Goal: Information Seeking & Learning: Learn about a topic

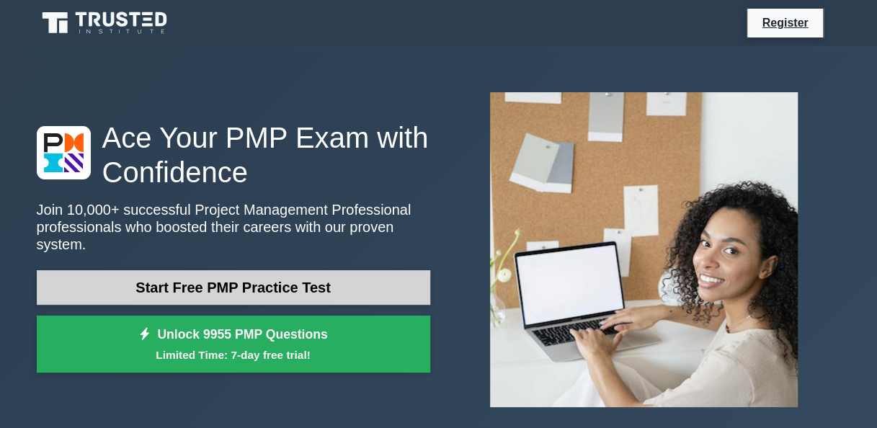
click at [342, 283] on link "Start Free PMP Practice Test" at bounding box center [233, 287] width 393 height 35
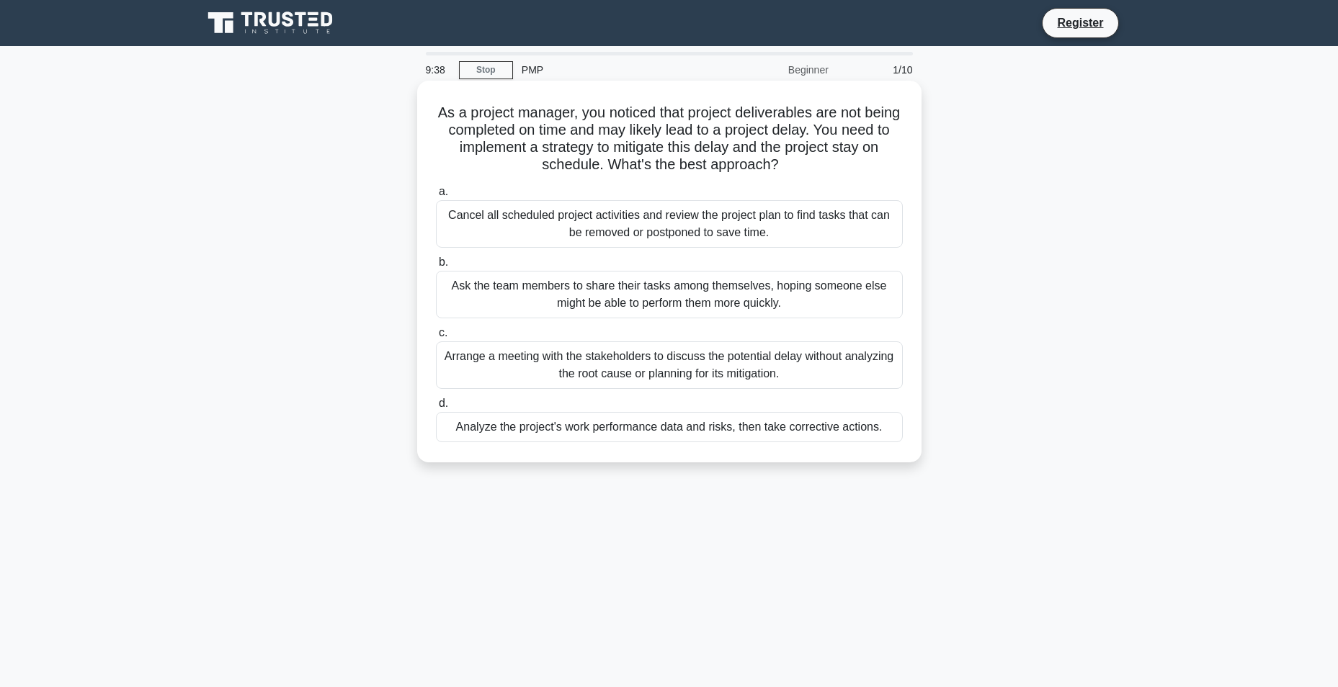
click at [677, 378] on div "Arrange a meeting with the stakeholders to discuss the potential delay without …" at bounding box center [669, 365] width 467 height 48
click at [436, 338] on input "c. Arrange a meeting with the stakeholders to discuss the potential delay witho…" at bounding box center [436, 332] width 0 height 9
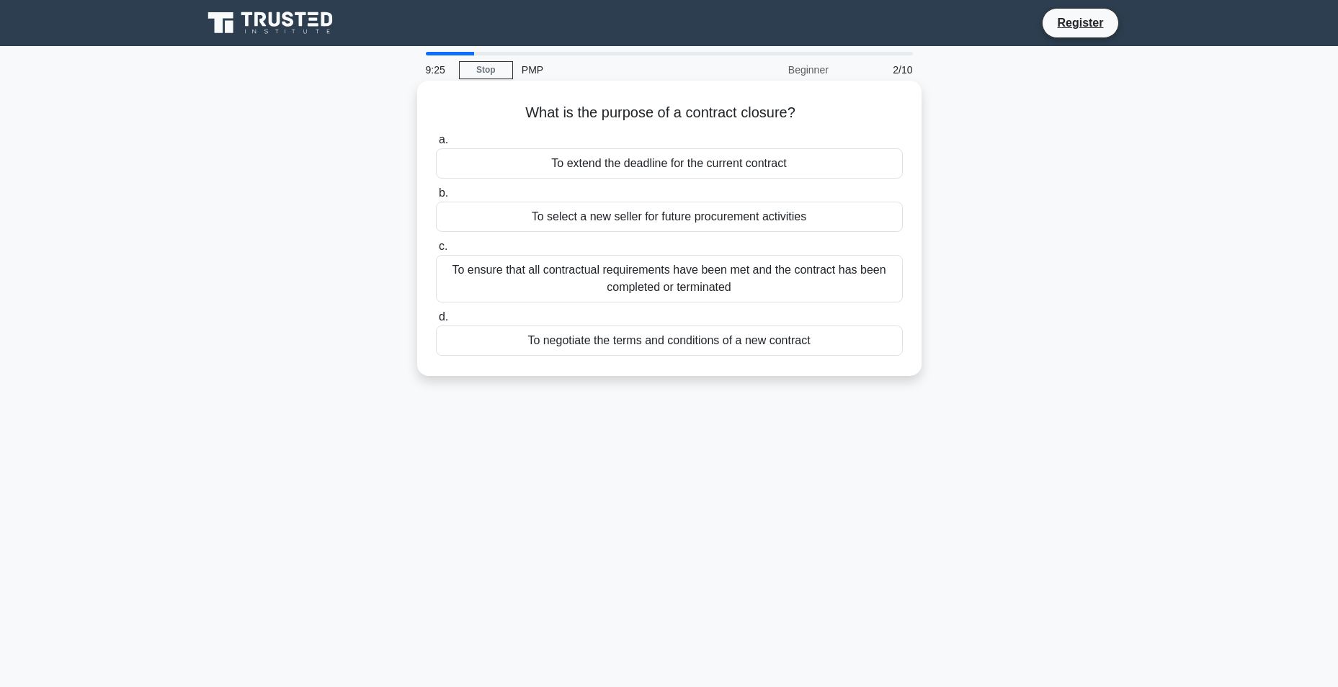
click at [491, 282] on div "To ensure that all contractual requirements have been met and the contract has …" at bounding box center [669, 279] width 467 height 48
click at [436, 251] on input "c. To ensure that all contractual requirements have been met and the contract h…" at bounding box center [436, 246] width 0 height 9
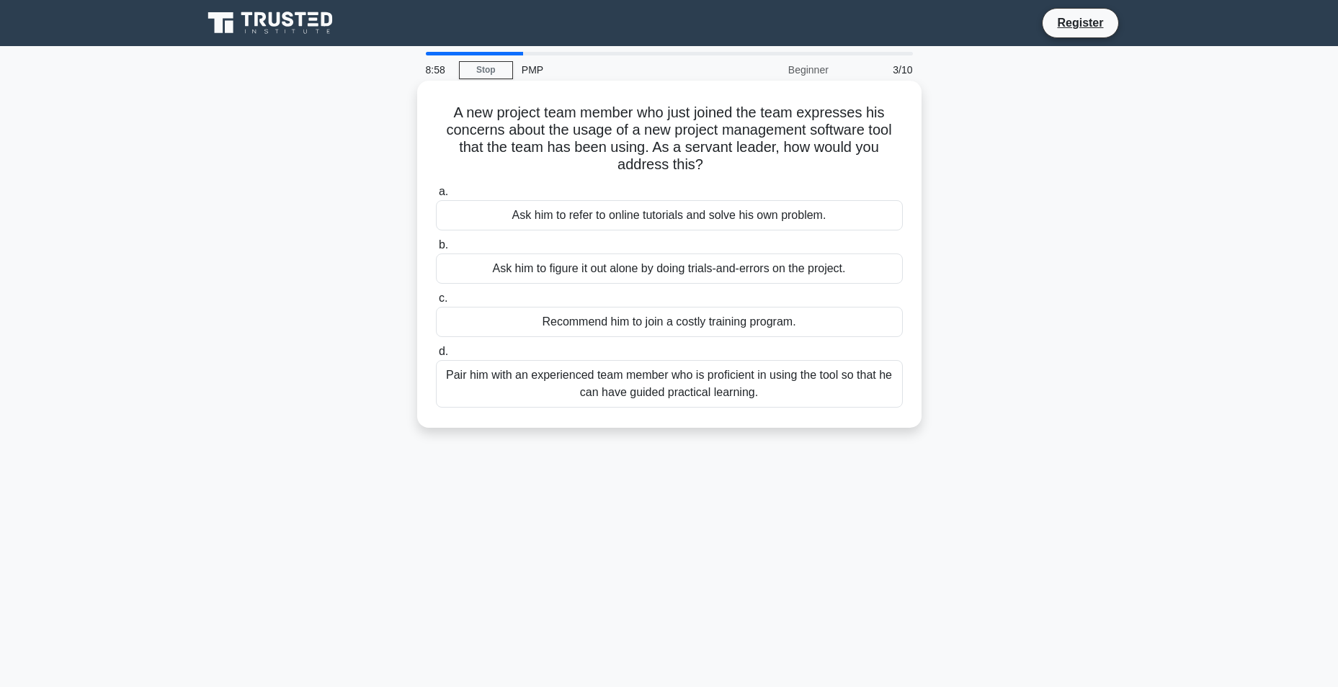
click at [673, 387] on div "Pair him with an experienced team member who is proficient in using the tool so…" at bounding box center [669, 384] width 467 height 48
click at [436, 357] on input "d. Pair him with an experienced team member who is proficient in using the tool…" at bounding box center [436, 351] width 0 height 9
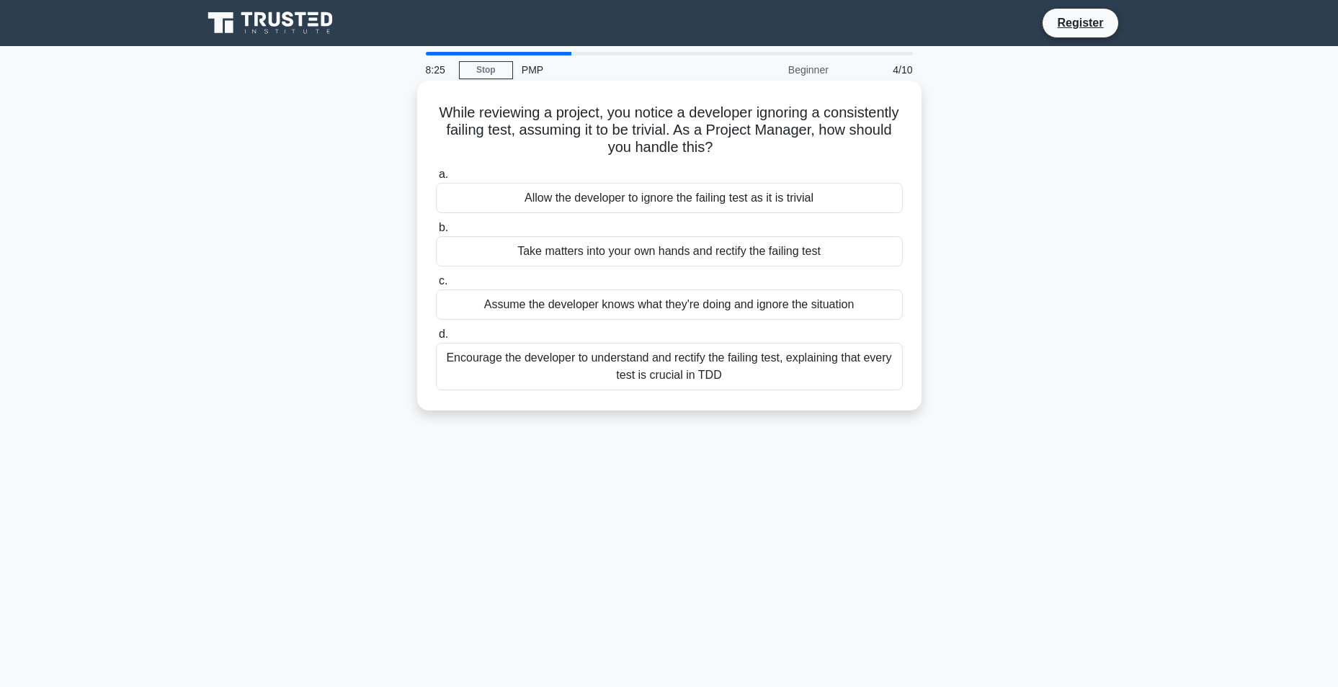
click at [709, 375] on div "Encourage the developer to understand and rectify the failing test, explaining …" at bounding box center [669, 367] width 467 height 48
click at [436, 339] on input "d. Encourage the developer to understand and rectify the failing test, explaini…" at bounding box center [436, 334] width 0 height 9
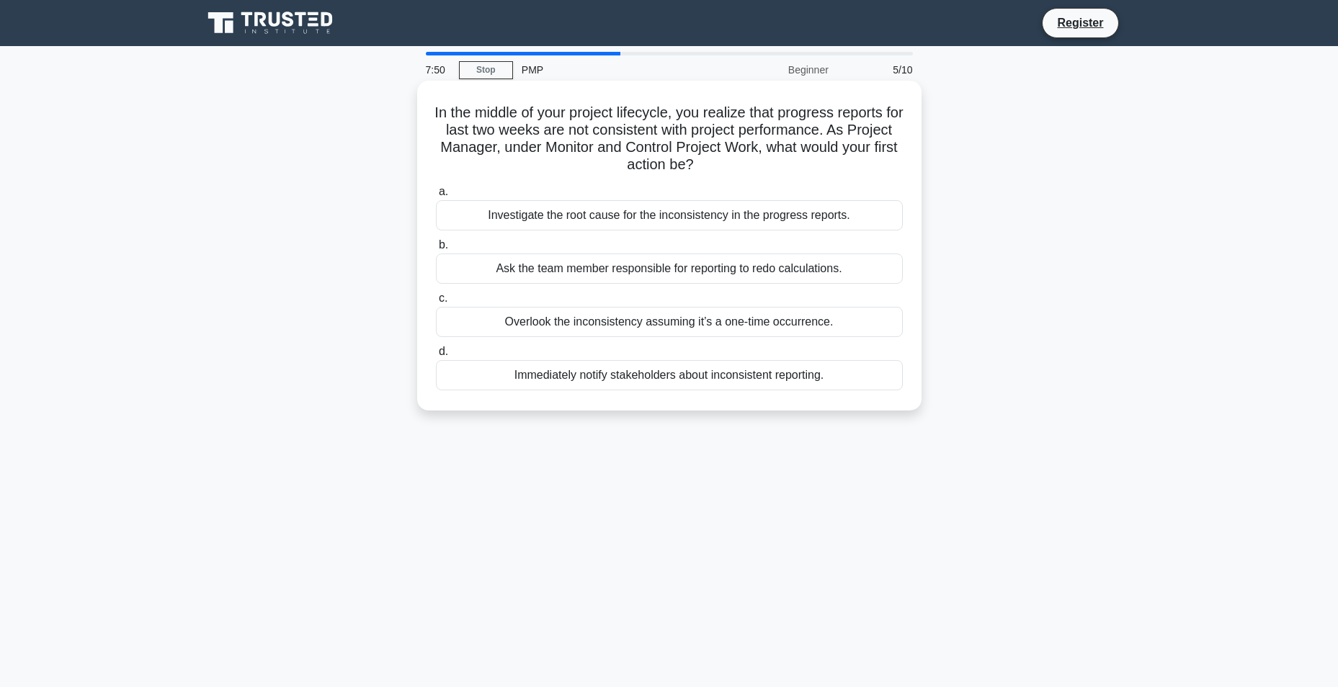
click at [576, 220] on div "Investigate the root cause for the inconsistency in the progress reports." at bounding box center [669, 215] width 467 height 30
click at [436, 197] on input "a. Investigate the root cause for the inconsistency in the progress reports." at bounding box center [436, 191] width 0 height 9
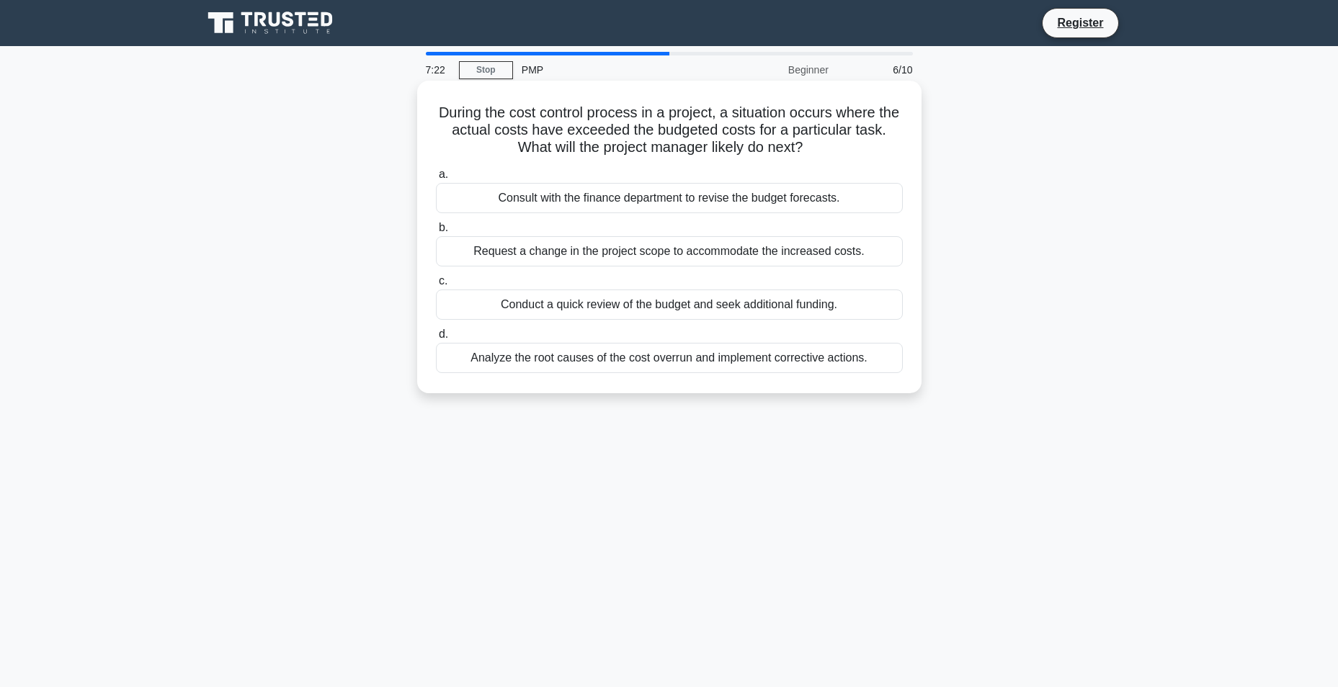
click at [683, 362] on div "Analyze the root causes of the cost overrun and implement corrective actions." at bounding box center [669, 358] width 467 height 30
click at [436, 339] on input "d. Analyze the root causes of the cost overrun and implement corrective actions." at bounding box center [436, 334] width 0 height 9
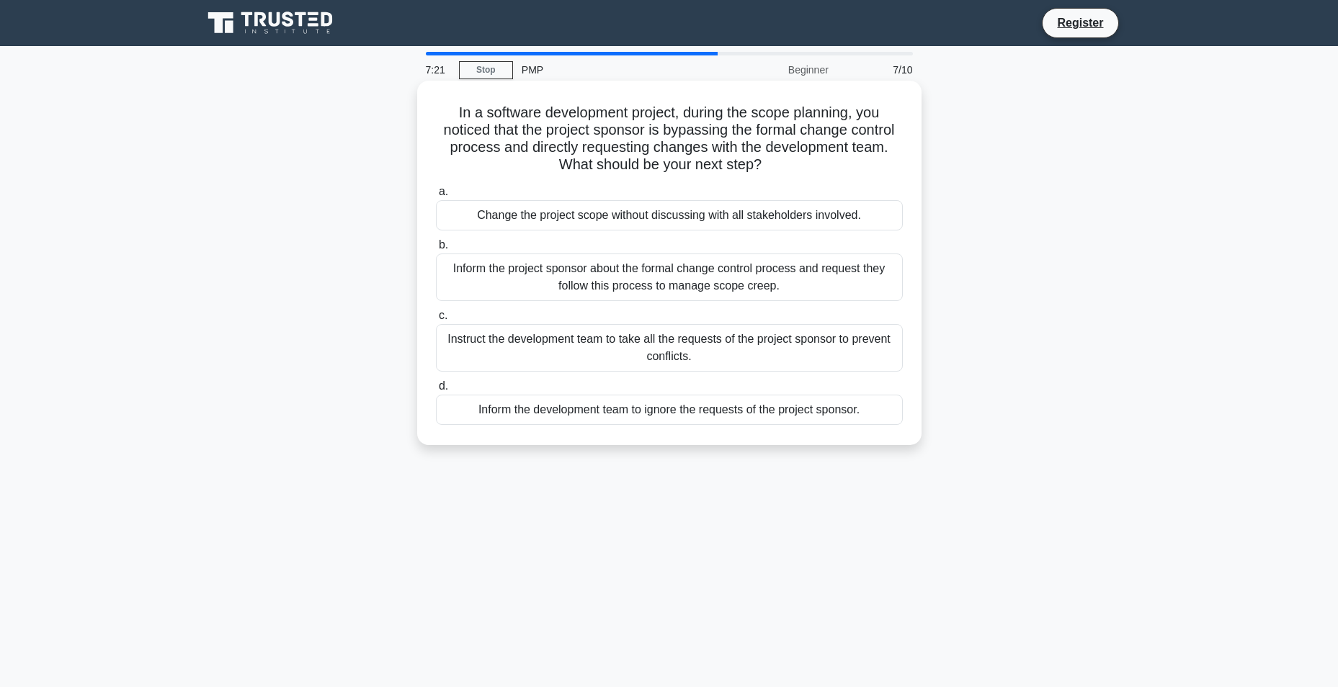
click at [436, 132] on h5 "In a software development project, during the scope planning, you noticed that …" at bounding box center [669, 139] width 470 height 71
click at [635, 286] on div "Inform the project sponsor about the formal change control process and request …" at bounding box center [669, 278] width 467 height 48
click at [436, 250] on input "b. Inform the project sponsor about the formal change control process and reque…" at bounding box center [436, 245] width 0 height 9
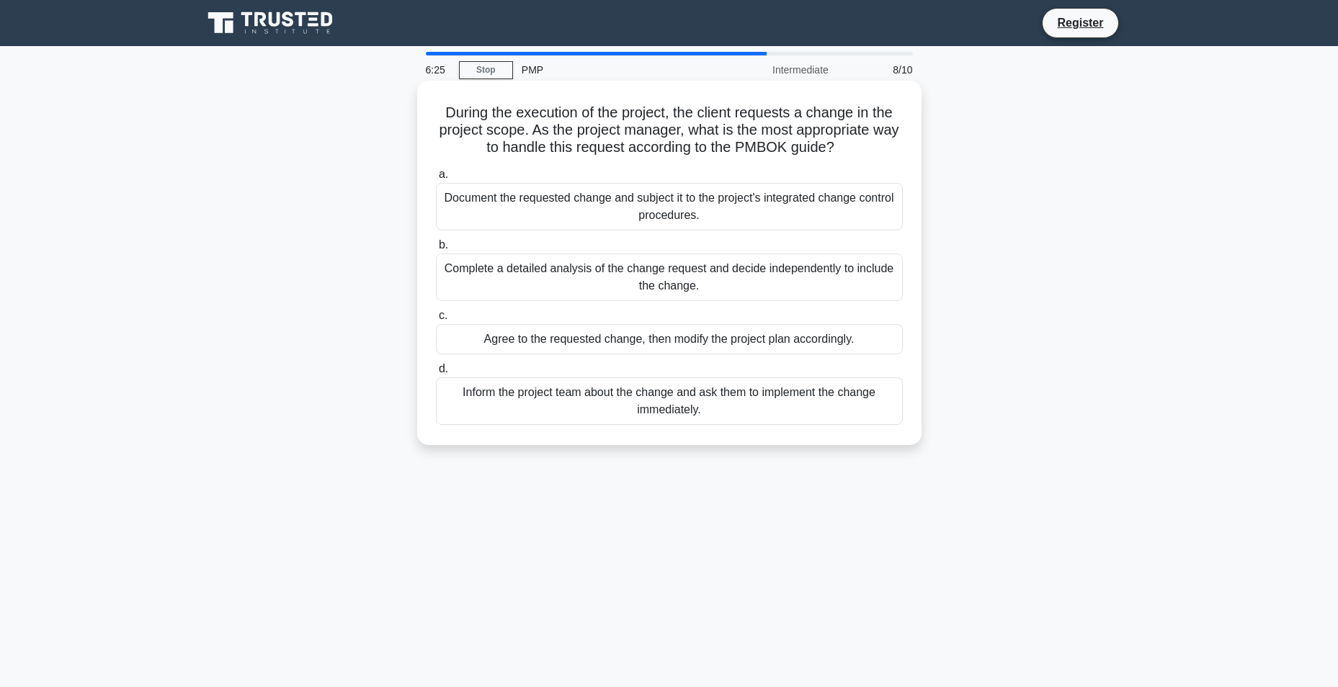
click at [650, 217] on div "Document the requested change and subject it to the project's integrated change…" at bounding box center [669, 207] width 467 height 48
click at [436, 179] on input "a. Document the requested change and subject it to the project's integrated cha…" at bounding box center [436, 174] width 0 height 9
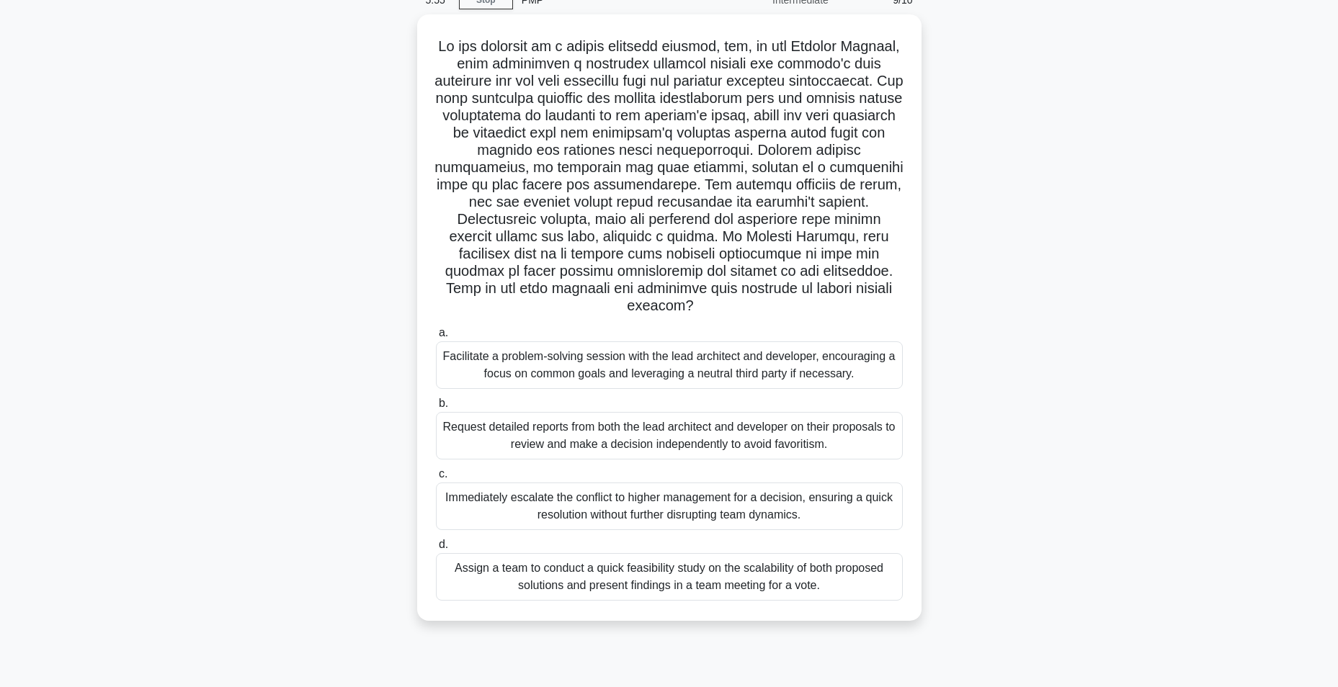
scroll to position [76, 0]
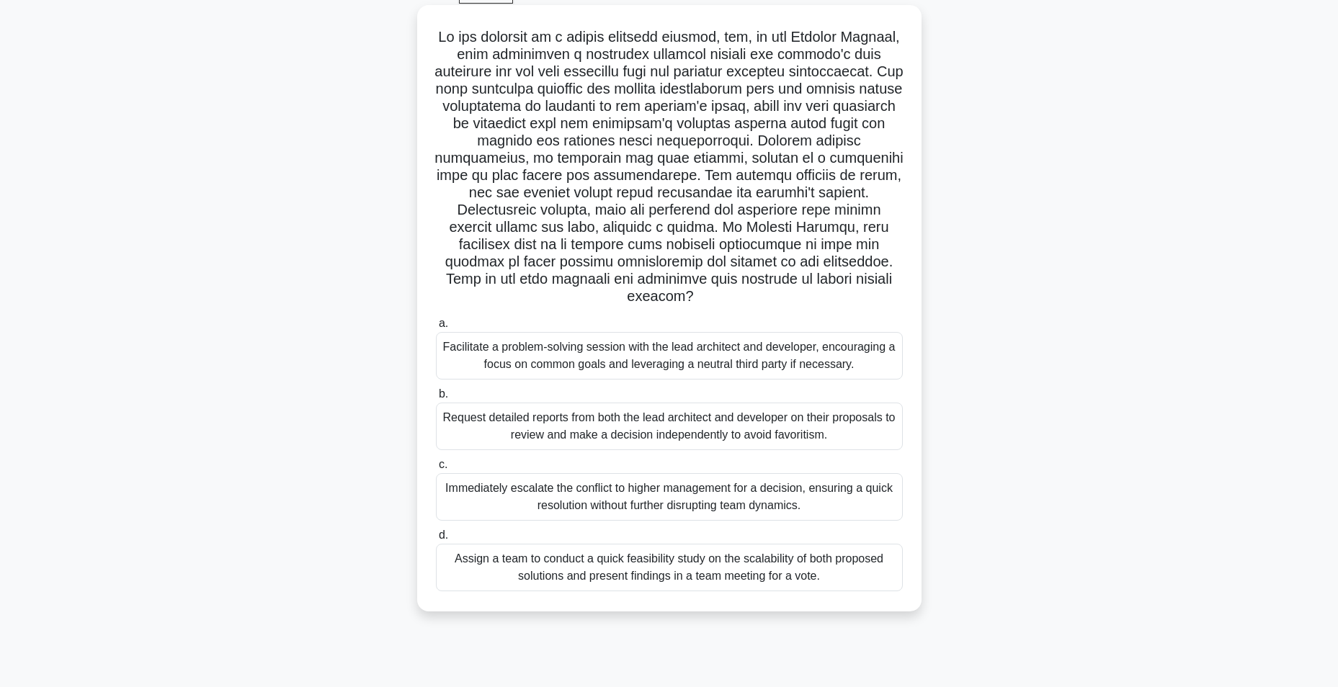
click at [840, 427] on div "Assign a team to conduct a quick feasibility study on the scalability of both p…" at bounding box center [669, 568] width 467 height 48
click at [436, 427] on input "d. Assign a team to conduct a quick feasibility study on the scalability of bot…" at bounding box center [436, 535] width 0 height 9
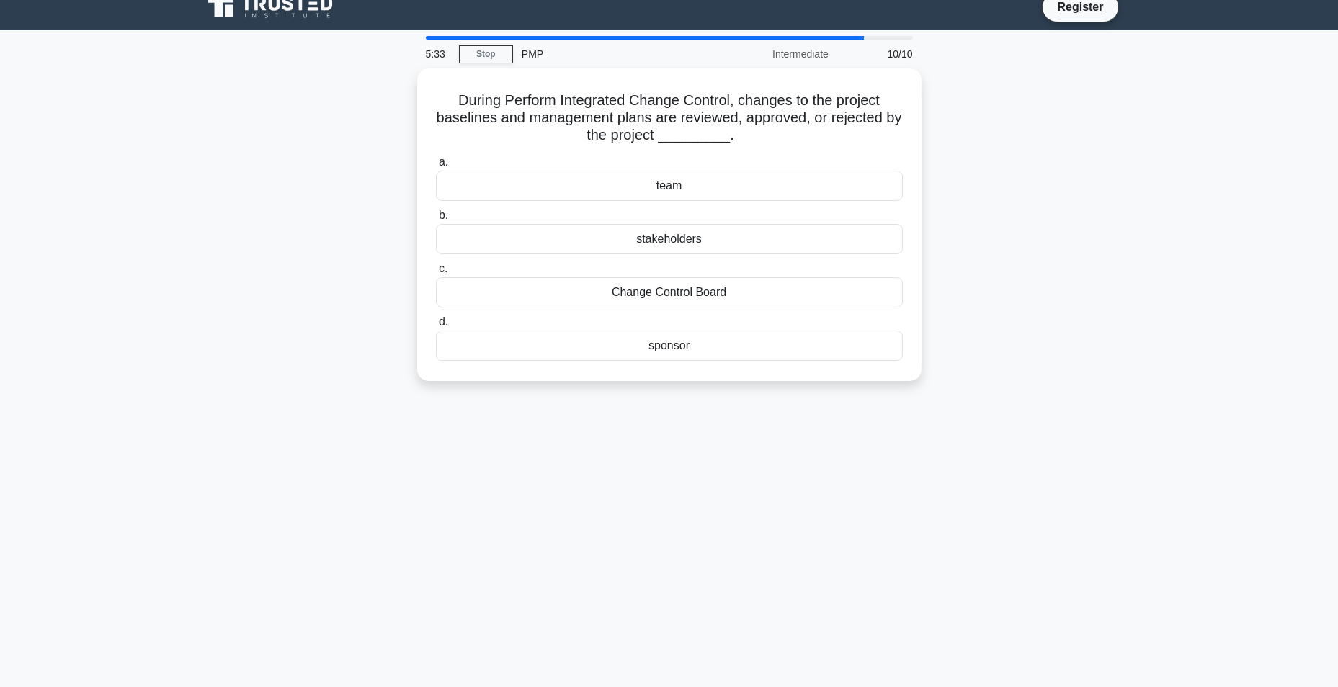
scroll to position [0, 0]
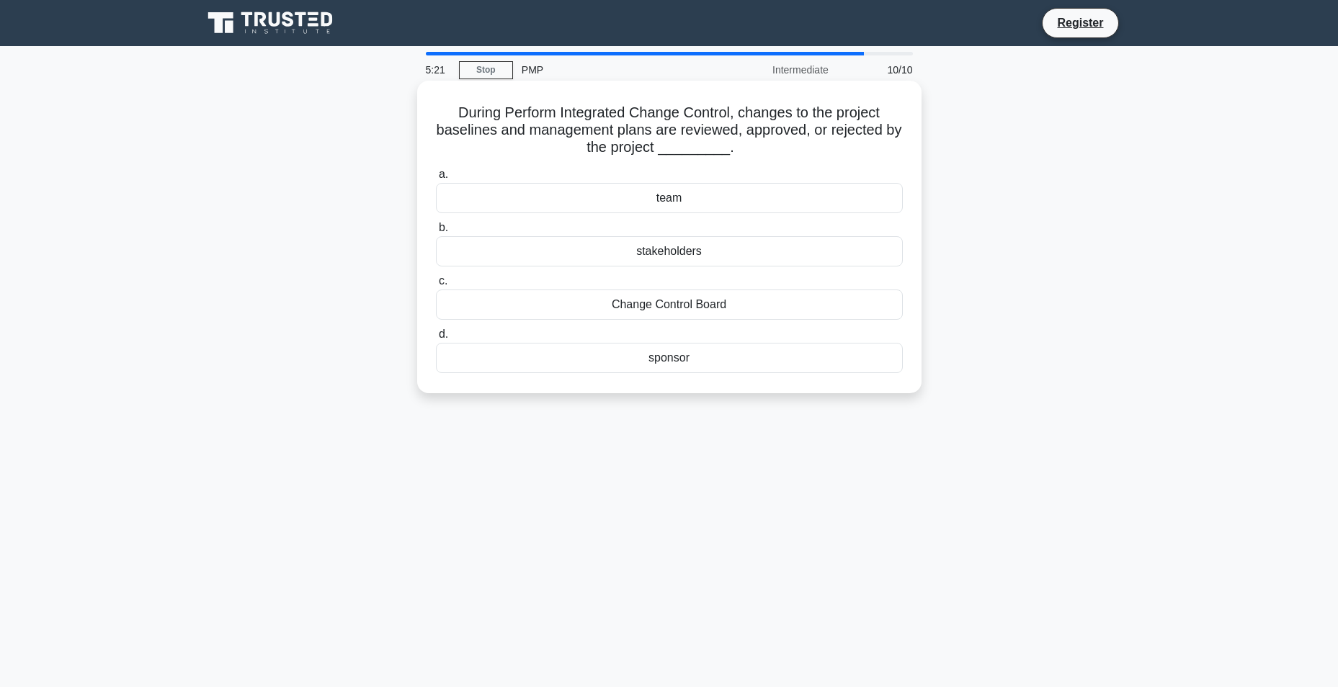
click at [663, 315] on div "Change Control Board" at bounding box center [669, 305] width 467 height 30
click at [436, 286] on input "c. Change Control Board" at bounding box center [436, 281] width 0 height 9
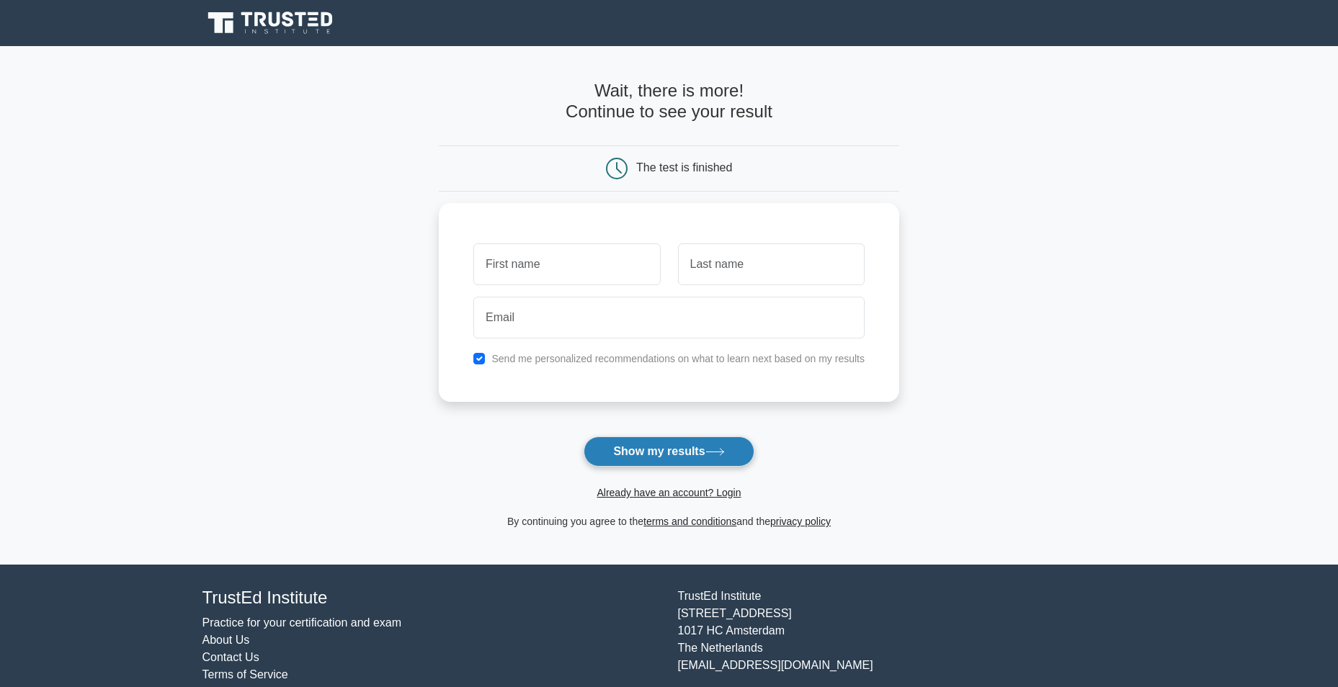
click at [673, 457] on button "Show my results" at bounding box center [668, 451] width 170 height 30
click at [469, 359] on div "Send me personalized recommendations on what to learn next based on my results" at bounding box center [669, 354] width 408 height 17
click at [478, 359] on input "checkbox" at bounding box center [479, 355] width 12 height 12
checkbox input "false"
click at [534, 262] on input "text" at bounding box center [566, 261] width 187 height 42
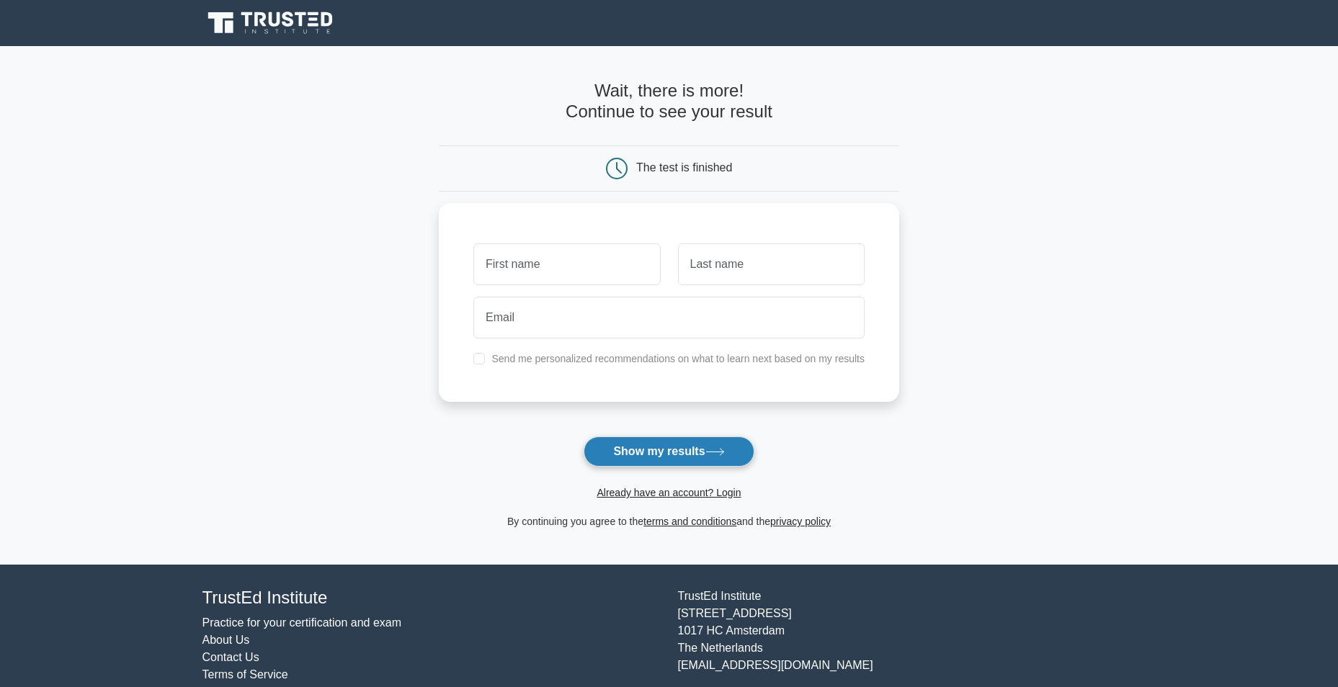
click at [651, 447] on button "Show my results" at bounding box center [668, 451] width 170 height 30
click at [569, 264] on input "text" at bounding box center [566, 261] width 187 height 42
type input "[PERSON_NAME]"
click at [764, 274] on input "text" at bounding box center [771, 261] width 187 height 42
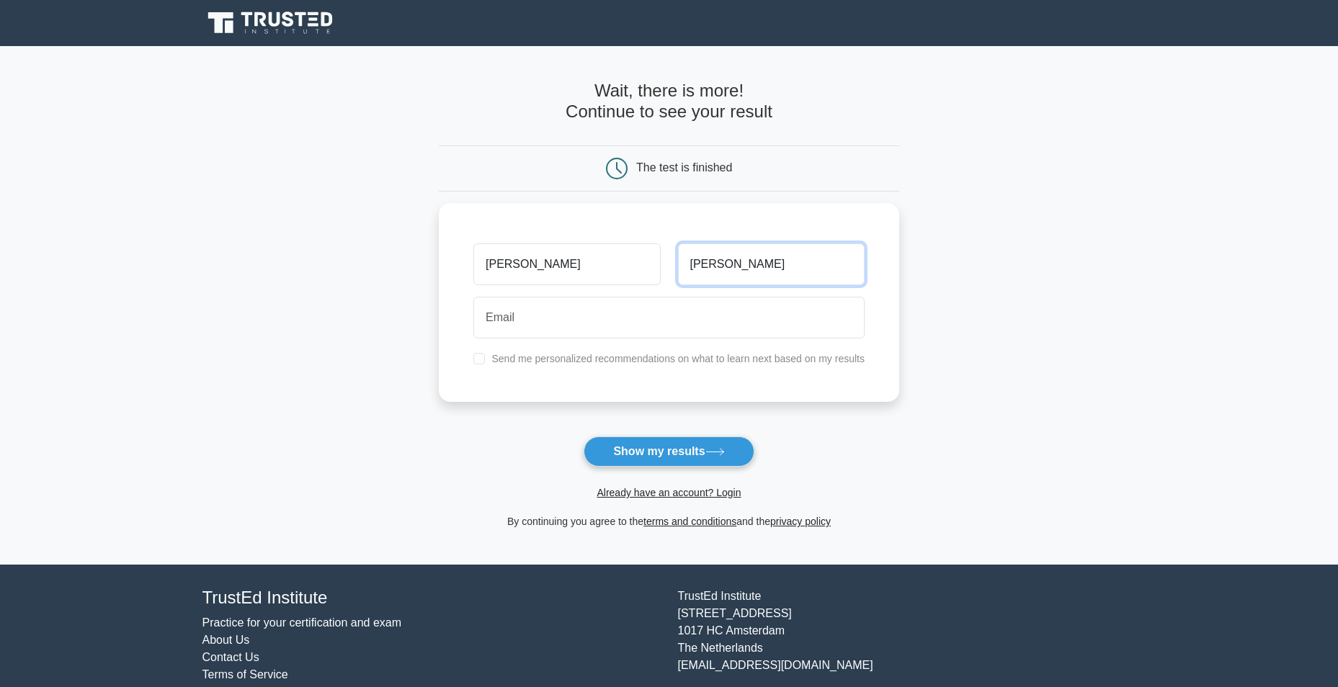
type input "Nguyen"
click at [967, 496] on main "Wait, there is more! Continue to see your result The test is finished Erin Nguy…" at bounding box center [669, 305] width 1338 height 519
click at [709, 446] on button "Show my results" at bounding box center [668, 451] width 170 height 30
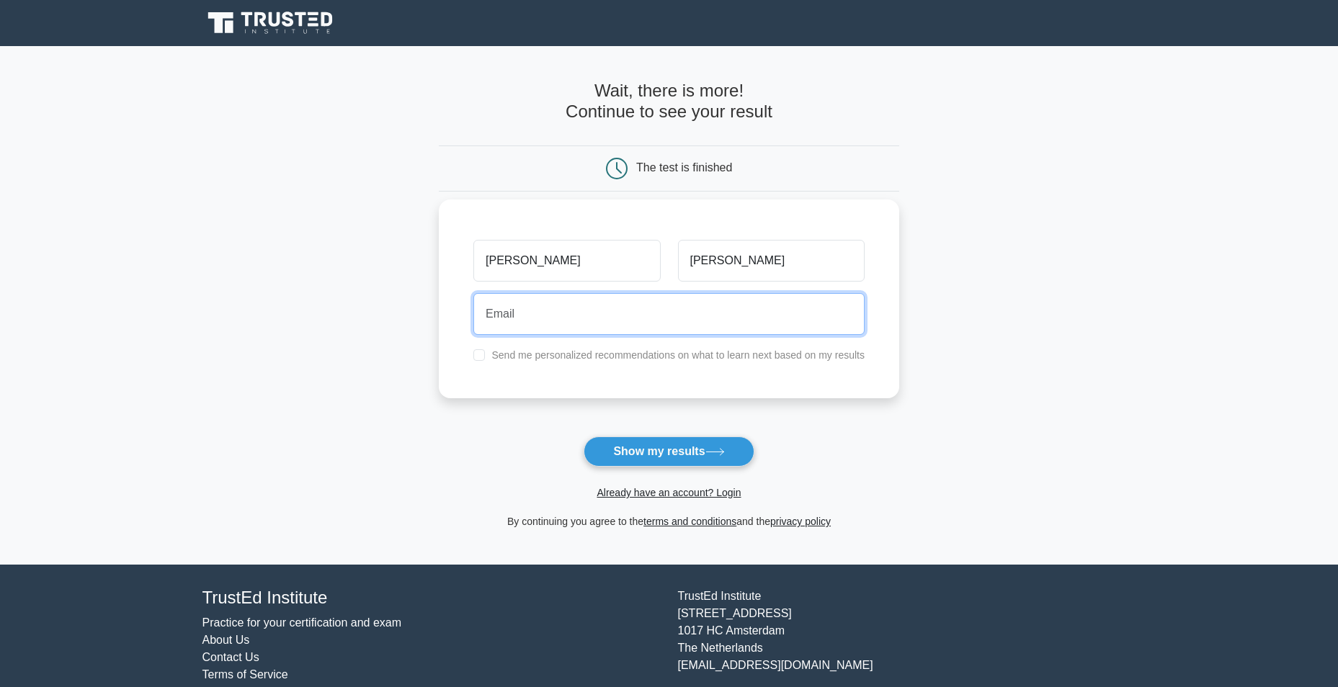
click at [651, 317] on input "email" at bounding box center [668, 314] width 391 height 42
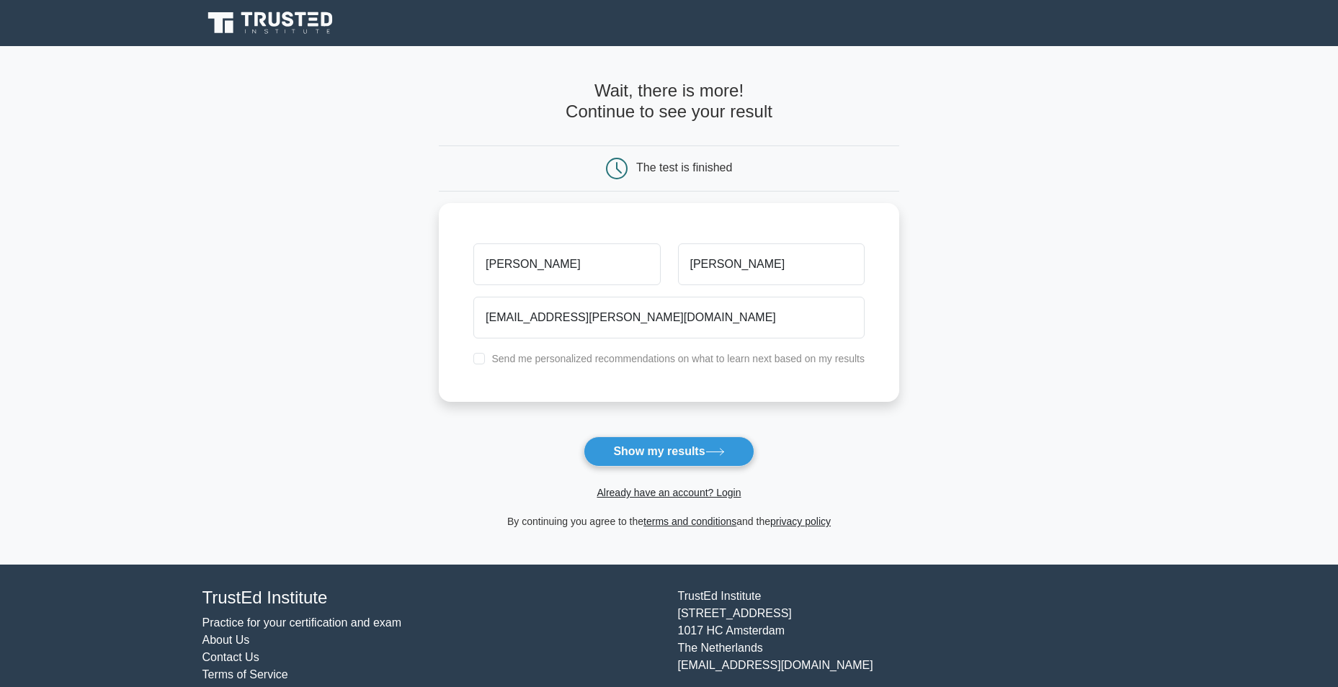
click at [860, 470] on div "Already have an account? Login" at bounding box center [669, 484] width 460 height 35
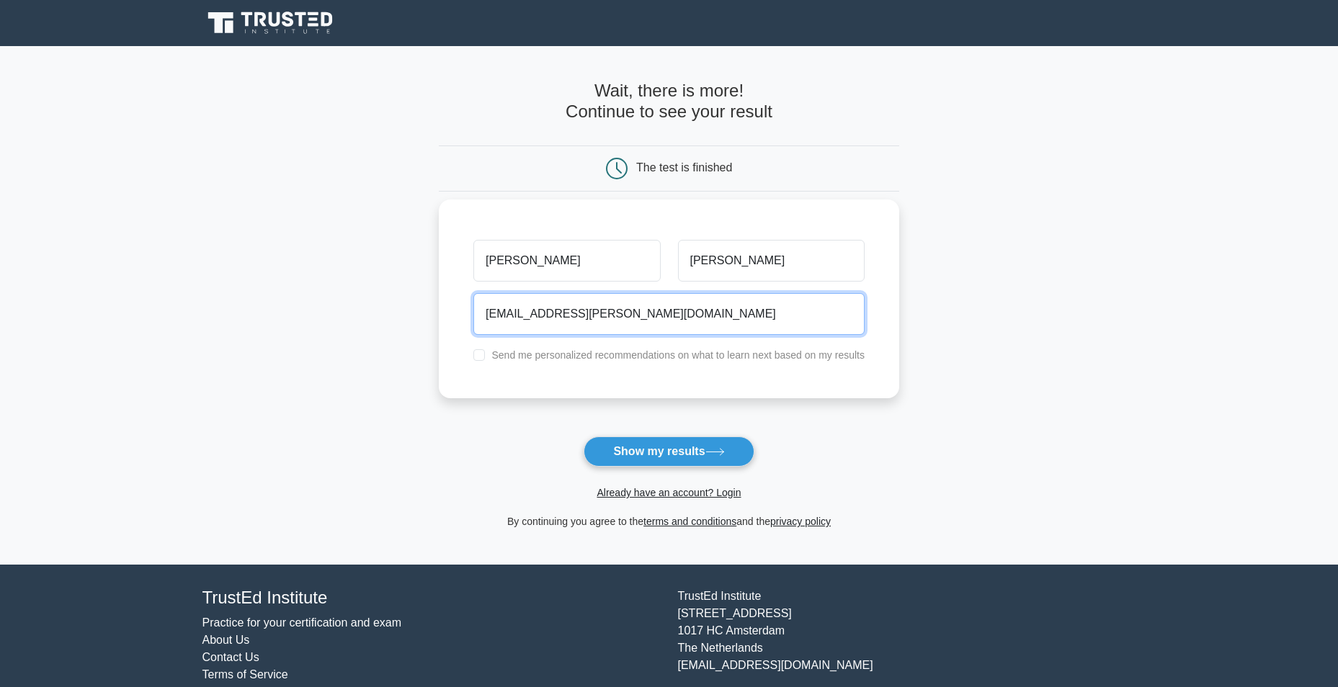
drag, startPoint x: 695, startPoint y: 325, endPoint x: 474, endPoint y: 330, distance: 221.2
click at [474, 330] on input "hai_anh.nguyen@daimlertruck.com" at bounding box center [668, 314] width 391 height 42
type input "bangbangbang1310@gmail.com"
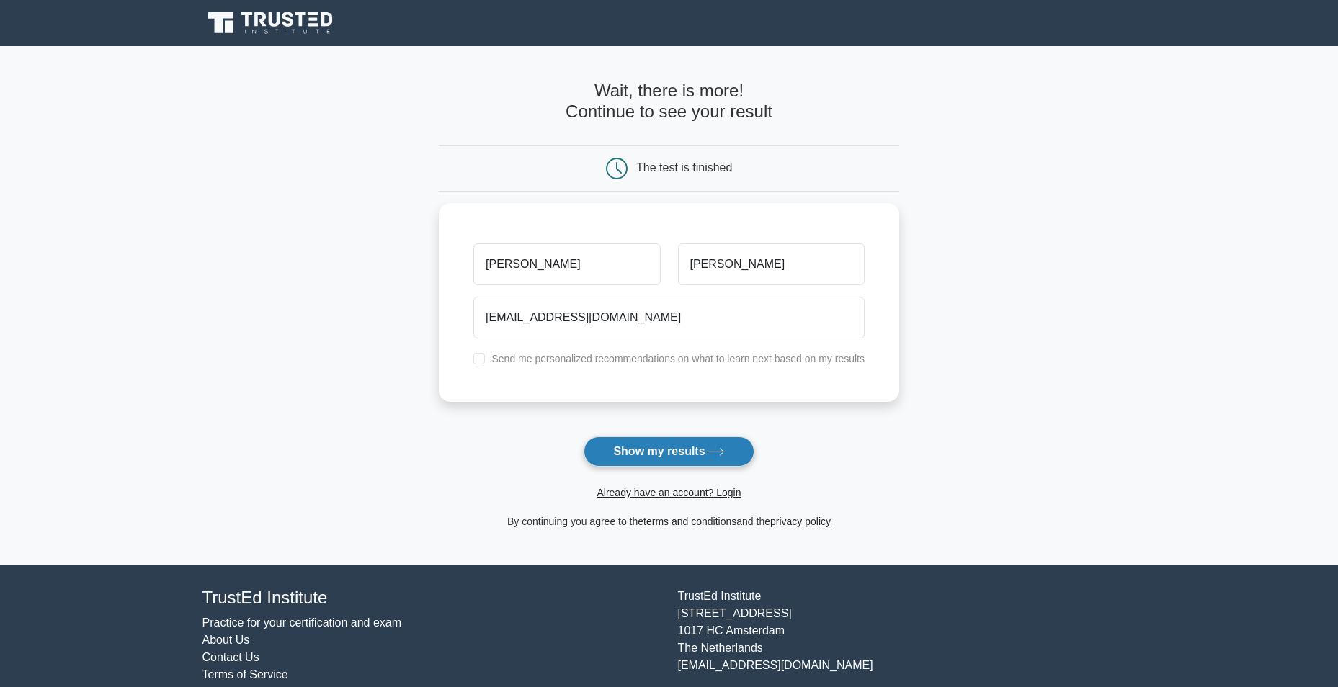
click at [681, 452] on button "Show my results" at bounding box center [668, 451] width 170 height 30
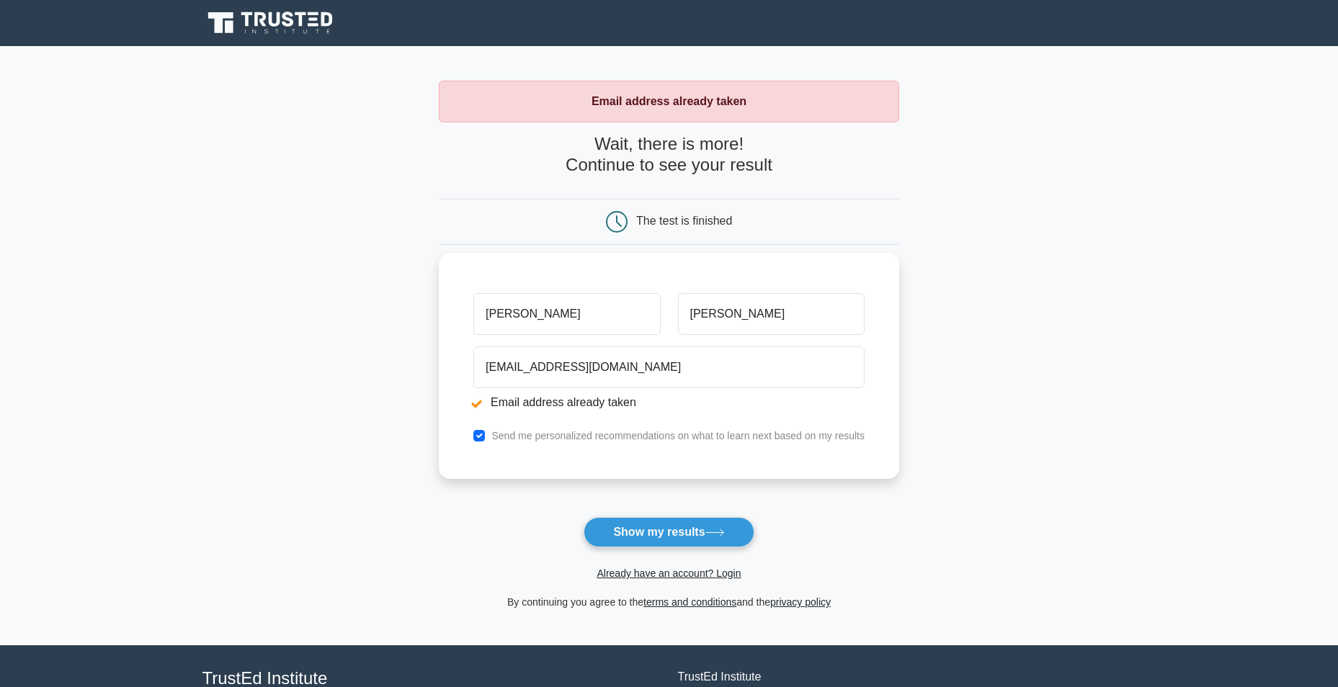
click at [565, 417] on div "bangbangbang1310@gmail.com Email address already taken" at bounding box center [669, 381] width 408 height 81
click at [673, 528] on button "Show my results" at bounding box center [668, 532] width 170 height 30
drag, startPoint x: 693, startPoint y: 367, endPoint x: 448, endPoint y: 367, distance: 244.9
click at [448, 367] on div "[PERSON_NAME] [EMAIL_ADDRESS][DOMAIN_NAME] Email address already taken Send me …" at bounding box center [669, 366] width 460 height 226
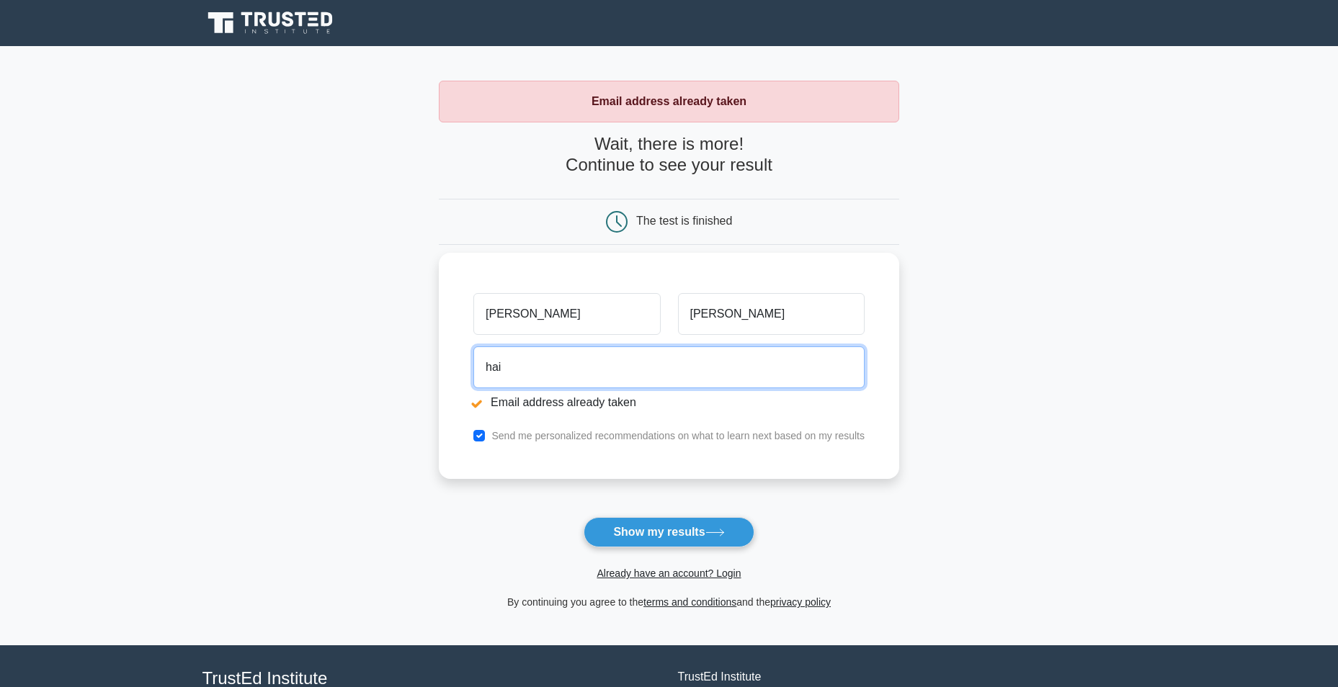
click at [583, 517] on button "Show my results" at bounding box center [668, 532] width 170 height 30
type input "[EMAIL_ADDRESS][PERSON_NAME][DOMAIN_NAME]"
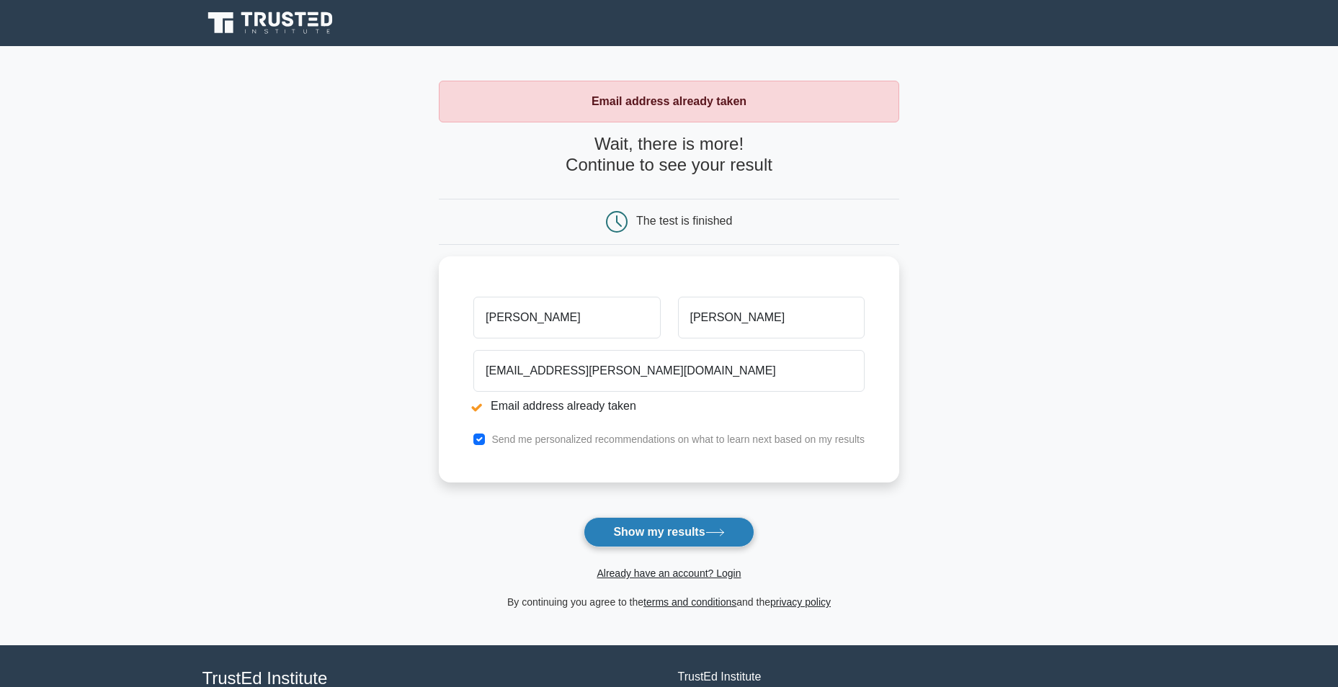
click at [678, 528] on button "Show my results" at bounding box center [668, 532] width 170 height 30
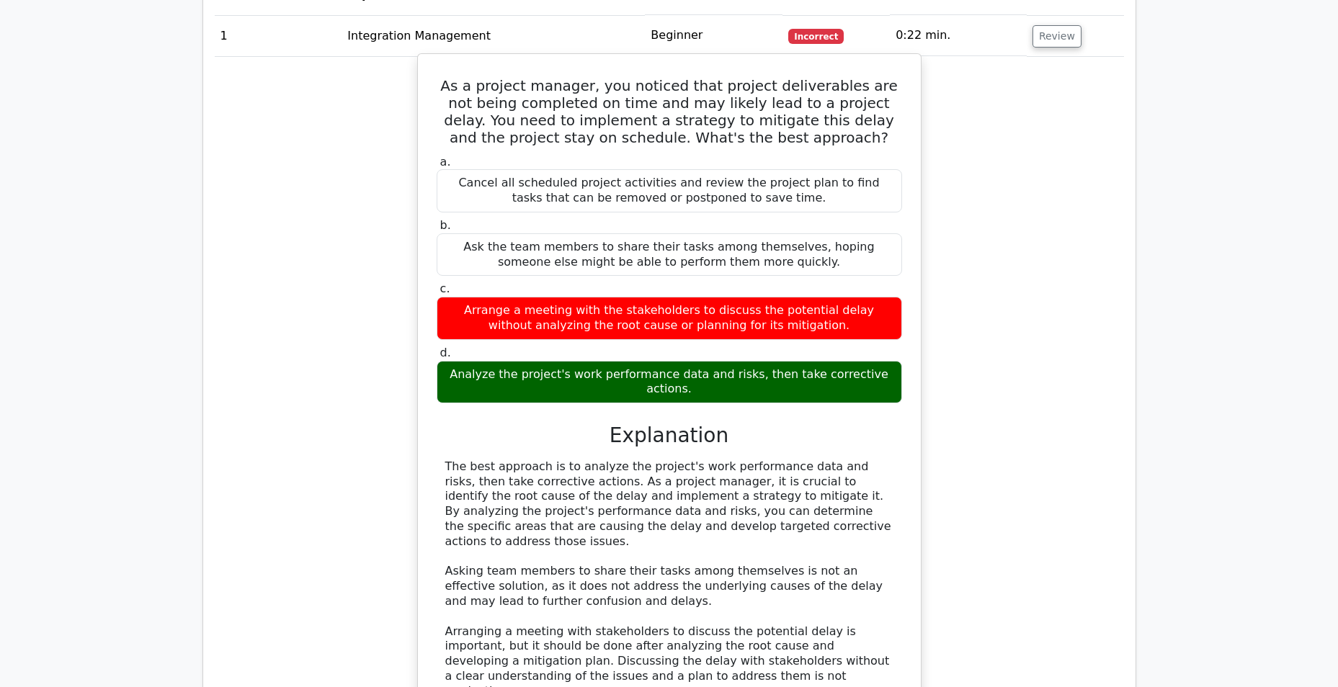
scroll to position [1835, 0]
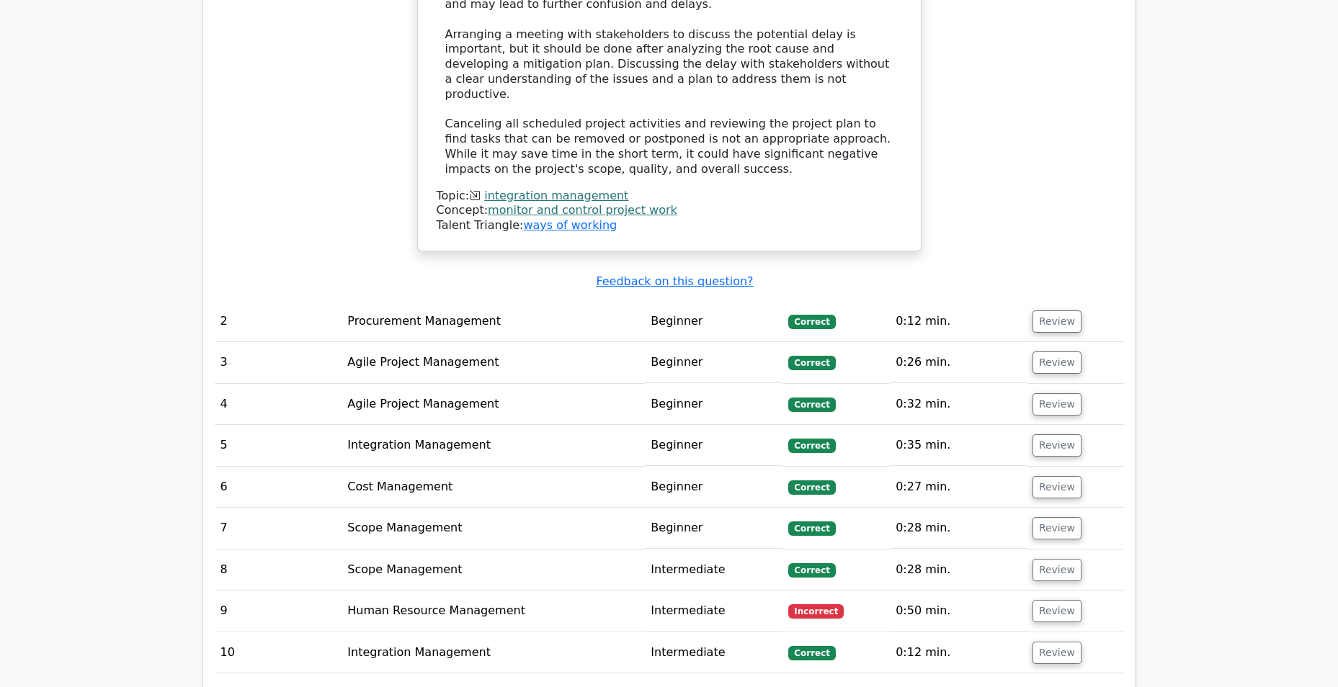
drag, startPoint x: 910, startPoint y: 565, endPoint x: 951, endPoint y: 574, distance: 42.0
click at [951, 574] on div "Question # Topic Difficulty Result Time Spent Action 1 Integration Management B…" at bounding box center [669, 29] width 909 height 1312
click at [803, 604] on span "Incorrect" at bounding box center [815, 611] width 55 height 14
click at [1047, 600] on button "Review" at bounding box center [1056, 611] width 49 height 22
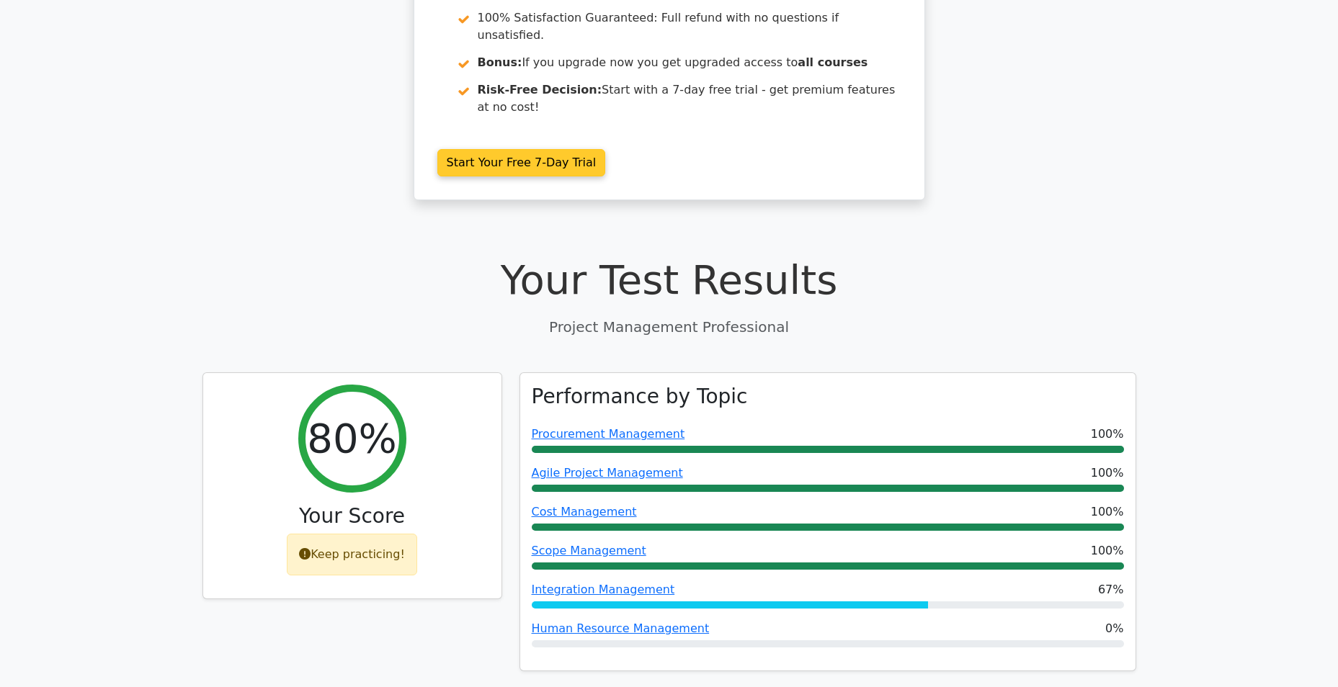
scroll to position [0, 0]
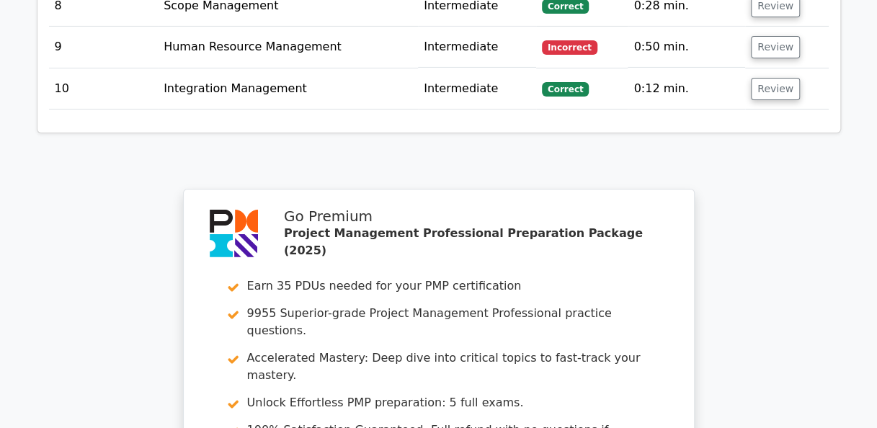
scroll to position [2684, 0]
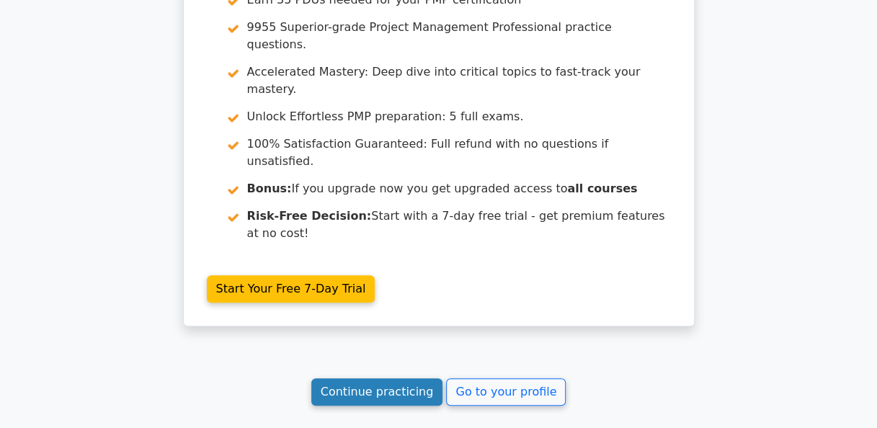
click at [425, 378] on link "Continue practicing" at bounding box center [377, 391] width 132 height 27
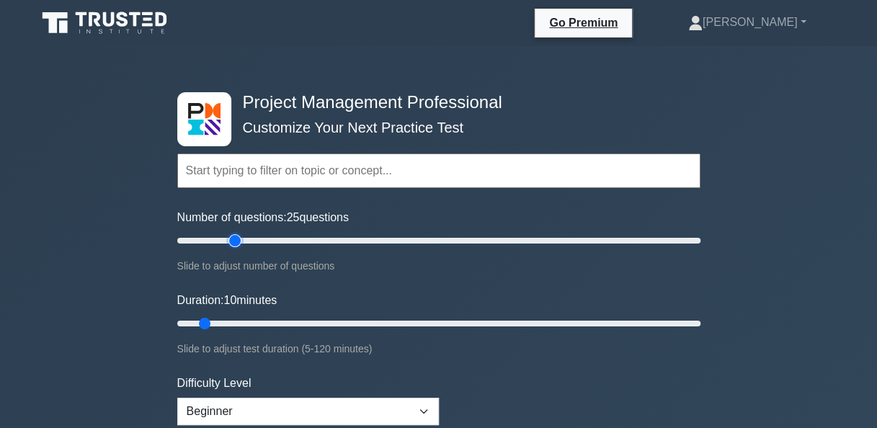
click at [239, 244] on input "Number of questions: 25 questions" at bounding box center [438, 240] width 523 height 17
drag, startPoint x: 235, startPoint y: 242, endPoint x: 264, endPoint y: 230, distance: 31.3
type input "35"
click at [264, 232] on input "Number of questions: 35 questions" at bounding box center [438, 240] width 523 height 17
click at [328, 163] on input "text" at bounding box center [438, 170] width 523 height 35
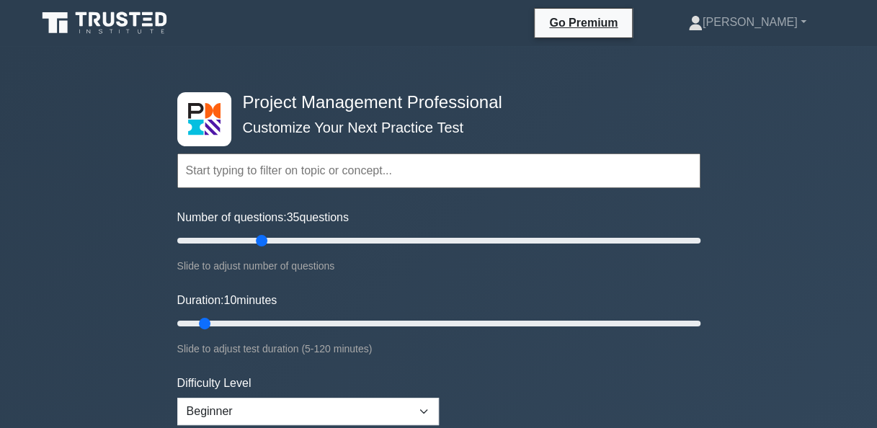
scroll to position [375, 0]
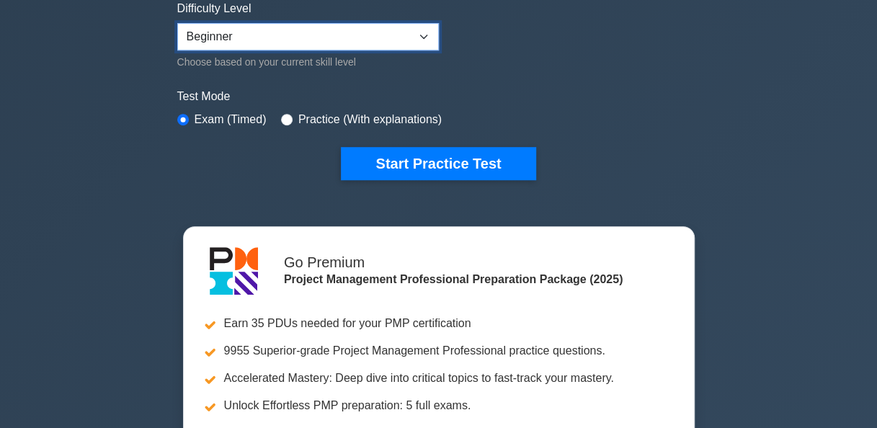
click at [390, 35] on select "Beginner Intermediate Expert" at bounding box center [307, 36] width 261 height 27
select select "expert"
click at [177, 23] on select "Beginner Intermediate Expert" at bounding box center [307, 36] width 261 height 27
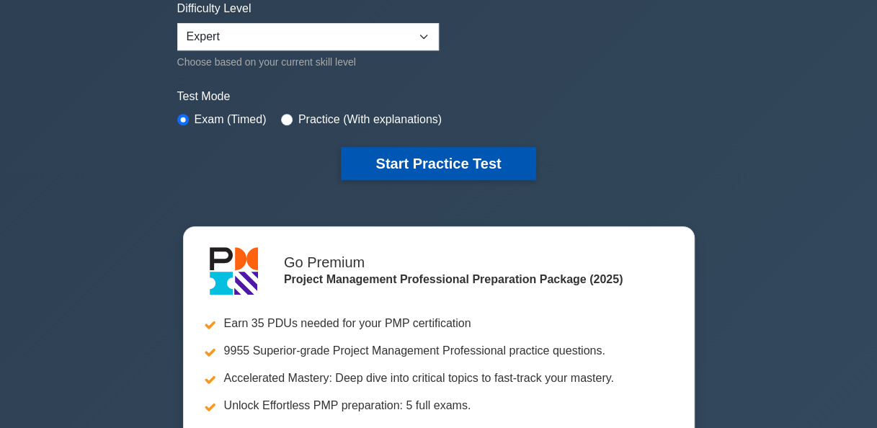
click at [436, 166] on button "Start Practice Test" at bounding box center [438, 163] width 194 height 33
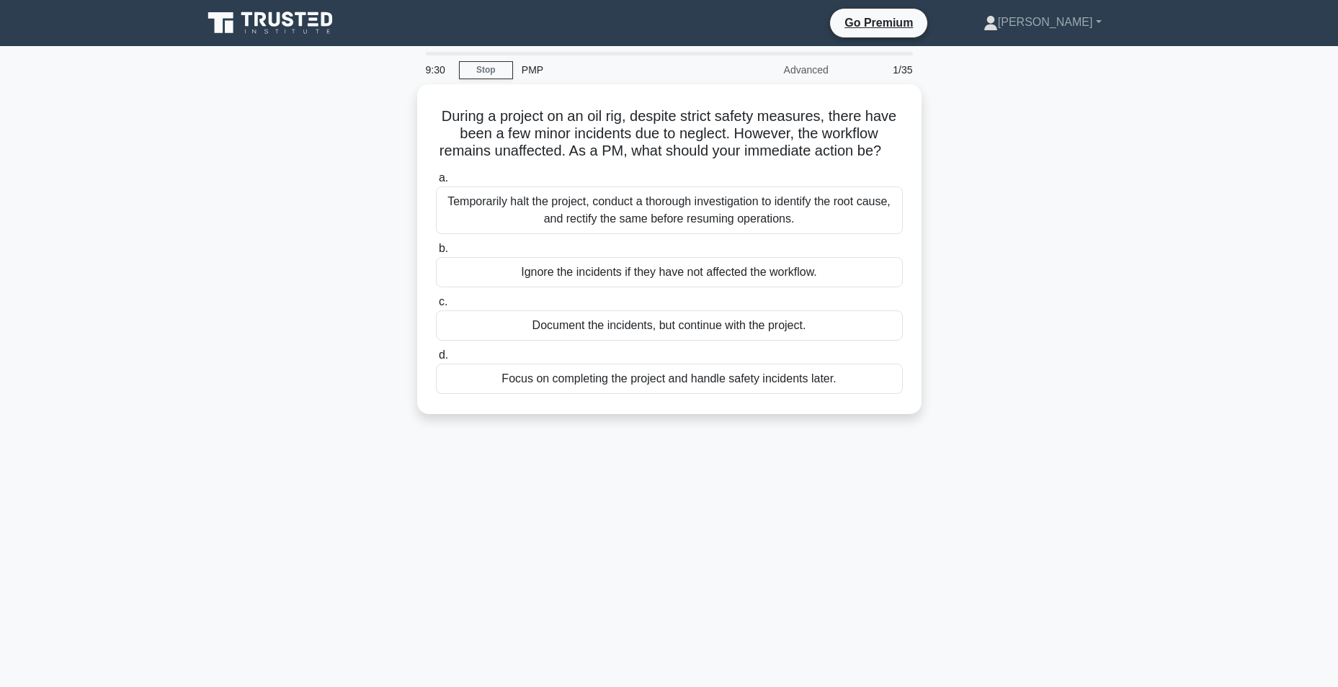
click at [390, 348] on div "During a project on an oil rig, despite strict safety measures, there have been…" at bounding box center [669, 257] width 951 height 347
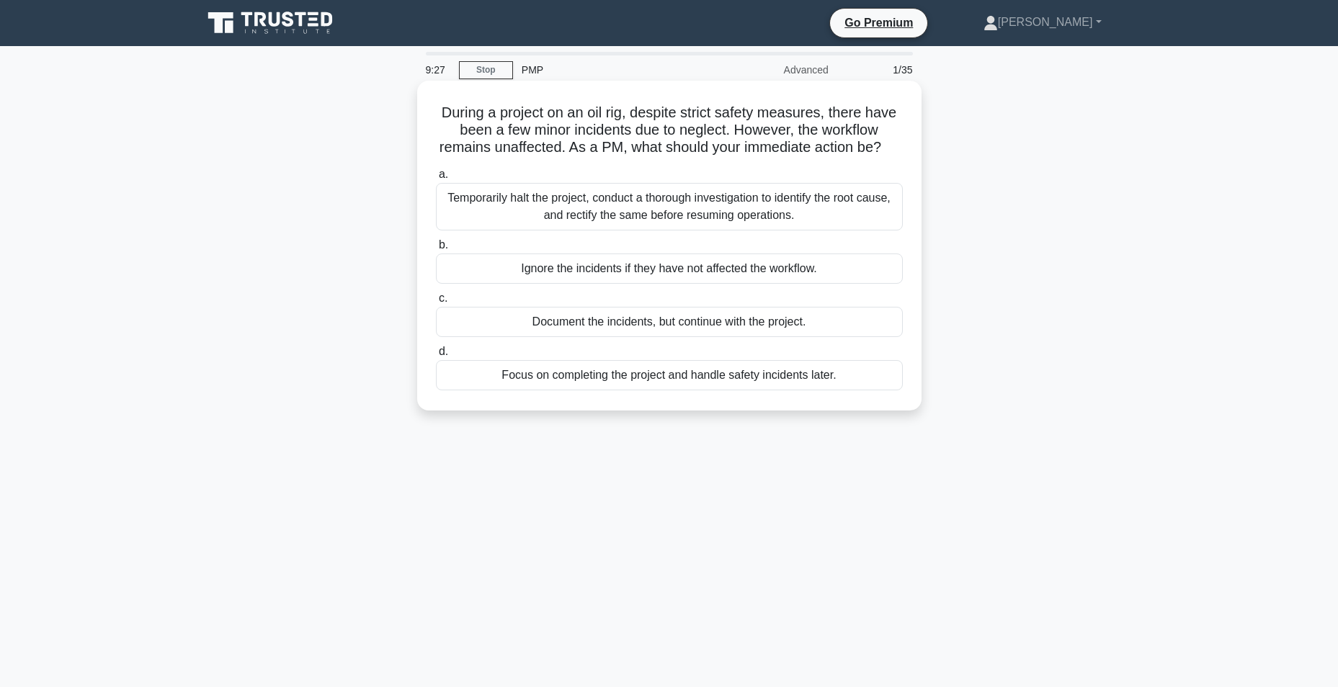
click at [671, 226] on div "Temporarily halt the project, conduct a thorough investigation to identify the …" at bounding box center [669, 207] width 467 height 48
click at [436, 179] on input "a. Temporarily halt the project, conduct a thorough investigation to identify t…" at bounding box center [436, 174] width 0 height 9
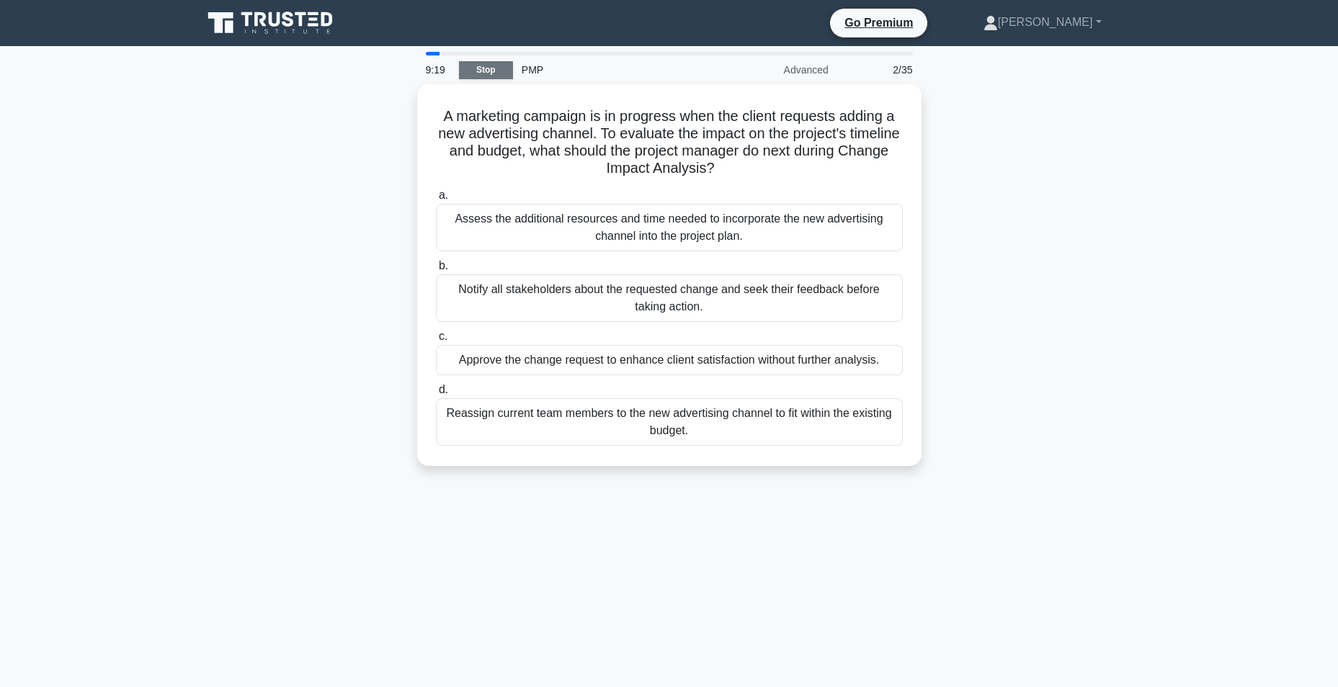
click at [470, 67] on link "Stop" at bounding box center [486, 70] width 54 height 18
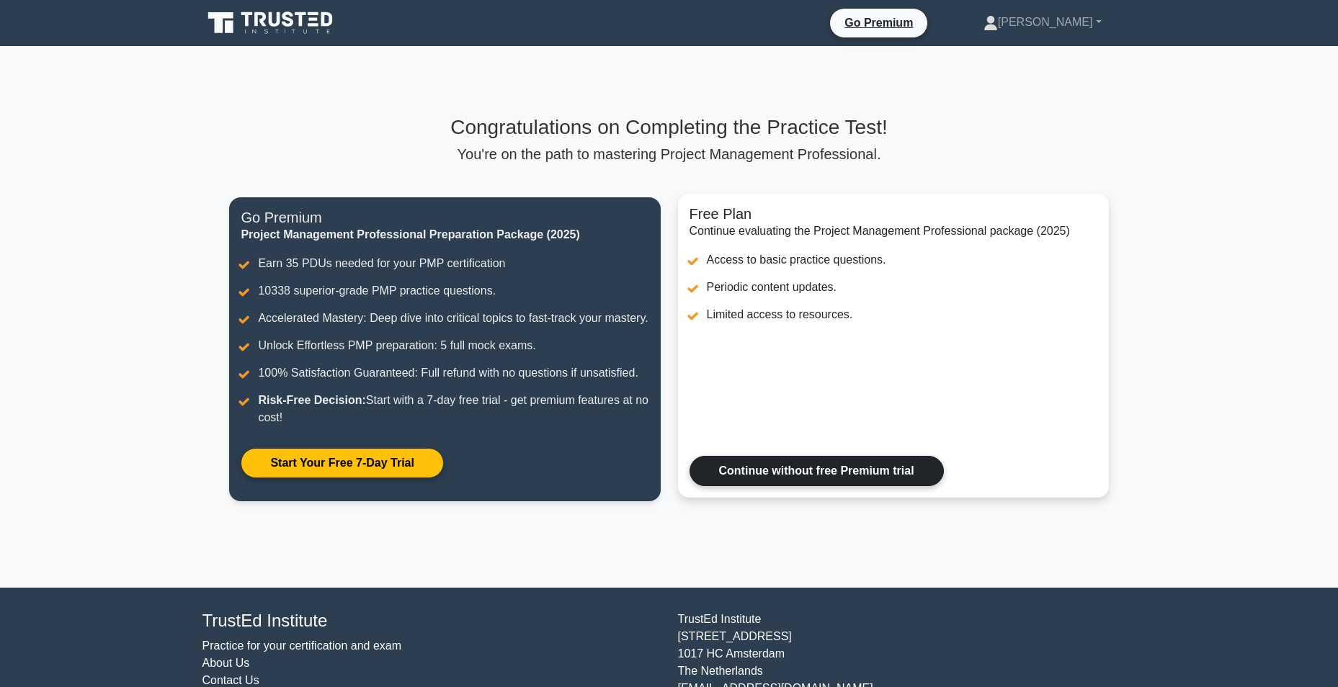
click at [779, 486] on link "Continue without free Premium trial" at bounding box center [816, 471] width 254 height 30
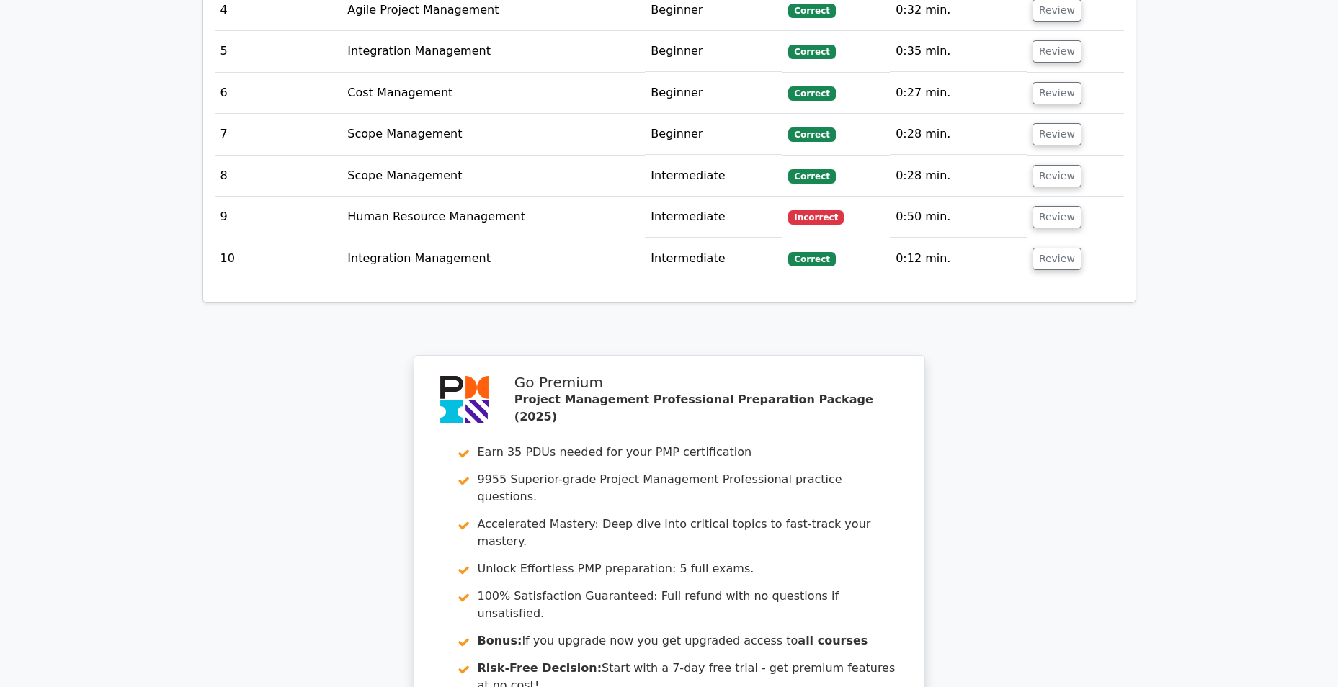
scroll to position [2436, 0]
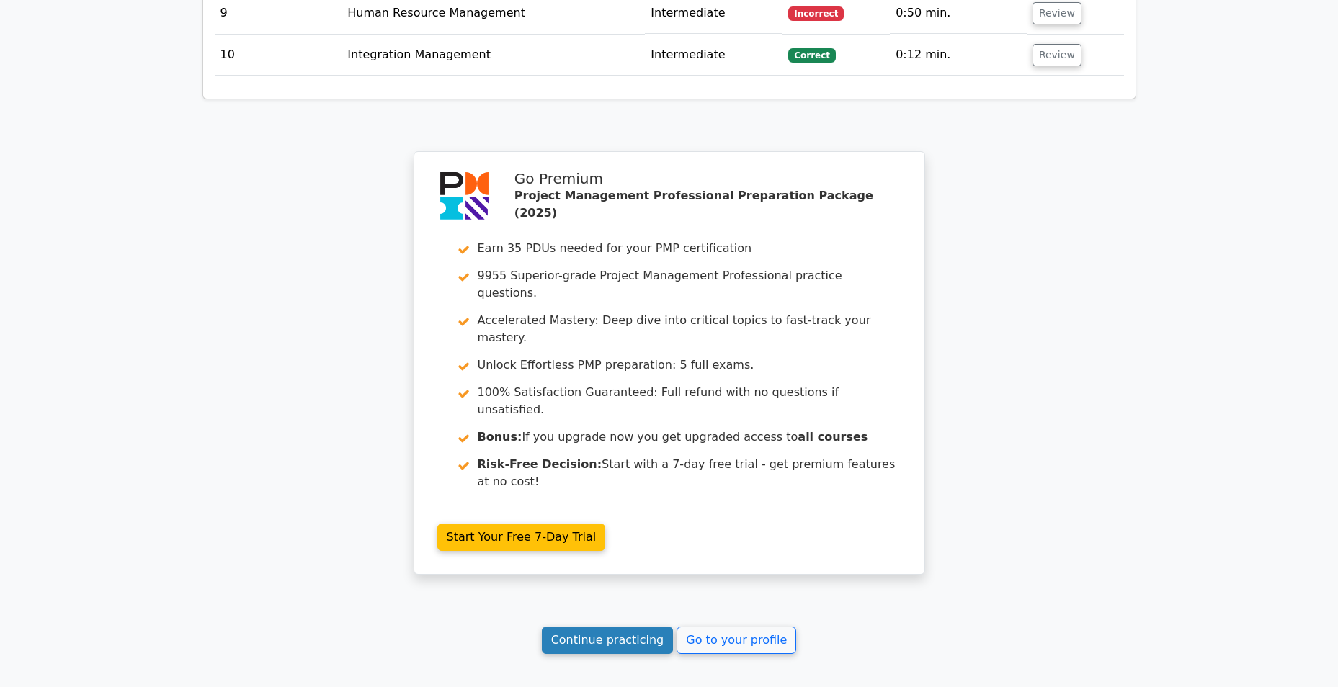
click at [581, 627] on link "Continue practicing" at bounding box center [608, 640] width 132 height 27
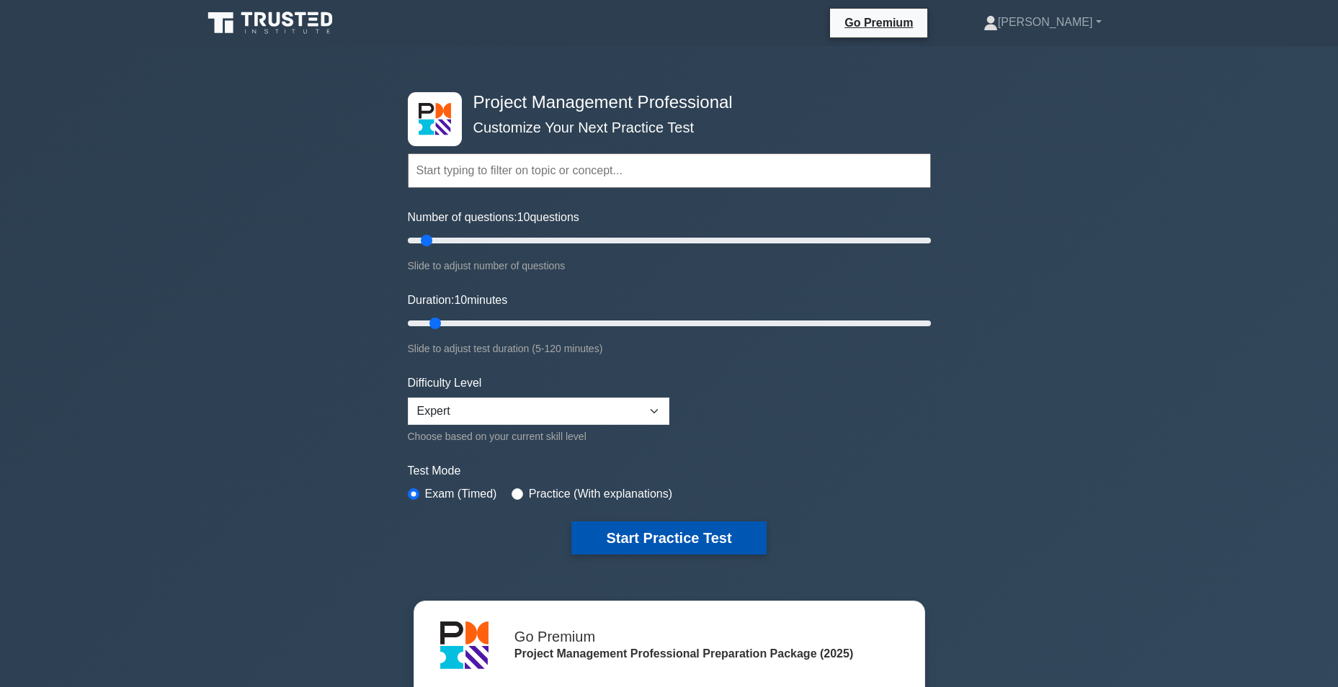
click at [661, 533] on button "Start Practice Test" at bounding box center [668, 537] width 194 height 33
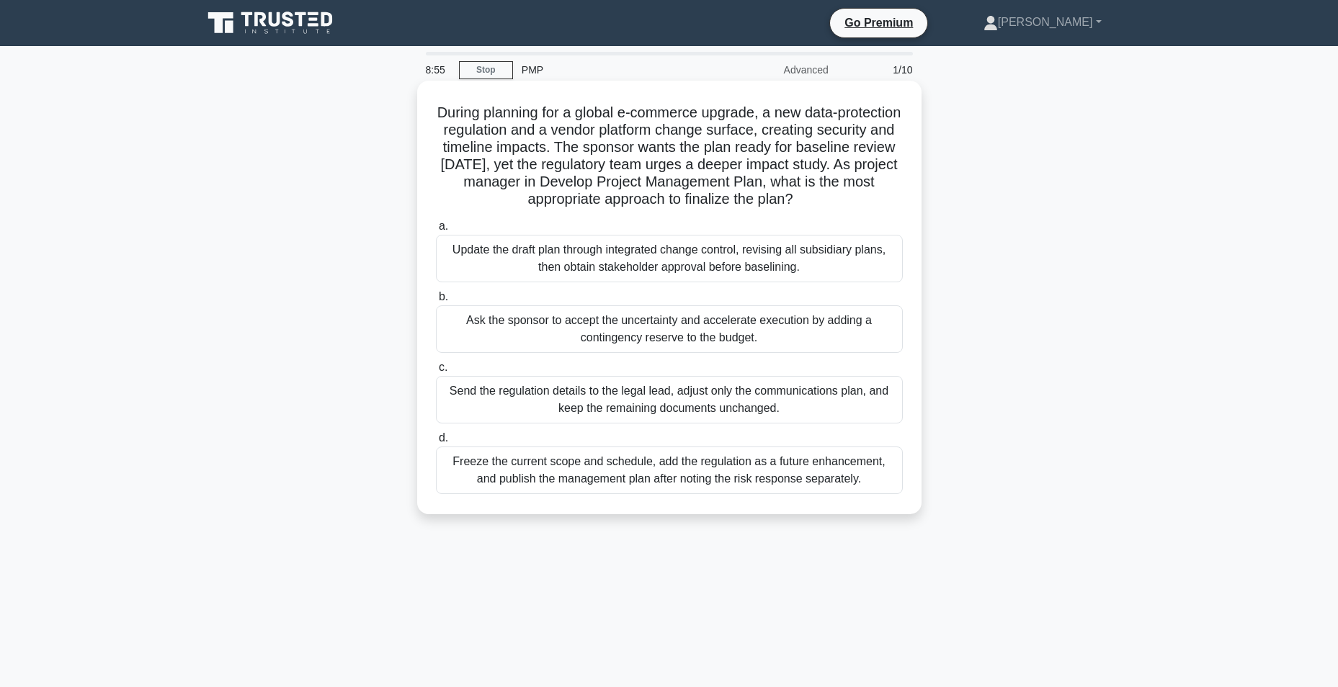
click at [571, 264] on div "Update the draft plan through integrated change control, revising all subsidiar…" at bounding box center [669, 259] width 467 height 48
click at [436, 231] on input "a. Update the draft plan through integrated change control, revising all subsid…" at bounding box center [436, 226] width 0 height 9
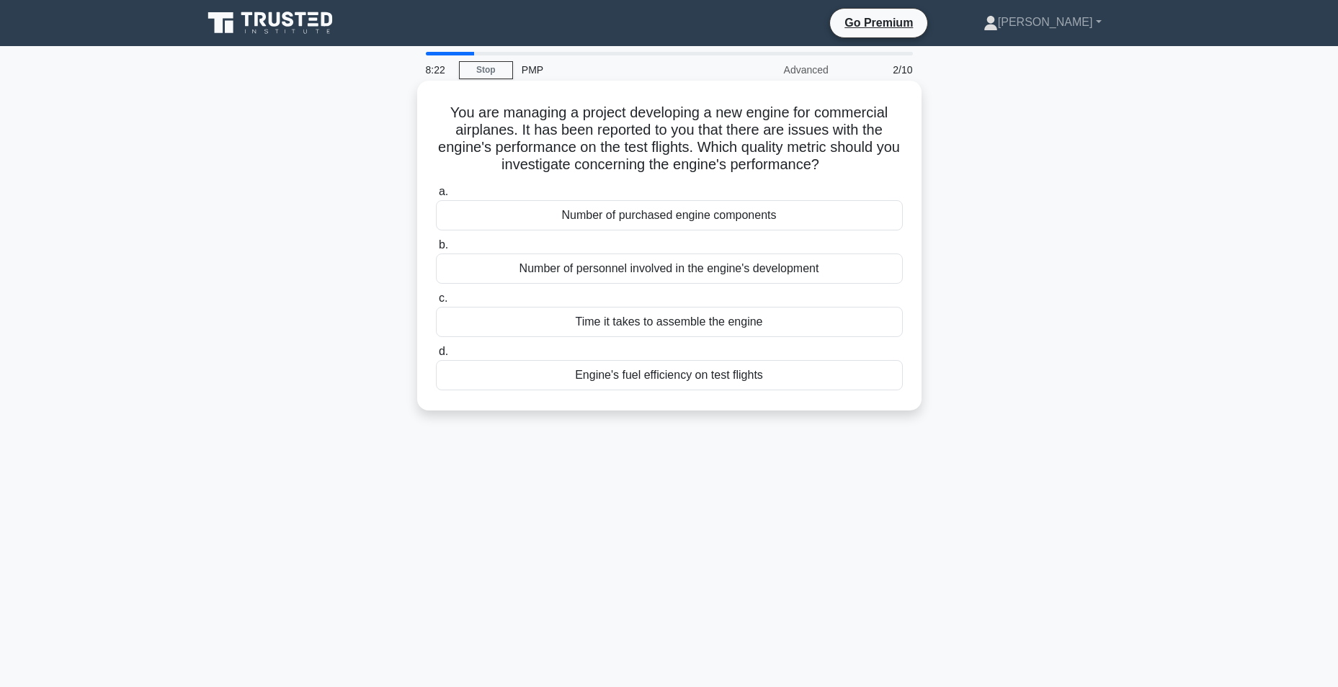
click at [653, 379] on div "Engine's fuel efficiency on test flights" at bounding box center [669, 375] width 467 height 30
click at [436, 357] on input "d. Engine's fuel efficiency on test flights" at bounding box center [436, 351] width 0 height 9
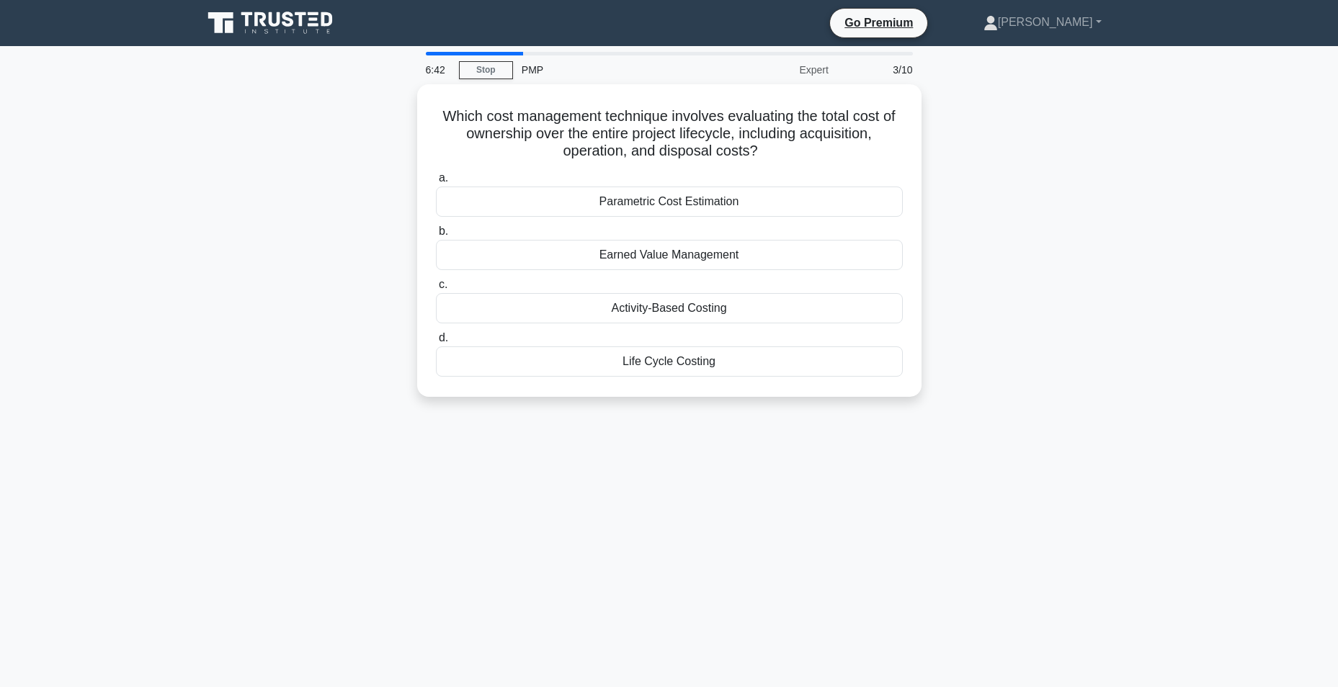
drag, startPoint x: 770, startPoint y: 151, endPoint x: 372, endPoint y: 110, distance: 400.4
click at [372, 110] on div "Which cost management technique involves evaluating the total cost of ownership…" at bounding box center [669, 249] width 951 height 330
copy h5 "Which cost management technique involves evaluating the total cost of ownership…"
click at [637, 367] on div "Life Cycle Costing" at bounding box center [669, 358] width 467 height 30
click at [436, 339] on input "d. Life Cycle Costing" at bounding box center [436, 334] width 0 height 9
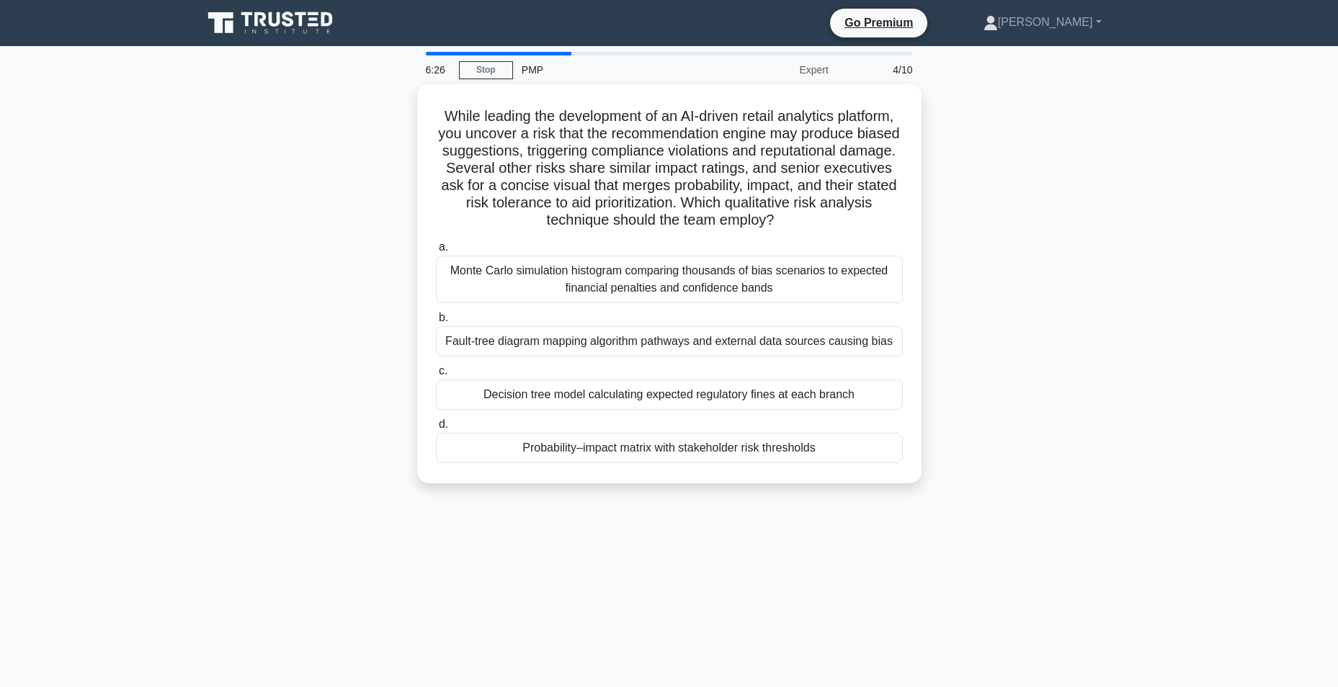
click at [321, 380] on div "While leading the development of an AI-driven retail analytics platform, you un…" at bounding box center [669, 292] width 951 height 416
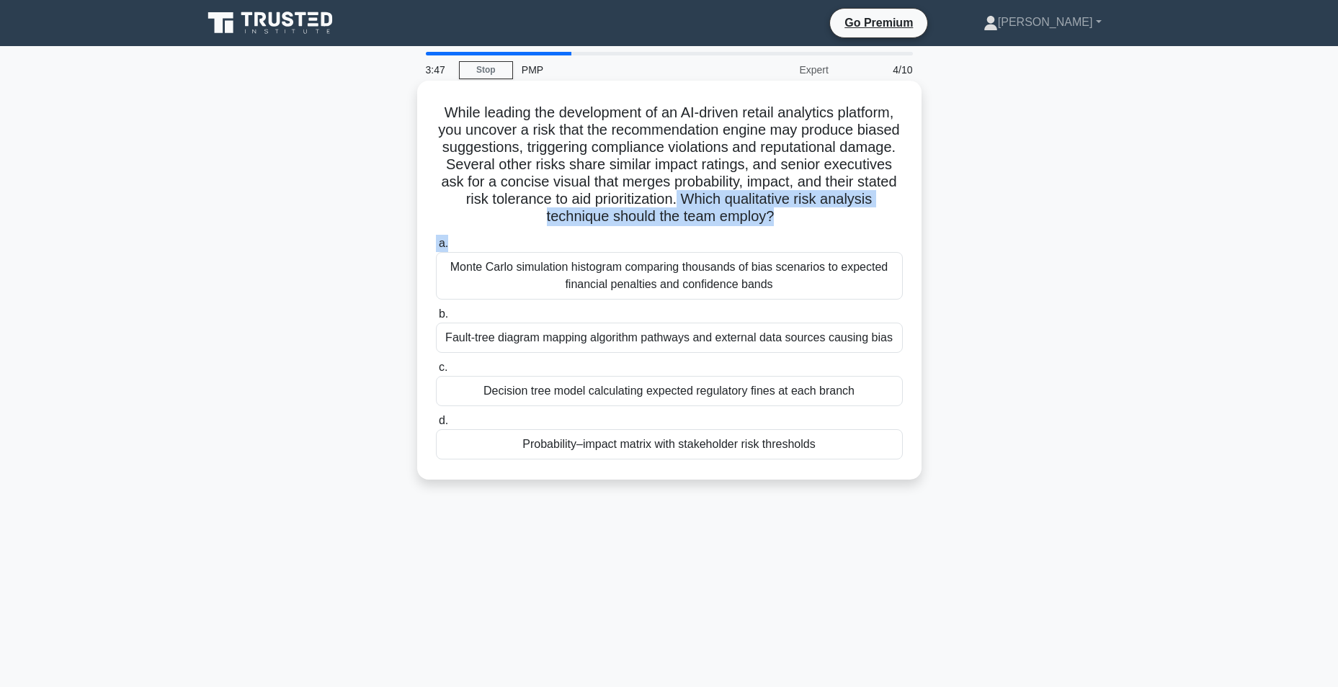
drag, startPoint x: 748, startPoint y: 199, endPoint x: 800, endPoint y: 237, distance: 64.4
click at [800, 237] on div "While leading the development of an AI-driven retail analytics platform, you un…" at bounding box center [669, 280] width 493 height 388
click at [801, 232] on div "While leading the development of an AI-driven retail analytics platform, you un…" at bounding box center [669, 280] width 493 height 388
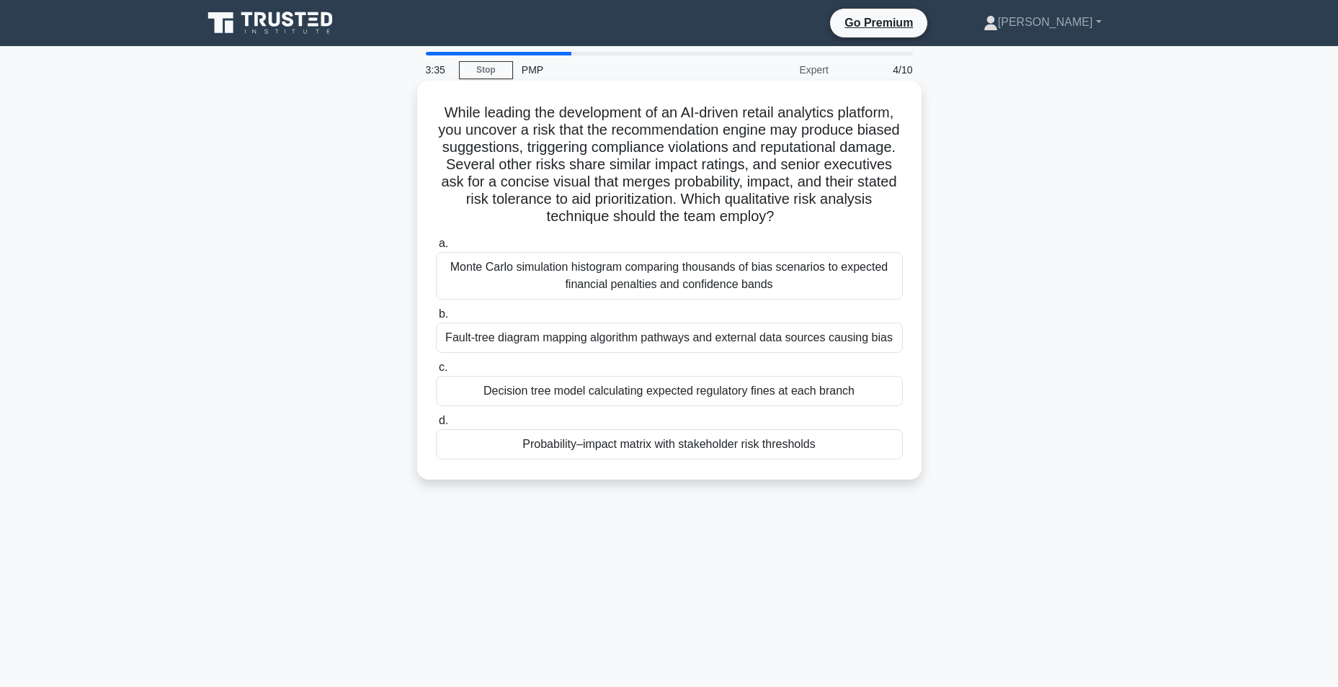
click at [776, 277] on div "Monte Carlo simulation histogram comparing thousands of bias scenarios to expec…" at bounding box center [669, 276] width 467 height 48
click at [436, 248] on input "a. Monte Carlo simulation histogram comparing thousands of bias scenarios to ex…" at bounding box center [436, 243] width 0 height 9
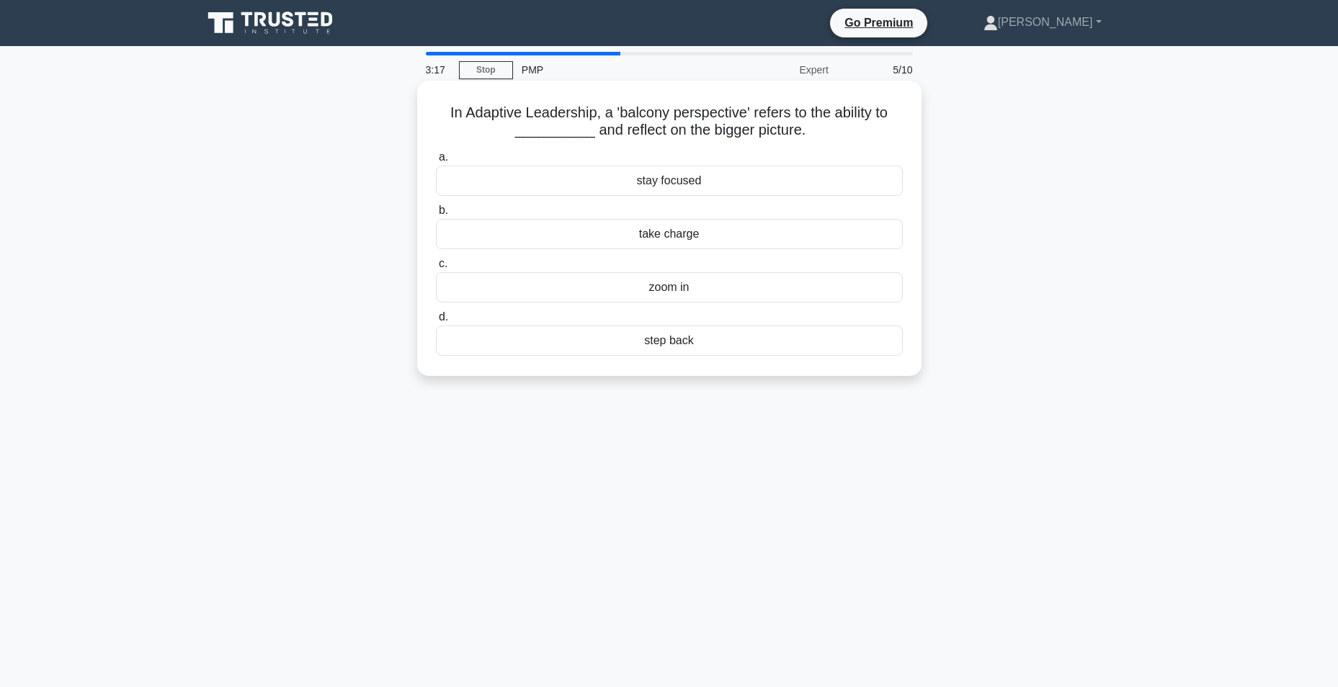
click at [654, 347] on div "step back" at bounding box center [669, 341] width 467 height 30
click at [436, 322] on input "d. step back" at bounding box center [436, 317] width 0 height 9
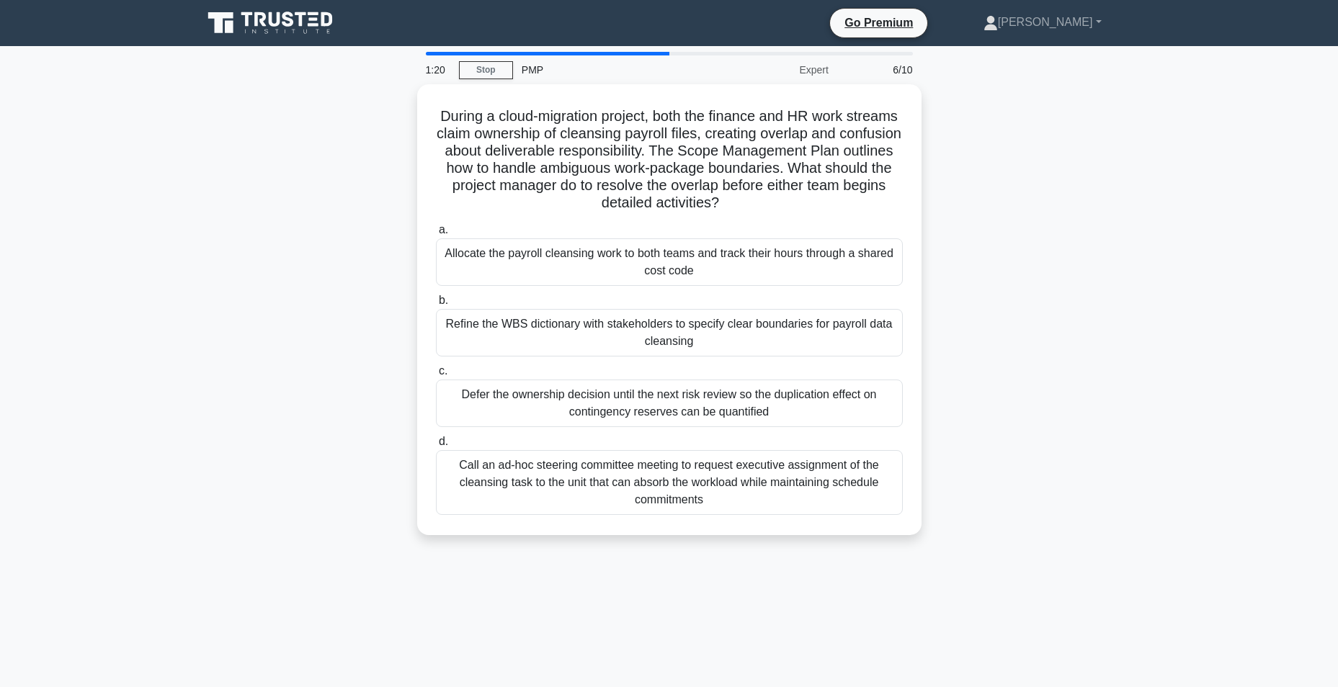
click at [310, 182] on div "During a cloud-migration project, both the finance and HR work streams claim ow…" at bounding box center [669, 318] width 951 height 468
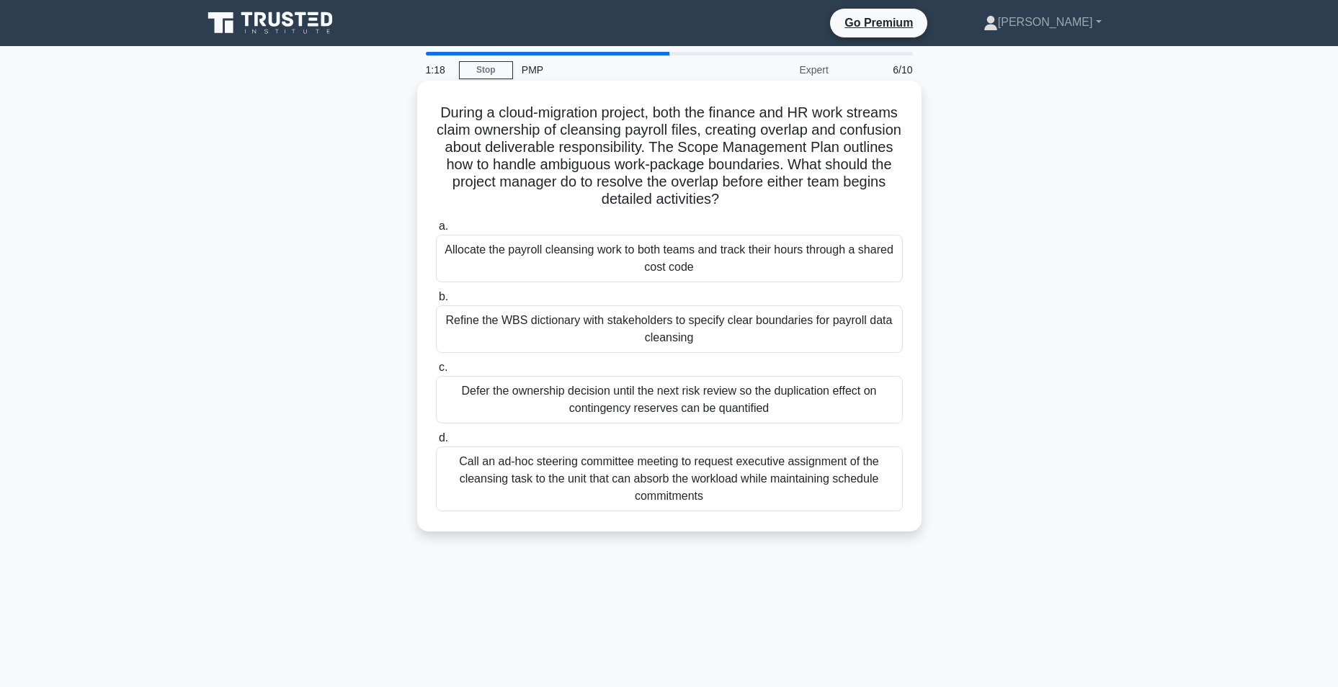
drag, startPoint x: 460, startPoint y: 117, endPoint x: 807, endPoint y: 208, distance: 359.0
click at [807, 208] on h5 "During a cloud-migration project, both the finance and HR work streams claim ow…" at bounding box center [669, 156] width 470 height 105
copy h5 "During a cloud-migration project, both the finance and HR work streams claim ow…"
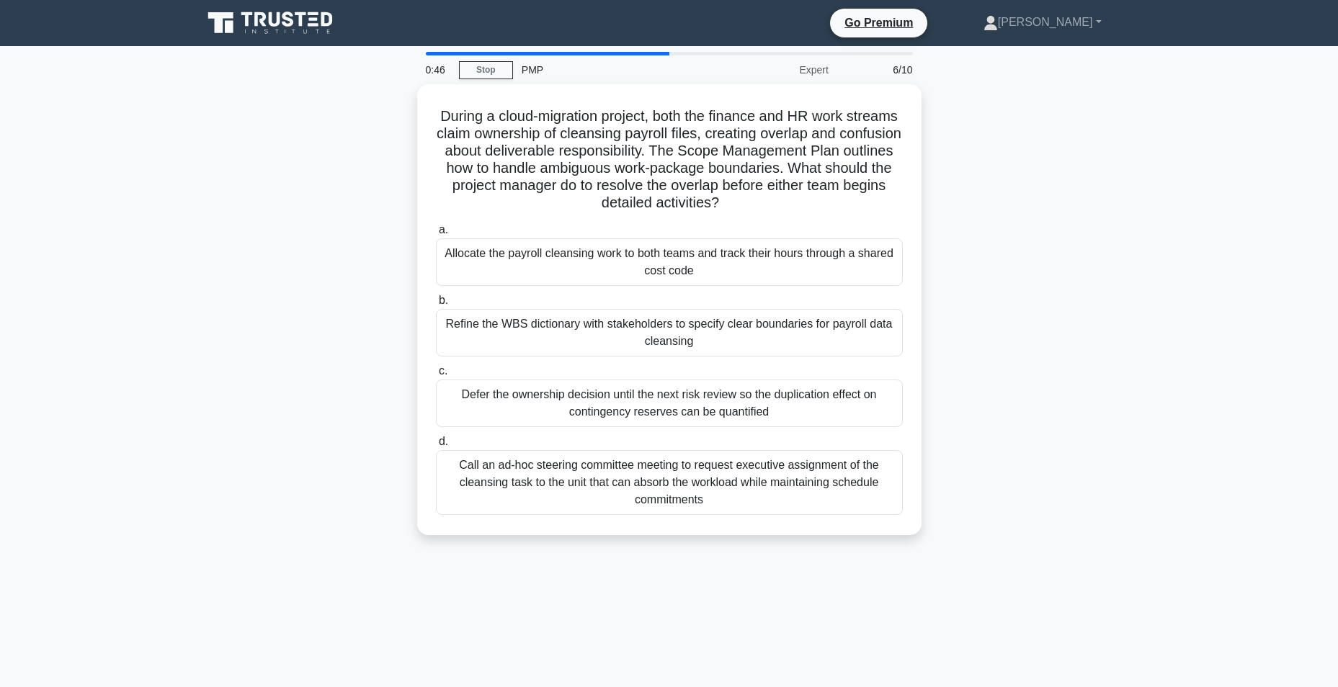
click at [248, 398] on div "During a cloud-migration project, both the finance and HR work streams claim ow…" at bounding box center [669, 318] width 951 height 468
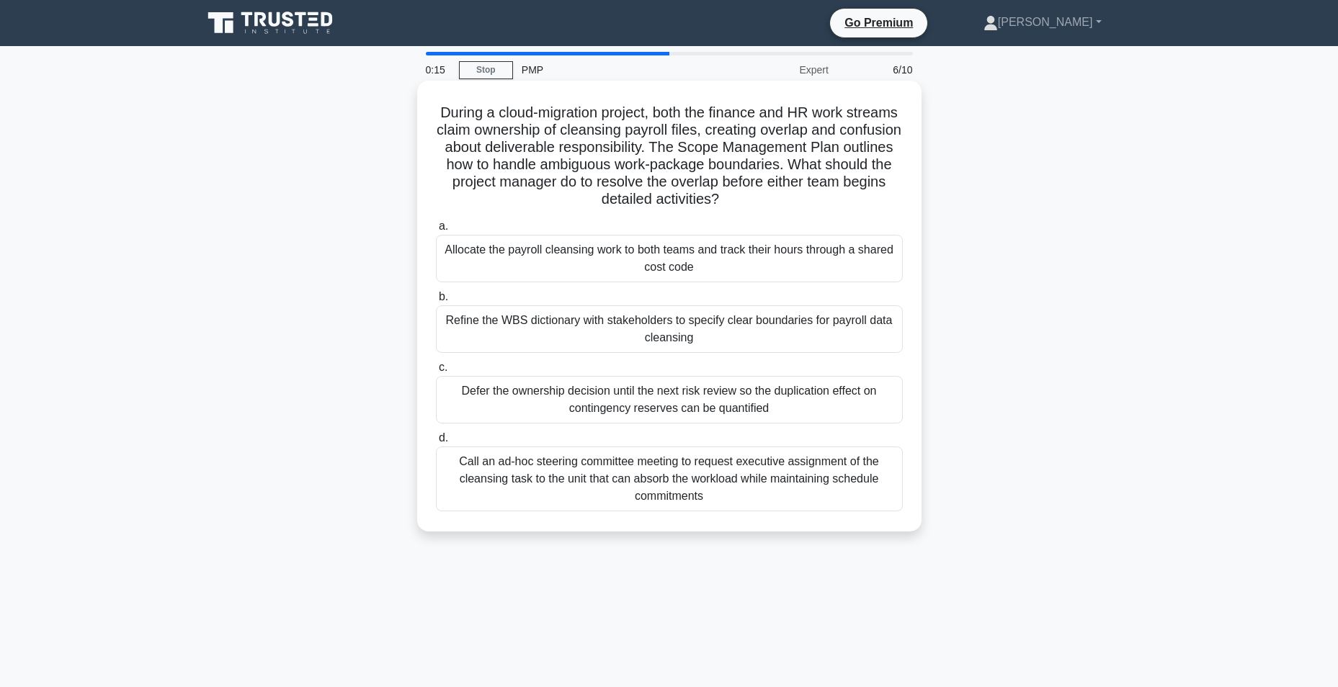
click at [679, 482] on div "Call an ad-hoc steering committee meeting to request executive assignment of th…" at bounding box center [669, 479] width 467 height 65
click at [436, 443] on input "d. Call an ad-hoc steering committee meeting to request executive assignment of…" at bounding box center [436, 438] width 0 height 9
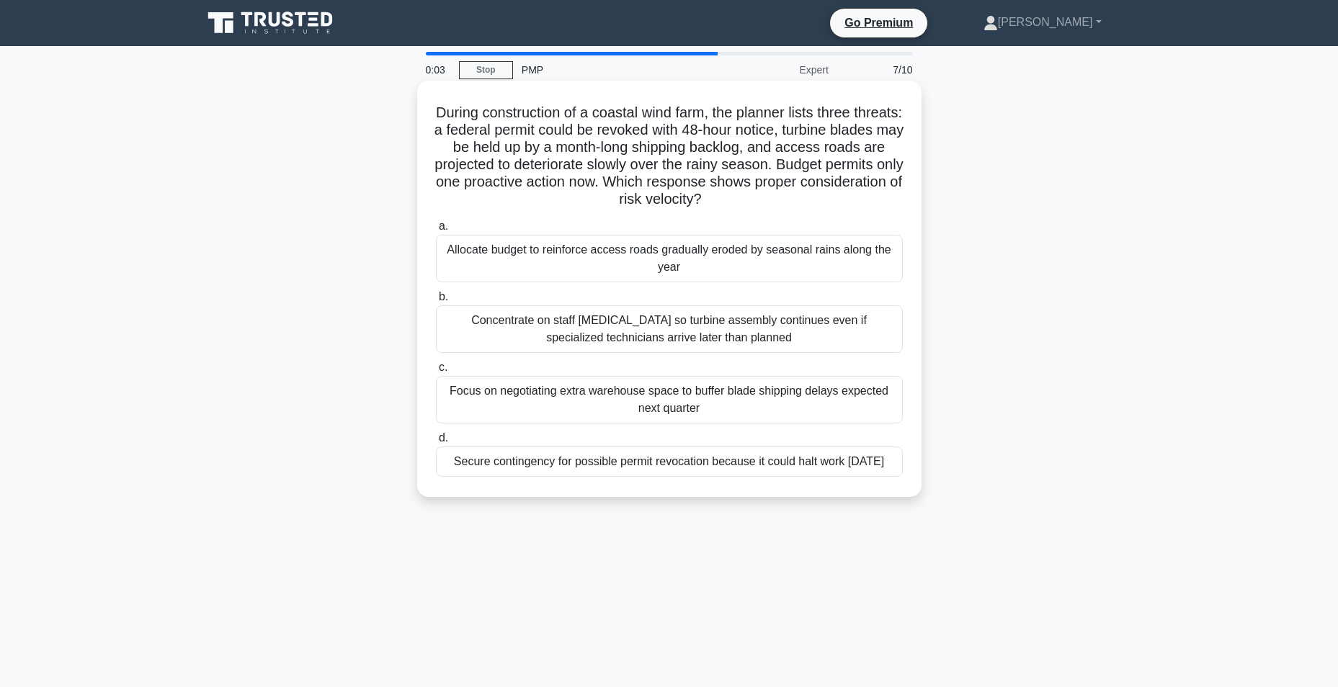
click at [607, 475] on div "Secure contingency for possible permit revocation because it could halt work wi…" at bounding box center [669, 462] width 467 height 30
click at [436, 443] on input "d. Secure contingency for possible permit revocation because it could halt work…" at bounding box center [436, 438] width 0 height 9
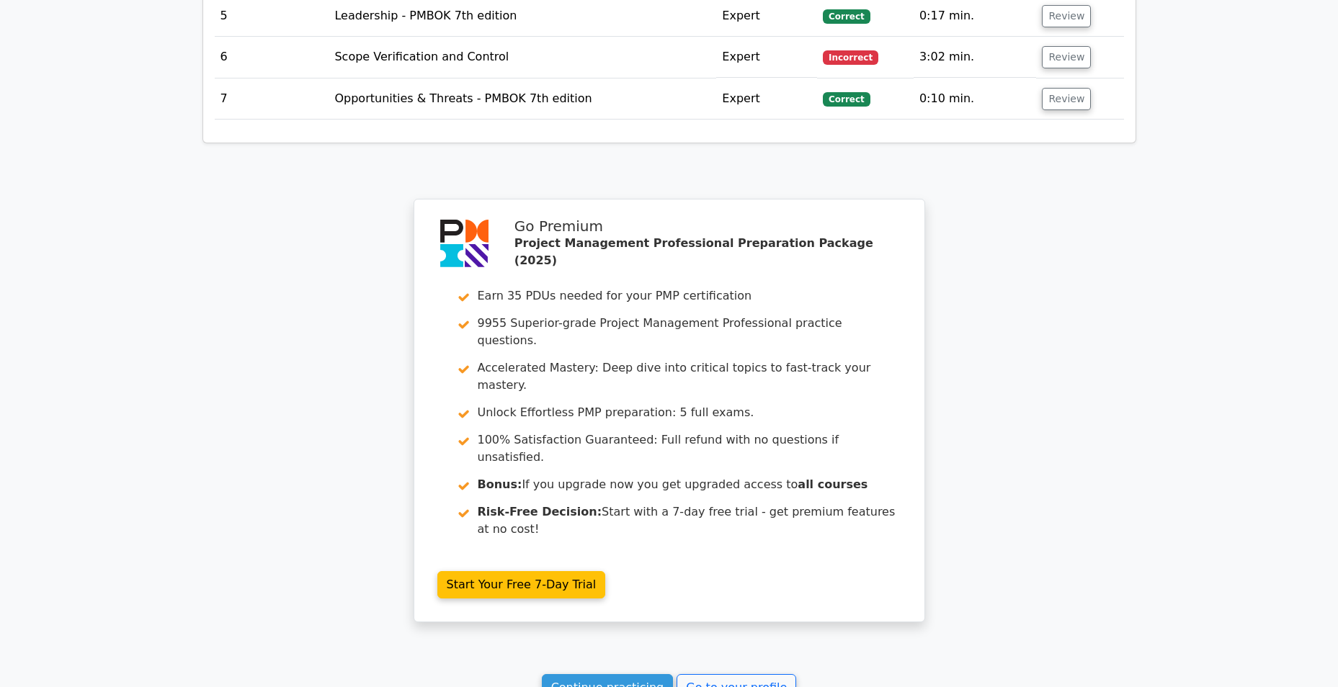
scroll to position [1783, 0]
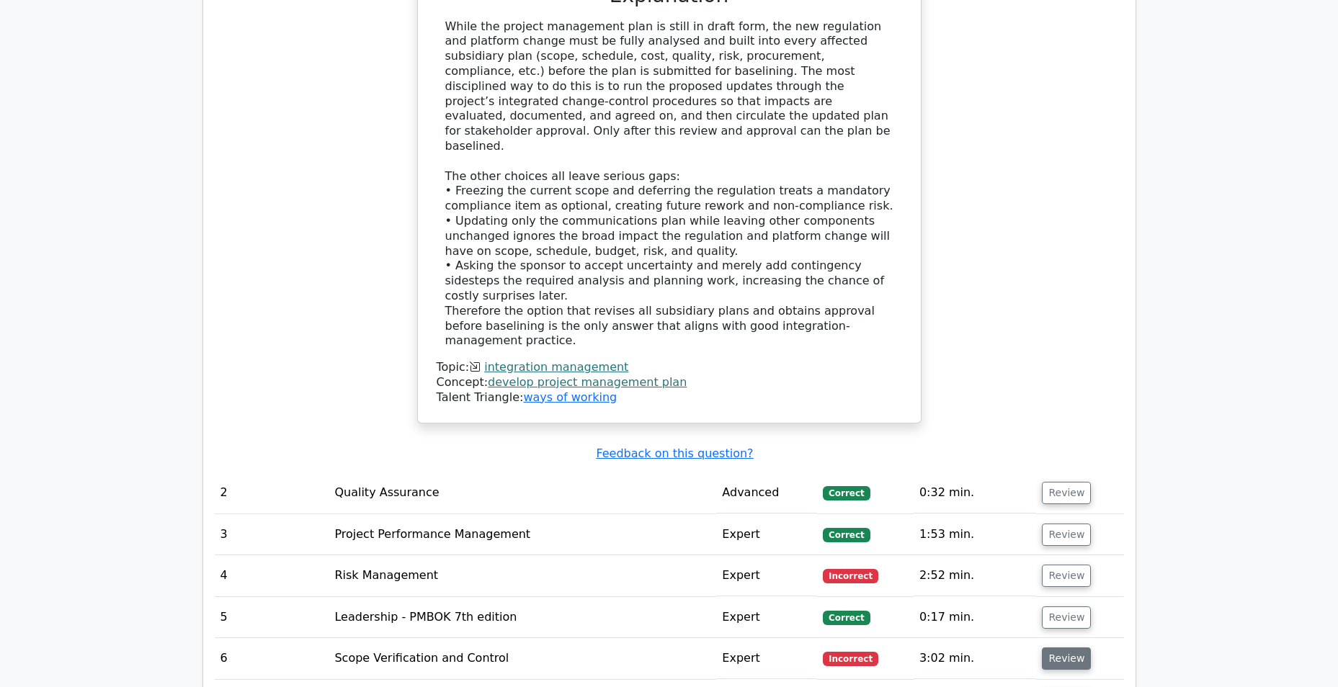
click at [1079, 648] on button "Review" at bounding box center [1066, 659] width 49 height 22
click at [1067, 565] on button "Review" at bounding box center [1066, 576] width 49 height 22
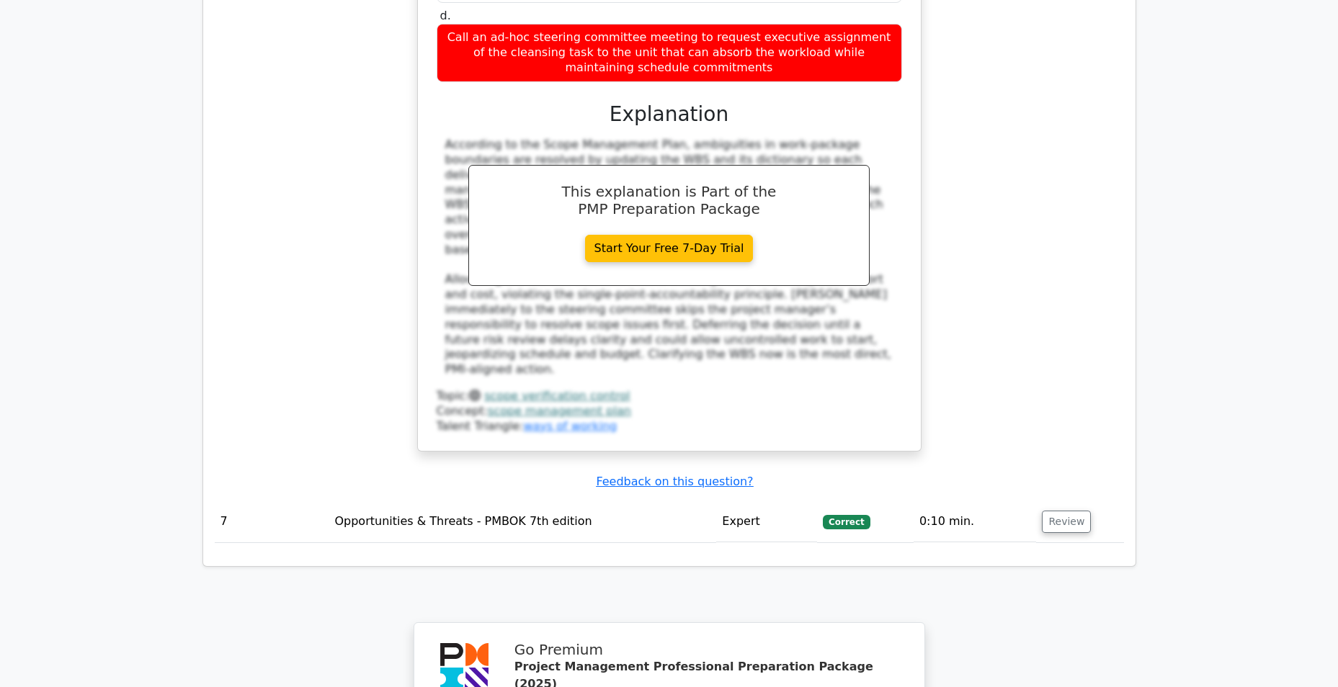
scroll to position [3921, 0]
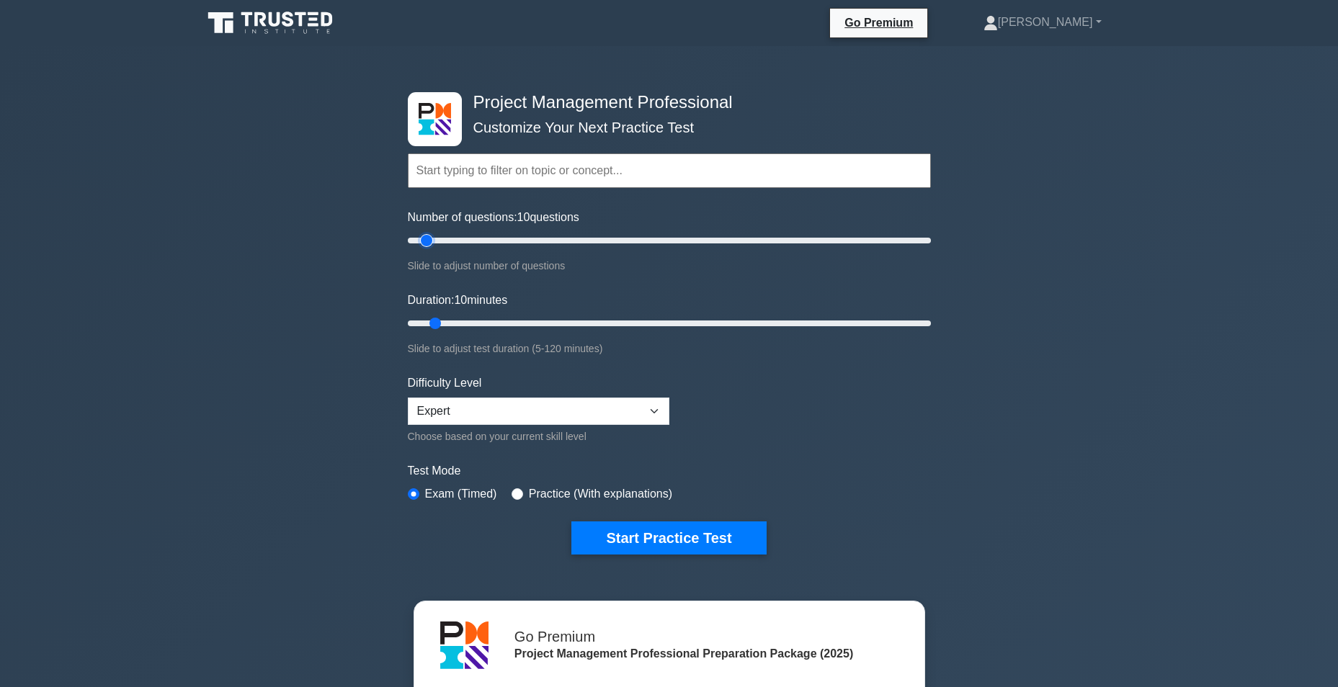
click at [431, 234] on input "Number of questions: 10 questions" at bounding box center [669, 240] width 523 height 17
drag, startPoint x: 429, startPoint y: 235, endPoint x: 452, endPoint y: 235, distance: 23.0
click at [452, 235] on input "Number of questions: 20 questions" at bounding box center [669, 240] width 523 height 17
type input "15"
click at [434, 238] on input "Number of questions: 15 questions" at bounding box center [669, 240] width 523 height 17
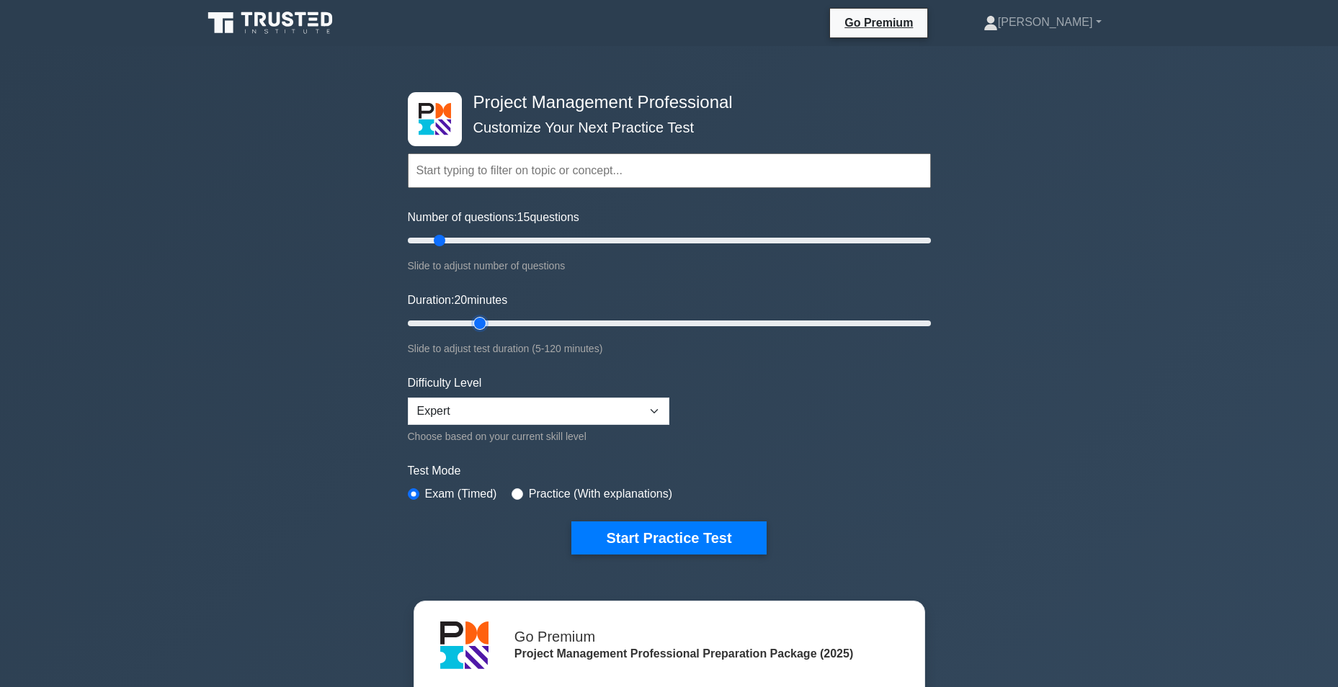
drag, startPoint x: 441, startPoint y: 326, endPoint x: 488, endPoint y: 335, distance: 48.5
click at [488, 332] on input "Duration: 20 minutes" at bounding box center [669, 323] width 523 height 17
drag, startPoint x: 483, startPoint y: 321, endPoint x: 994, endPoint y: 364, distance: 512.4
type input "120"
click at [931, 332] on input "Duration: 120 minutes" at bounding box center [669, 323] width 523 height 17
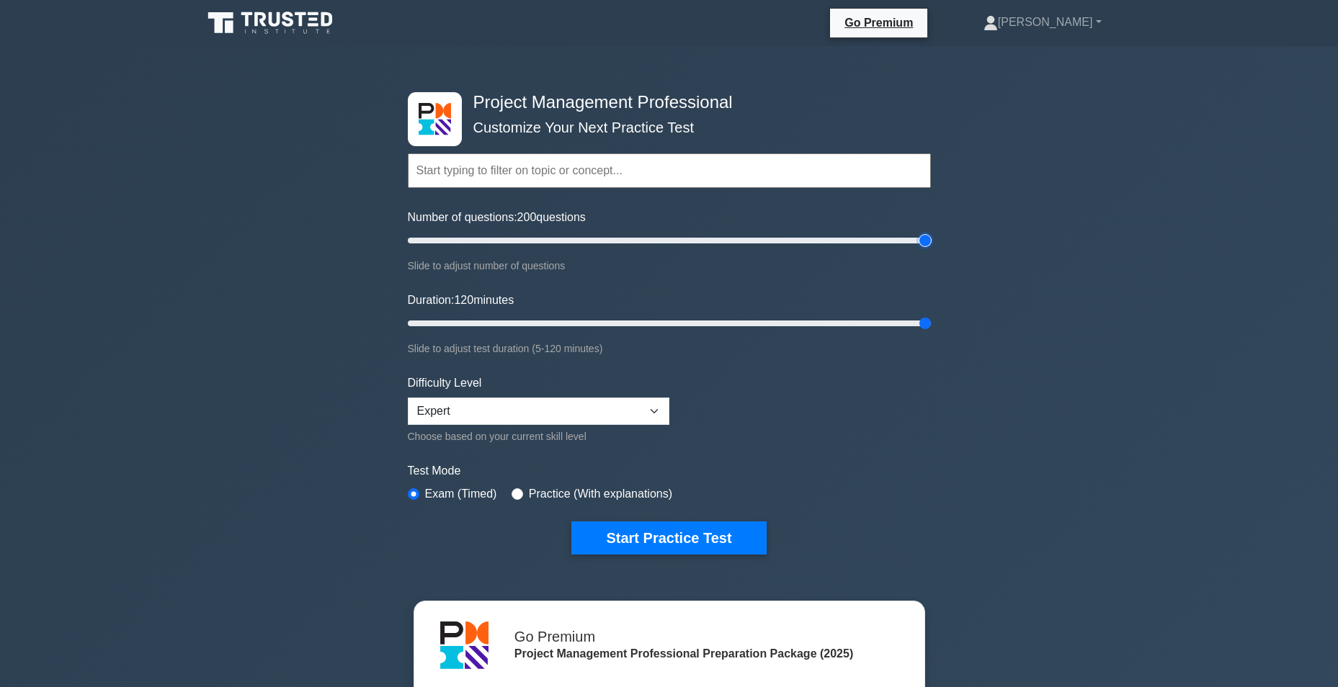
drag, startPoint x: 434, startPoint y: 241, endPoint x: 1000, endPoint y: 307, distance: 570.7
type input "200"
click at [931, 249] on input "Number of questions: 200 questions" at bounding box center [669, 240] width 523 height 17
drag, startPoint x: 922, startPoint y: 319, endPoint x: 475, endPoint y: 323, distance: 446.6
type input "20"
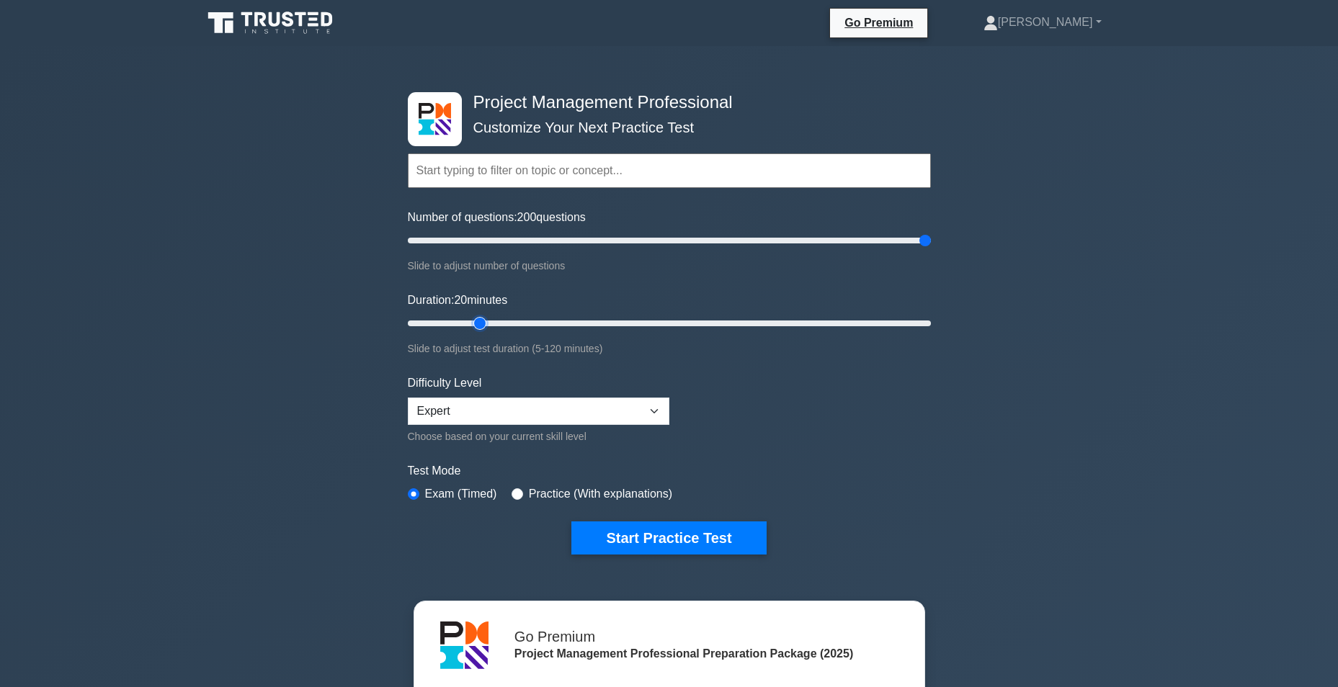
click at [475, 323] on input "Duration: 20 minutes" at bounding box center [669, 323] width 523 height 17
drag, startPoint x: 926, startPoint y: 240, endPoint x: 444, endPoint y: 251, distance: 482.0
type input "15"
click at [444, 249] on input "Number of questions: 15 questions" at bounding box center [669, 240] width 523 height 17
click at [683, 534] on button "Start Practice Test" at bounding box center [668, 537] width 194 height 33
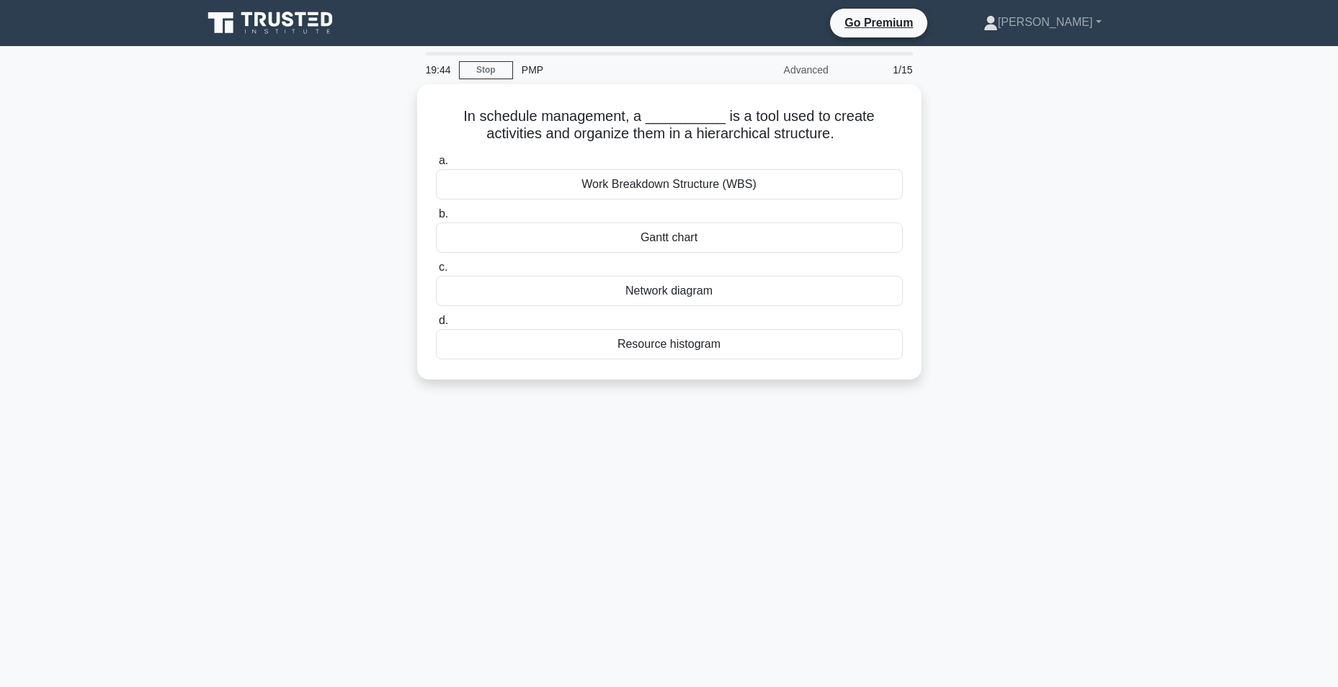
drag, startPoint x: 824, startPoint y: 127, endPoint x: 405, endPoint y: 94, distance: 420.5
click at [405, 94] on div "In schedule management, a __________ is a tool used to create activities and or…" at bounding box center [669, 240] width 951 height 313
copy h5 "In schedule management, a __________ is a tool used to create activities and or…"
click at [623, 185] on div "Work Breakdown Structure (WBS)" at bounding box center [669, 181] width 467 height 30
click at [436, 162] on input "a. Work Breakdown Structure (WBS)" at bounding box center [436, 157] width 0 height 9
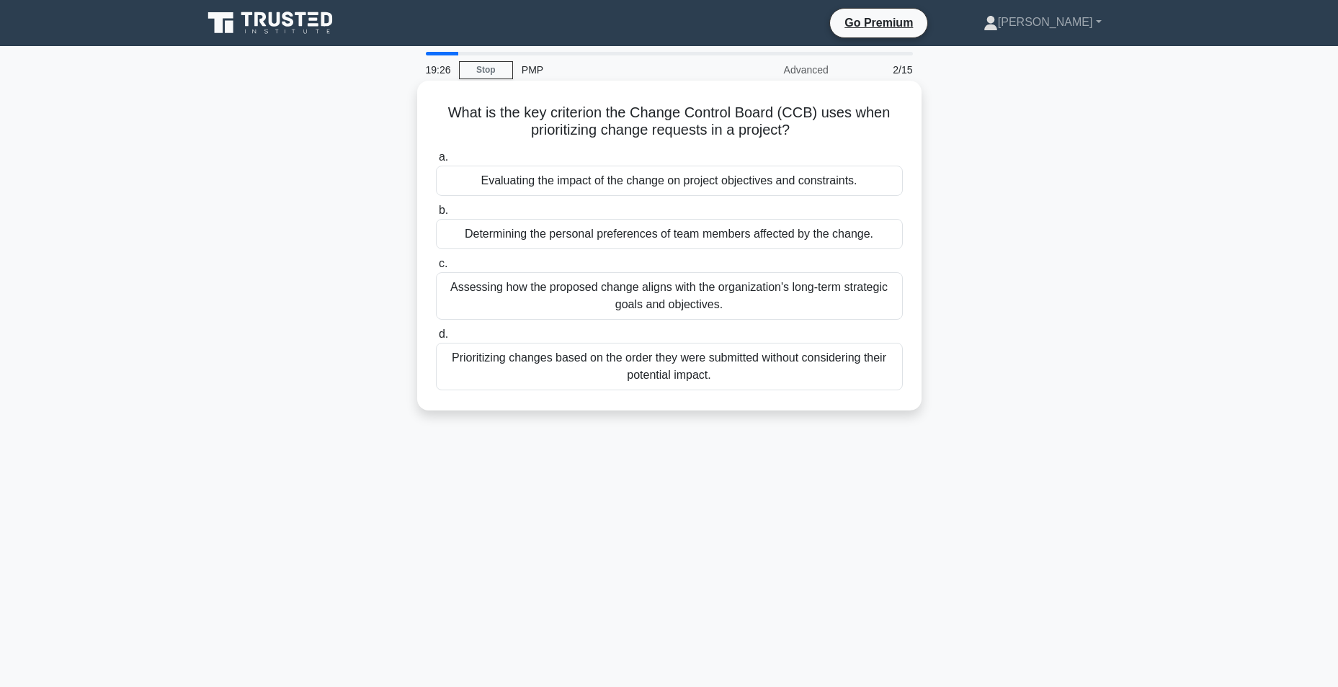
click at [677, 311] on div "Assessing how the proposed change aligns with the organization's long-term stra…" at bounding box center [669, 296] width 467 height 48
click at [436, 269] on input "c. Assessing how the proposed change aligns with the organization's long-term s…" at bounding box center [436, 263] width 0 height 9
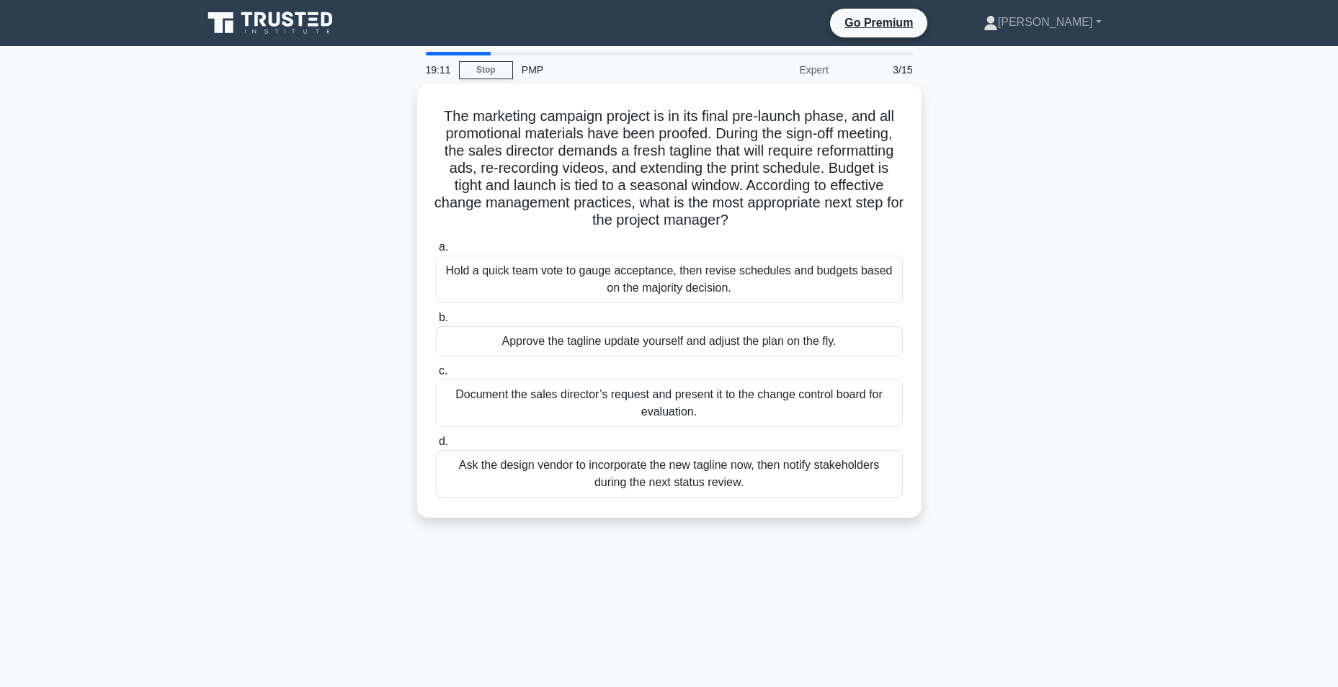
drag, startPoint x: 776, startPoint y: 220, endPoint x: 390, endPoint y: 94, distance: 405.9
click at [390, 94] on div "The marketing campaign project is in its final pre-launch phase, and all promot…" at bounding box center [669, 309] width 951 height 451
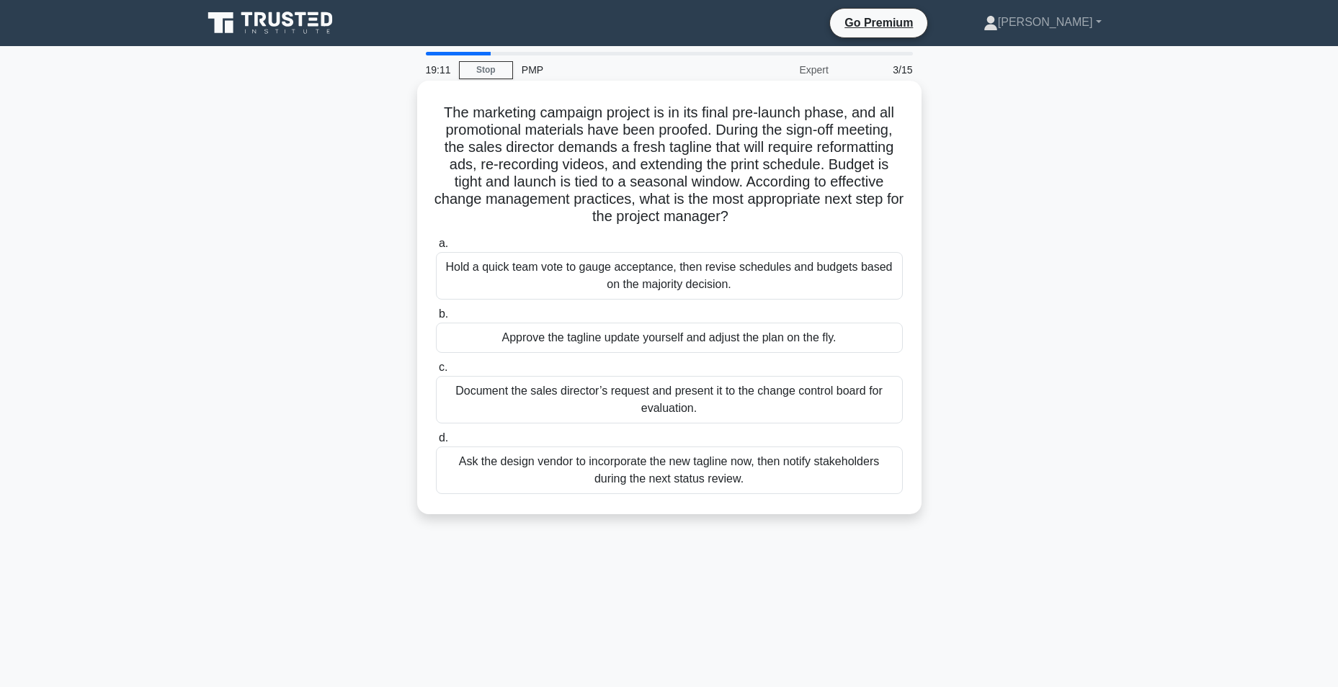
copy h5 "The marketing campaign project is in its final pre-launch phase, and all promot…"
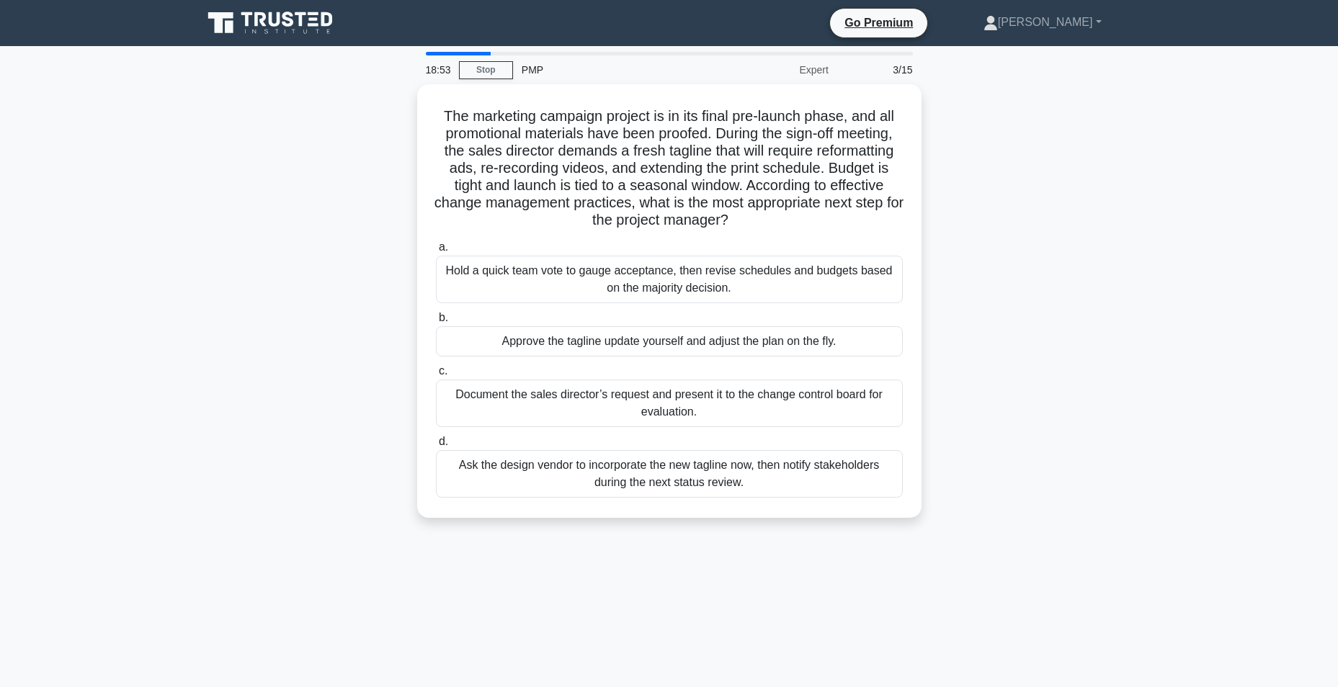
click at [301, 407] on div "The marketing campaign project is in its final pre-launch phase, and all promot…" at bounding box center [669, 309] width 951 height 451
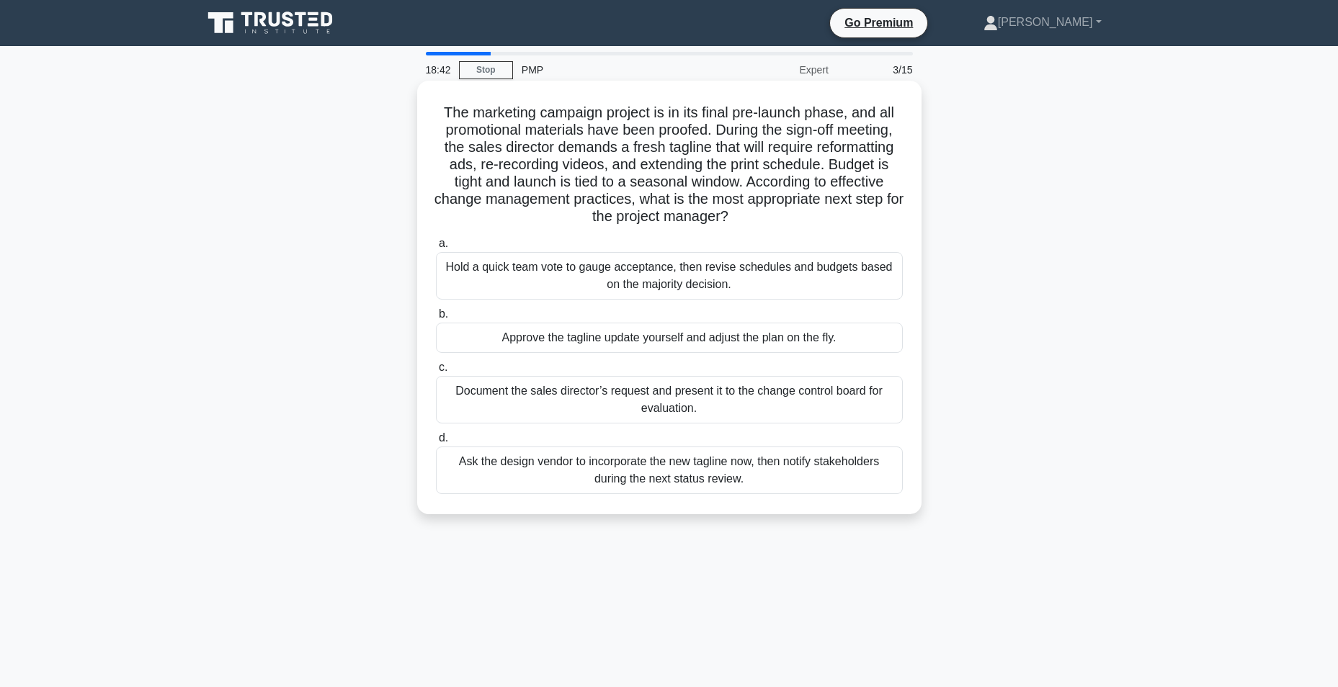
click at [666, 406] on div "Document the sales director’s request and present it to the change control boar…" at bounding box center [669, 400] width 467 height 48
click at [436, 372] on input "c. Document the sales director’s request and present it to the change control b…" at bounding box center [436, 367] width 0 height 9
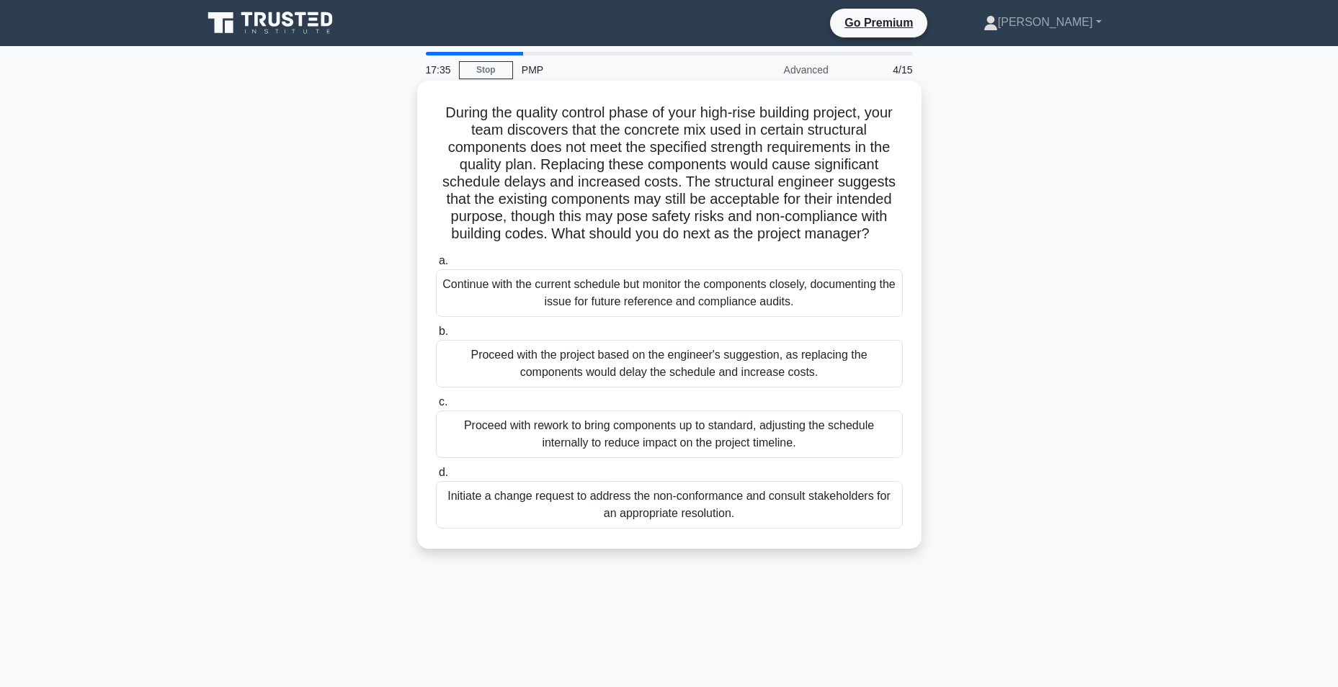
click at [801, 506] on div "Initiate a change request to address the non-conformance and consult stakeholde…" at bounding box center [669, 505] width 467 height 48
click at [436, 478] on input "d. Initiate a change request to address the non-conformance and consult stakeho…" at bounding box center [436, 472] width 0 height 9
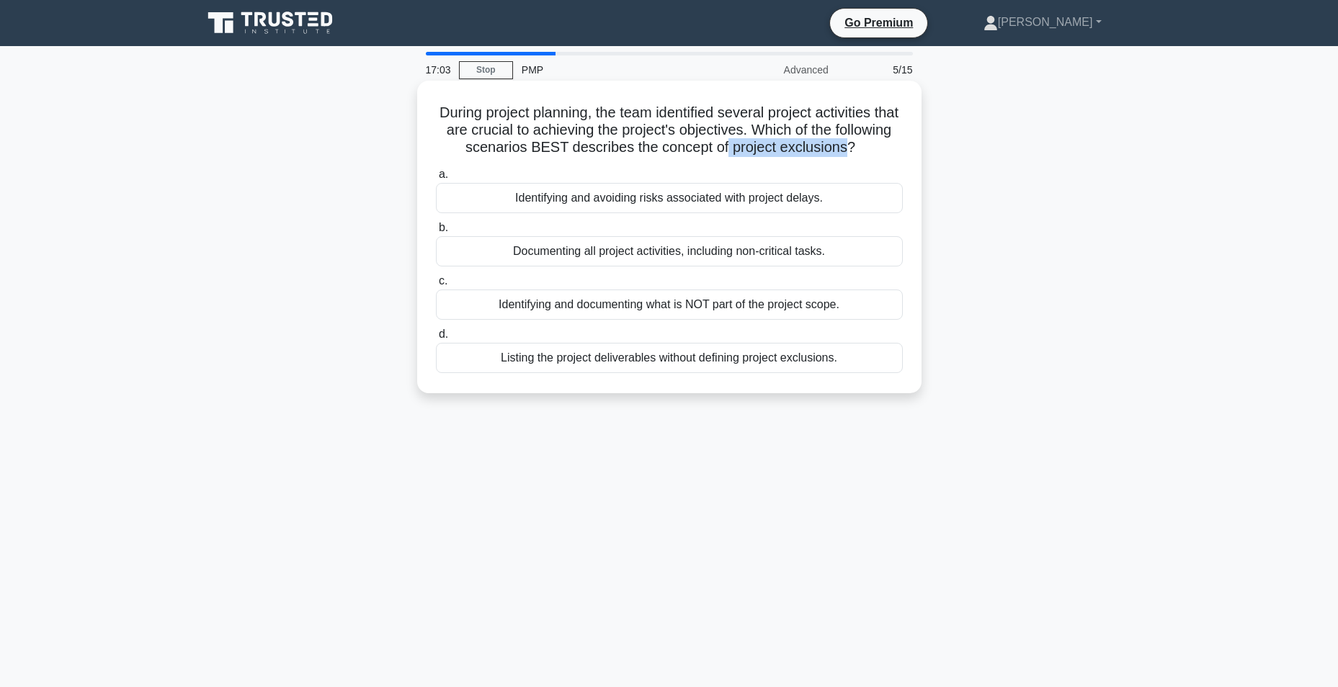
drag, startPoint x: 768, startPoint y: 153, endPoint x: 889, endPoint y: 154, distance: 121.0
click at [889, 154] on h5 "During project planning, the team identified several project activities that ar…" at bounding box center [669, 130] width 470 height 53
copy h5 "project exclusions"
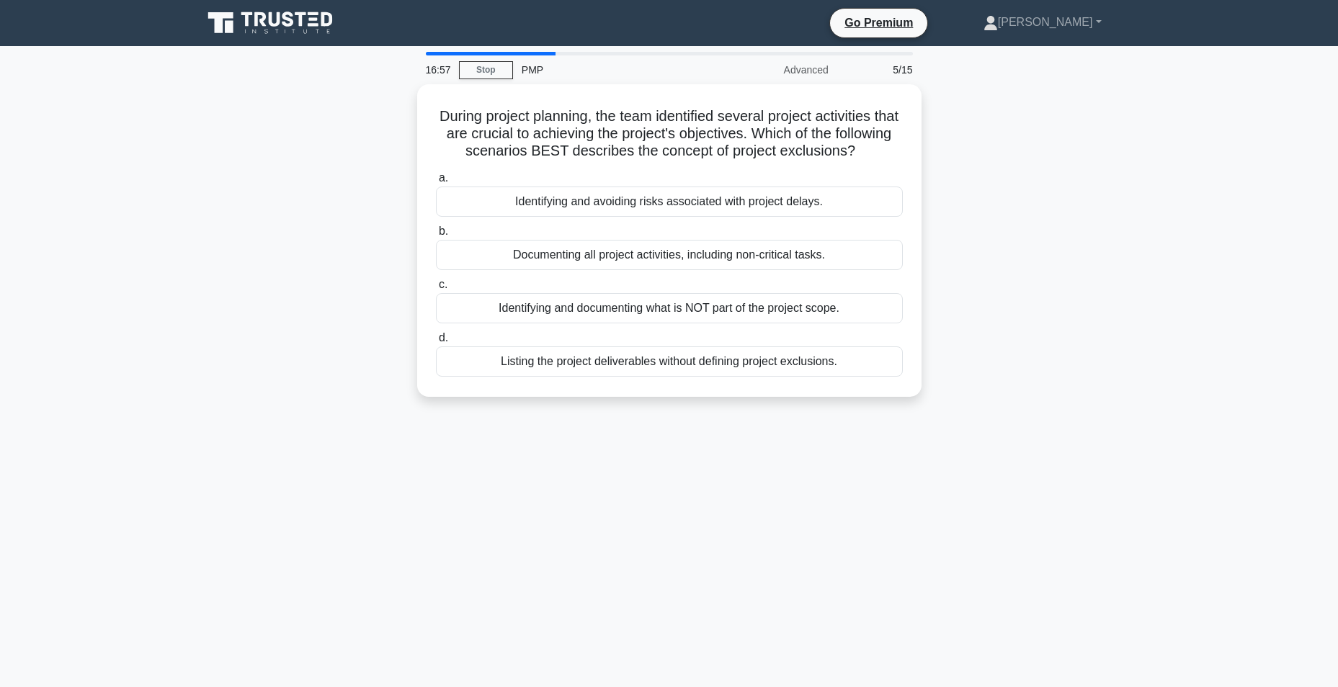
click at [128, 360] on main "16:57 Stop PMP Advanced 5/15 During project planning, the team identified sever…" at bounding box center [669, 412] width 1338 height 732
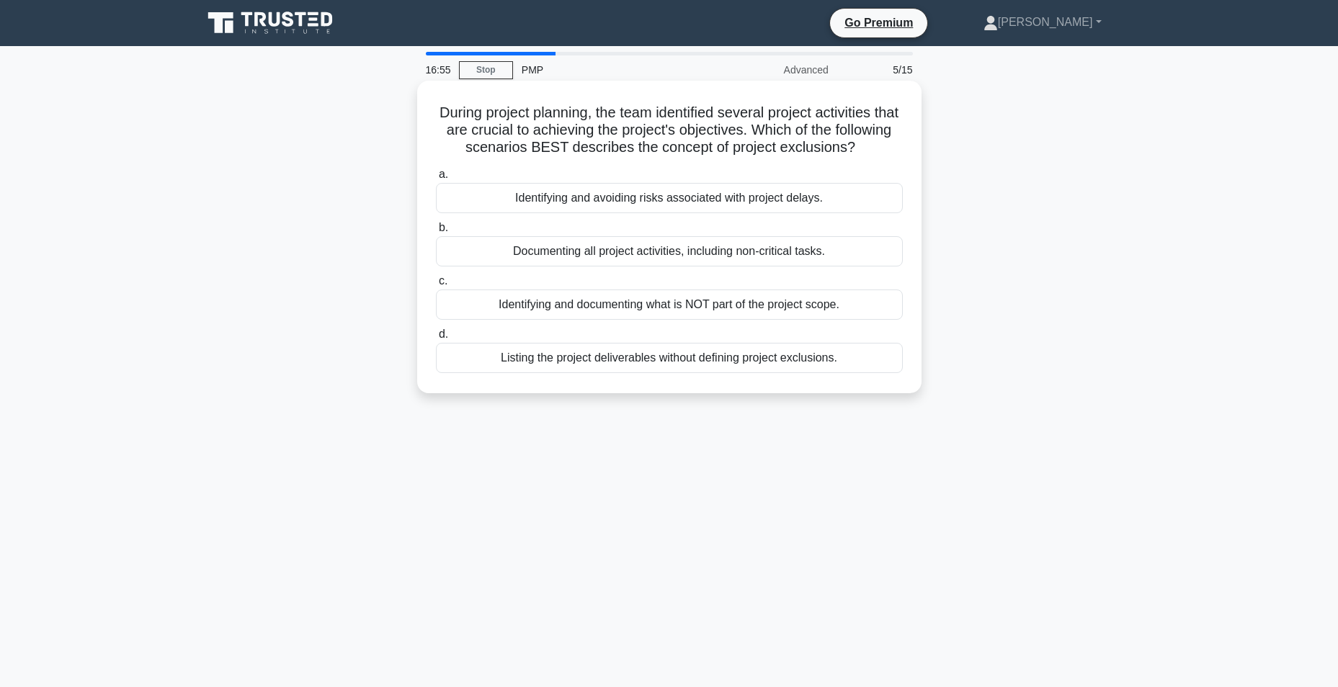
drag, startPoint x: 444, startPoint y: 114, endPoint x: 900, endPoint y: 385, distance: 530.9
click at [900, 385] on div "During project planning, the team identified several project activities that ar…" at bounding box center [669, 236] width 493 height 301
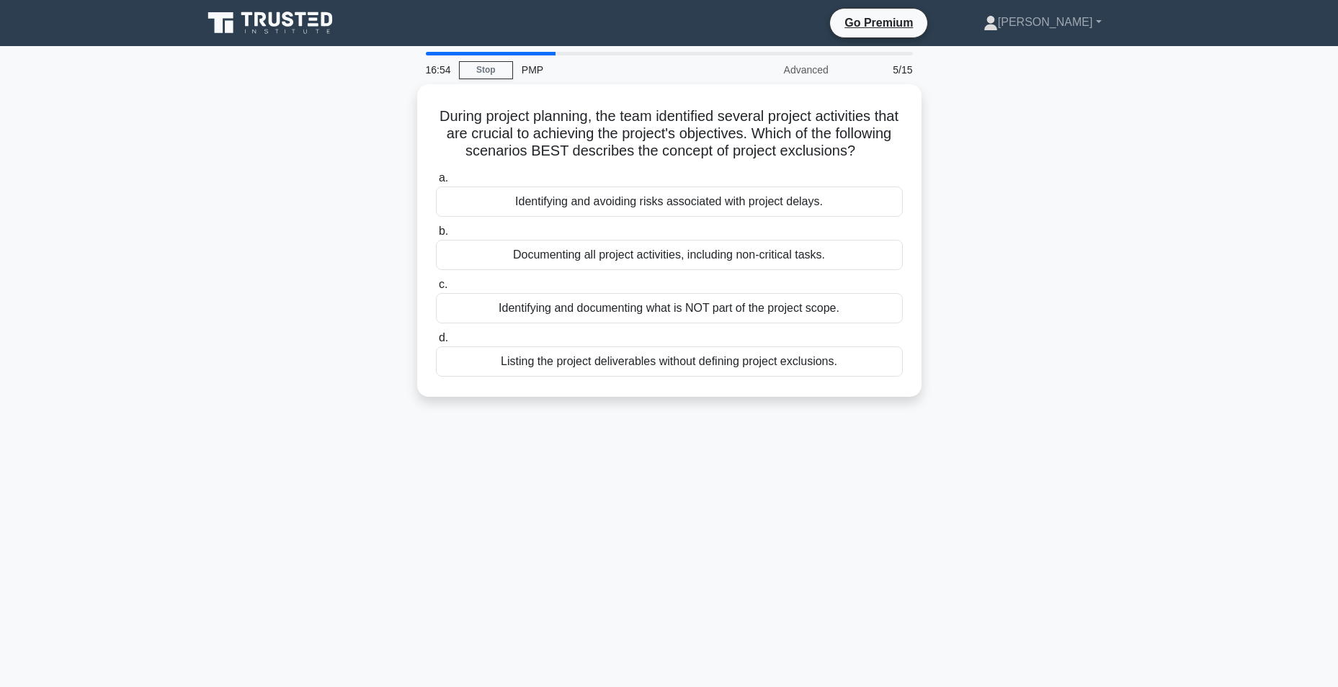
copy div "During project planning, the team identified several project activities that ar…"
click at [399, 458] on div "16:44 Stop PMP Advanced 5/15 During project planning, the team identified sever…" at bounding box center [669, 412] width 951 height 720
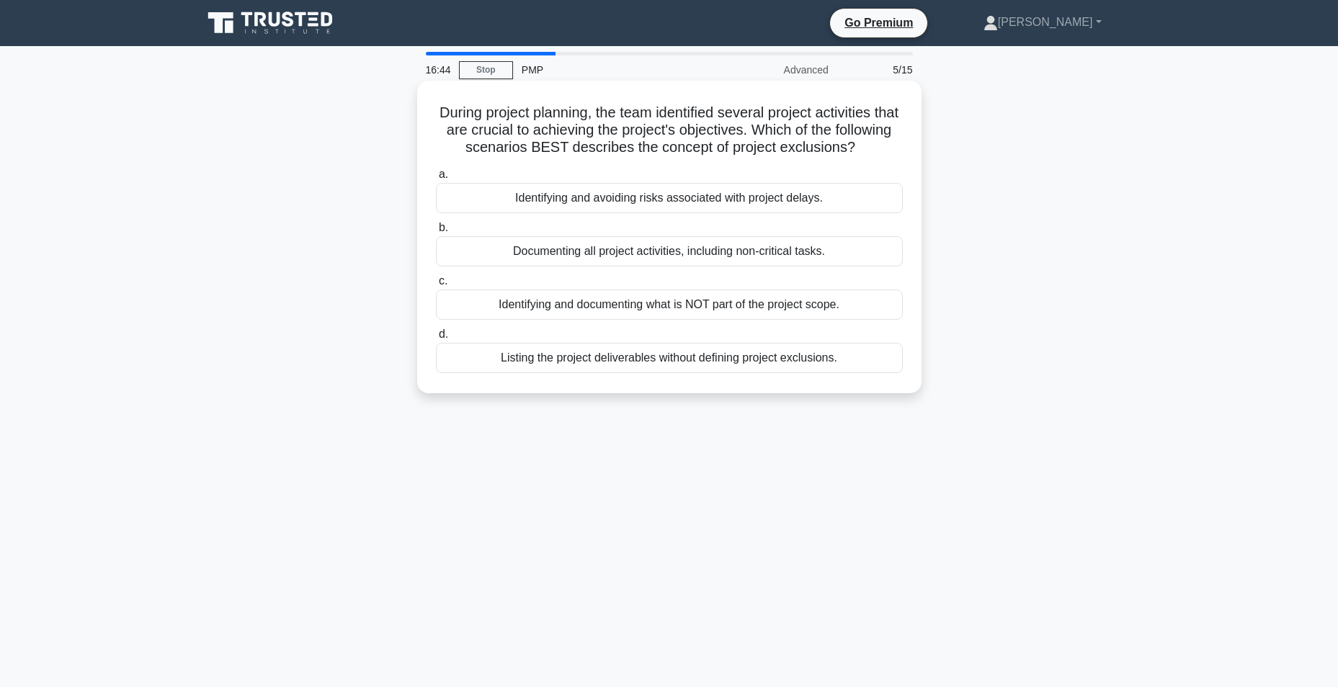
click at [604, 320] on div "Identifying and documenting what is NOT part of the project scope." at bounding box center [669, 305] width 467 height 30
click at [436, 286] on input "c. Identifying and documenting what is NOT part of the project scope." at bounding box center [436, 281] width 0 height 9
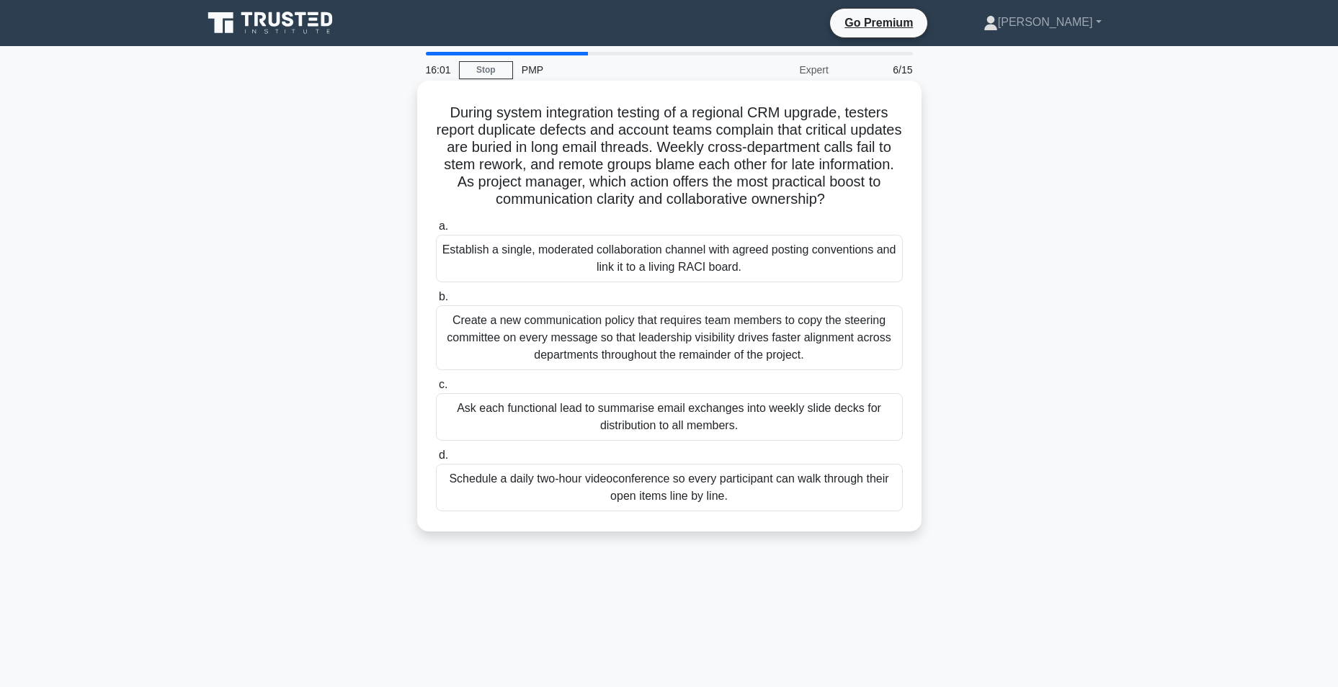
click at [828, 272] on div "Establish a single, moderated collaboration channel with agreed posting convent…" at bounding box center [669, 259] width 467 height 48
click at [436, 231] on input "a. Establish a single, moderated collaboration channel with agreed posting conv…" at bounding box center [436, 226] width 0 height 9
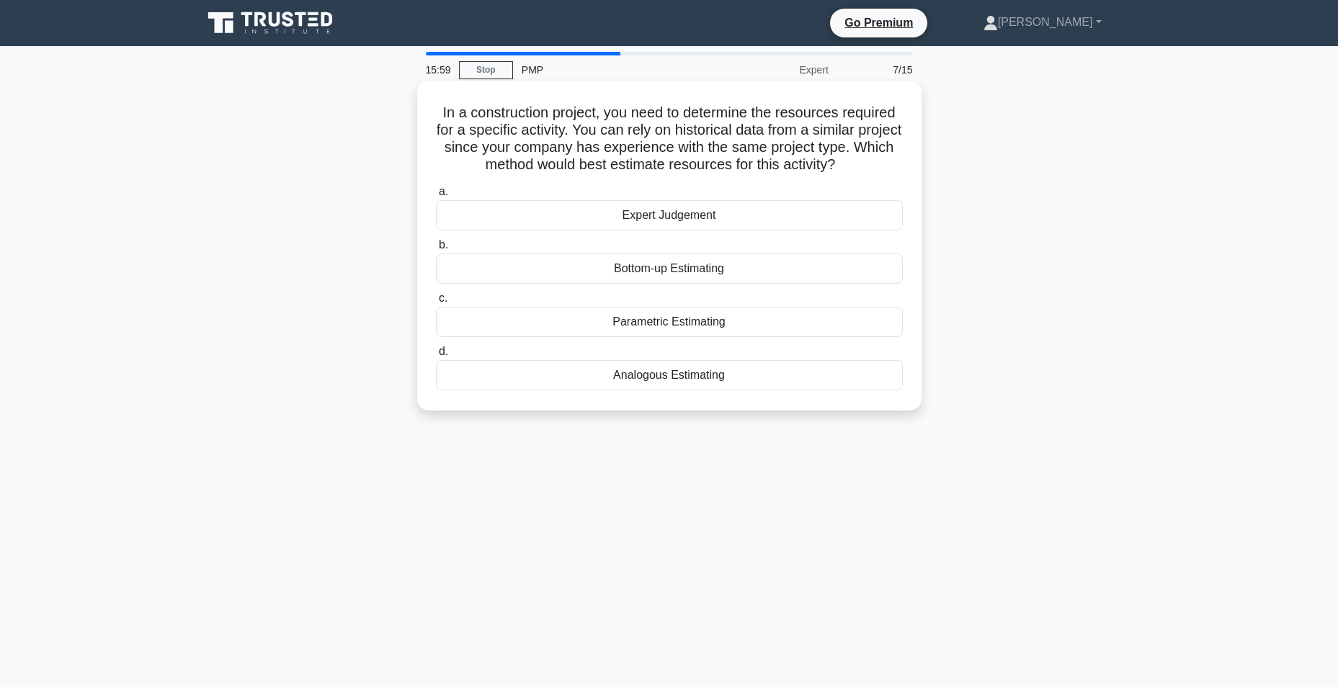
click at [635, 140] on h5 "In a construction project, you need to determine the resources required for a s…" at bounding box center [669, 139] width 470 height 71
drag, startPoint x: 634, startPoint y: 180, endPoint x: 746, endPoint y: 406, distance: 251.9
click at [746, 405] on div "In a construction project, you need to determine the resources required for a s…" at bounding box center [669, 245] width 493 height 318
copy div "Expert Judgement b. Bottom-up Estimating c. Parametric Estimating d. Analogous …"
click at [269, 463] on div "15:42 Stop PMP Expert 7/15 In a construction project, you need to determine the…" at bounding box center [669, 412] width 951 height 720
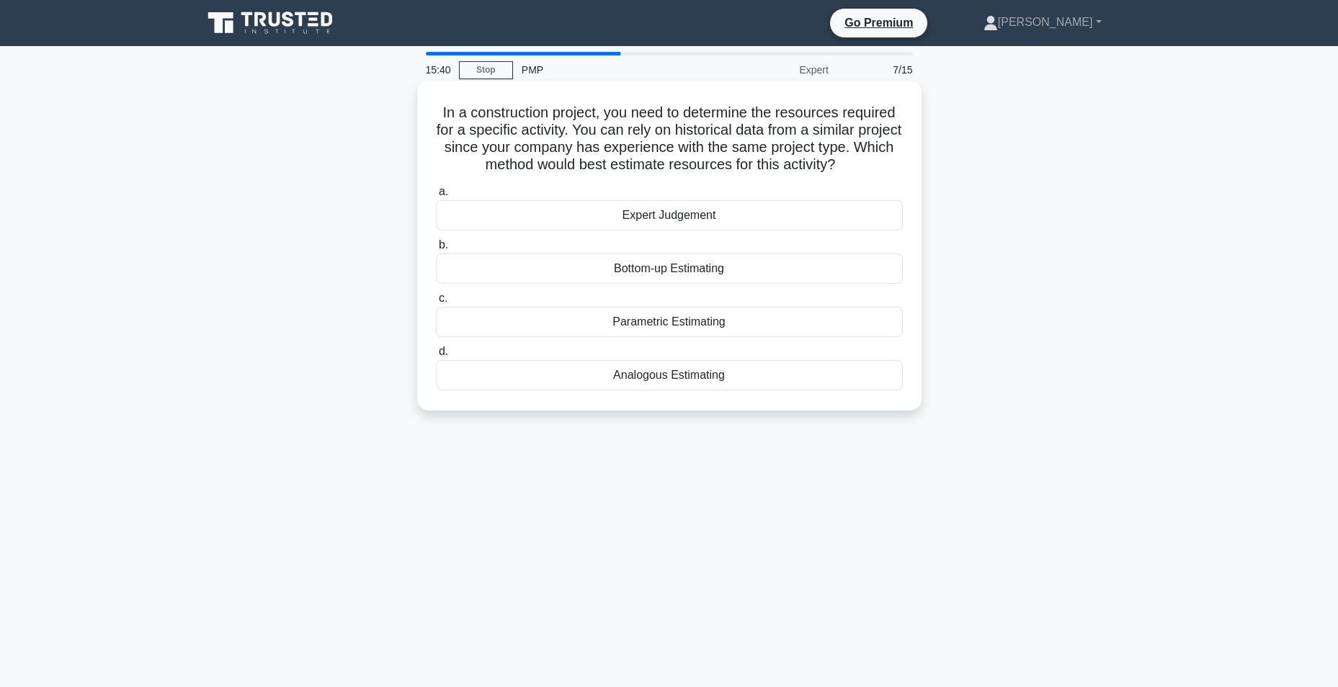
click at [592, 216] on div "Expert Judgement" at bounding box center [669, 215] width 467 height 30
click at [436, 197] on input "a. Expert Judgement" at bounding box center [436, 191] width 0 height 9
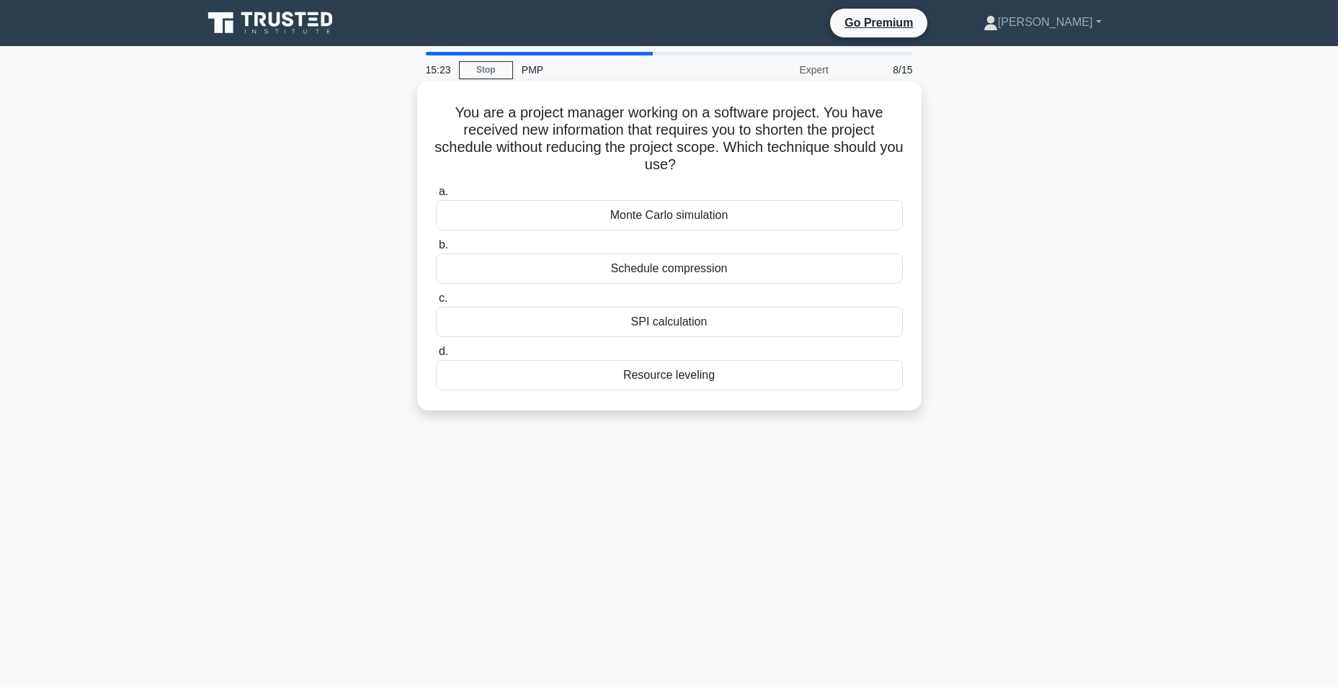
drag, startPoint x: 593, startPoint y: 199, endPoint x: 746, endPoint y: 398, distance: 251.1
click at [746, 398] on div "You are a project manager working on a software project. You have received new …" at bounding box center [669, 245] width 493 height 318
copy div "Monte Carlo simulation b. Schedule compression c. SPI calculation d. Resource l…"
click at [256, 507] on div "15:14 Stop PMP Expert 8/15 You are a project manager working on a software proj…" at bounding box center [669, 412] width 951 height 720
click at [599, 275] on div "Schedule compression" at bounding box center [669, 269] width 467 height 30
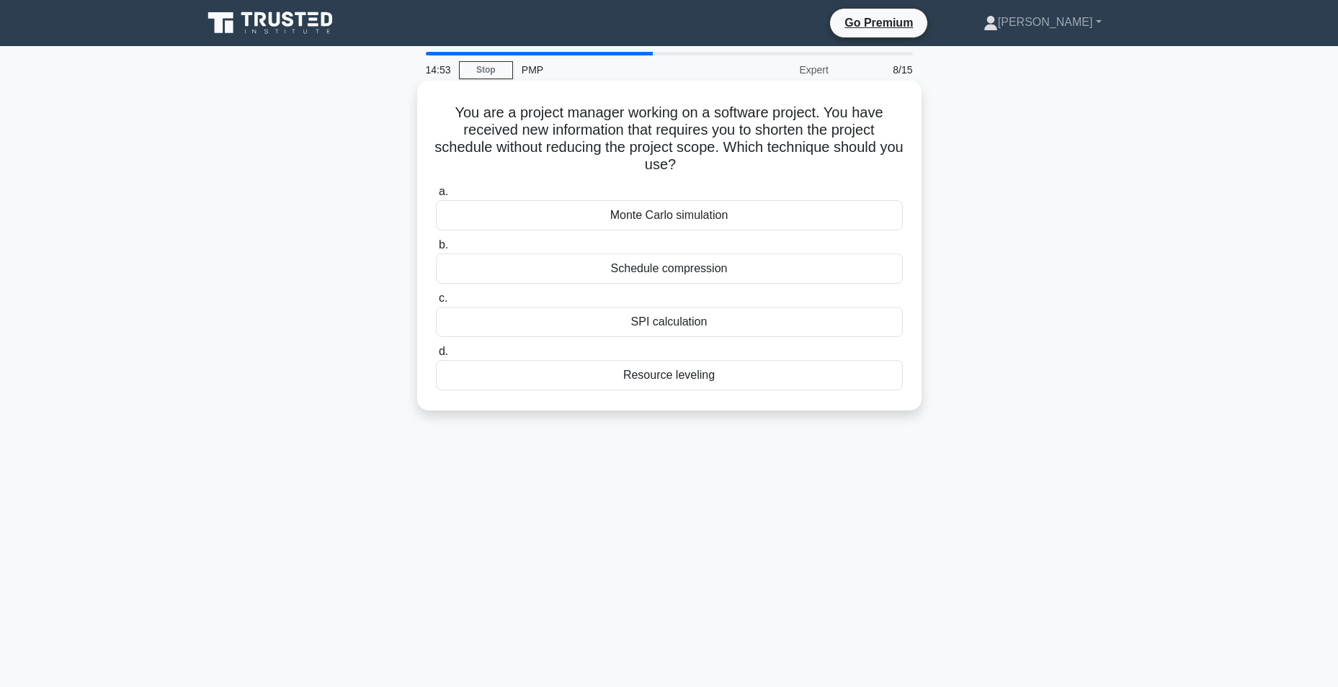
click at [436, 250] on input "b. Schedule compression" at bounding box center [436, 245] width 0 height 9
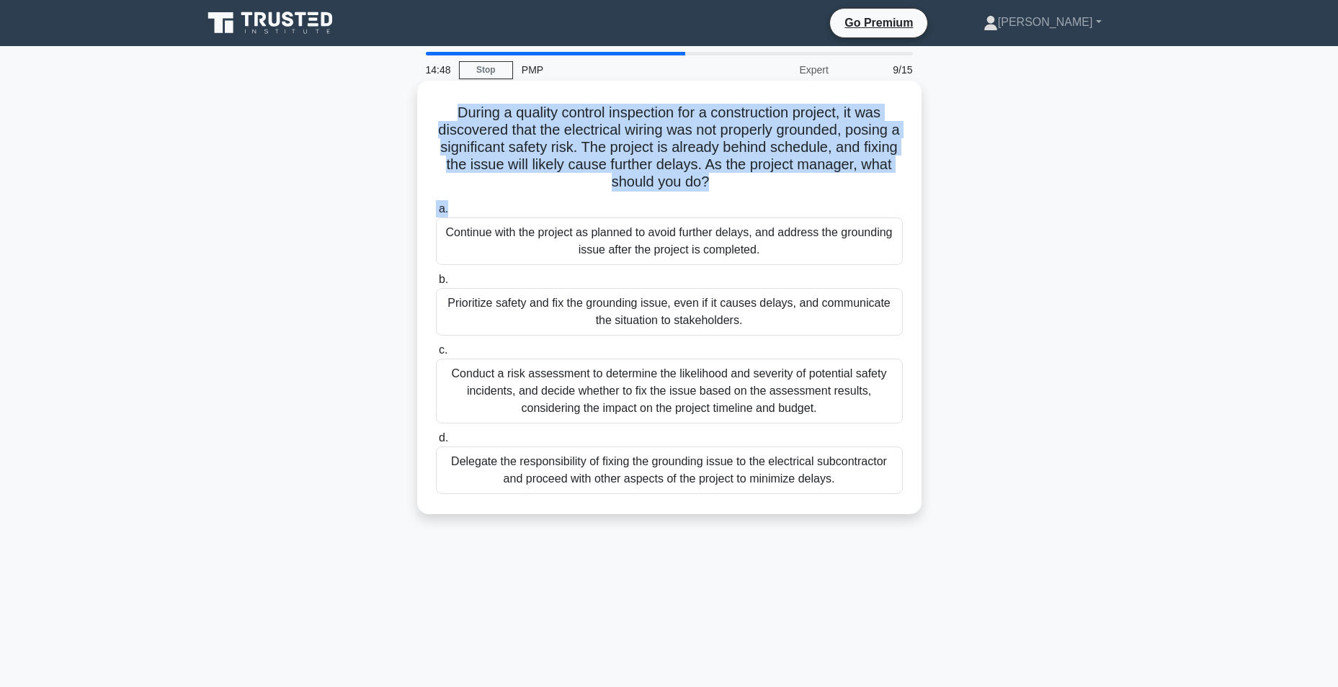
drag, startPoint x: 453, startPoint y: 117, endPoint x: 738, endPoint y: 205, distance: 297.8
click at [738, 205] on div "During a quality control inspection for a construction project, it was discover…" at bounding box center [669, 297] width 493 height 422
click at [738, 205] on label "a. Continue with the project as planned to avoid further delays, and address th…" at bounding box center [669, 232] width 467 height 65
click at [436, 205] on input "a. Continue with the project as planned to avoid further delays, and address th…" at bounding box center [436, 209] width 0 height 9
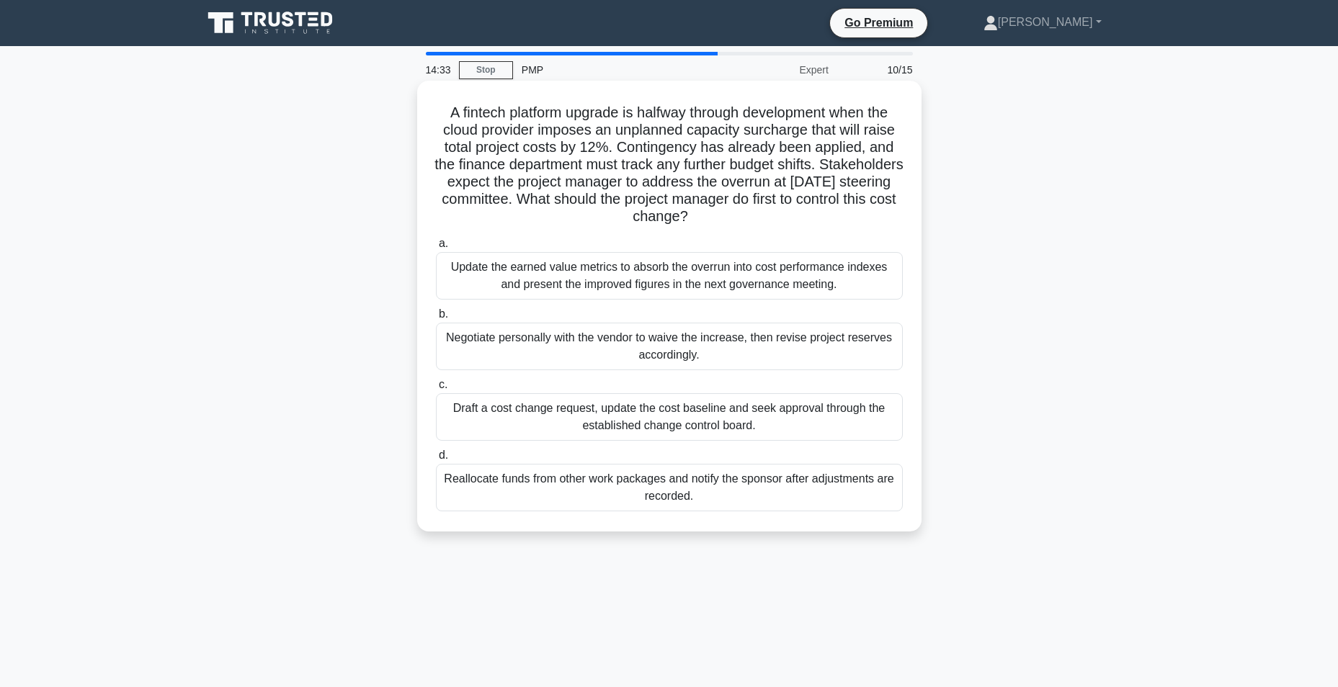
click at [764, 214] on h5 "A fintech platform upgrade is halfway through development when the cloud provid…" at bounding box center [669, 165] width 470 height 122
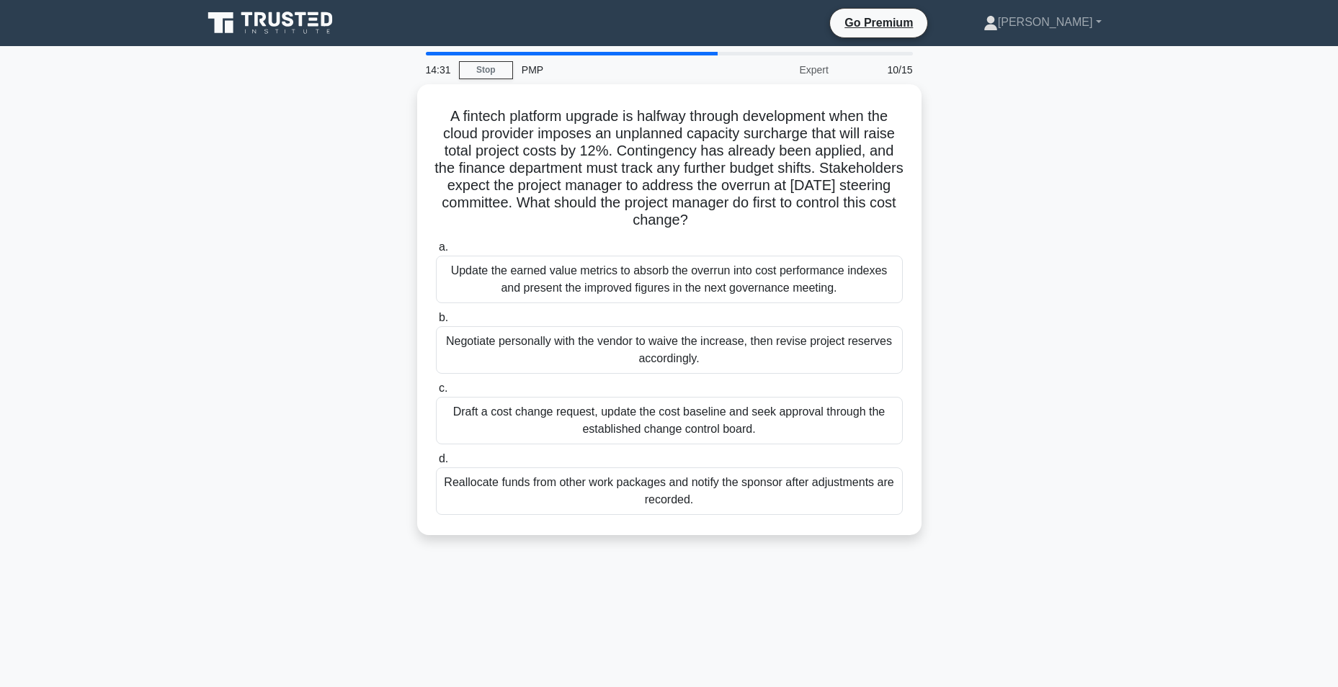
drag, startPoint x: 764, startPoint y: 214, endPoint x: 354, endPoint y: 114, distance: 422.6
click at [354, 114] on div "A fintech platform upgrade is halfway through development when the cloud provid…" at bounding box center [669, 318] width 951 height 468
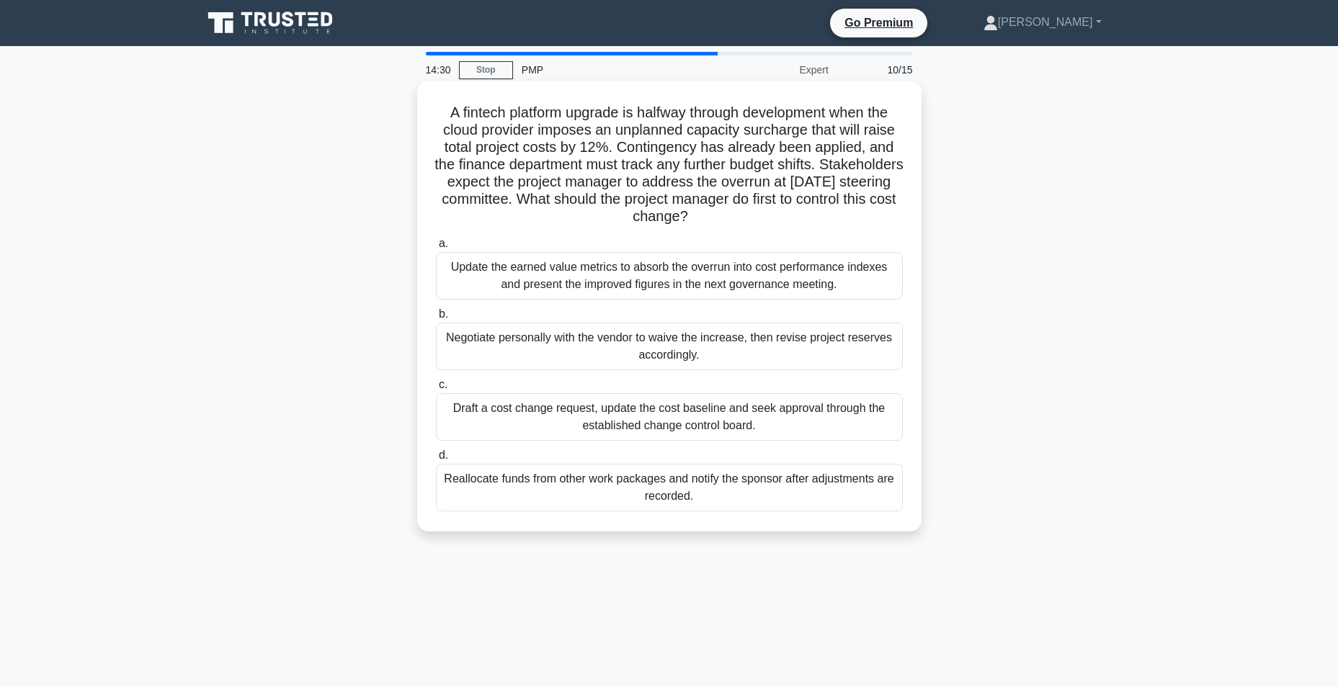
copy h5 "A fintech platform upgrade is halfway through development when the cloud provid…"
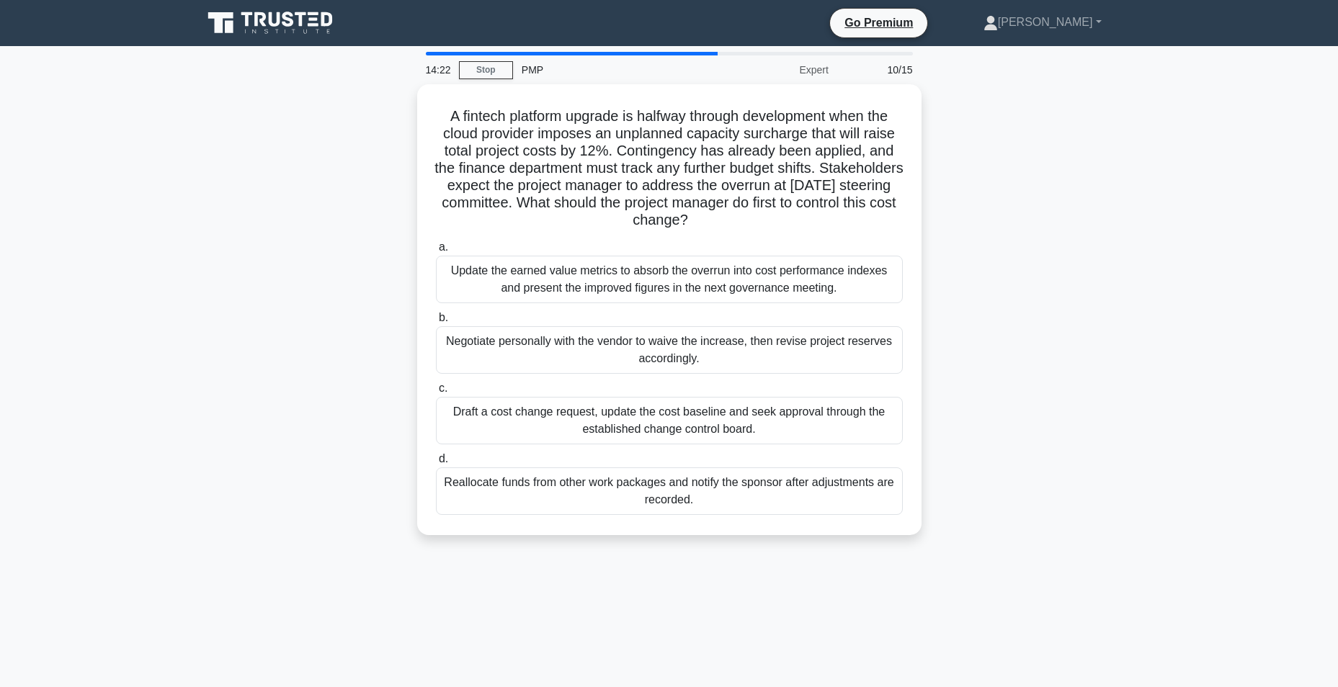
click at [304, 265] on div "A fintech platform upgrade is halfway through development when the cloud provid…" at bounding box center [669, 318] width 951 height 468
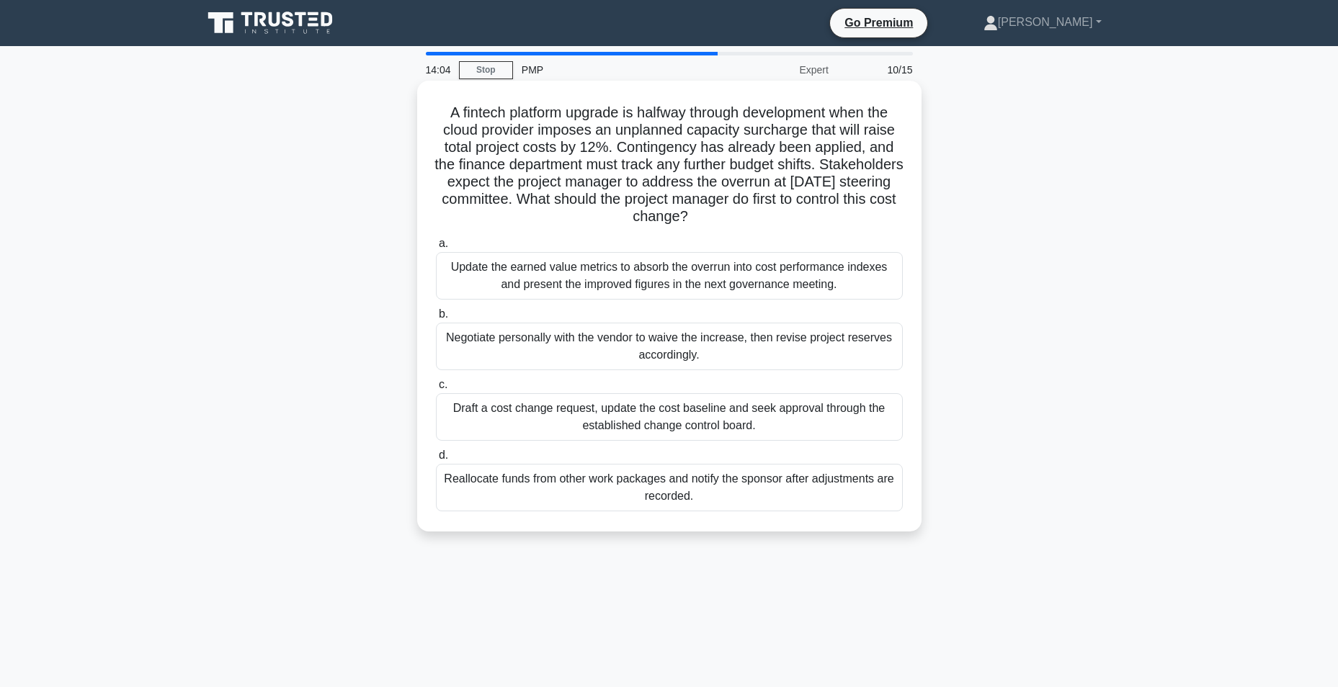
click at [465, 435] on div "Draft a cost change request, update the cost baseline and seek approval through…" at bounding box center [669, 417] width 467 height 48
click at [436, 390] on input "c. Draft a cost change request, update the cost baseline and seek approval thro…" at bounding box center [436, 384] width 0 height 9
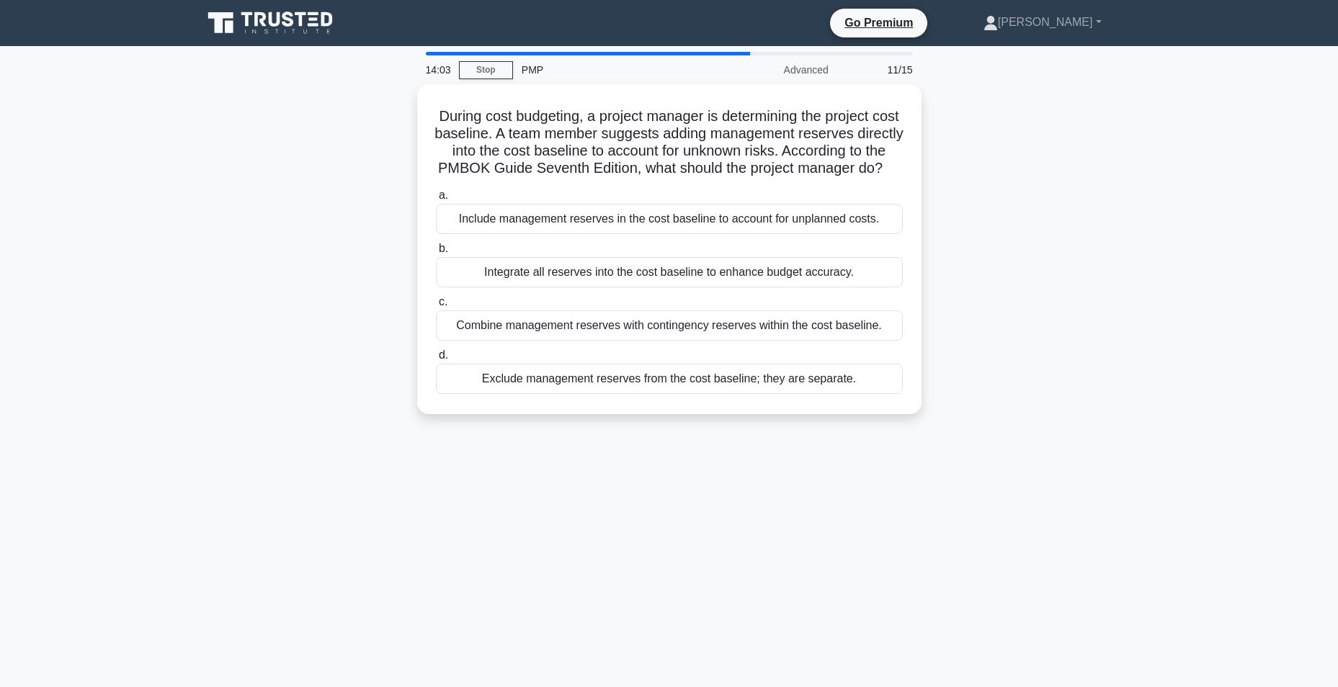
click at [133, 331] on main "14:03 Stop PMP Advanced 11/15 During cost budgeting, a project manager is deter…" at bounding box center [669, 412] width 1338 height 732
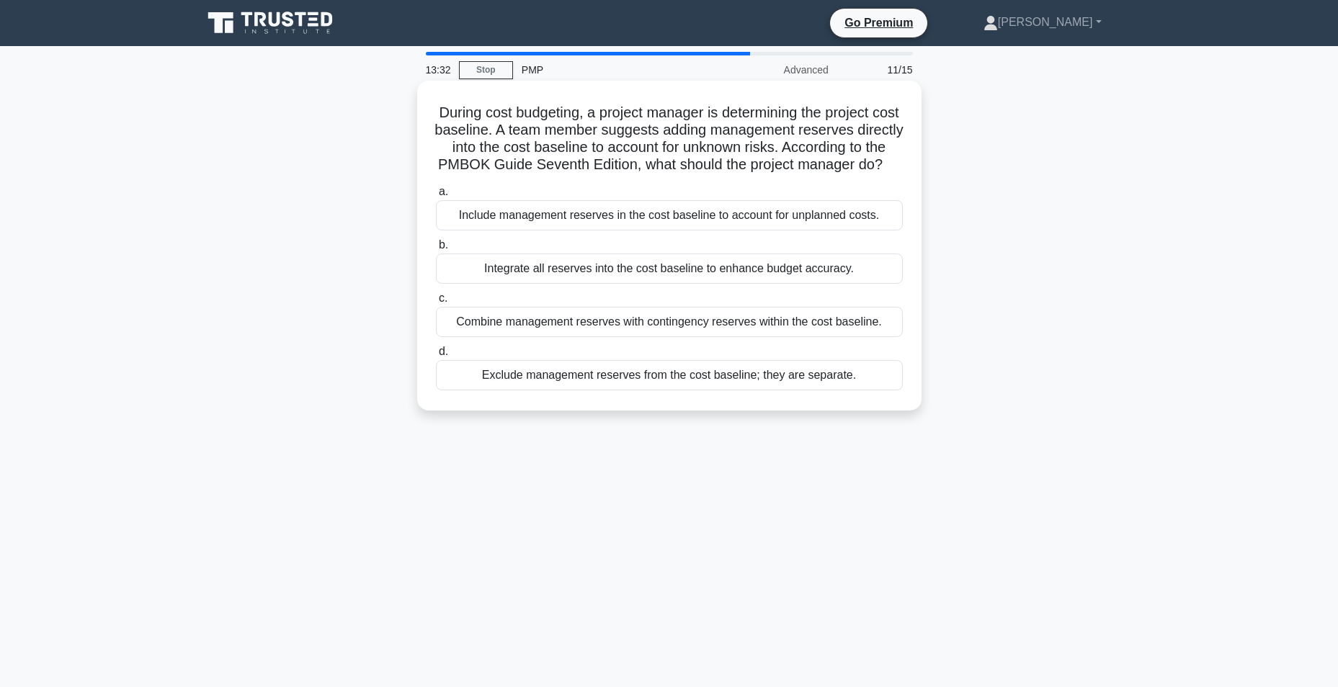
drag, startPoint x: 443, startPoint y: 115, endPoint x: 865, endPoint y: 390, distance: 503.8
click at [865, 390] on div "During cost budgeting, a project manager is determining the project cost baseli…" at bounding box center [669, 245] width 493 height 318
copy div "During cost budgeting, a project manager is determining the project cost baseli…"
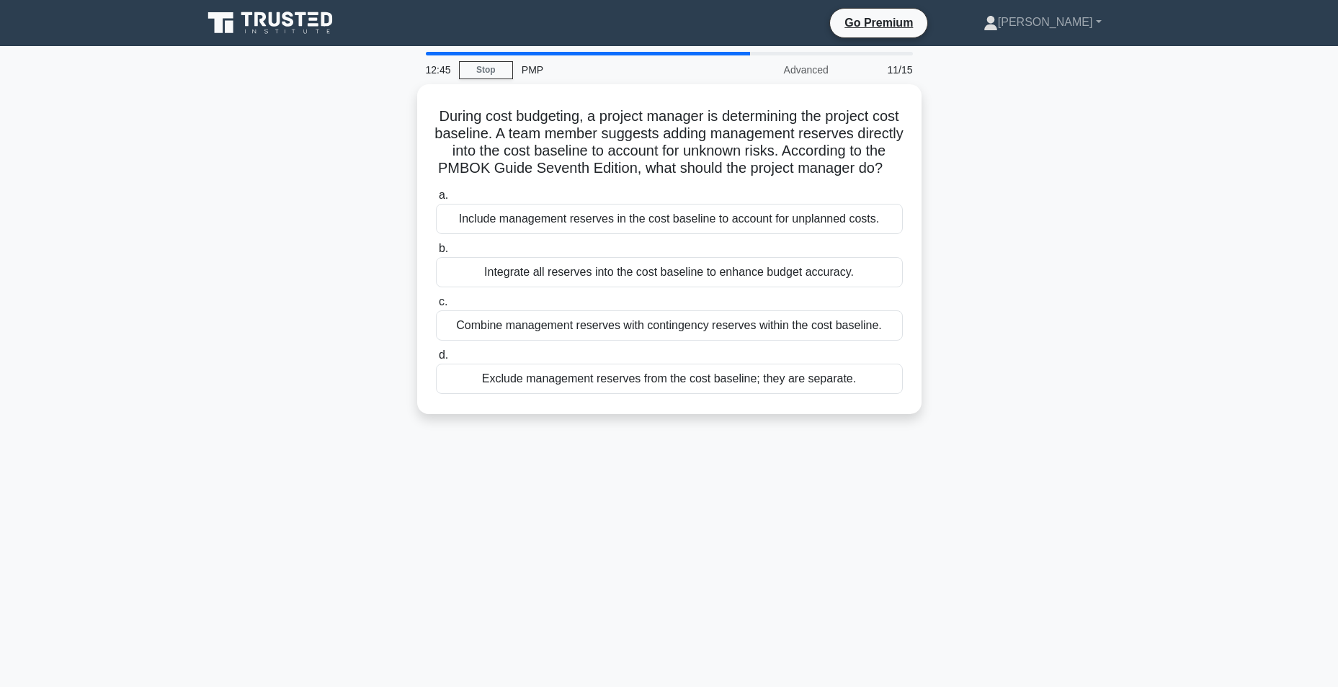
click at [120, 478] on main "12:45 Stop PMP Advanced 11/15 During cost budgeting, a project manager is deter…" at bounding box center [669, 412] width 1338 height 732
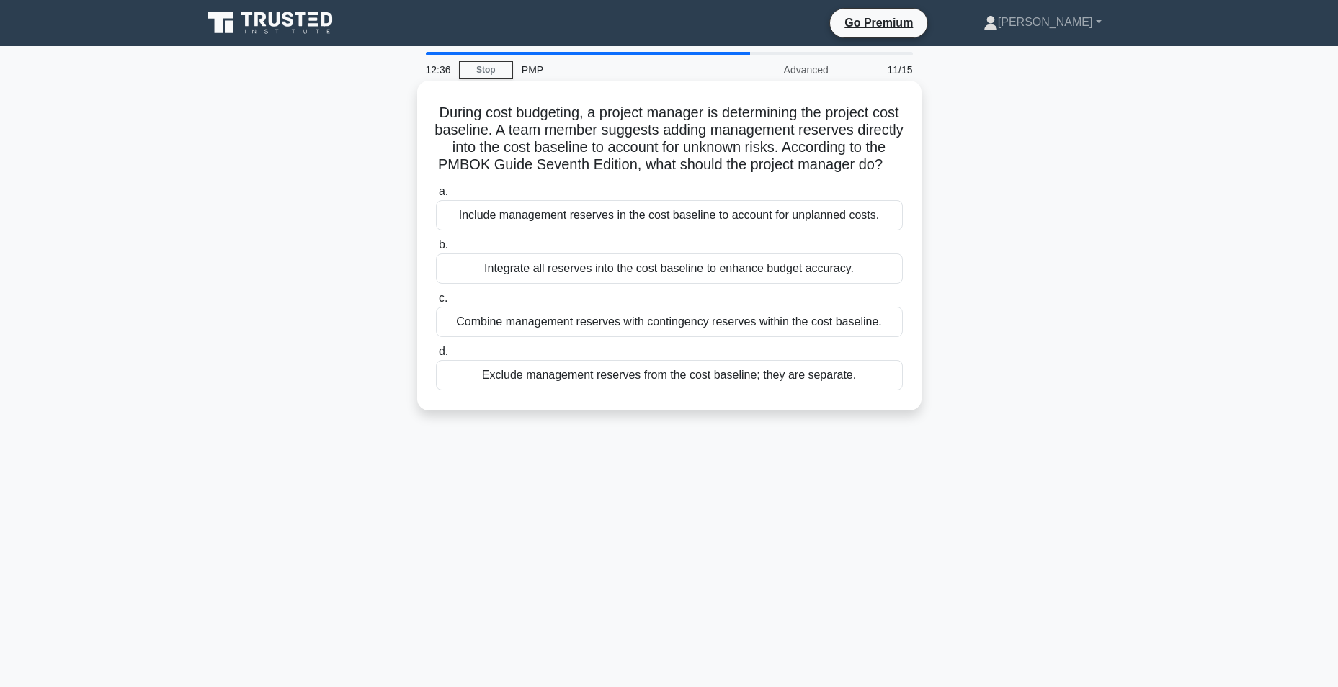
click at [579, 279] on div "Integrate all reserves into the cost baseline to enhance budget accuracy." at bounding box center [669, 269] width 467 height 30
click at [436, 250] on input "b. Integrate all reserves into the cost baseline to enhance budget accuracy." at bounding box center [436, 245] width 0 height 9
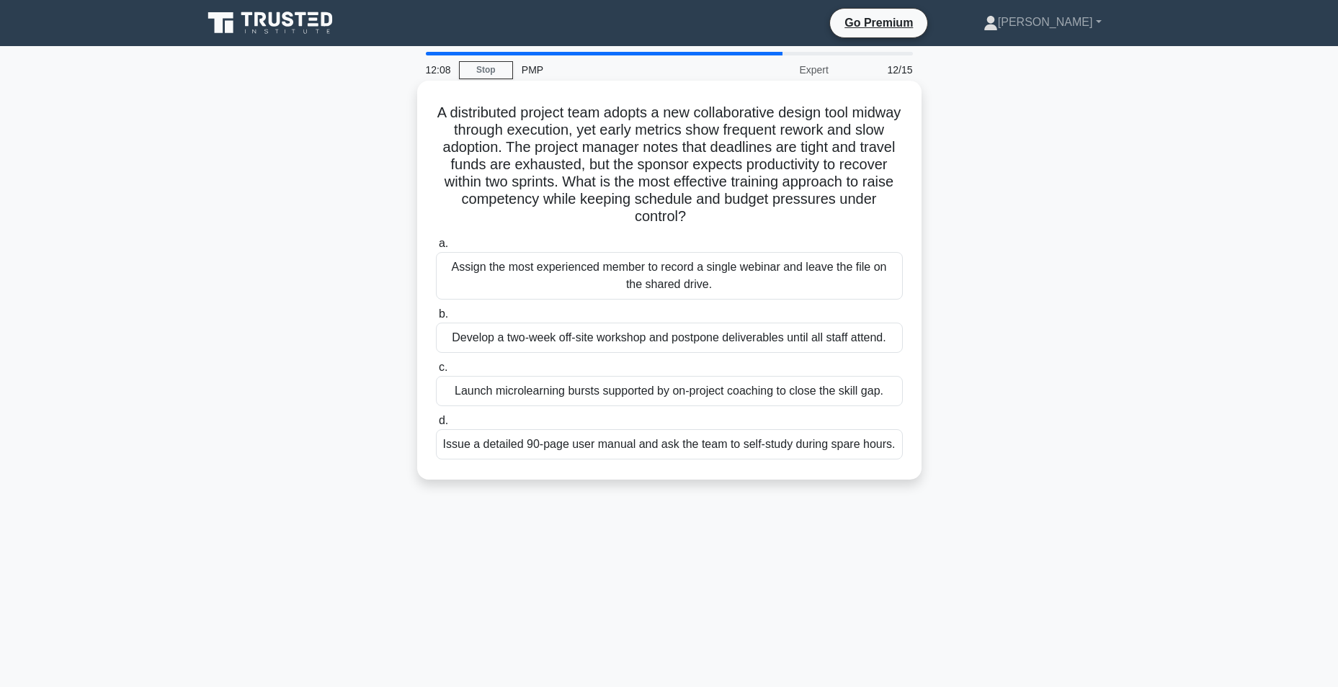
click at [714, 289] on div "Assign the most experienced member to record a single webinar and leave the fil…" at bounding box center [669, 276] width 467 height 48
click at [436, 248] on input "a. Assign the most experienced member to record a single webinar and leave the …" at bounding box center [436, 243] width 0 height 9
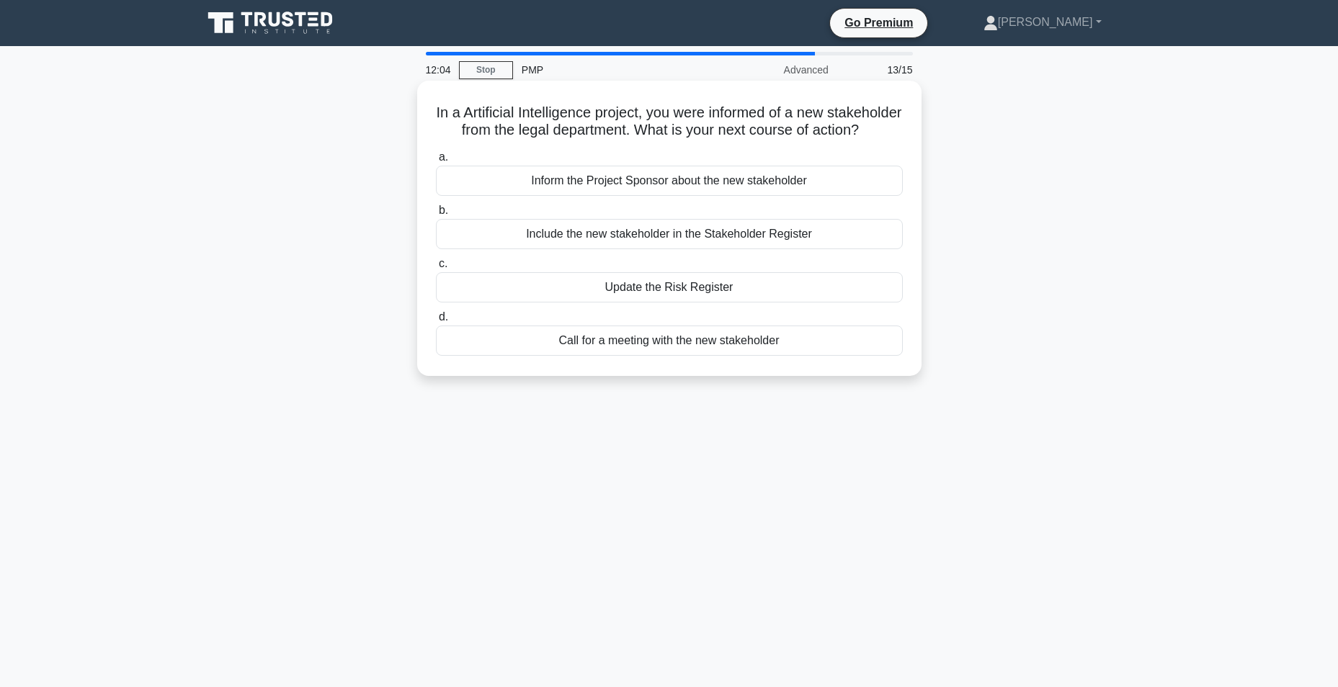
click at [733, 140] on h5 "In a Artificial Intelligence project, you were informed of a new stakeholder fr…" at bounding box center [669, 122] width 470 height 36
click at [713, 249] on div "Include the new stakeholder in the Stakeholder Register" at bounding box center [669, 234] width 467 height 30
click at [436, 215] on input "b. Include the new stakeholder in the Stakeholder Register" at bounding box center [436, 210] width 0 height 9
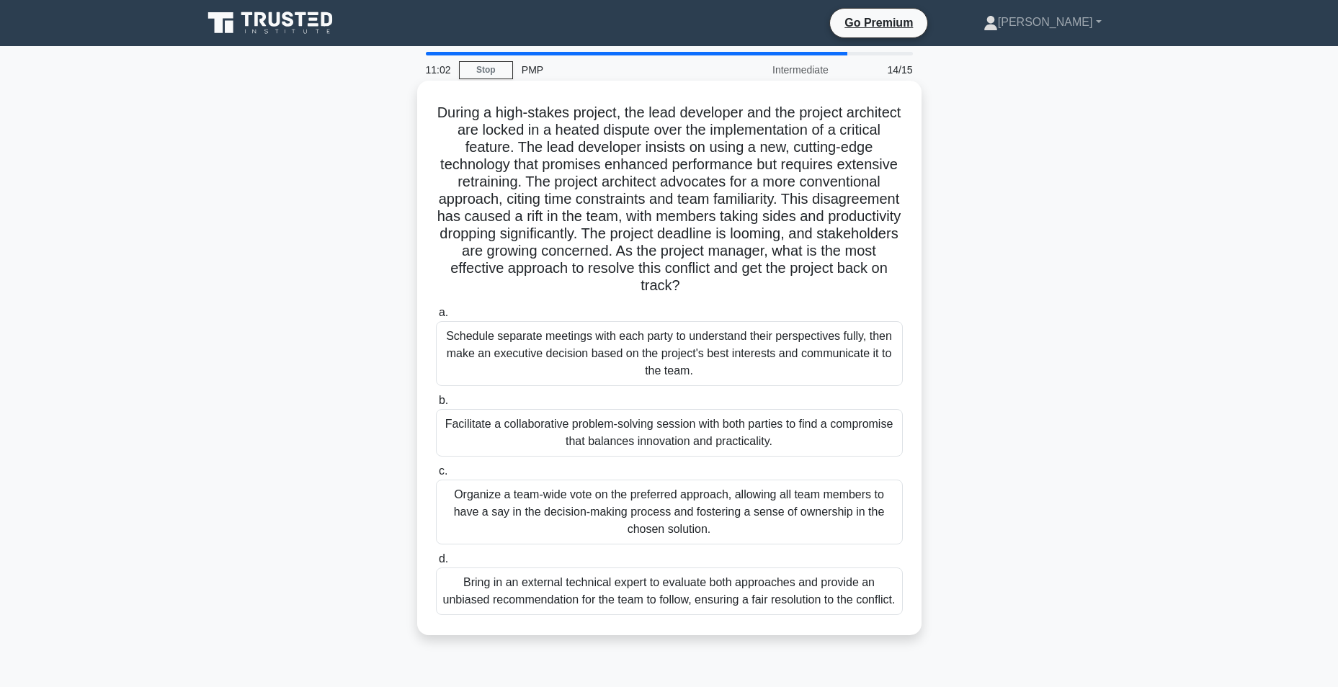
click at [673, 495] on div "Organize a team-wide vote on the preferred approach, allowing all team members …" at bounding box center [669, 512] width 467 height 65
click at [436, 476] on input "c. Organize a team-wide vote on the preferred approach, allowing all team membe…" at bounding box center [436, 471] width 0 height 9
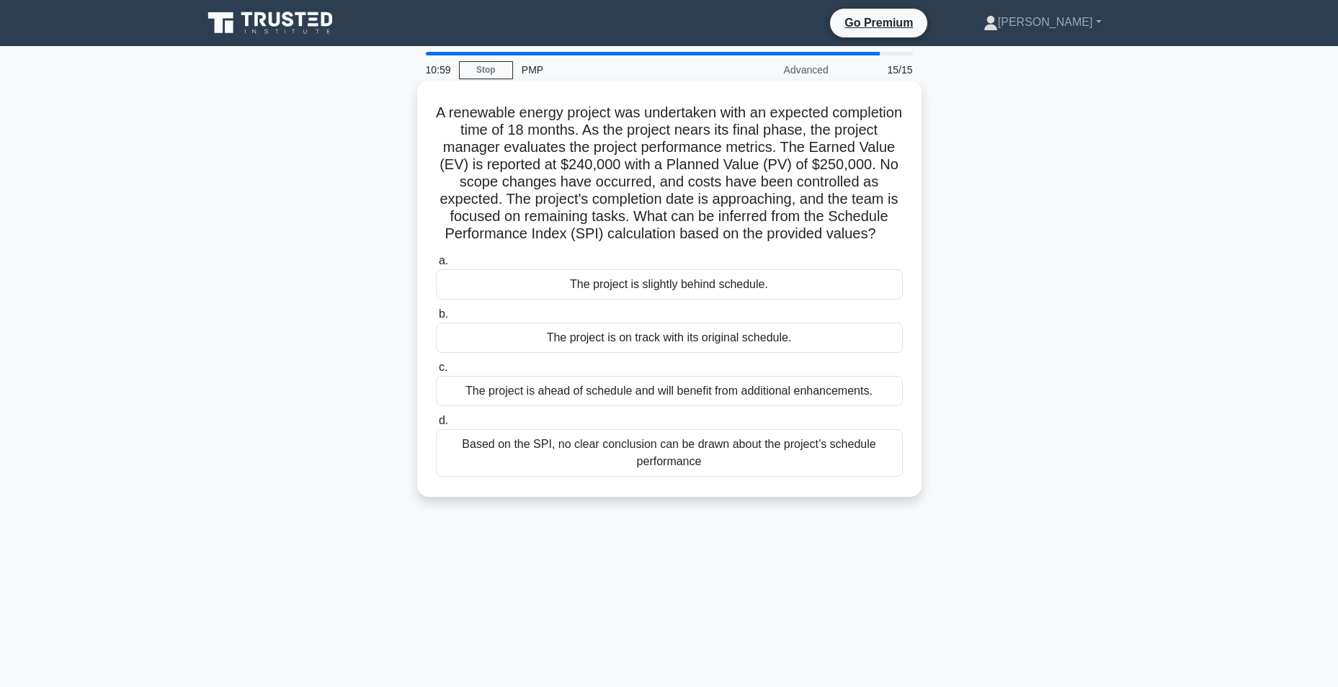
click at [836, 230] on h5 "A renewable energy project was undertaken with an expected completion time of 1…" at bounding box center [669, 174] width 470 height 140
drag, startPoint x: 527, startPoint y: 183, endPoint x: 745, endPoint y: 250, distance: 229.0
click at [745, 243] on h5 "A renewable energy project was undertaken with an expected completion time of 1…" at bounding box center [669, 174] width 470 height 140
click at [738, 406] on div "The project is ahead of schedule and will benefit from additional enhancements." at bounding box center [669, 391] width 467 height 30
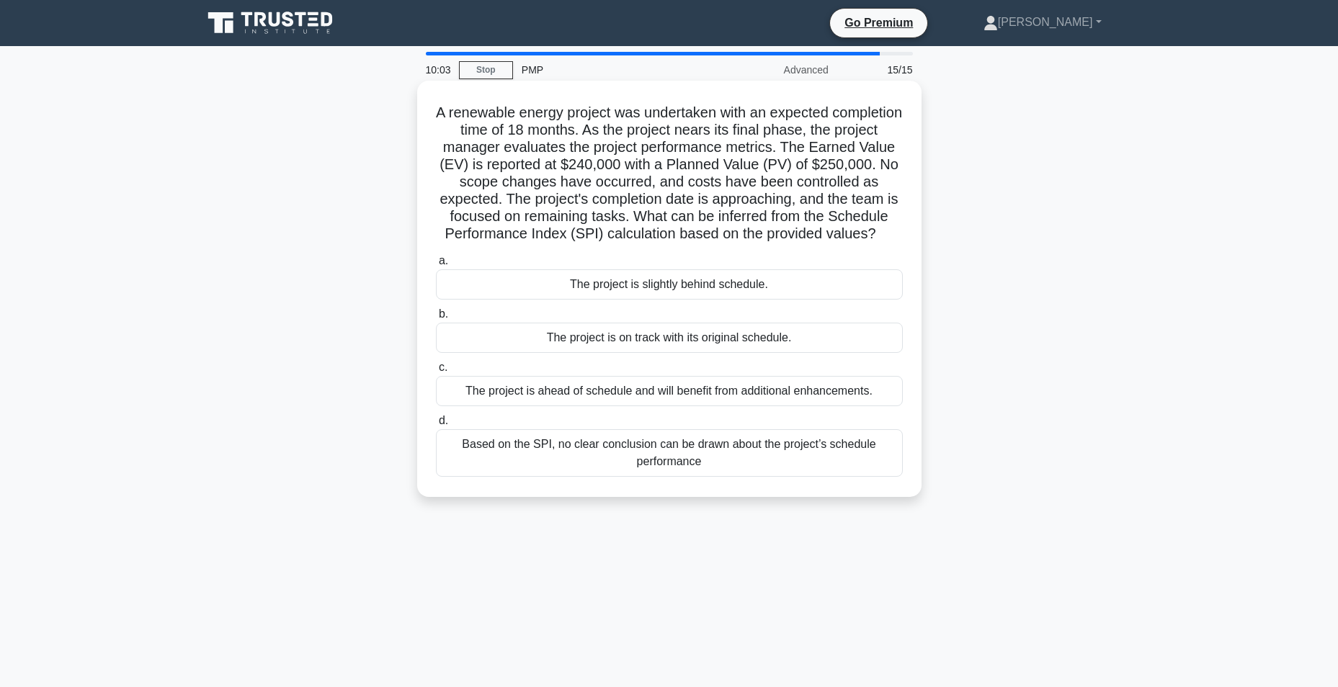
click at [436, 372] on input "c. The project is ahead of schedule and will benefit from additional enhancemen…" at bounding box center [436, 367] width 0 height 9
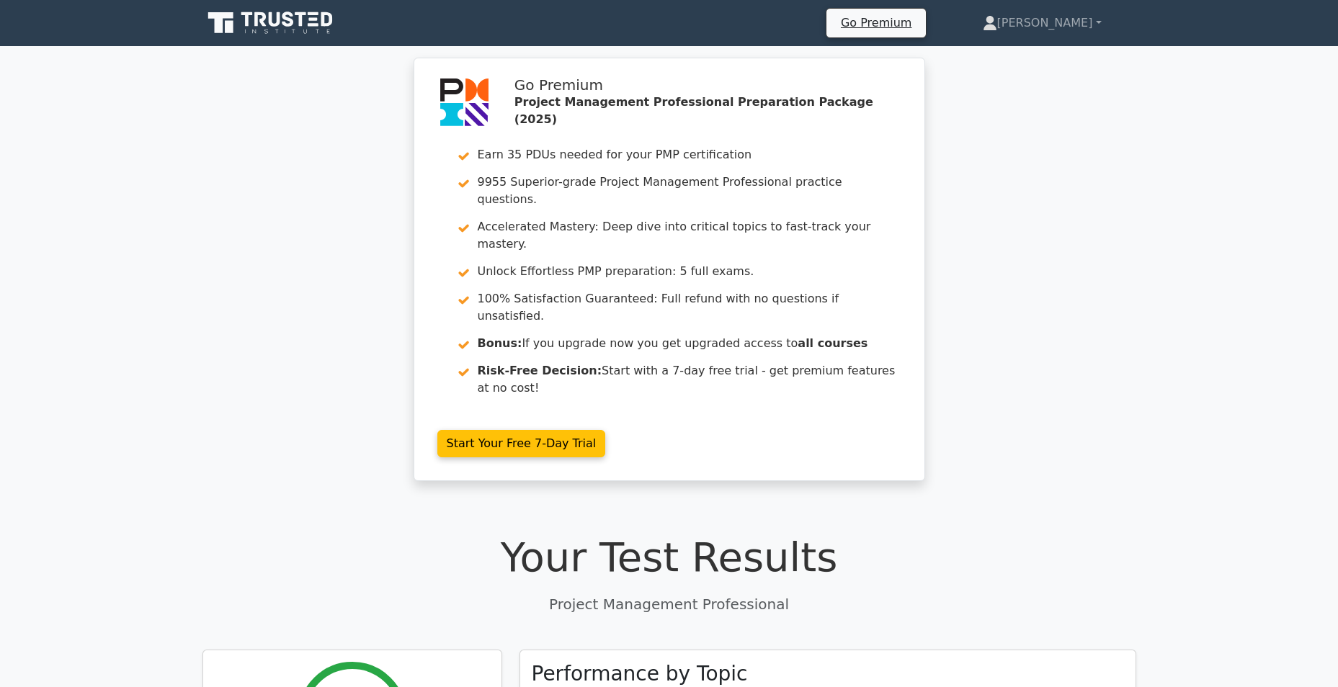
scroll to position [601, 0]
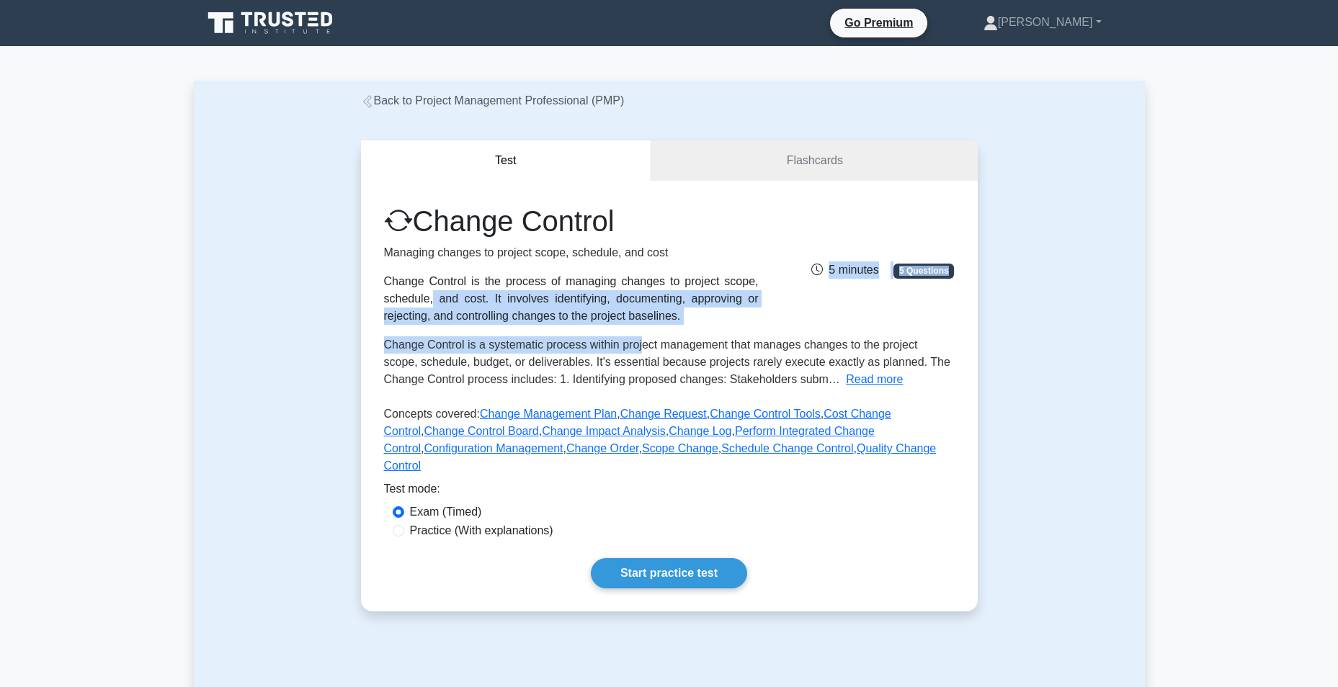
drag, startPoint x: 606, startPoint y: 268, endPoint x: 642, endPoint y: 328, distance: 69.4
click at [642, 328] on div "Change Control Managing changes to project scope, schedule, and cost Change Con…" at bounding box center [669, 342] width 570 height 277
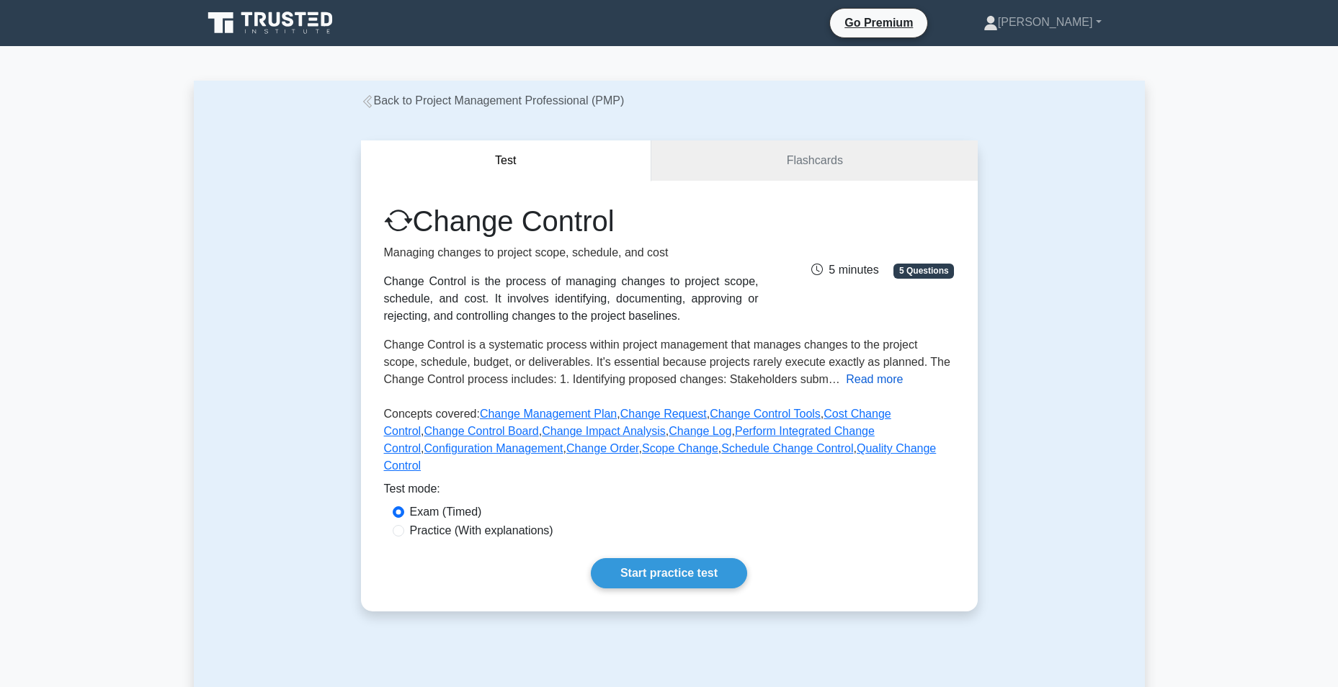
click at [846, 385] on button "Read more" at bounding box center [874, 379] width 57 height 17
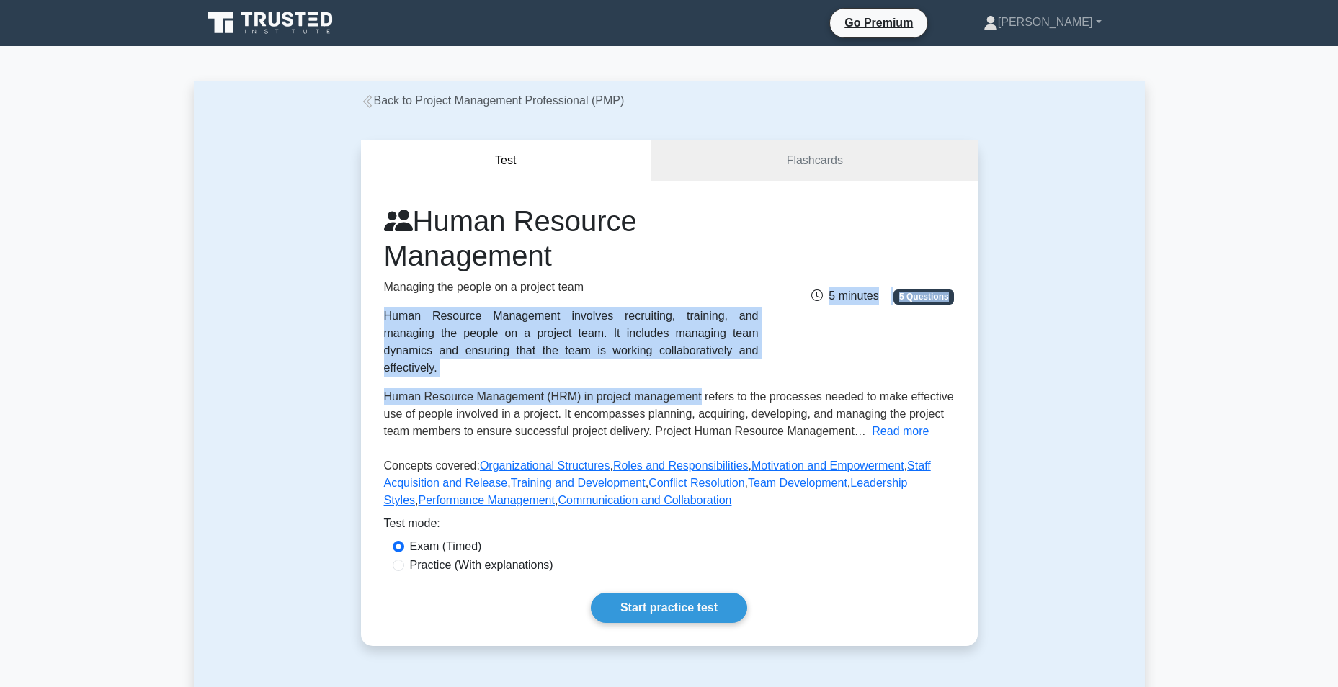
drag, startPoint x: 604, startPoint y: 295, endPoint x: 698, endPoint y: 367, distance: 118.1
click at [698, 367] on div "Human Resource Management Managing the people on a project team Human Resource …" at bounding box center [669, 359] width 570 height 311
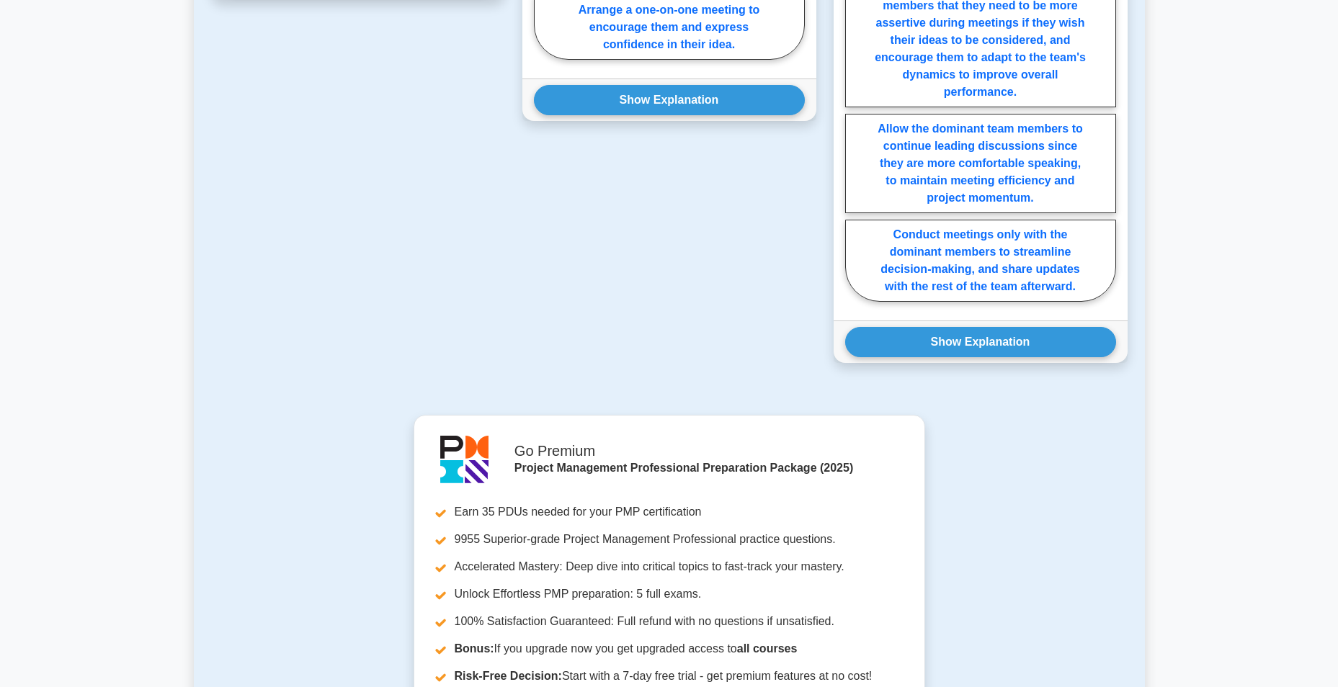
scroll to position [601, 0]
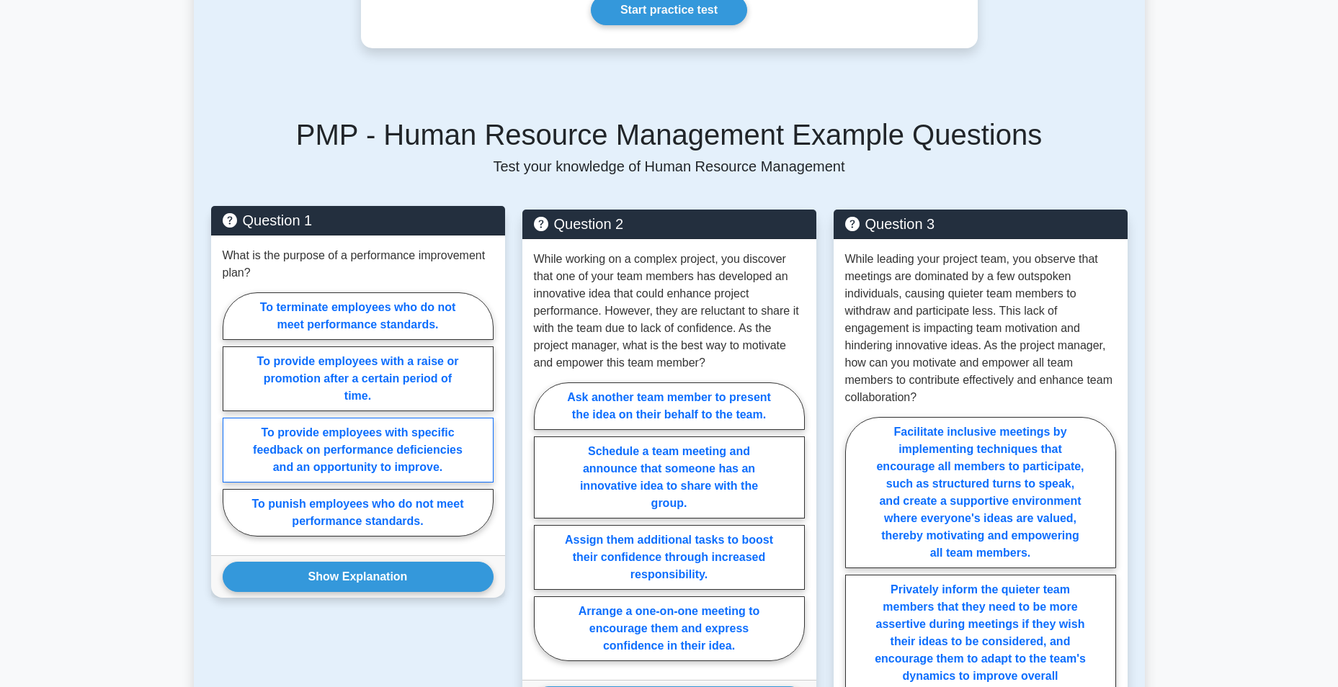
click at [455, 444] on label "To provide employees with specific feedback on performance deficiencies and an …" at bounding box center [358, 450] width 271 height 65
click at [232, 424] on input "To provide employees with specific feedback on performance deficiencies and an …" at bounding box center [227, 418] width 9 height 9
radio input "true"
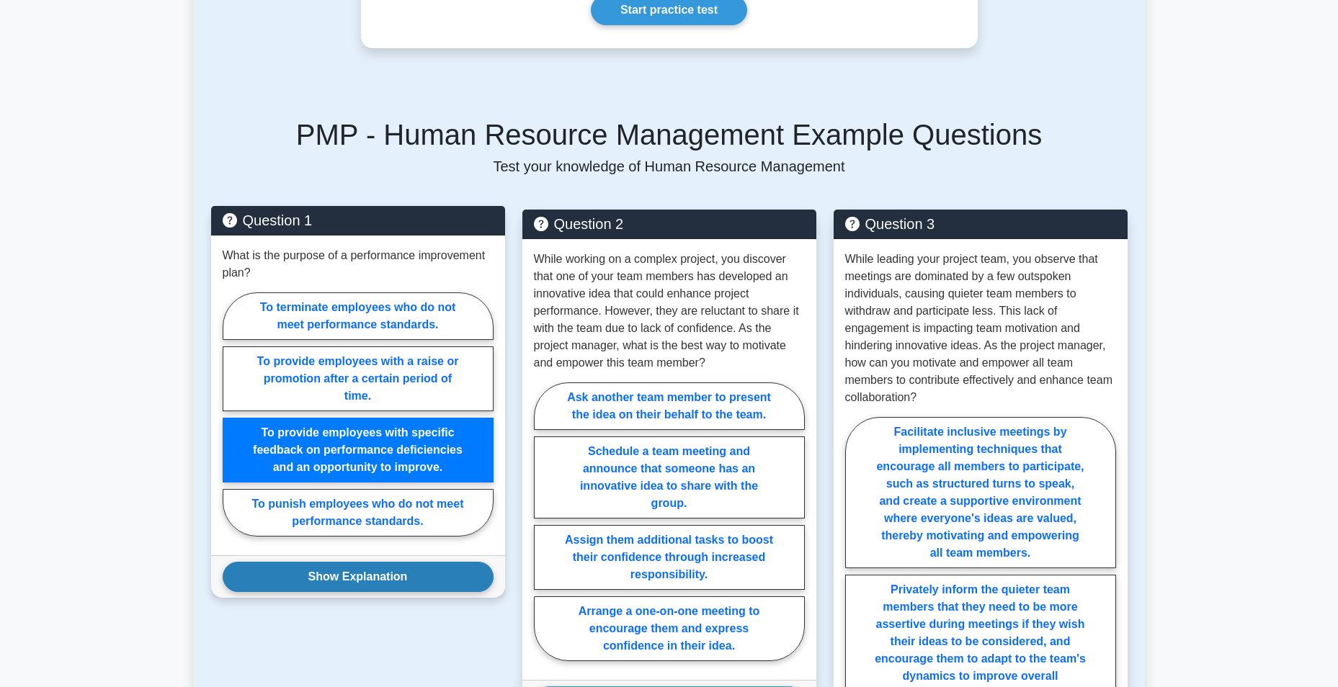
click at [406, 562] on button "Show Explanation" at bounding box center [358, 577] width 271 height 30
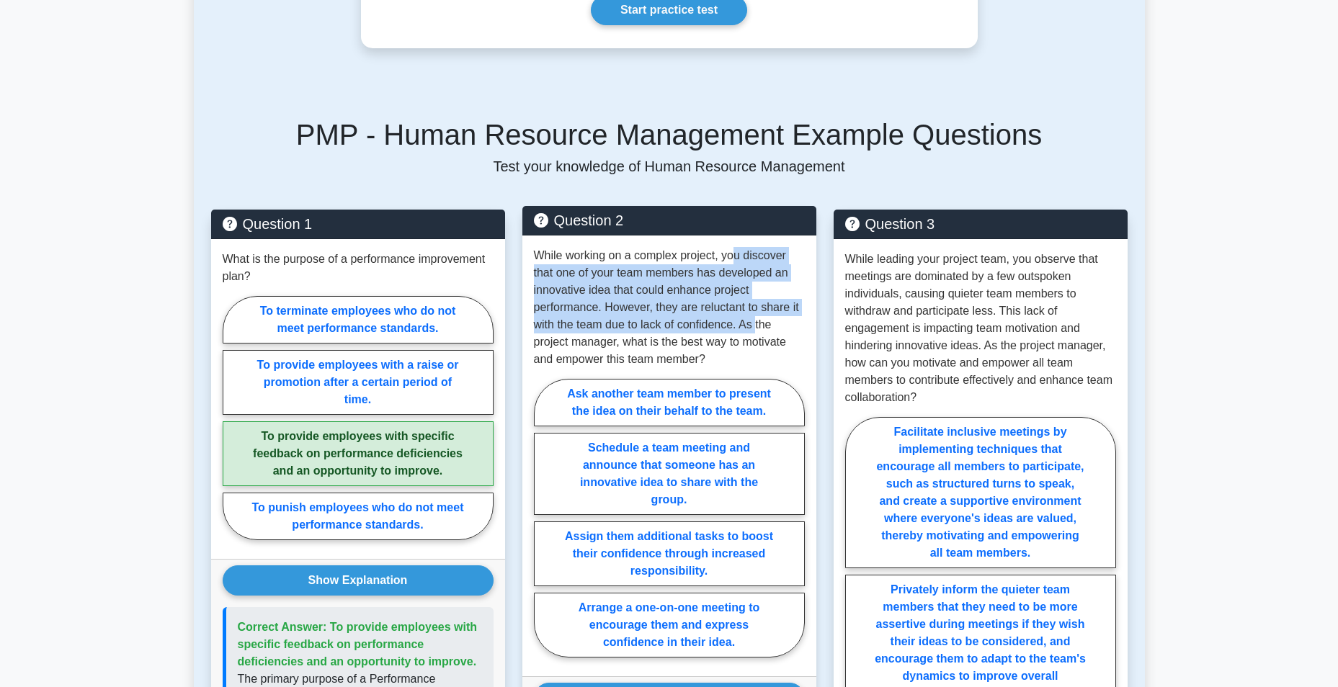
drag, startPoint x: 734, startPoint y: 235, endPoint x: 757, endPoint y: 315, distance: 83.2
click at [757, 315] on p "While working on a complex project, you discover that one of your team members …" at bounding box center [669, 307] width 271 height 121
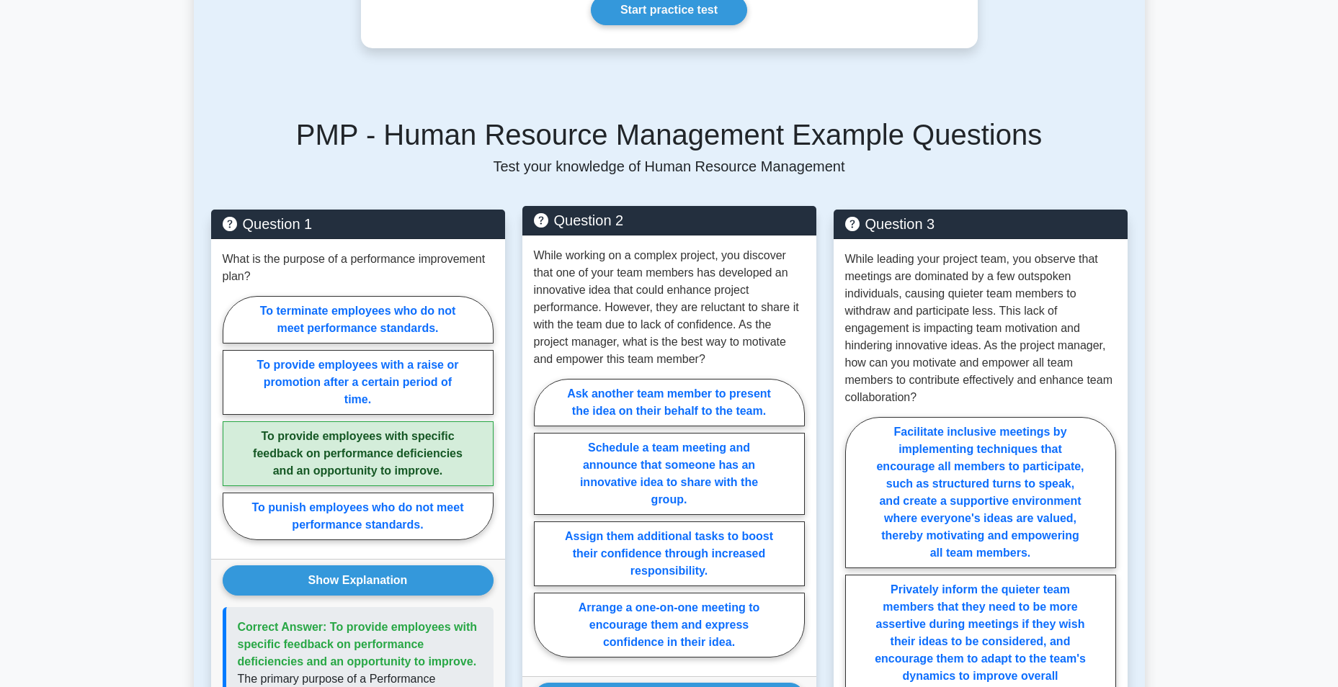
drag, startPoint x: 757, startPoint y: 315, endPoint x: 702, endPoint y: 327, distance: 56.8
click at [702, 327] on p "While working on a complex project, you discover that one of your team members …" at bounding box center [669, 307] width 271 height 121
click at [716, 604] on label "Arrange a one-on-one meeting to encourage them and express confidence in their …" at bounding box center [669, 625] width 271 height 65
click at [543, 527] on input "Arrange a one-on-one meeting to encourage them and express confidence in their …" at bounding box center [538, 522] width 9 height 9
radio input "true"
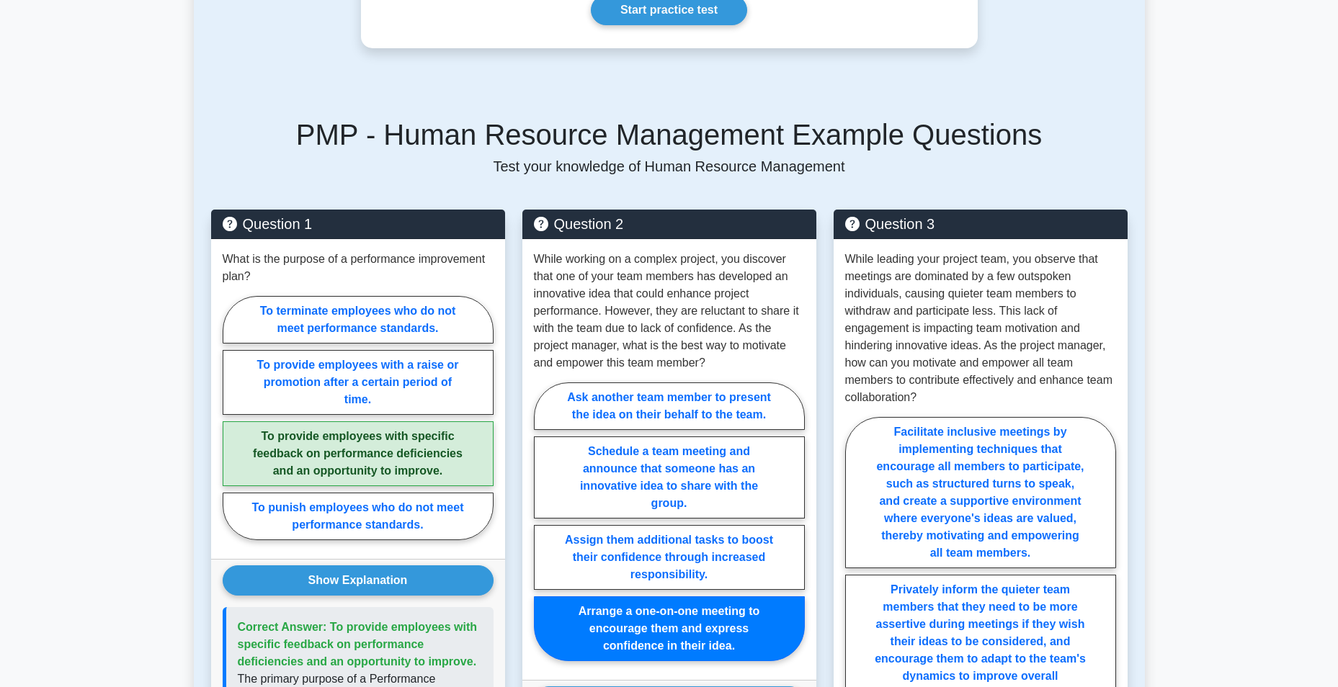
scroll to position [1203, 0]
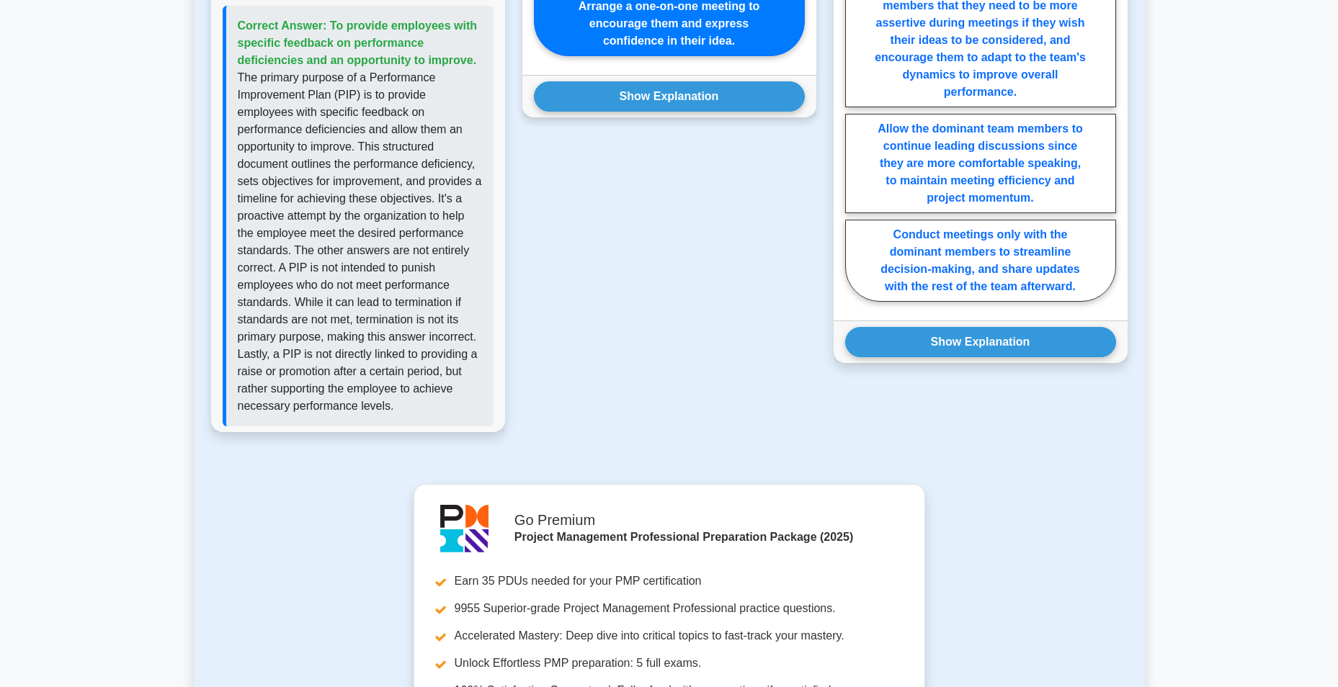
click at [689, 97] on div "Show Explanation Correct Answer: Arrange a one-on-one meeting to encourage them…" at bounding box center [669, 96] width 294 height 42
click at [693, 81] on button "Show Explanation" at bounding box center [669, 96] width 271 height 30
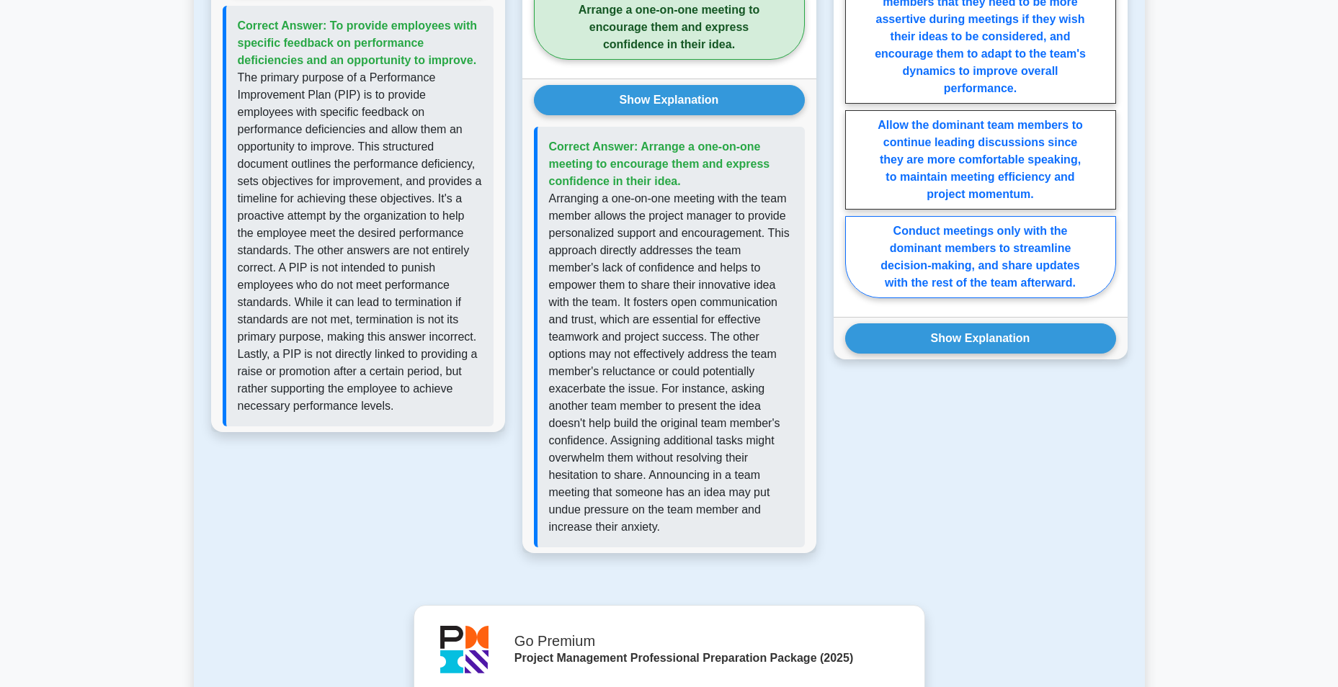
scroll to position [601, 0]
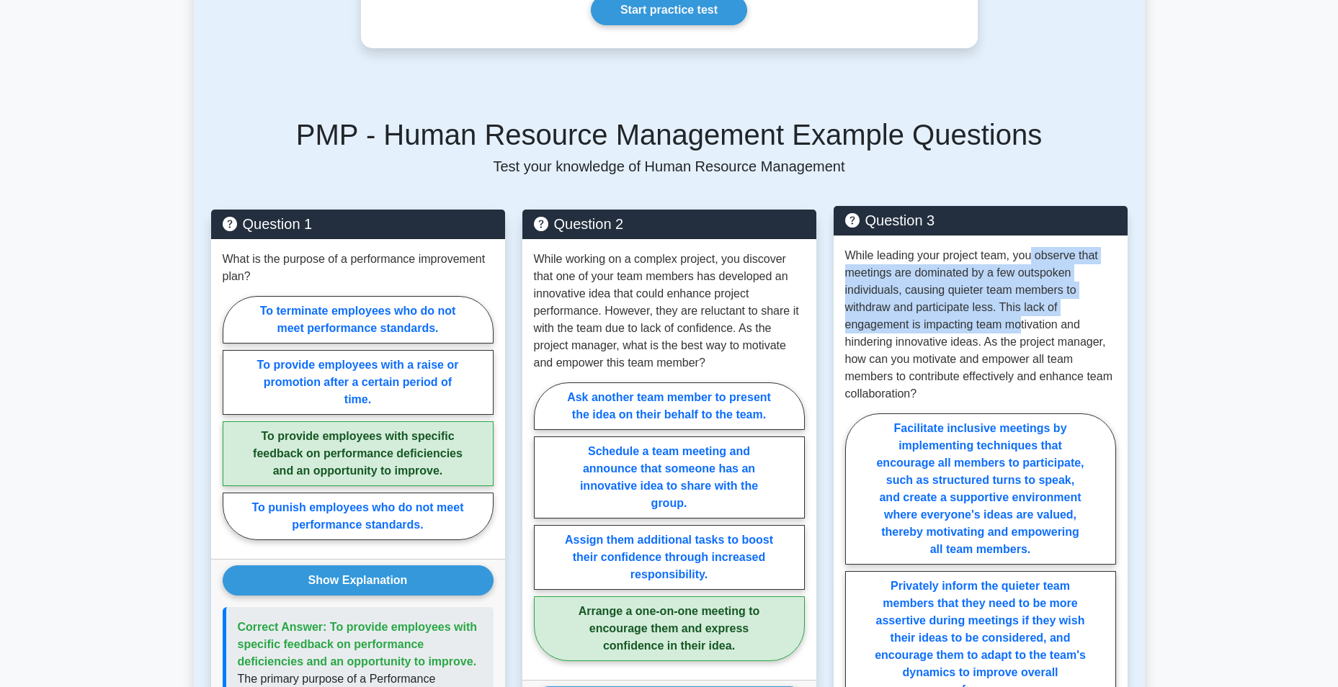
drag, startPoint x: 1029, startPoint y: 244, endPoint x: 1019, endPoint y: 313, distance: 69.2
click at [1019, 313] on p "While leading your project team, you observe that meetings are dominated by a f…" at bounding box center [980, 325] width 271 height 156
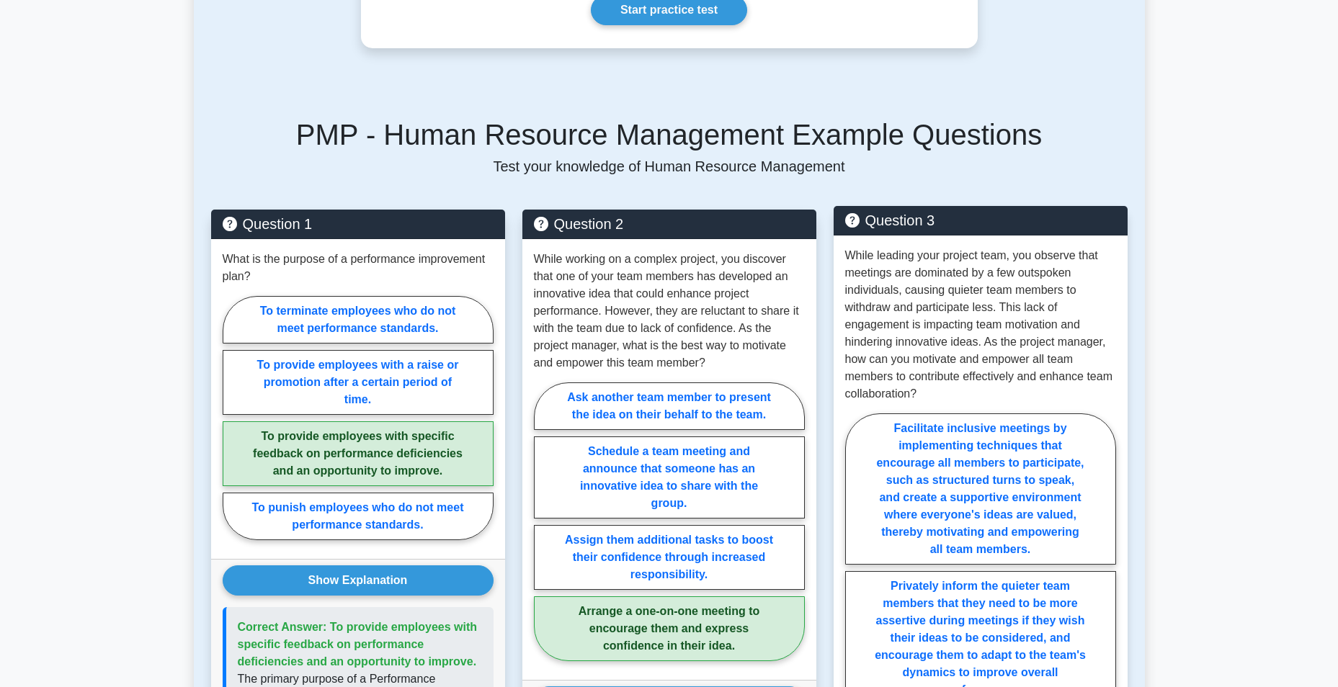
drag, startPoint x: 1019, startPoint y: 313, endPoint x: 921, endPoint y: 336, distance: 100.6
click at [921, 336] on p "While leading your project team, you observe that meetings are dominated by a f…" at bounding box center [980, 325] width 271 height 156
click at [940, 372] on p "While leading your project team, you observe that meetings are dominated by a f…" at bounding box center [980, 325] width 271 height 156
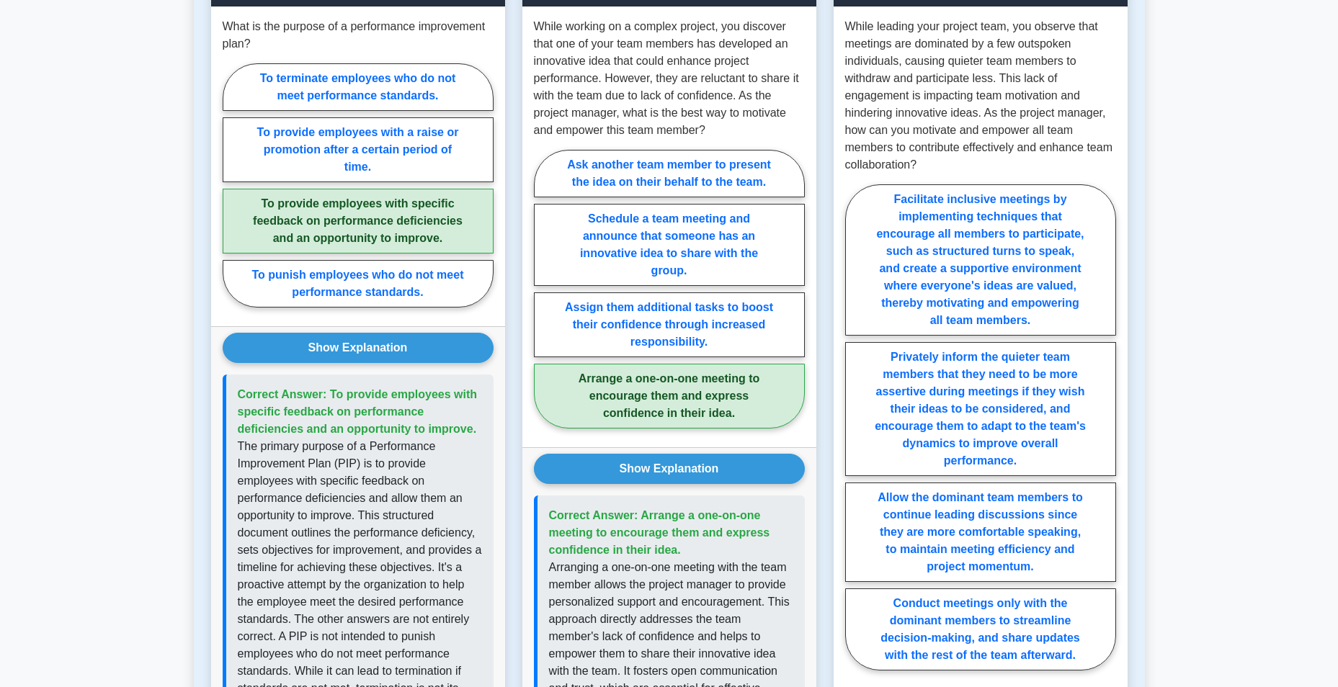
scroll to position [840, 0]
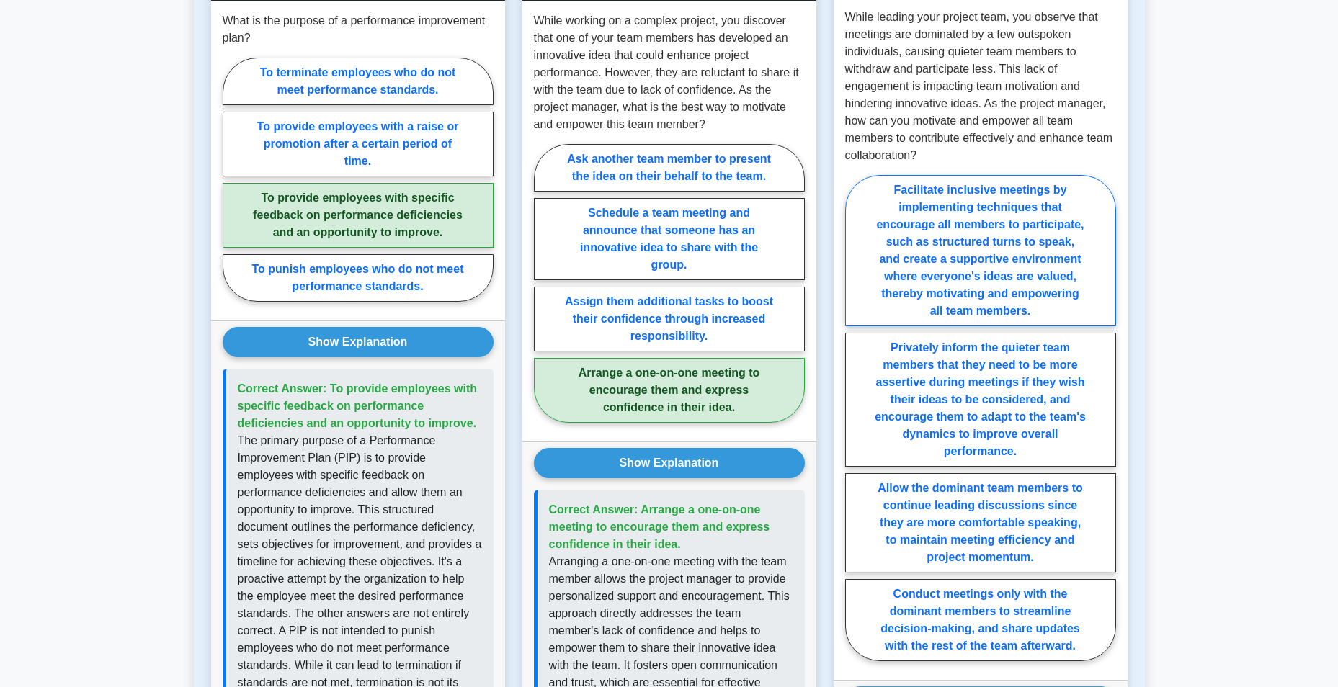
click at [984, 235] on label "Facilitate inclusive meetings by implementing techniques that encourage all mem…" at bounding box center [980, 250] width 271 height 151
click at [854, 418] on input "Facilitate inclusive meetings by implementing techniques that encourage all mem…" at bounding box center [849, 422] width 9 height 9
radio input "true"
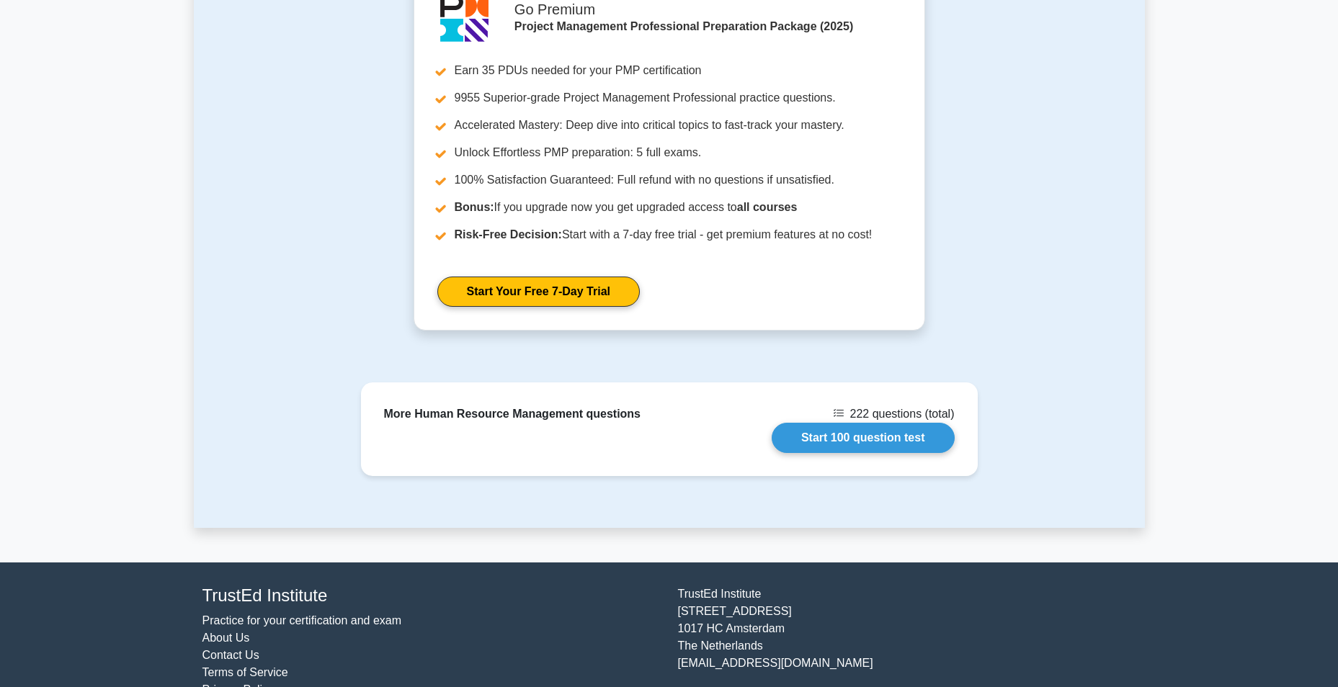
scroll to position [1233, 0]
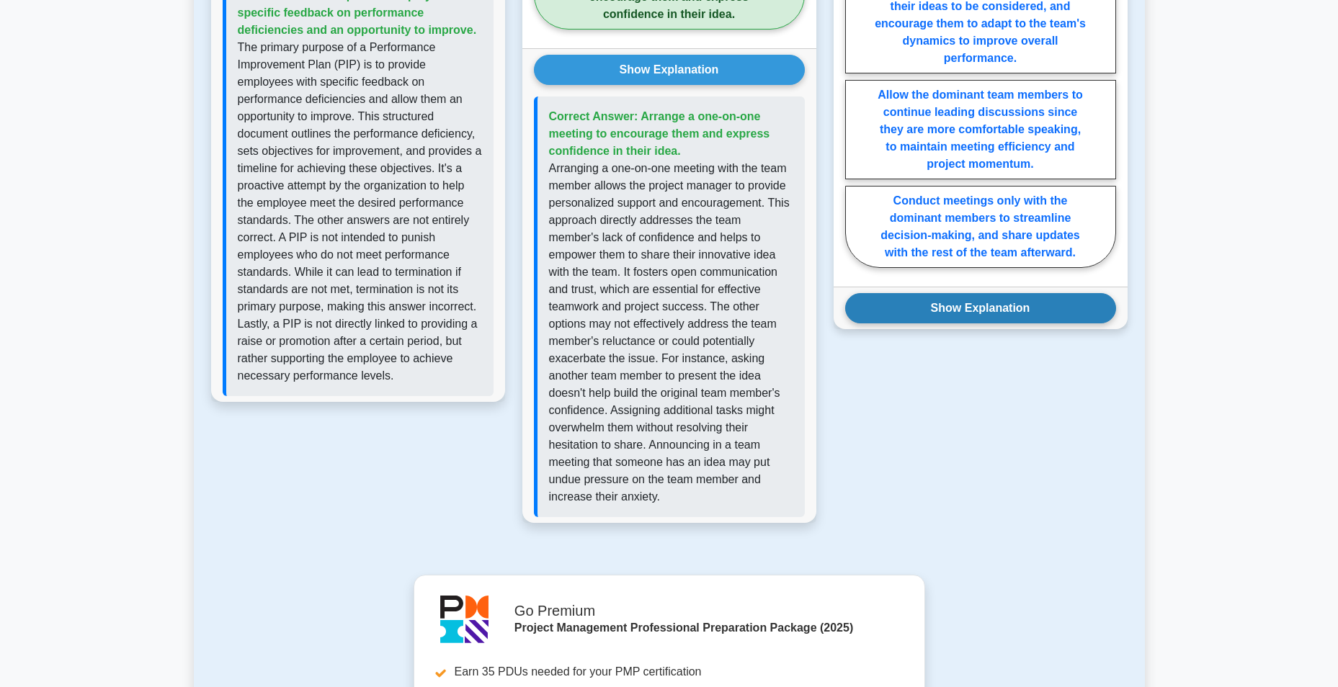
click at [1024, 302] on button "Show Explanation" at bounding box center [980, 308] width 271 height 30
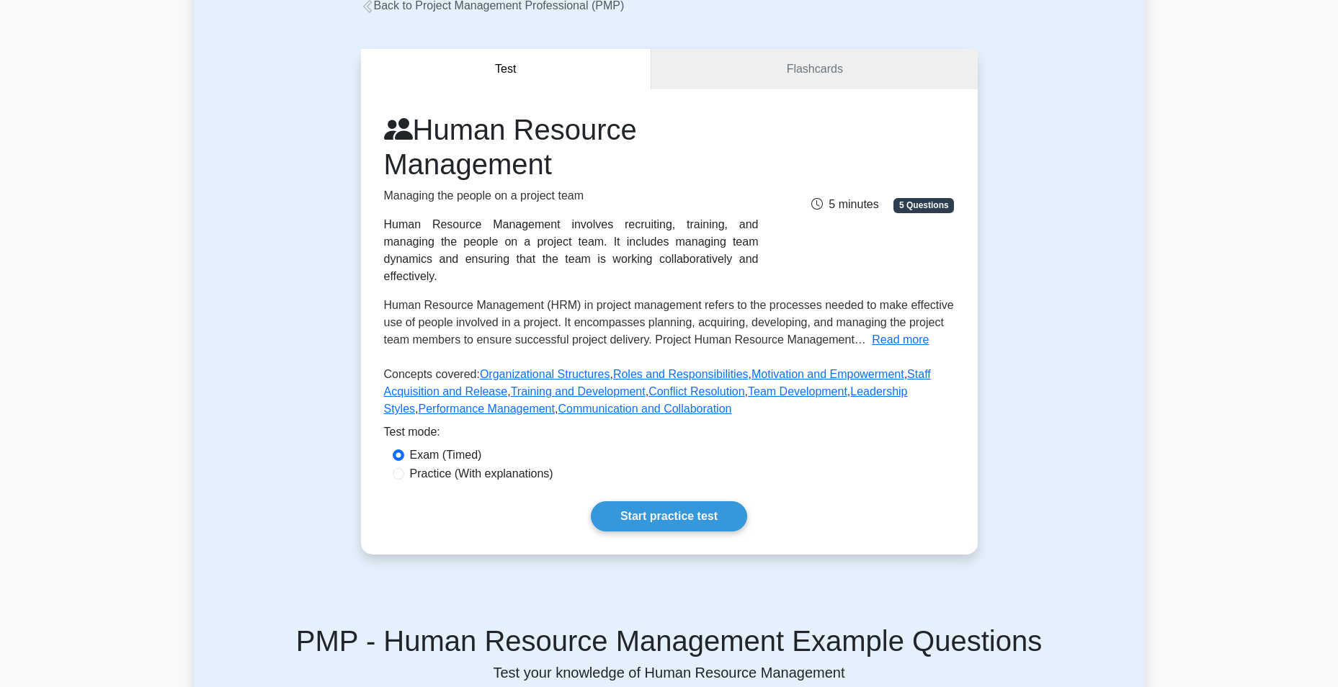
scroll to position [0, 0]
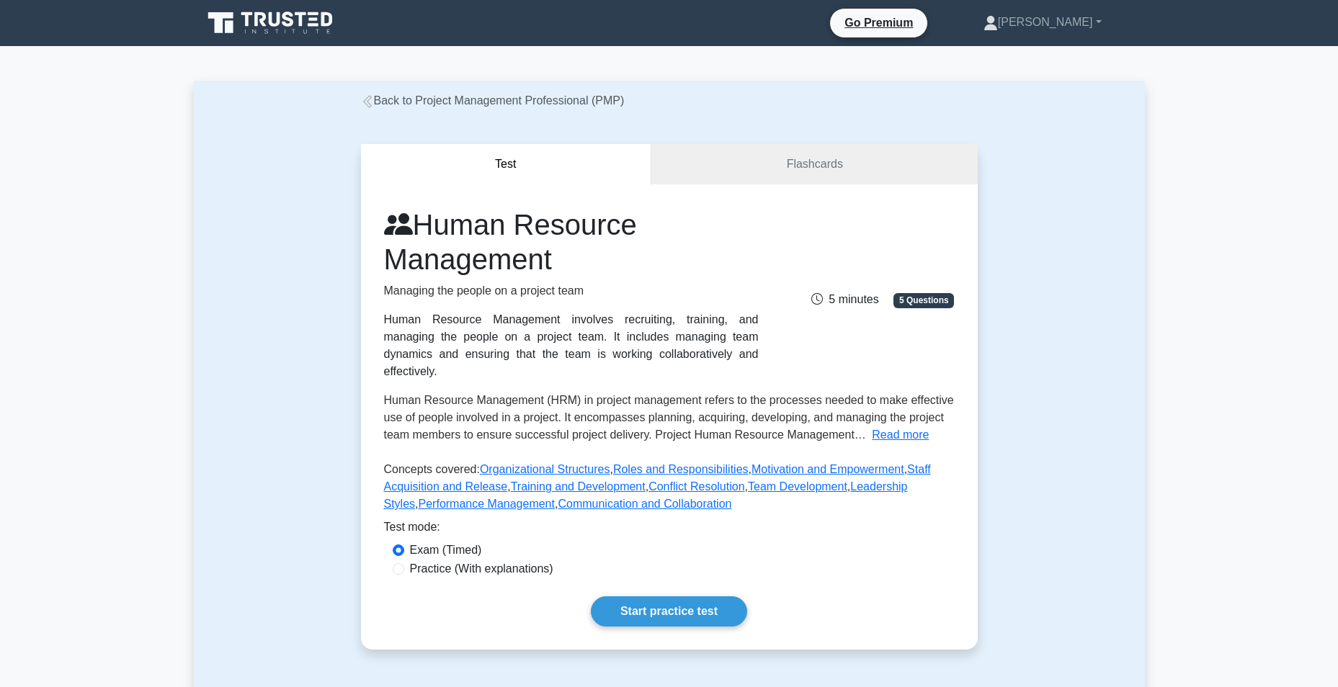
click at [367, 102] on icon at bounding box center [366, 101] width 9 height 13
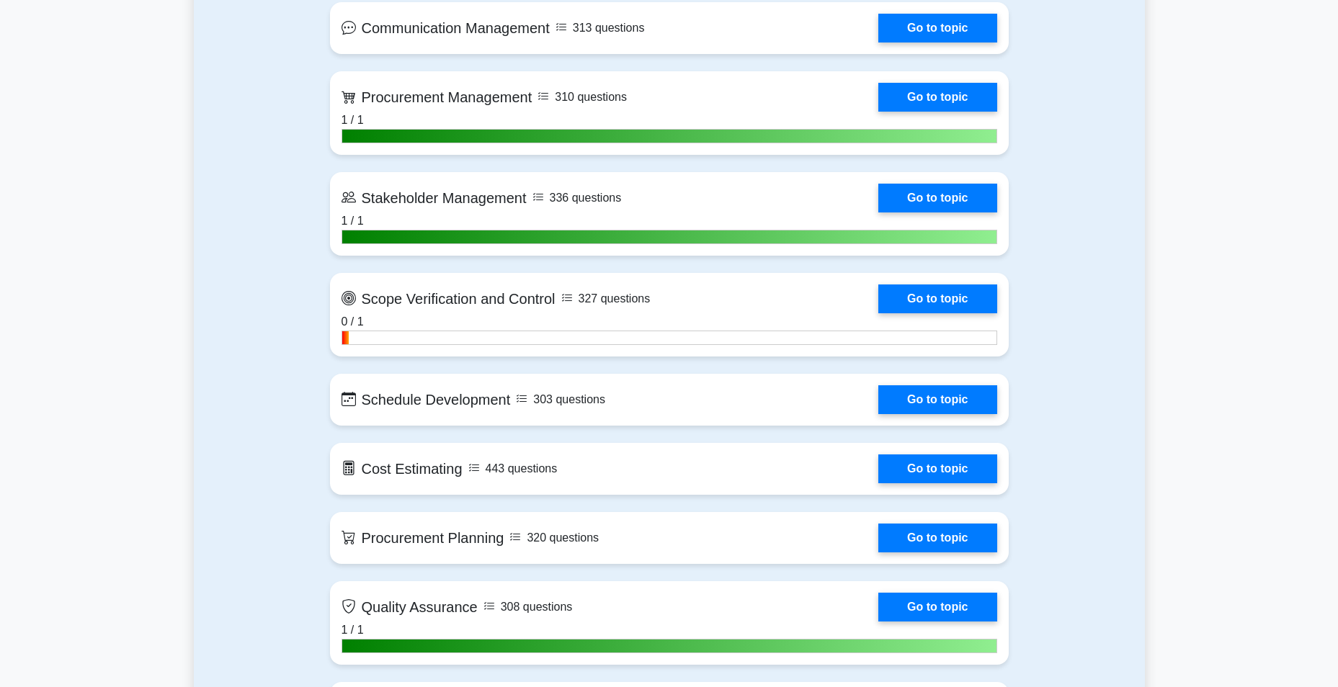
scroll to position [1203, 0]
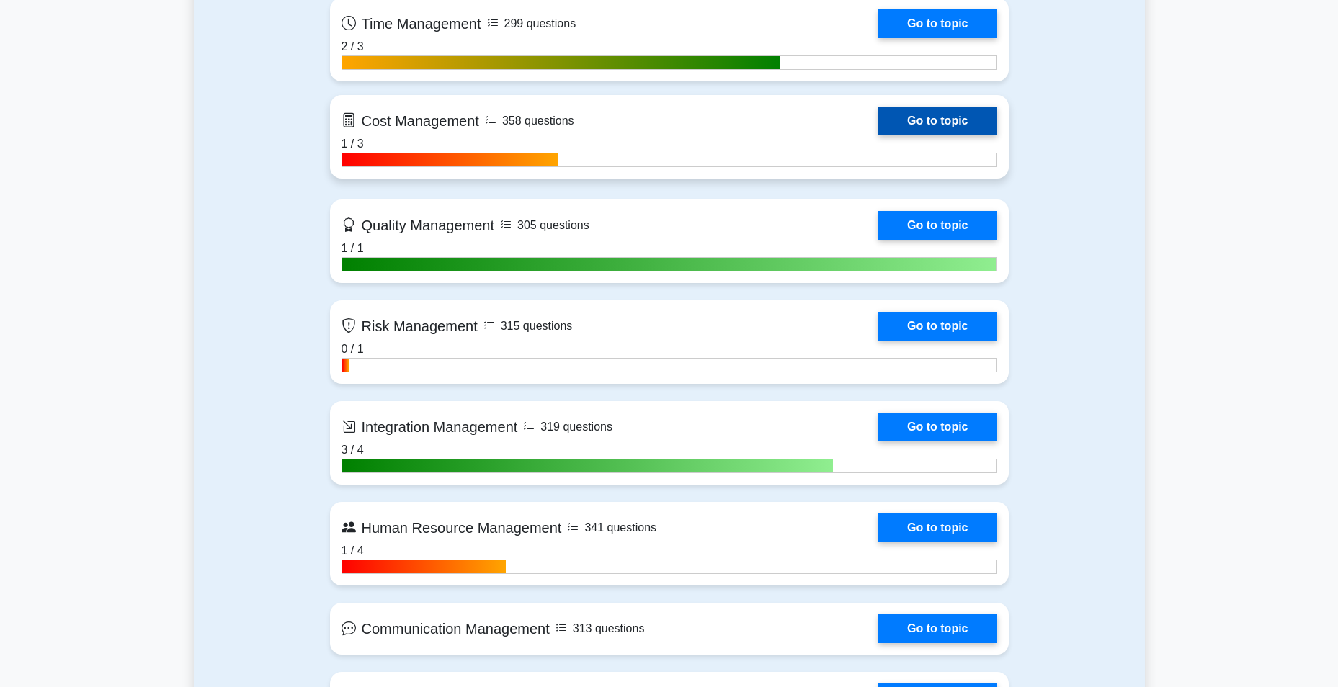
click at [878, 135] on link "Go to topic" at bounding box center [937, 121] width 118 height 29
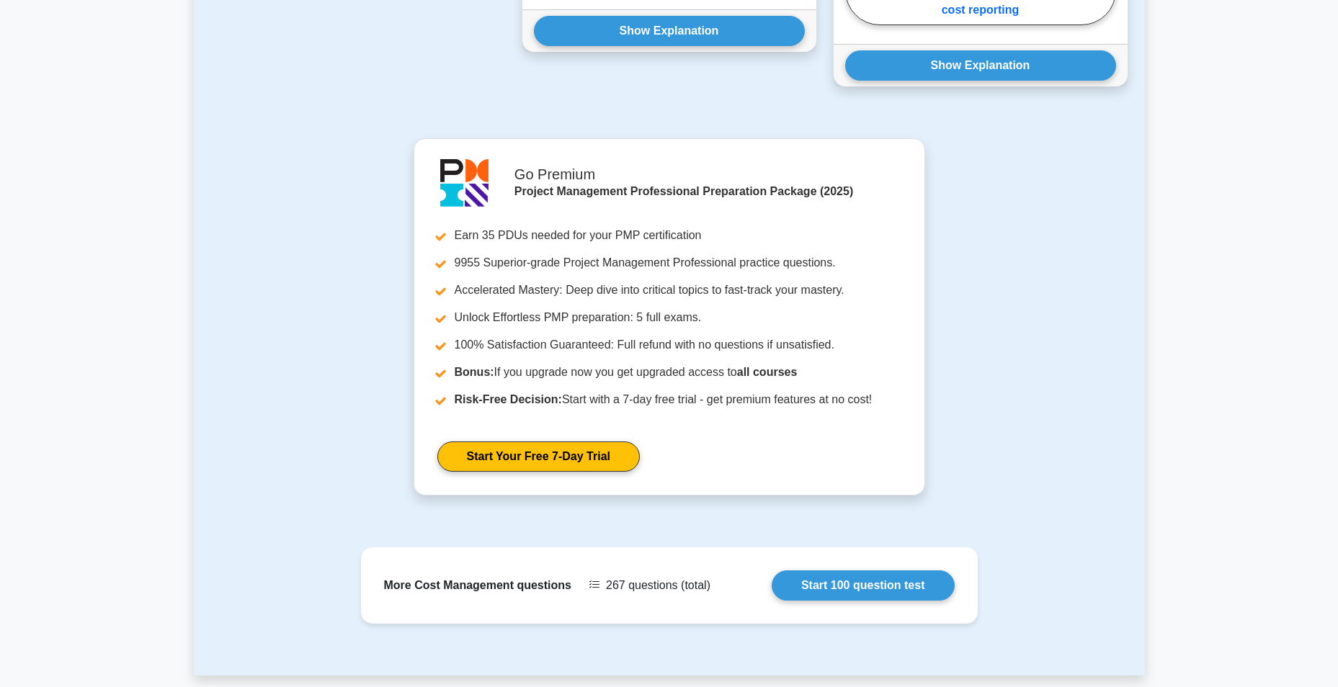
scroll to position [601, 0]
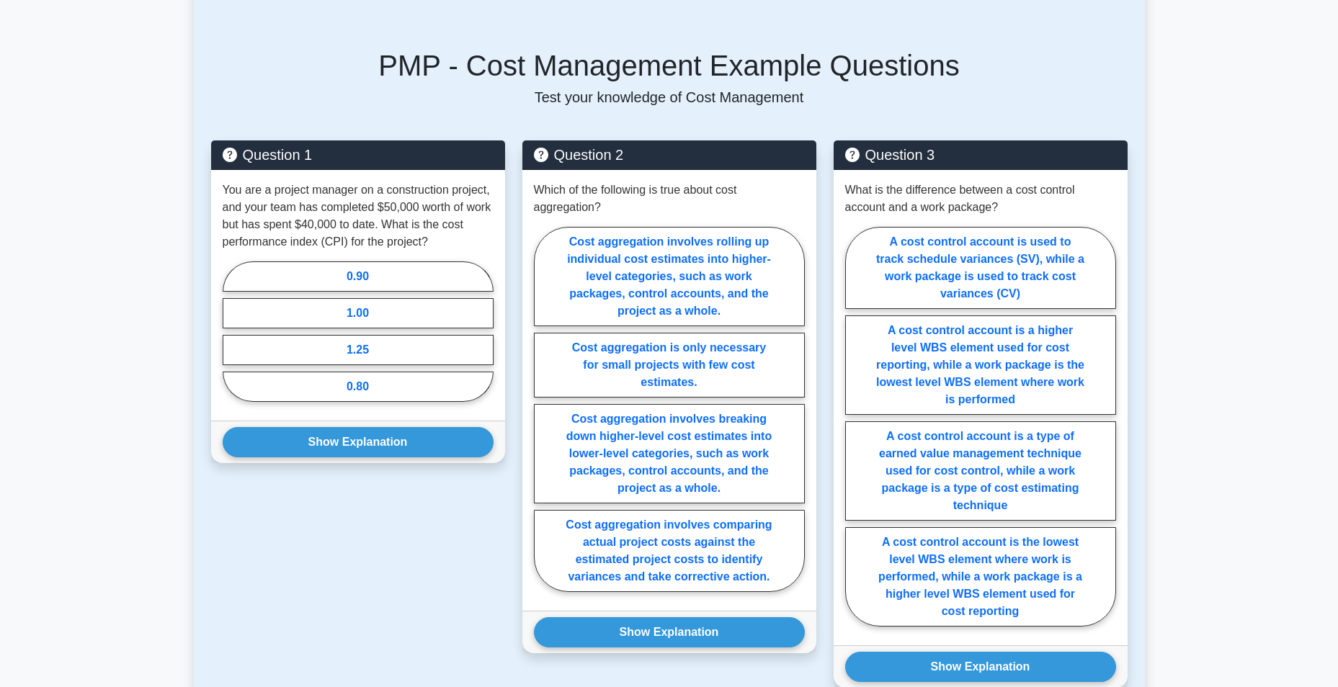
click at [208, 275] on div "Question 1 You are a project manager on a construction project, and your team h…" at bounding box center [357, 422] width 311 height 565
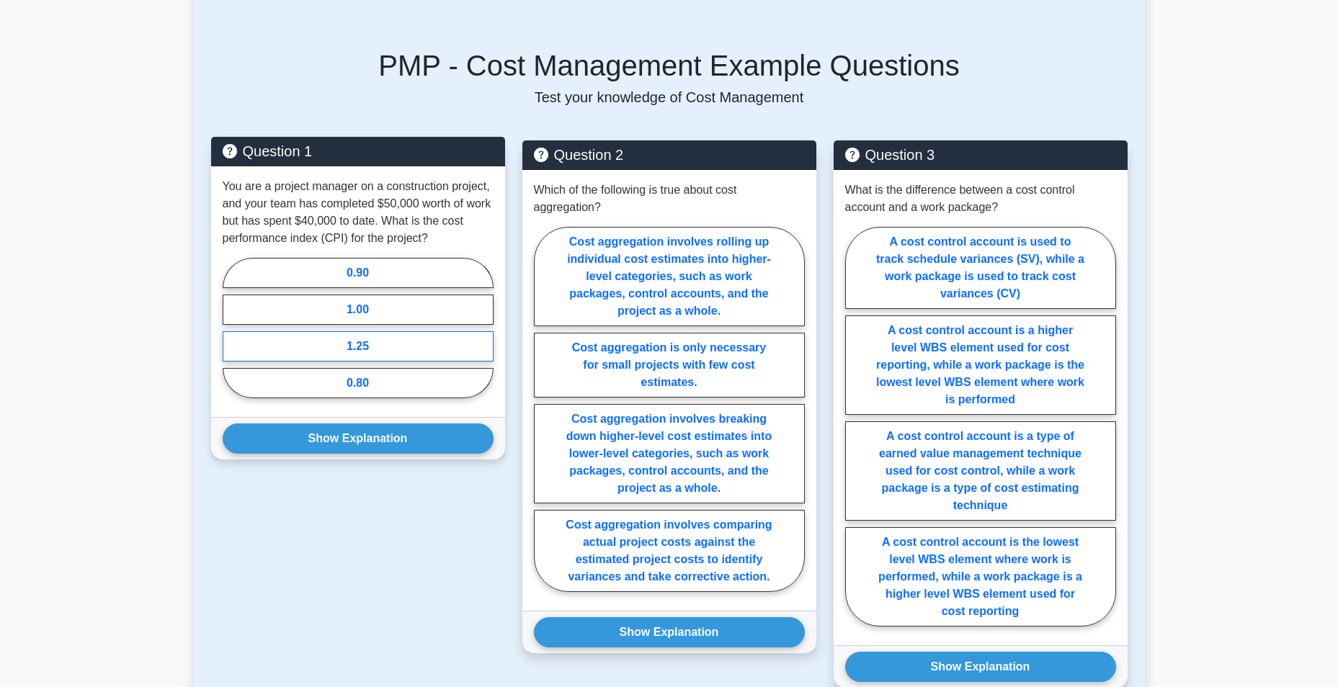
click at [364, 344] on label "1.25" at bounding box center [358, 346] width 271 height 30
click at [232, 337] on input "1.25" at bounding box center [227, 332] width 9 height 9
radio input "true"
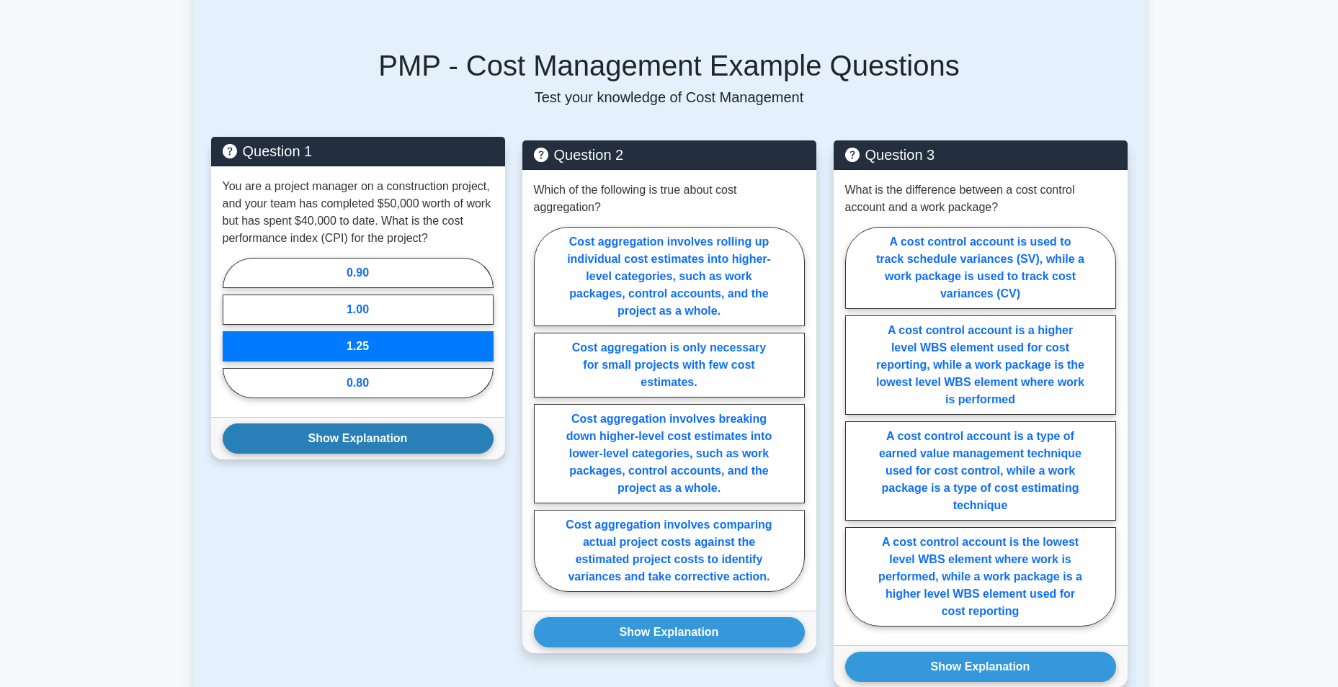
click at [367, 426] on button "Show Explanation" at bounding box center [358, 439] width 271 height 30
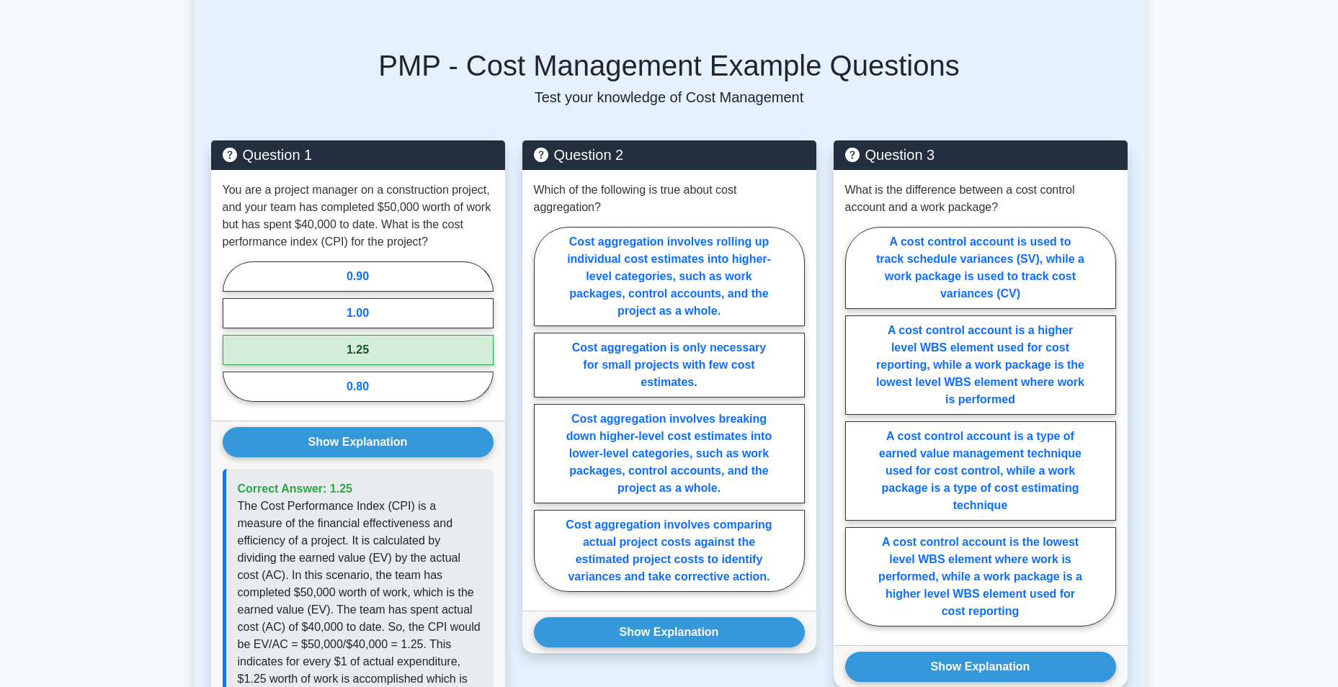
click at [656, 138] on div "Question 1 You are a project manager on a construction project, and your team h…" at bounding box center [668, 466] width 933 height 686
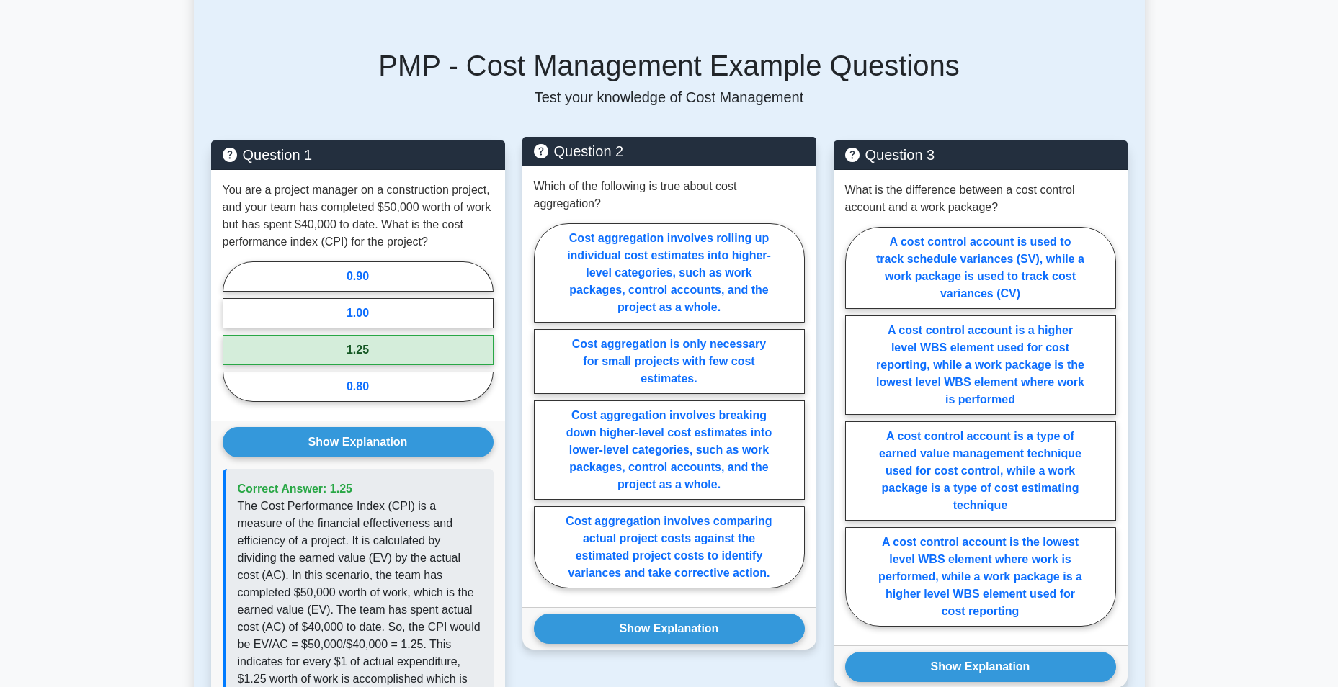
click at [754, 192] on p "Which of the following is true about cost aggregation?" at bounding box center [669, 195] width 271 height 35
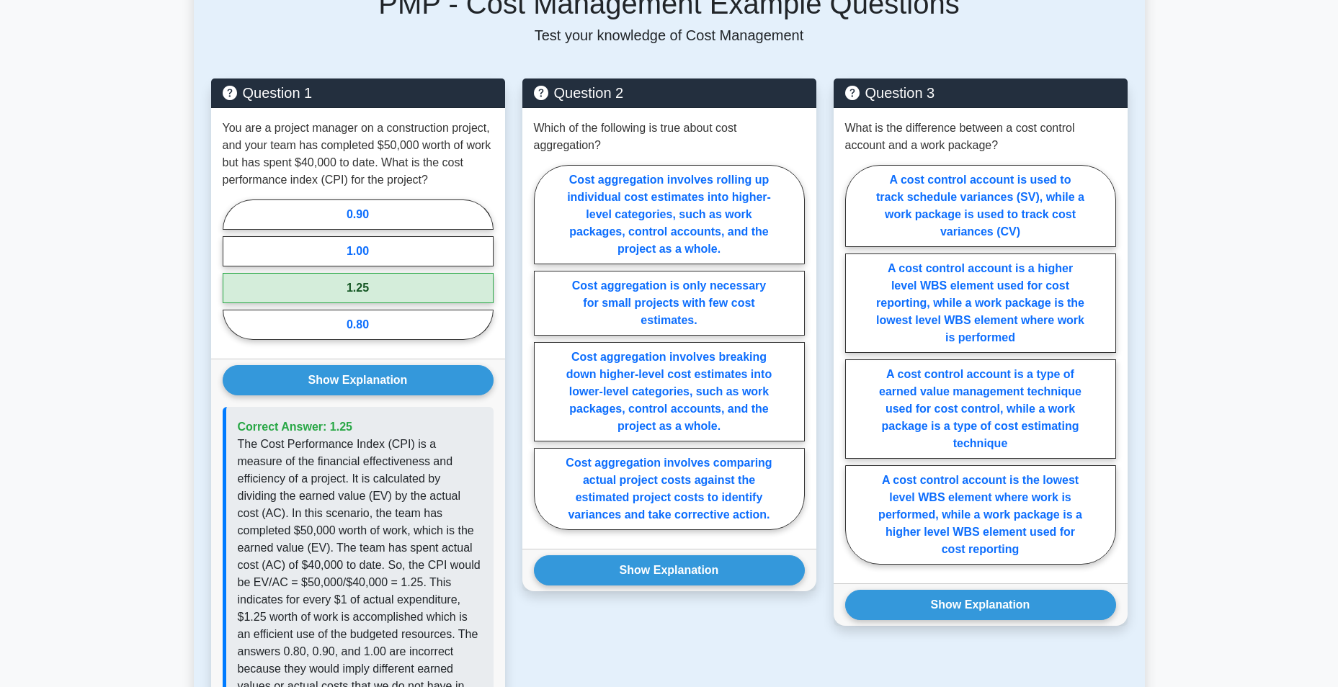
scroll to position [675, 0]
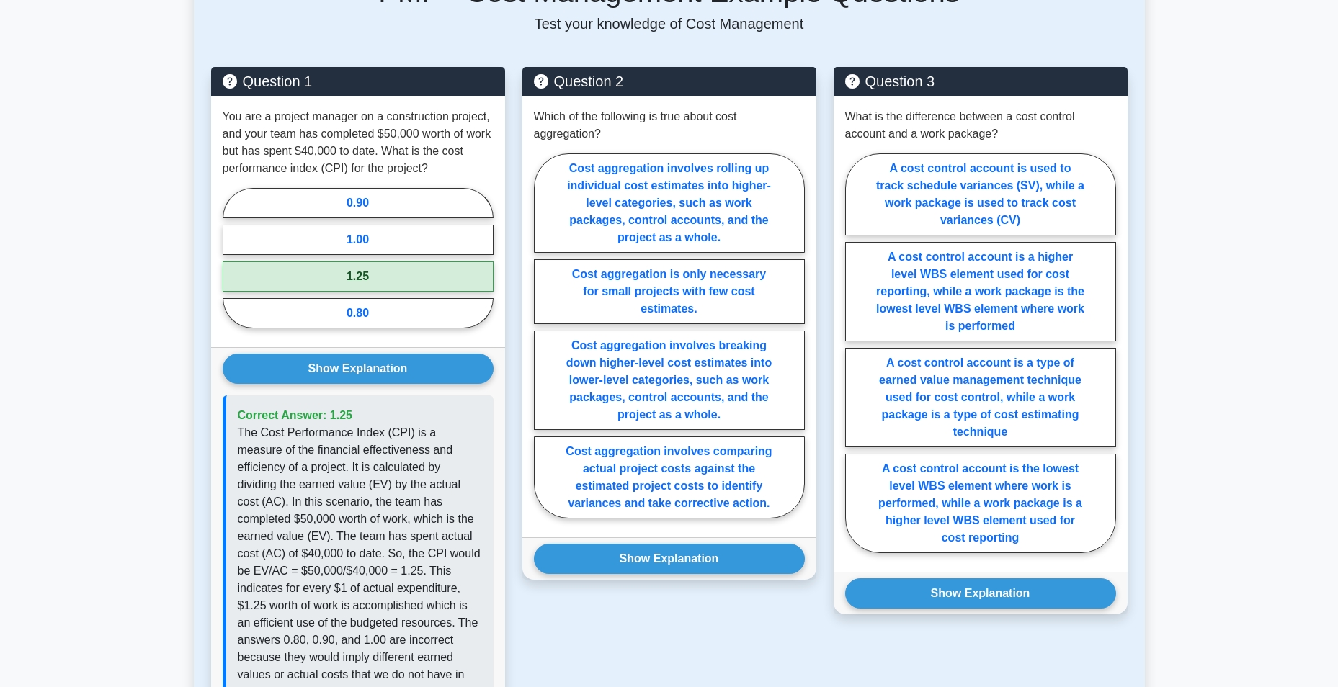
click at [1286, 191] on main "Back to Project Management Professional (PMP) Test Flashcards Cost Management M…" at bounding box center [669, 356] width 1338 height 1971
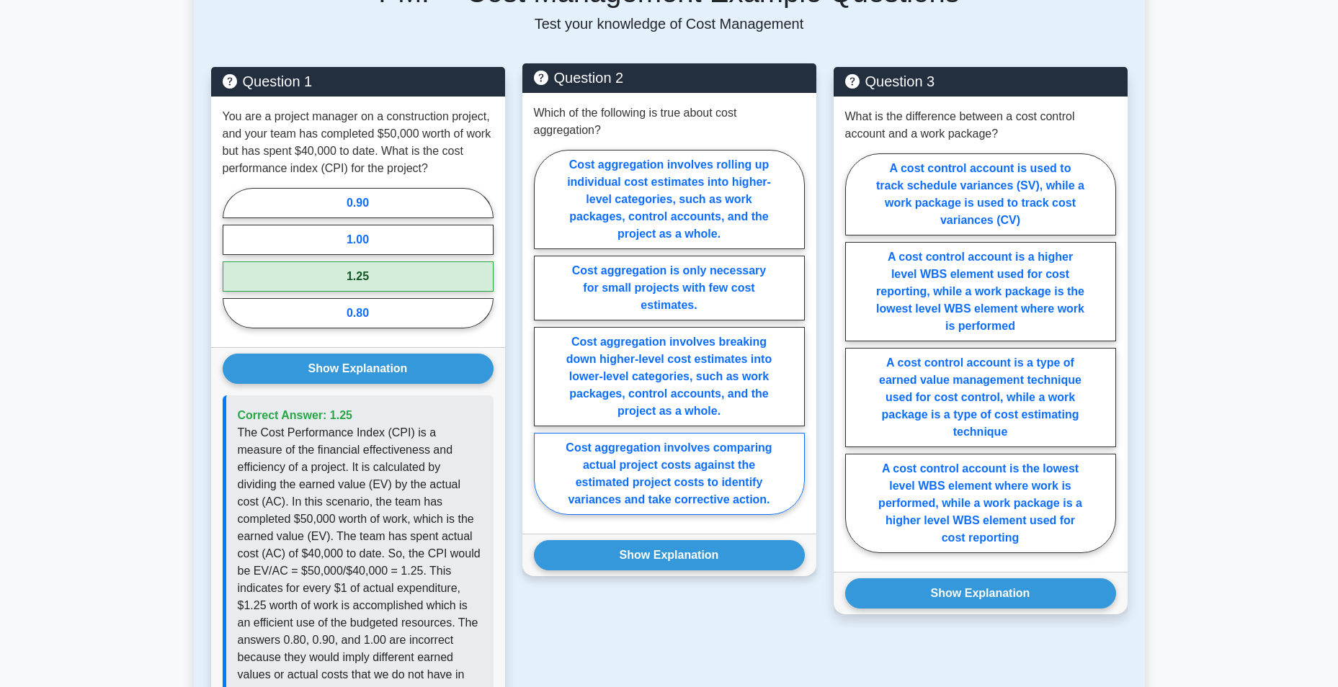
click at [708, 493] on label "Cost aggregation involves comparing actual project costs against the estimated …" at bounding box center [669, 474] width 271 height 82
click at [543, 341] on input "Cost aggregation involves comparing actual project costs against the estimated …" at bounding box center [538, 336] width 9 height 9
radio input "true"
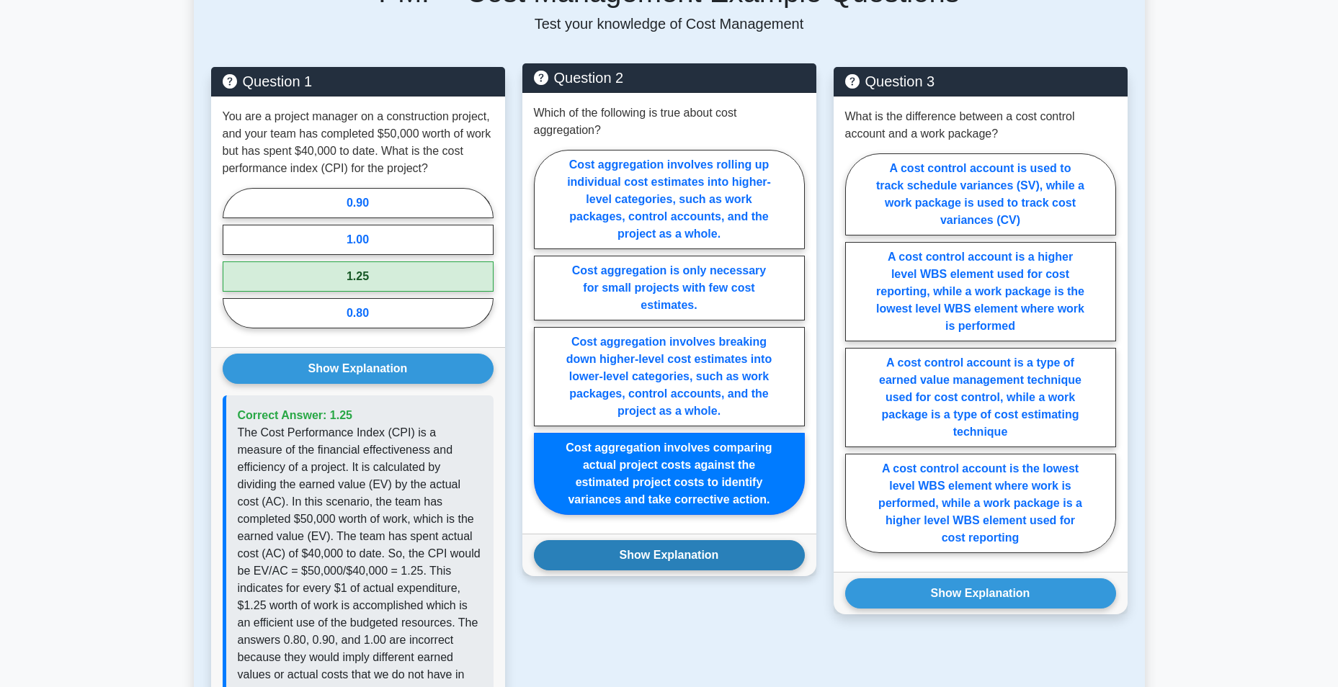
click at [694, 543] on button "Show Explanation" at bounding box center [669, 555] width 271 height 30
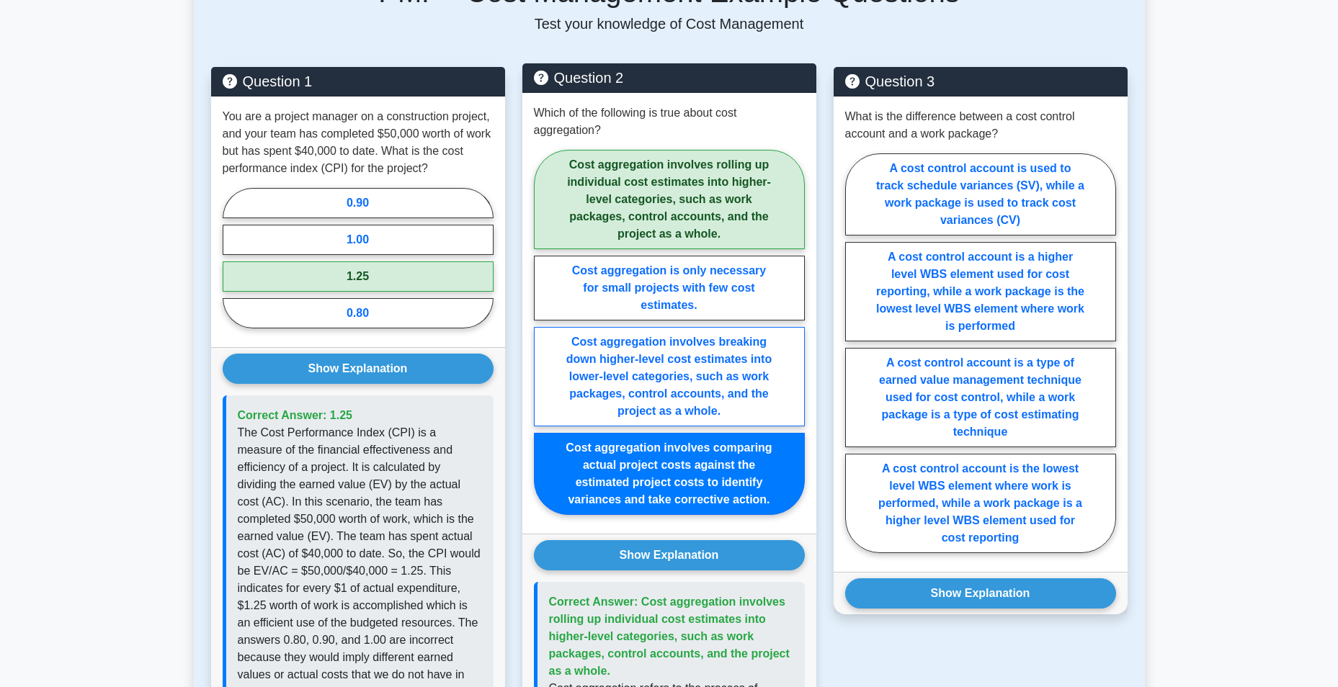
click at [637, 391] on label "Cost aggregation involves breaking down higher-level cost estimates into lower-…" at bounding box center [669, 376] width 271 height 99
click at [543, 341] on input "Cost aggregation involves breaking down higher-level cost estimates into lower-…" at bounding box center [538, 336] width 9 height 9
radio input "true"
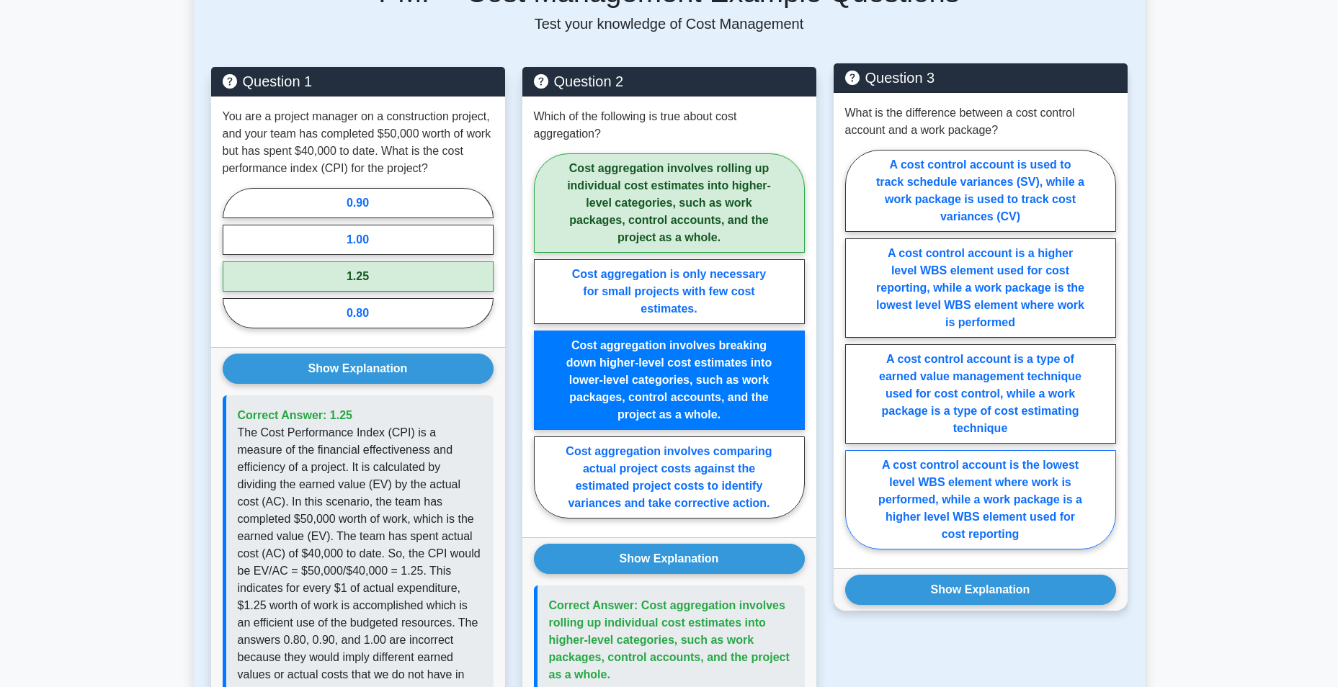
click at [921, 511] on label "A cost control account is the lowest level WBS element where work is performed,…" at bounding box center [980, 499] width 271 height 99
click at [854, 359] on input "A cost control account is the lowest level WBS element where work is performed,…" at bounding box center [849, 353] width 9 height 9
radio input "true"
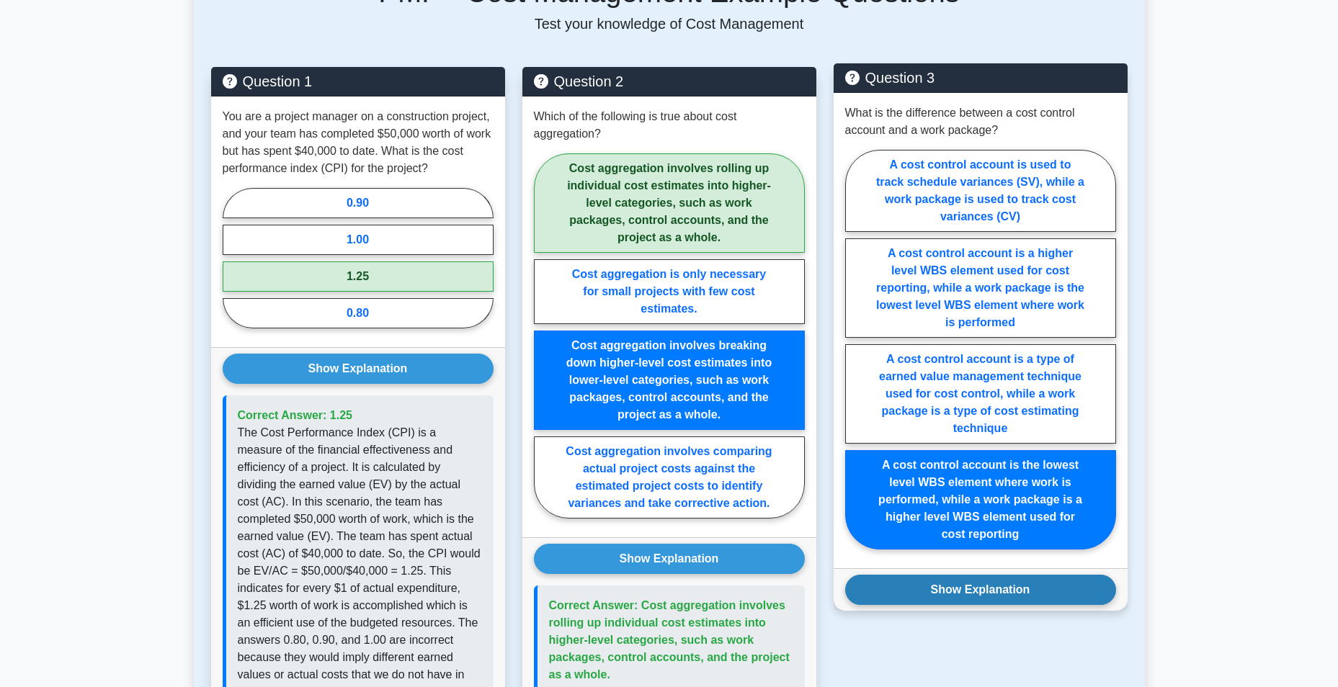
click at [937, 596] on button "Show Explanation" at bounding box center [980, 590] width 271 height 30
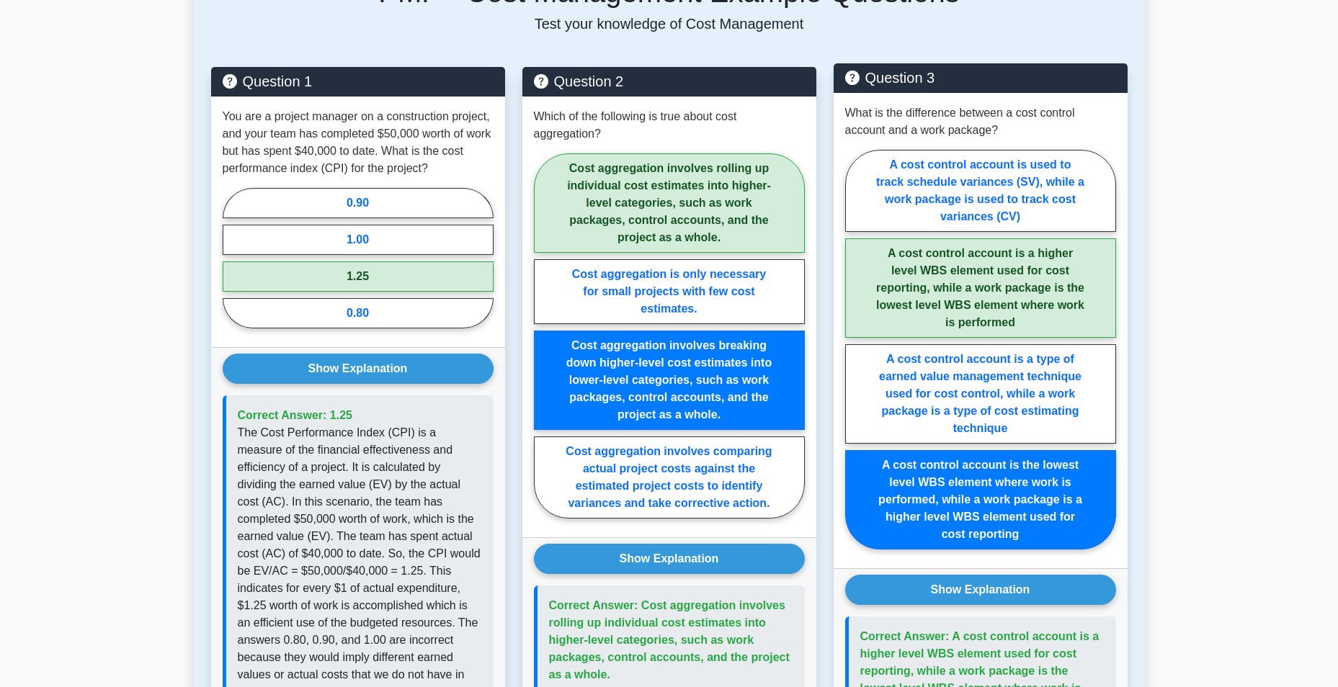
scroll to position [1276, 0]
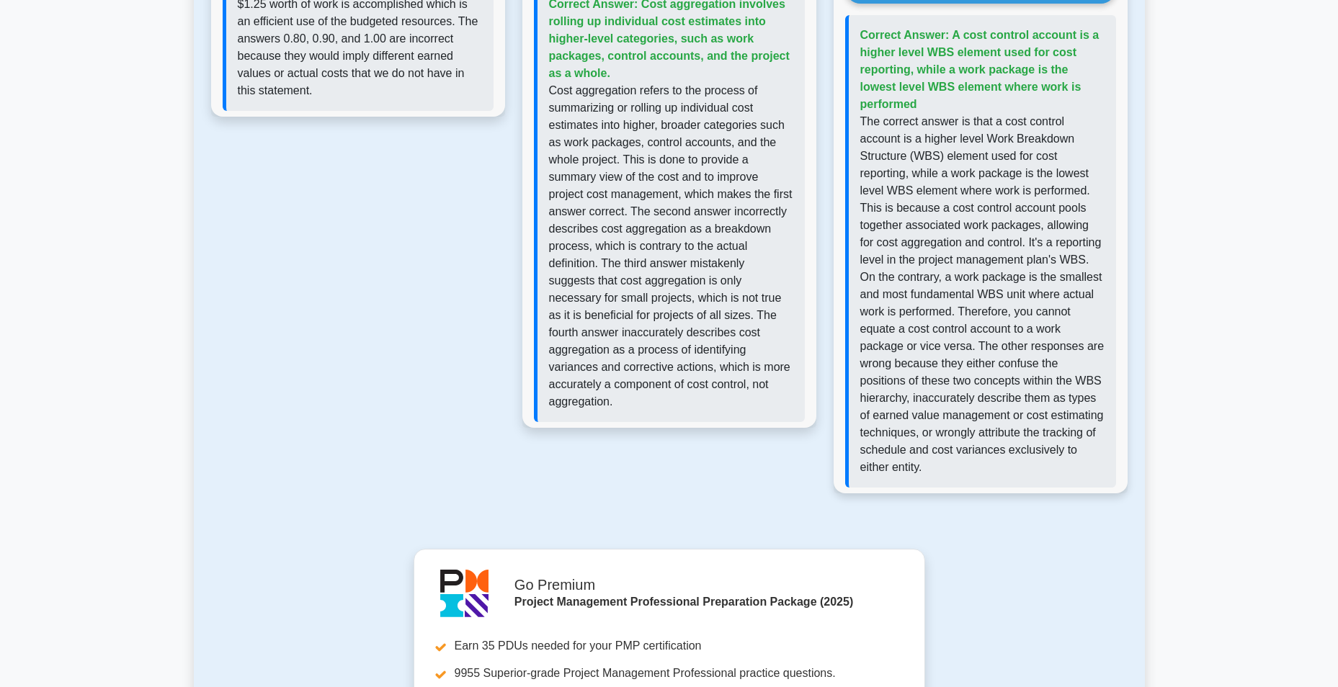
drag, startPoint x: 926, startPoint y: 53, endPoint x: 941, endPoint y: 99, distance: 47.8
click at [941, 99] on p "Correct Answer: A cost control account is a higher level WBS element used for c…" at bounding box center [982, 70] width 244 height 86
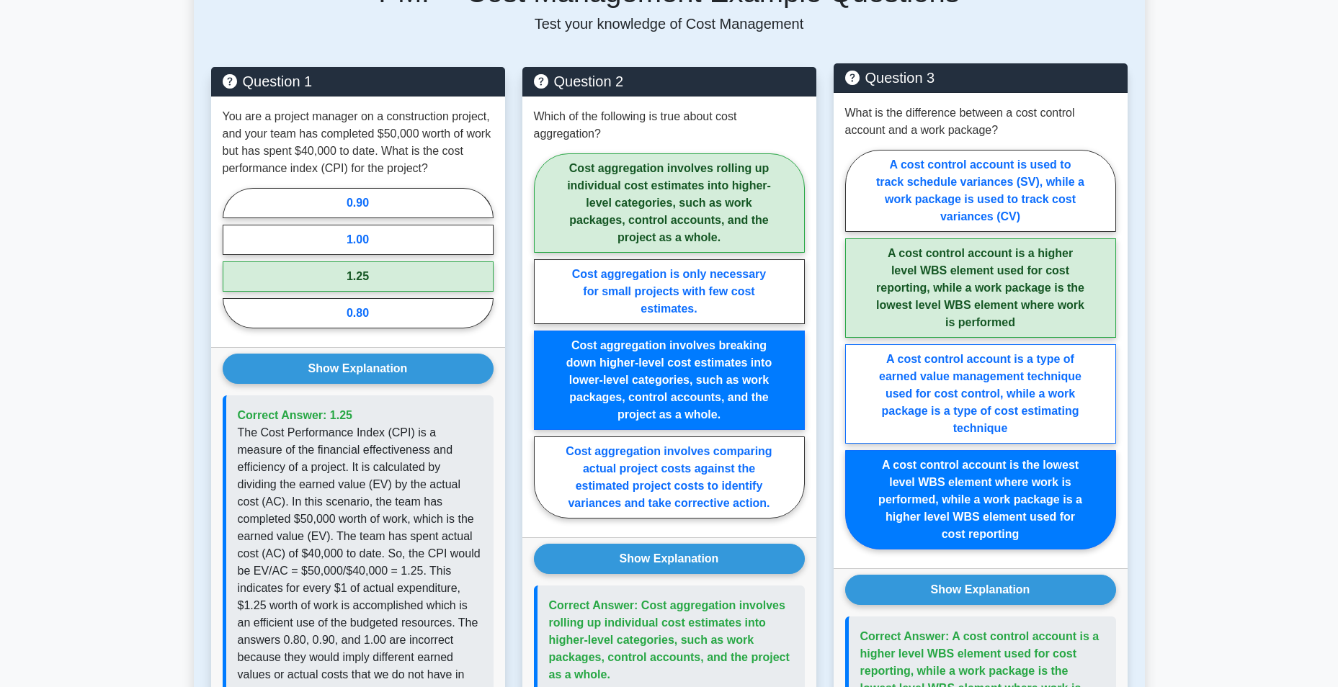
click at [992, 373] on label "A cost control account is a type of earned value management technique used for …" at bounding box center [980, 393] width 271 height 99
click at [854, 359] on input "A cost control account is a type of earned value management technique used for …" at bounding box center [849, 353] width 9 height 9
radio input "true"
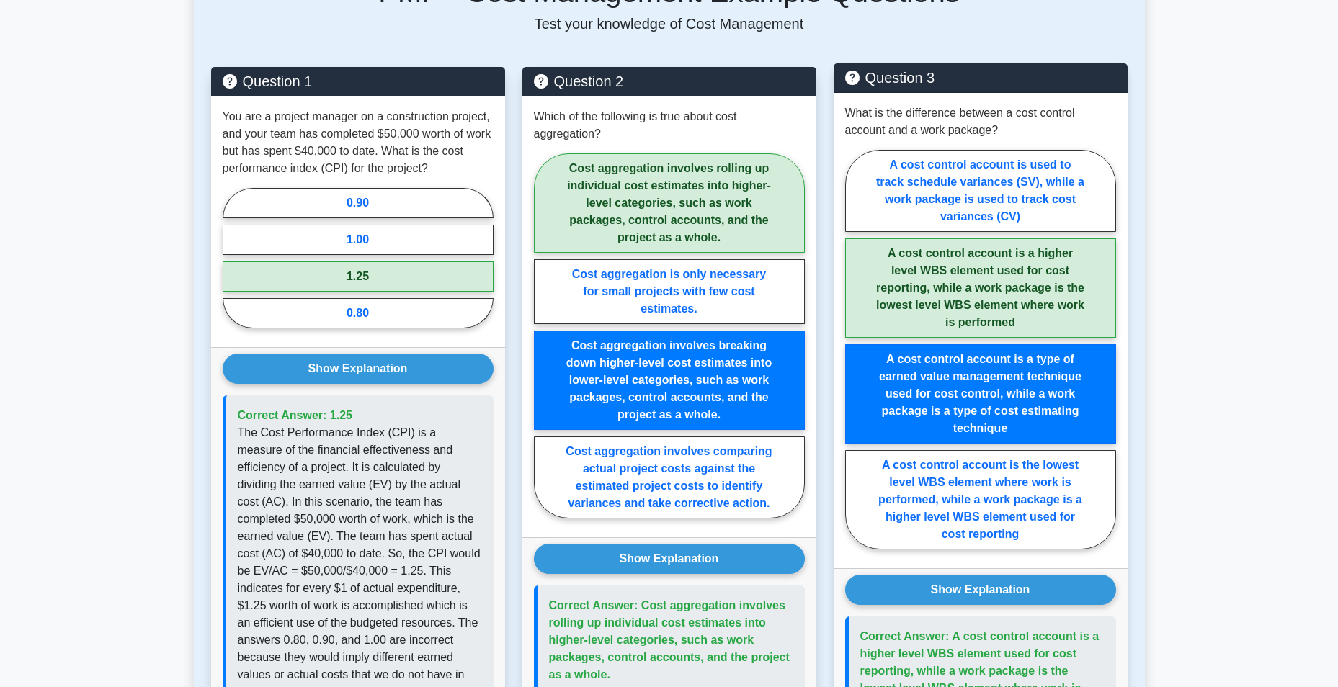
click at [1020, 283] on label "A cost control account is a higher level WBS element used for cost reporting, w…" at bounding box center [980, 287] width 271 height 99
click at [854, 349] on input "A cost control account is a higher level WBS element used for cost reporting, w…" at bounding box center [849, 353] width 9 height 9
radio input "true"
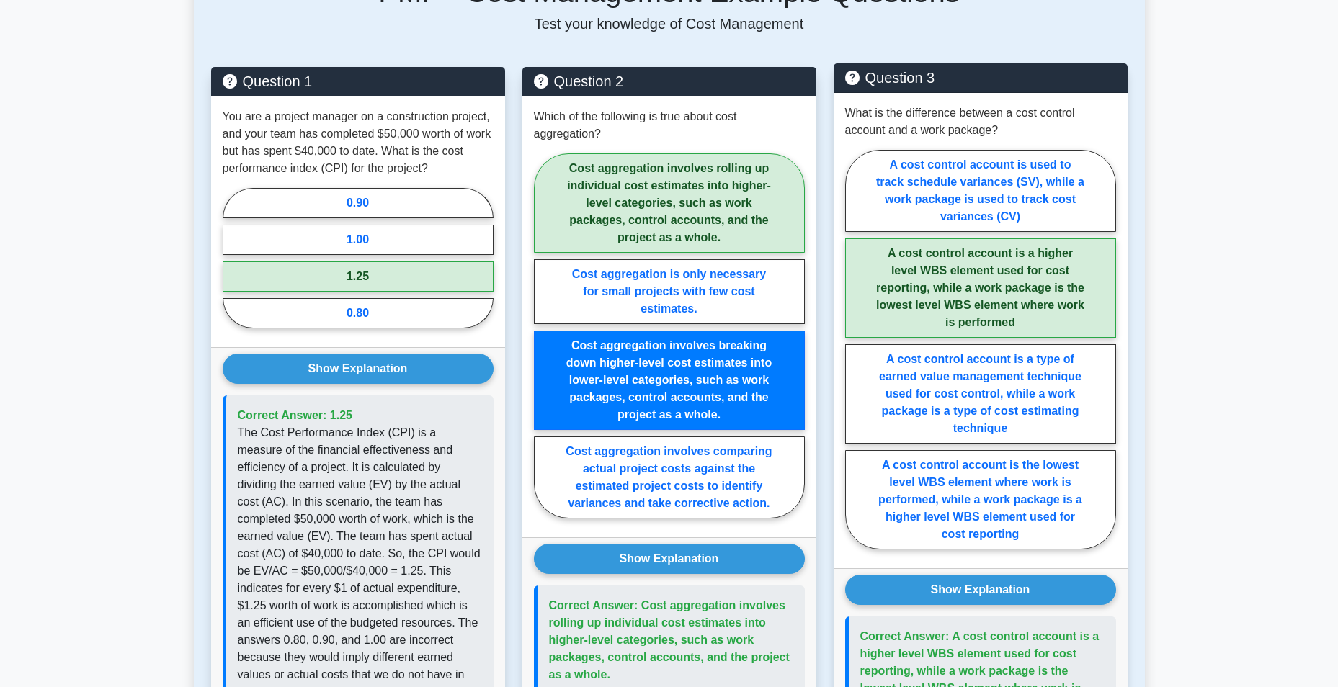
scroll to position [1276, 0]
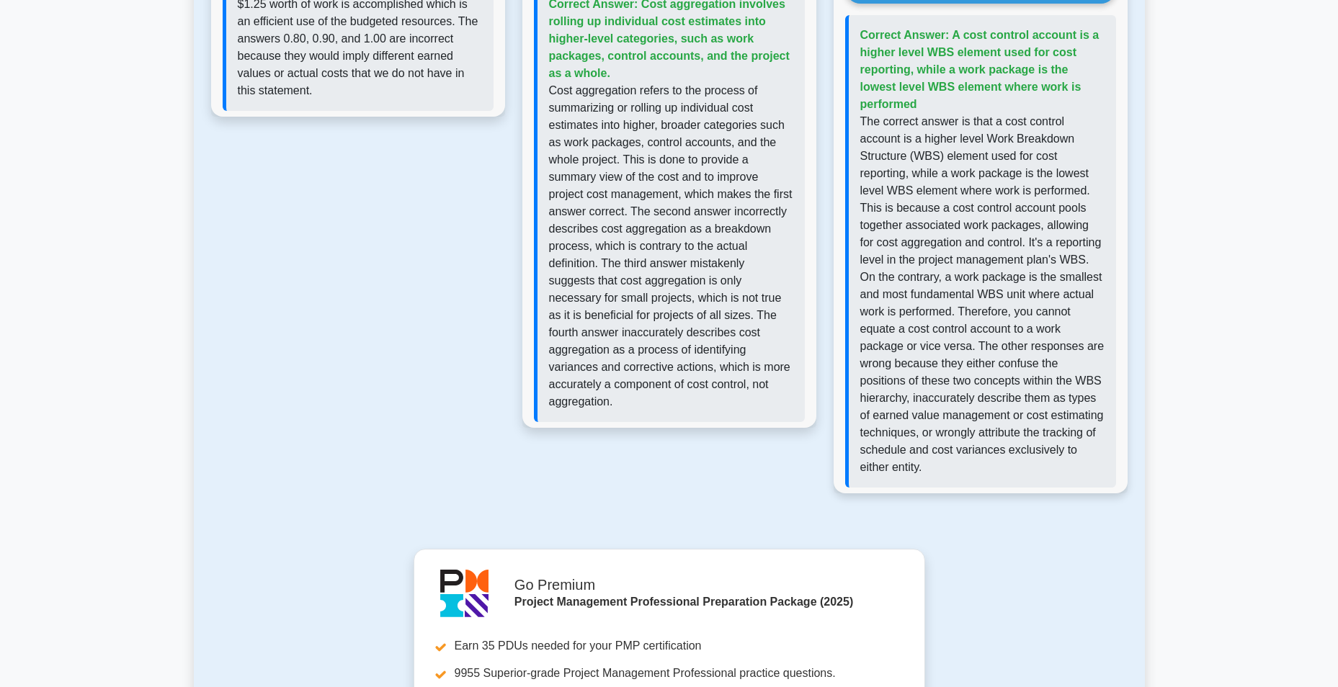
click at [901, 169] on p "The correct answer is that a cost control account is a higher level Work Breakd…" at bounding box center [982, 294] width 244 height 363
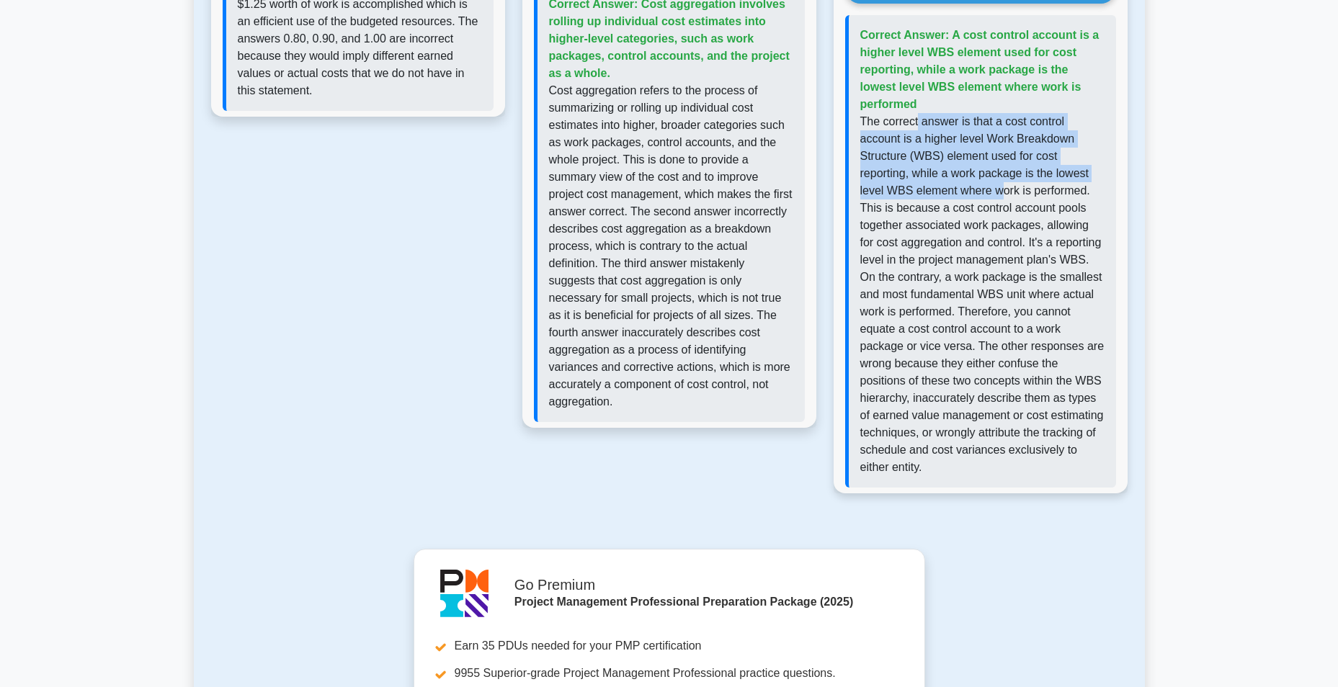
drag, startPoint x: 916, startPoint y: 115, endPoint x: 1000, endPoint y: 183, distance: 108.0
click at [1000, 183] on p "The correct answer is that a cost control account is a higher level Work Breakd…" at bounding box center [982, 294] width 244 height 363
click at [1001, 183] on p "The correct answer is that a cost control account is a higher level Work Breakd…" at bounding box center [982, 294] width 244 height 363
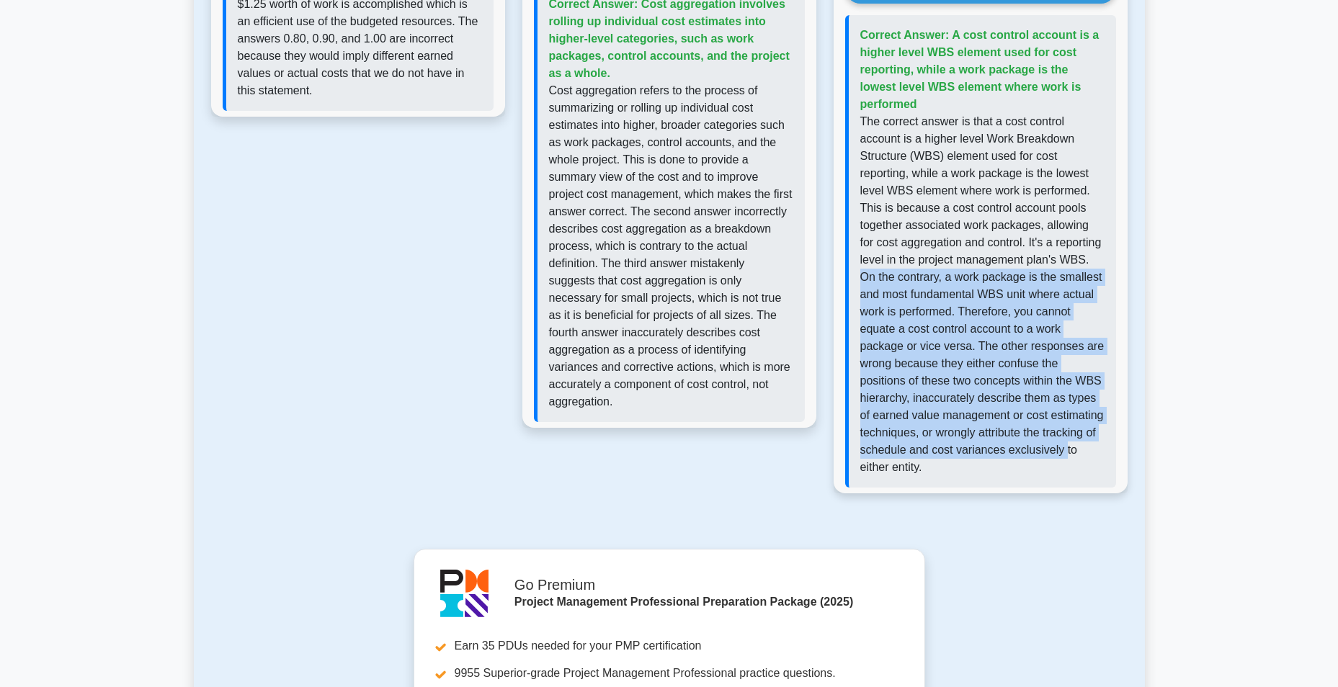
drag, startPoint x: 922, startPoint y: 275, endPoint x: 1060, endPoint y: 451, distance: 223.6
click at [1060, 451] on p "The correct answer is that a cost control account is a higher level Work Breakd…" at bounding box center [982, 294] width 244 height 363
click at [1058, 454] on p "The correct answer is that a cost control account is a higher level Work Breakd…" at bounding box center [982, 294] width 244 height 363
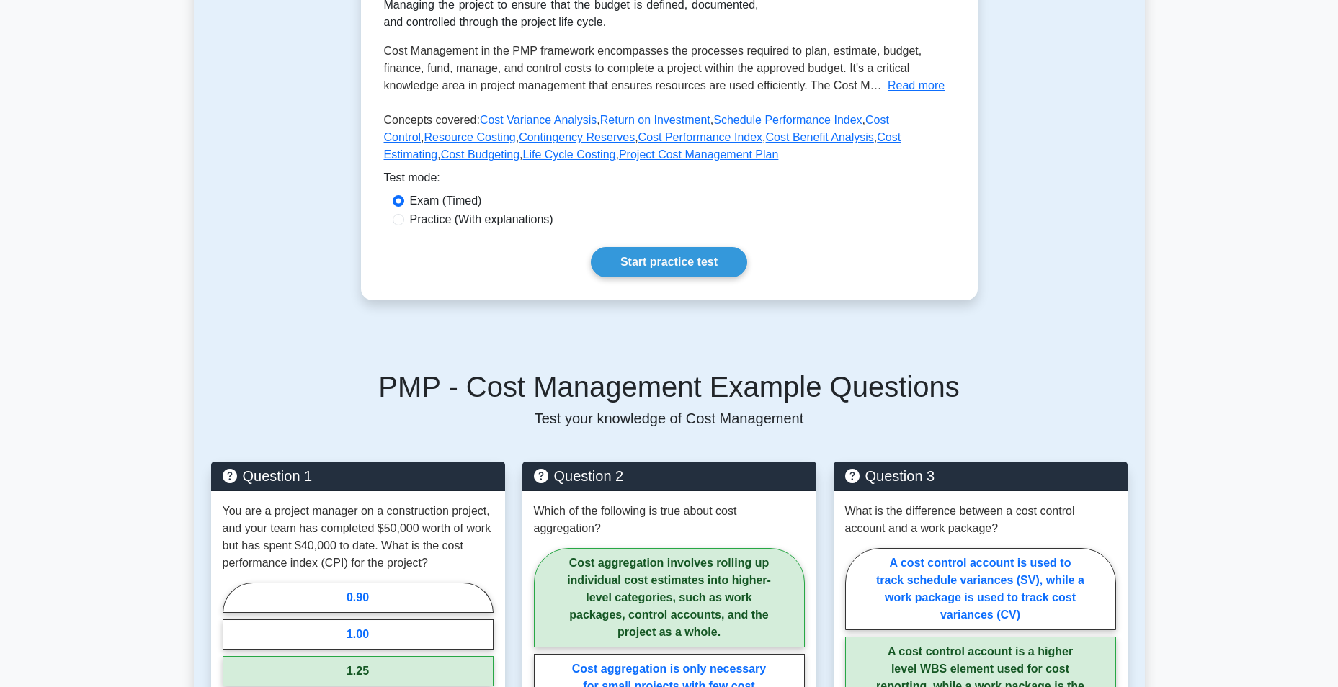
scroll to position [66, 0]
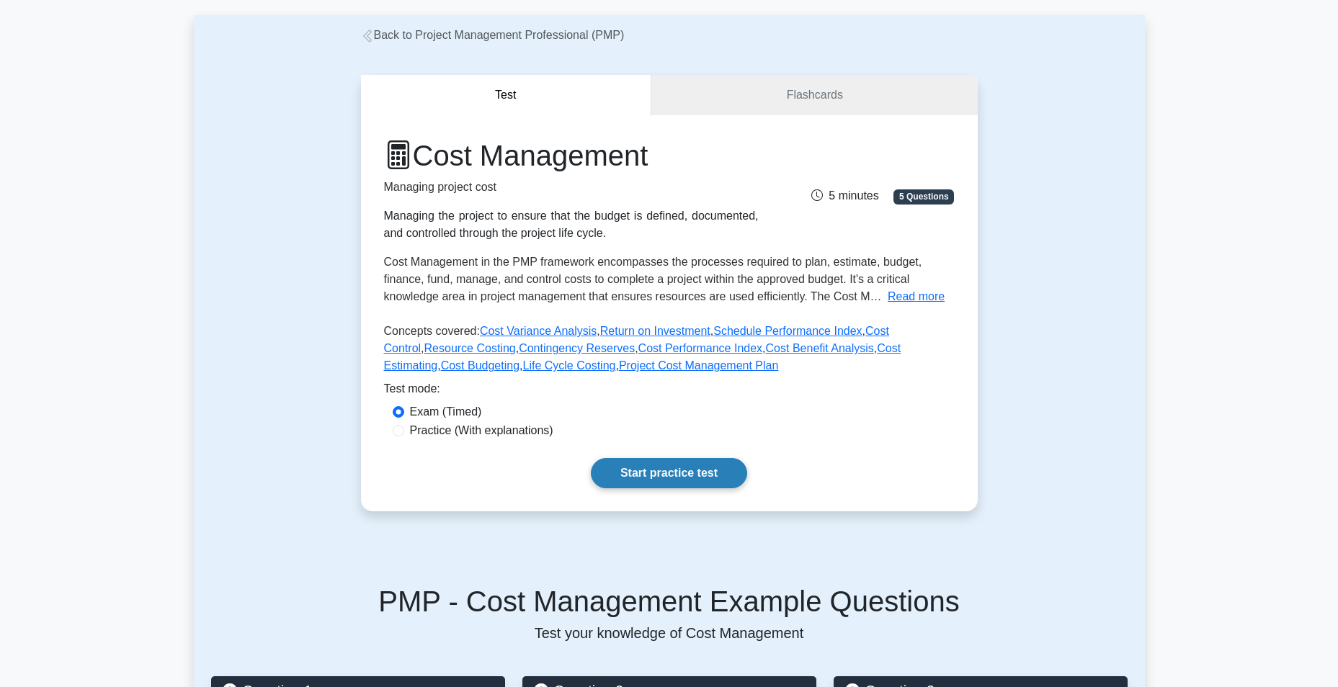
click at [676, 469] on link "Start practice test" at bounding box center [669, 473] width 156 height 30
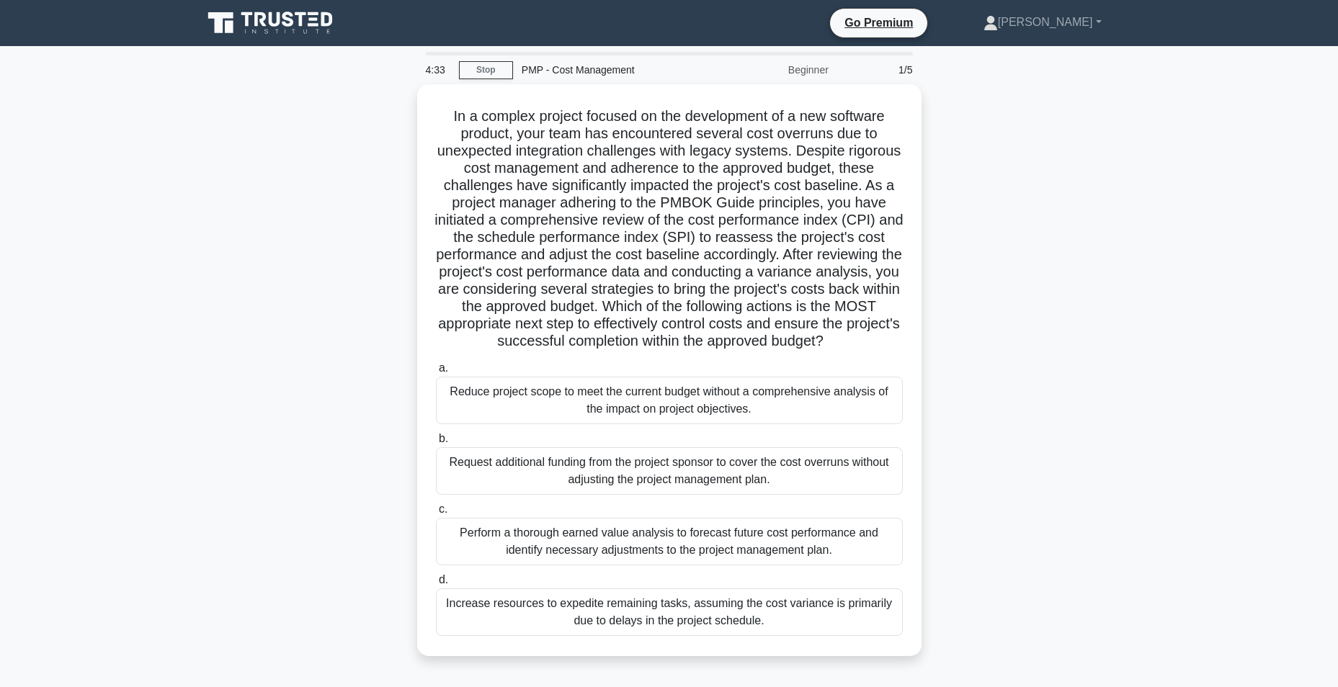
click at [1337, 341] on html "Go Premium [PERSON_NAME]" at bounding box center [669, 389] width 1338 height 778
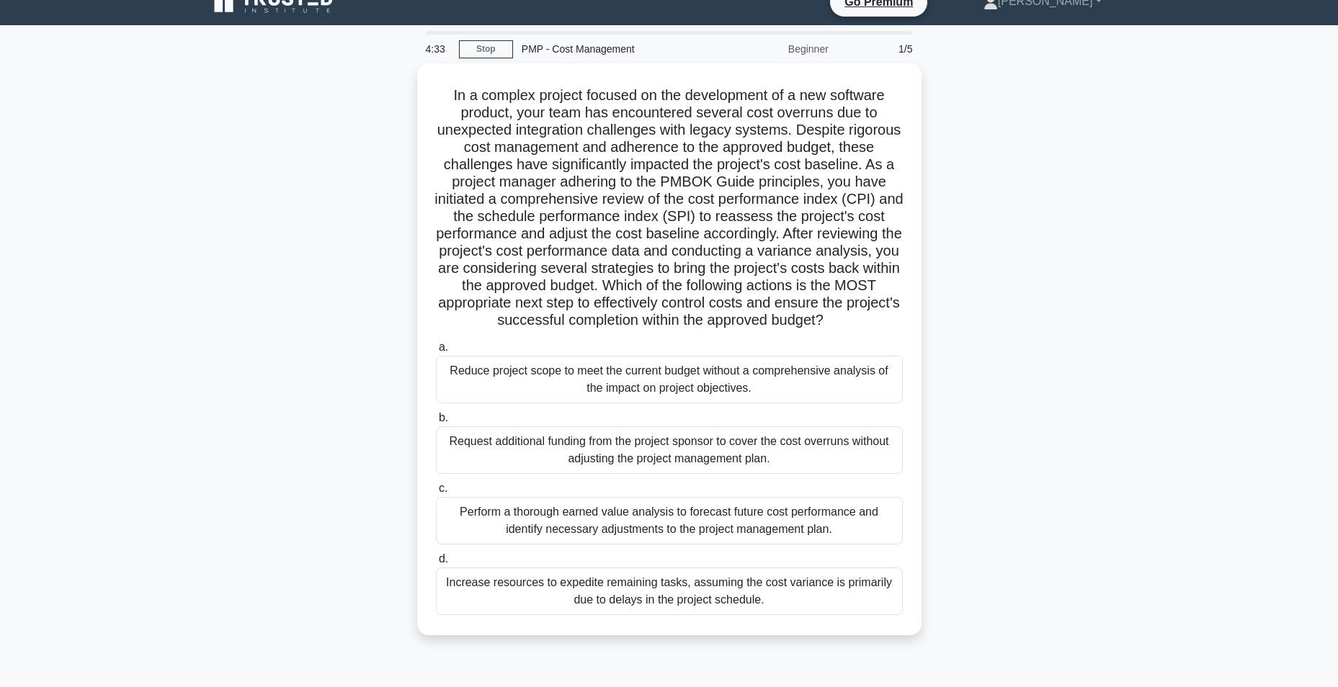
scroll to position [42, 0]
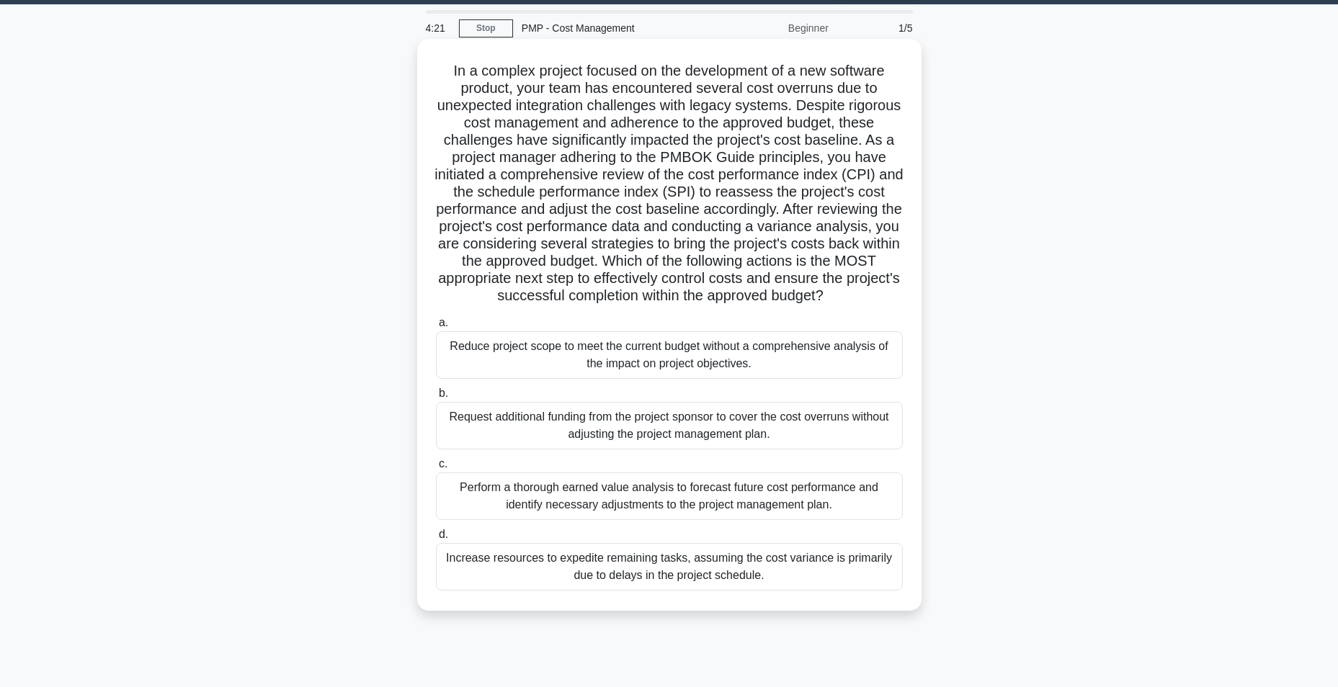
click at [796, 520] on div "Perform a thorough earned value analysis to forecast future cost performance an…" at bounding box center [669, 497] width 467 height 48
click at [436, 469] on input "c. Perform a thorough earned value analysis to forecast future cost performance…" at bounding box center [436, 464] width 0 height 9
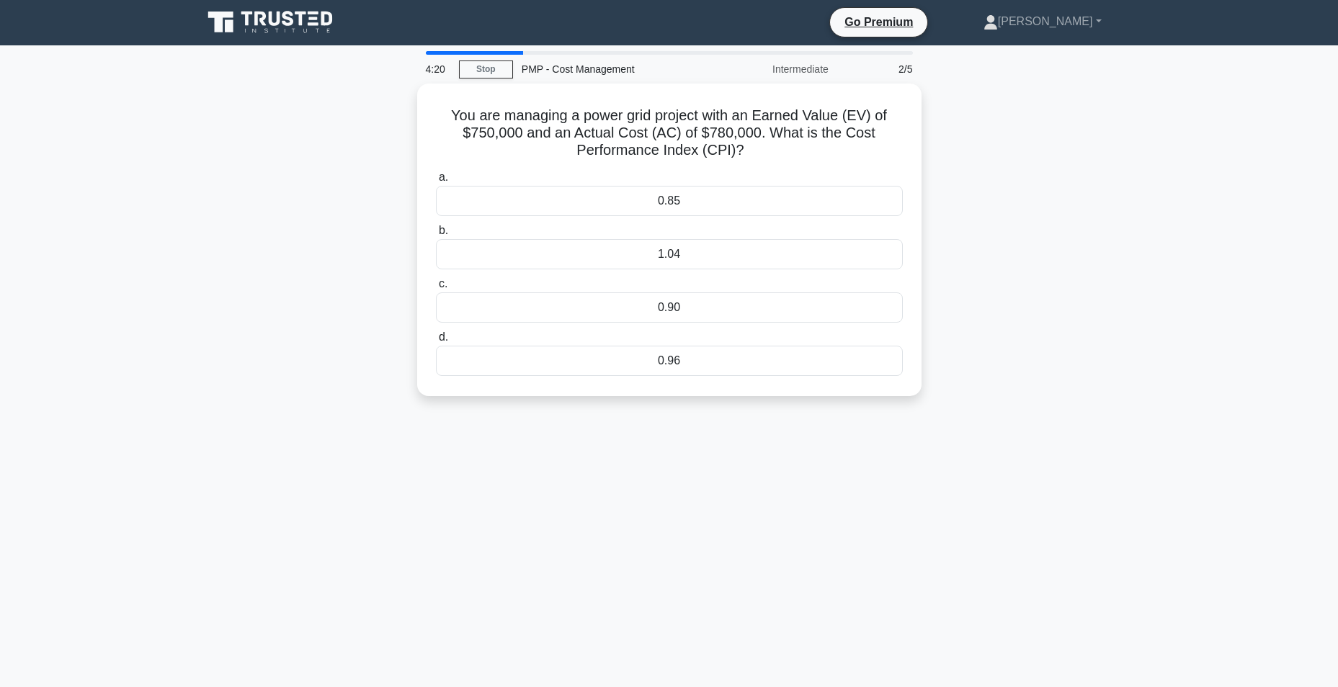
scroll to position [0, 0]
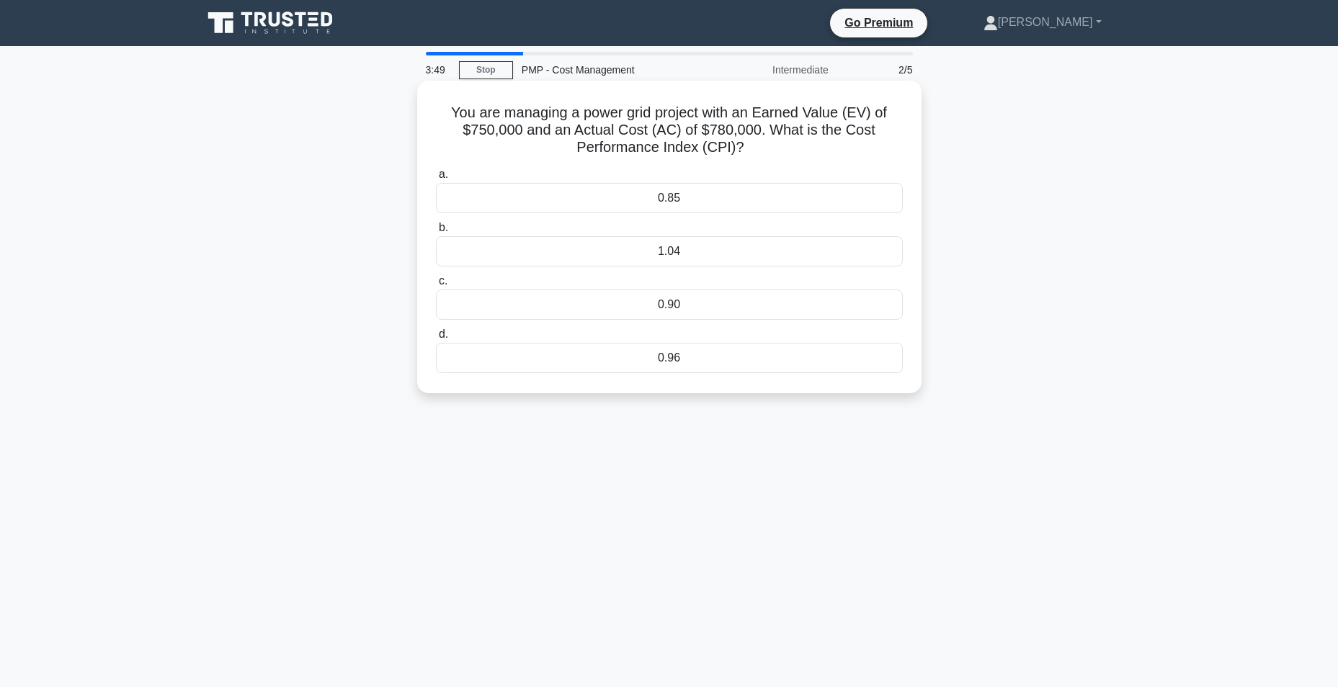
click at [712, 259] on div "1.04" at bounding box center [669, 251] width 467 height 30
click at [436, 233] on input "b. 1.04" at bounding box center [436, 227] width 0 height 9
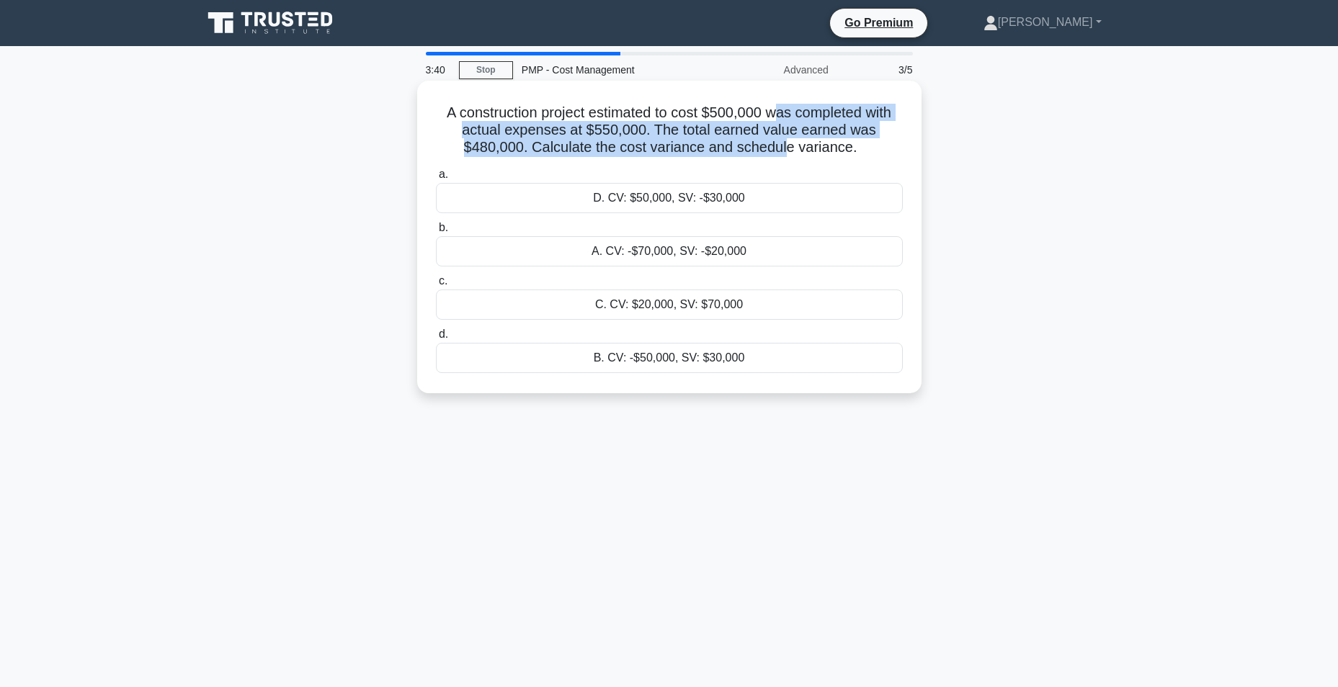
drag, startPoint x: 779, startPoint y: 116, endPoint x: 787, endPoint y: 142, distance: 27.1
click at [787, 142] on h5 "A construction project estimated to cost $500,000 was completed with actual exp…" at bounding box center [669, 130] width 470 height 53
drag, startPoint x: 787, startPoint y: 142, endPoint x: 767, endPoint y: 152, distance: 22.5
click at [767, 152] on h5 "A construction project estimated to cost $500,000 was completed with actual exp…" at bounding box center [669, 130] width 470 height 53
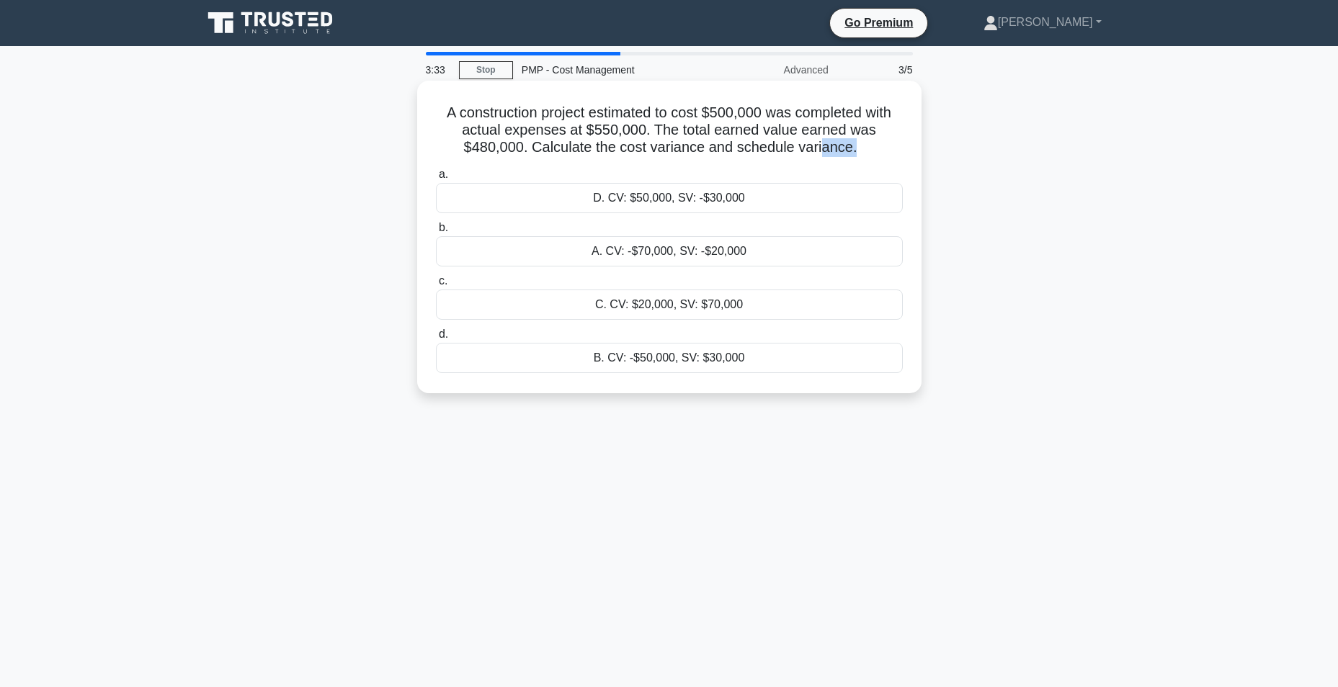
drag, startPoint x: 854, startPoint y: 146, endPoint x: 824, endPoint y: 146, distance: 30.3
click at [824, 146] on h5 "A construction project estimated to cost $500,000 was completed with actual exp…" at bounding box center [669, 130] width 470 height 53
drag, startPoint x: 824, startPoint y: 146, endPoint x: 794, endPoint y: 154, distance: 31.3
click at [794, 154] on h5 "A construction project estimated to cost $500,000 was completed with actual exp…" at bounding box center [669, 130] width 470 height 53
click at [647, 248] on div "A. CV: -$70,000, SV: -$20,000" at bounding box center [669, 251] width 467 height 30
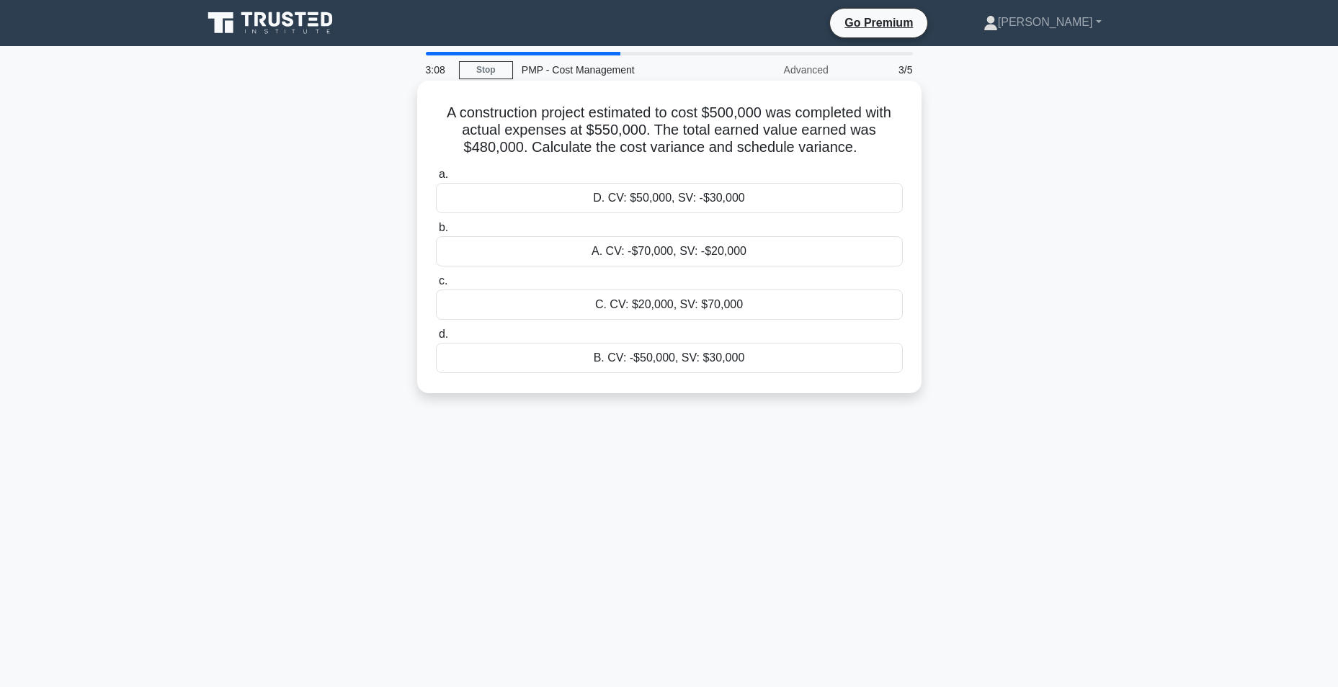
click at [436, 233] on input "b. A. CV: -$70,000, SV: -$20,000" at bounding box center [436, 227] width 0 height 9
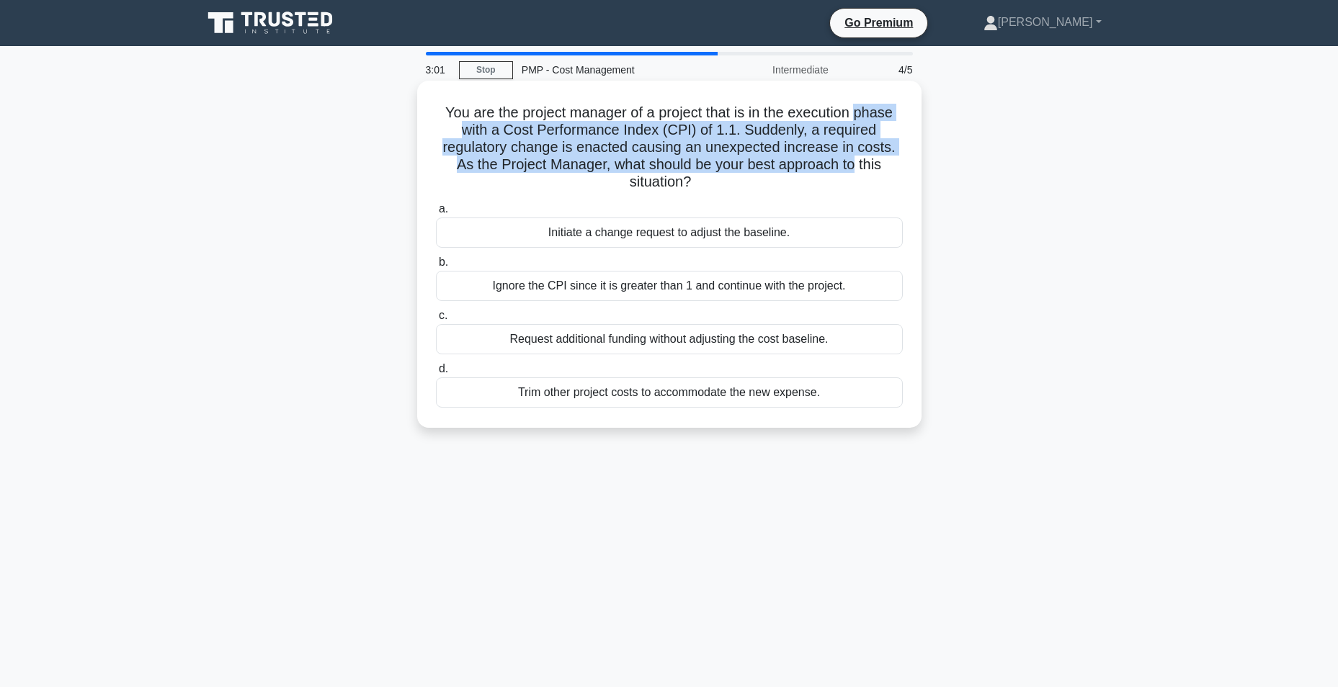
drag, startPoint x: 861, startPoint y: 117, endPoint x: 859, endPoint y: 170, distance: 53.4
click at [859, 170] on h5 "You are the project manager of a project that is in the execution phase with a …" at bounding box center [669, 148] width 470 height 88
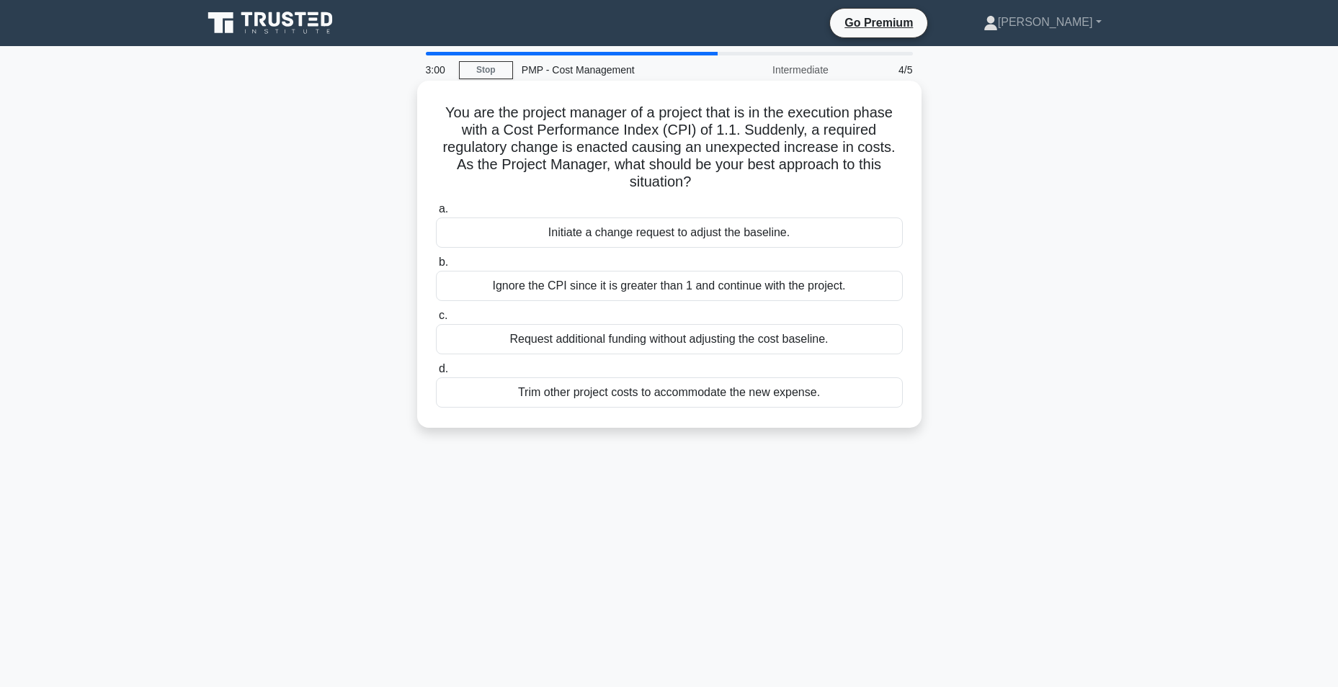
drag, startPoint x: 859, startPoint y: 170, endPoint x: 838, endPoint y: 188, distance: 27.6
click at [838, 188] on h5 "You are the project manager of a project that is in the execution phase with a …" at bounding box center [669, 148] width 470 height 88
click at [822, 233] on div "Initiate a change request to adjust the baseline." at bounding box center [669, 233] width 467 height 30
click at [436, 214] on input "a. Initiate a change request to adjust the baseline." at bounding box center [436, 209] width 0 height 9
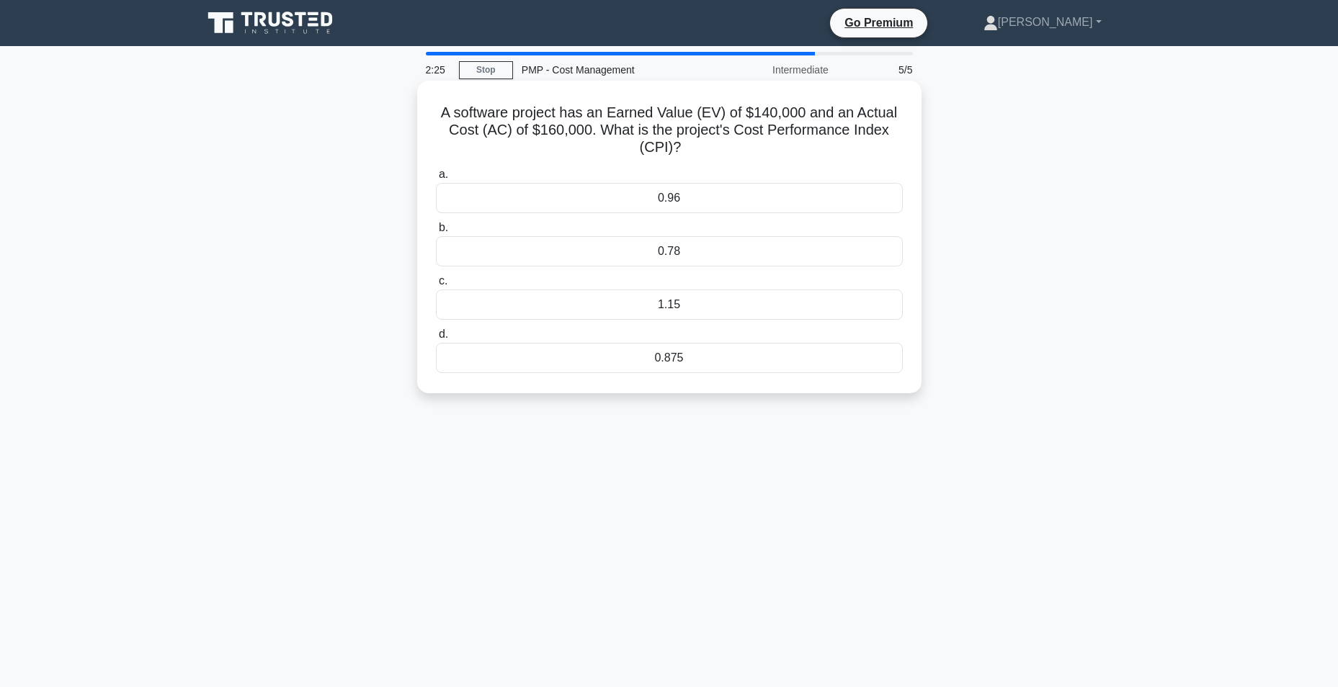
click at [763, 307] on div "1.15" at bounding box center [669, 305] width 467 height 30
click at [436, 286] on input "c. 1.15" at bounding box center [436, 281] width 0 height 9
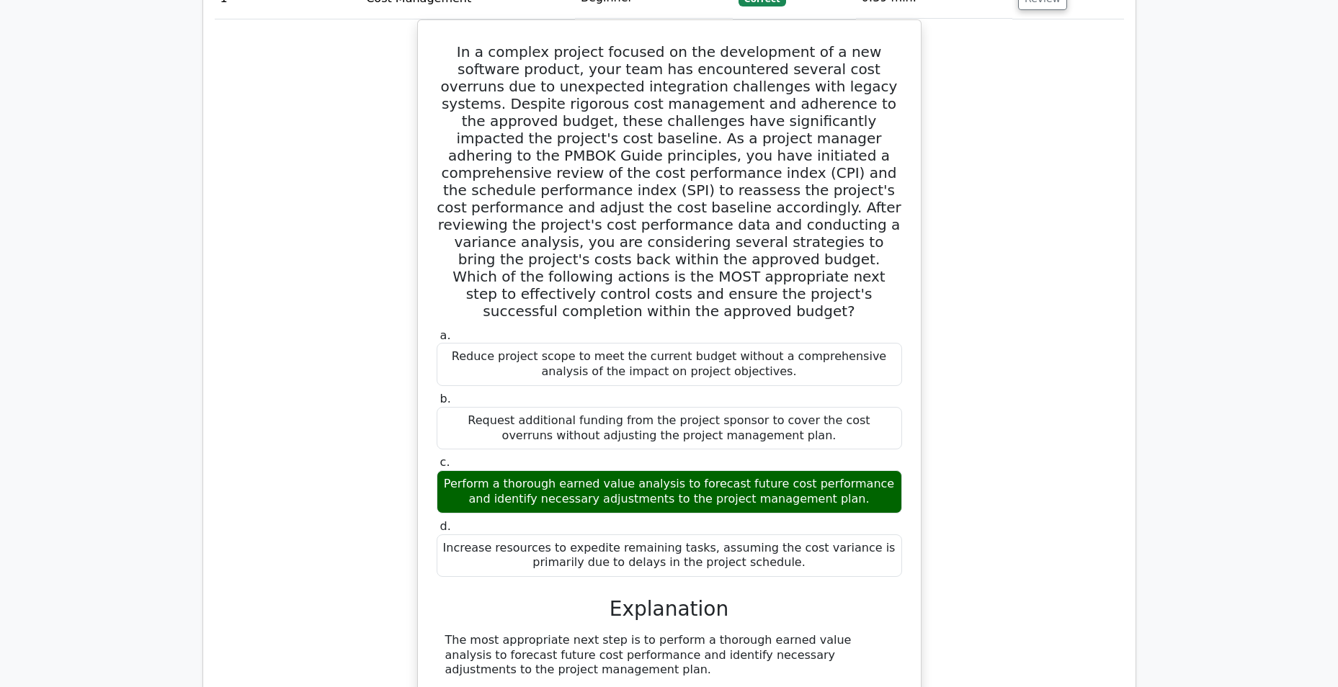
scroll to position [601, 0]
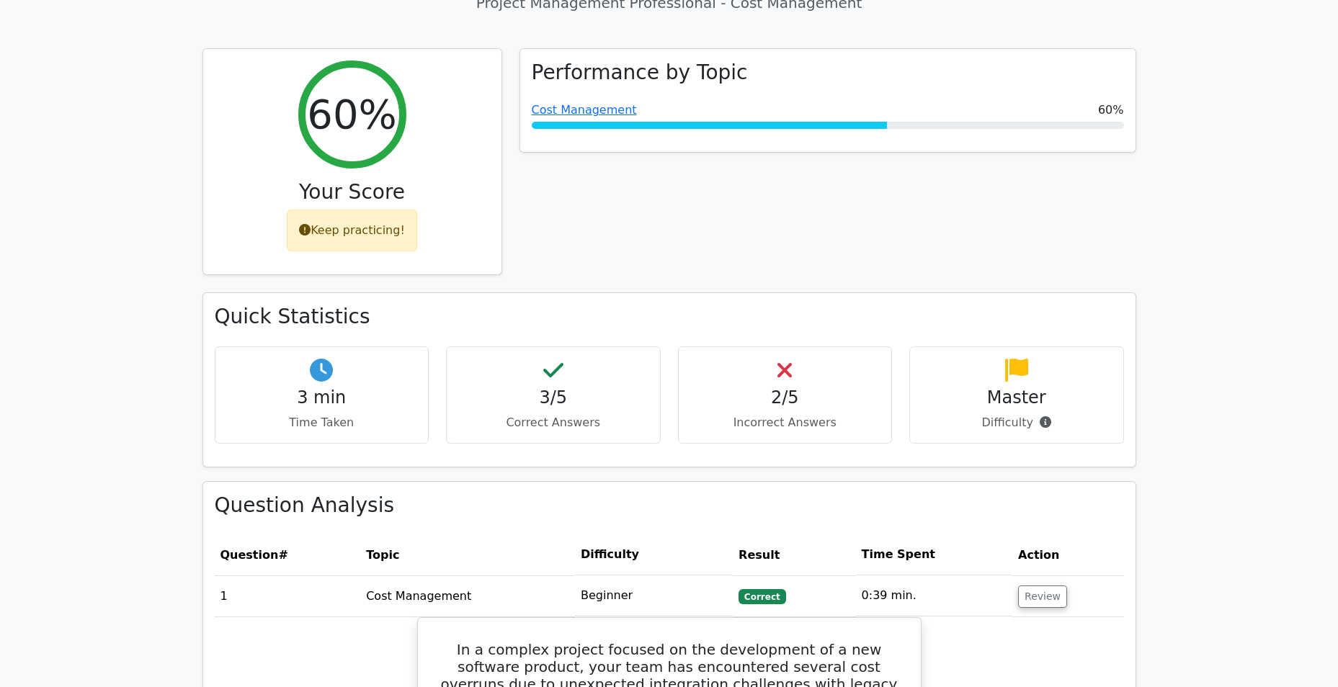
click at [856, 575] on td "Correct" at bounding box center [794, 595] width 123 height 41
click at [1039, 586] on button "Review" at bounding box center [1042, 597] width 49 height 22
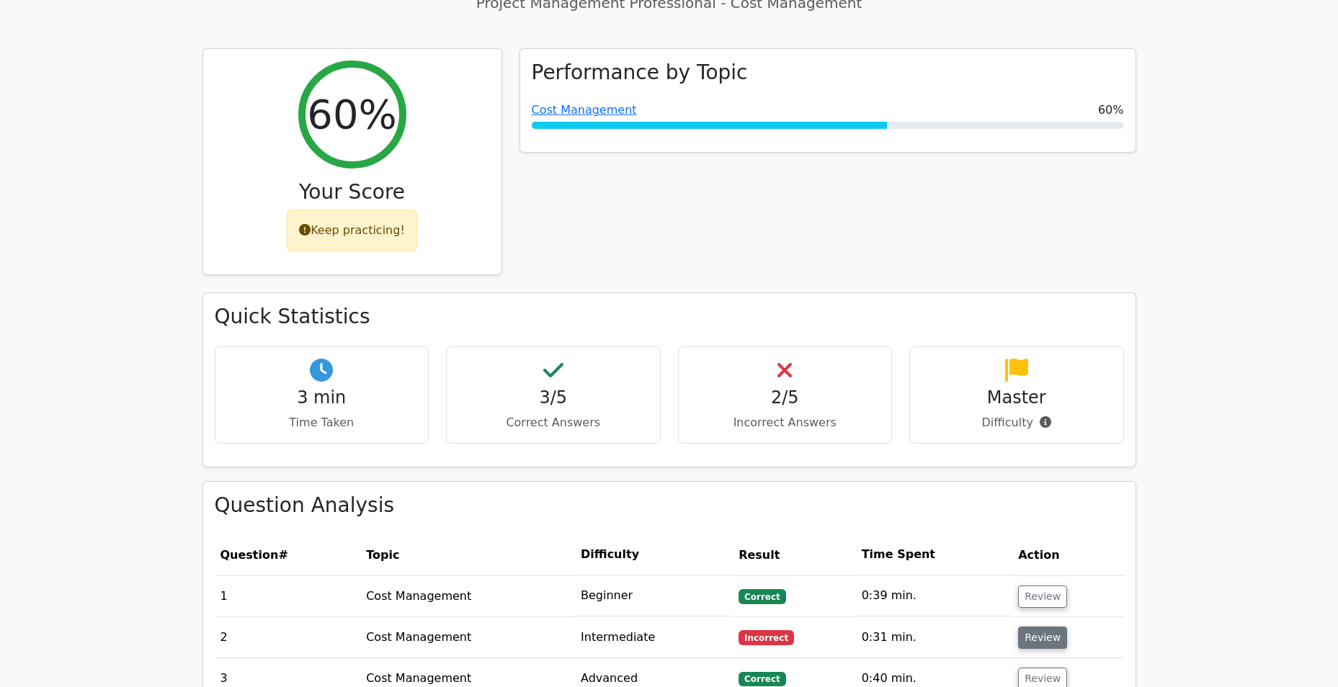
click at [1053, 627] on button "Review" at bounding box center [1042, 638] width 49 height 22
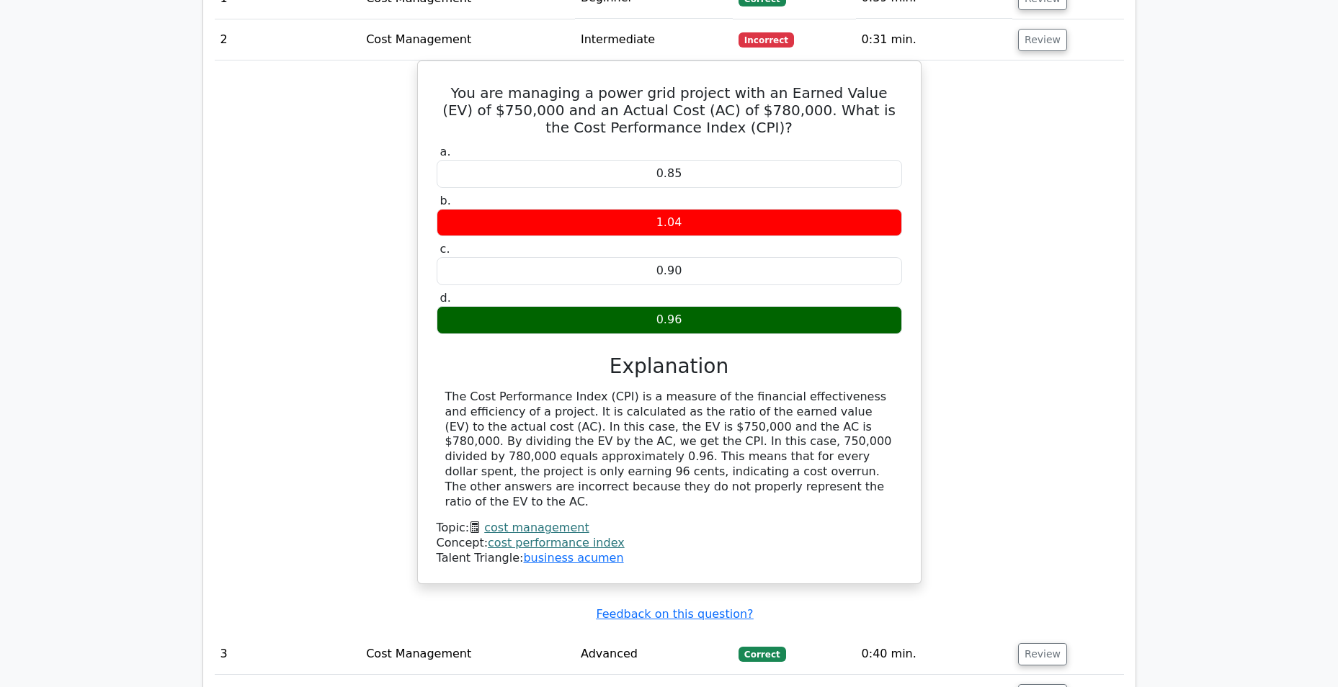
scroll to position [1804, 0]
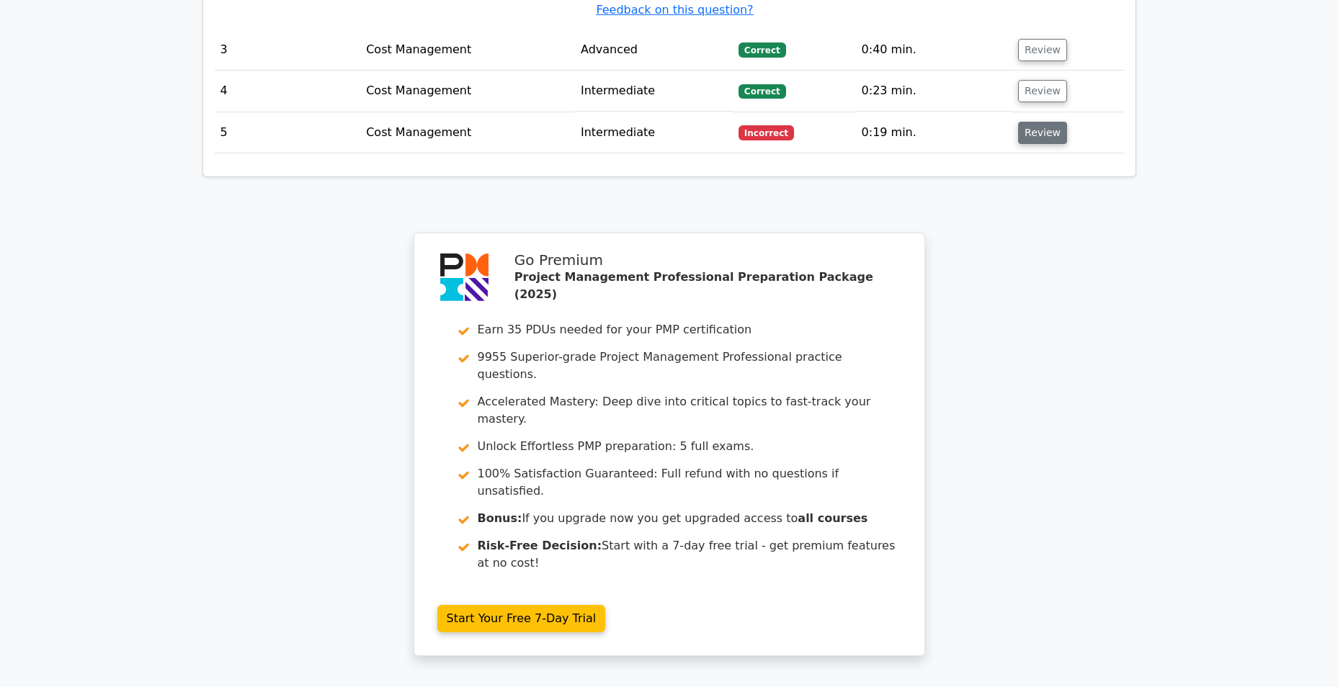
click at [1026, 122] on button "Review" at bounding box center [1042, 133] width 49 height 22
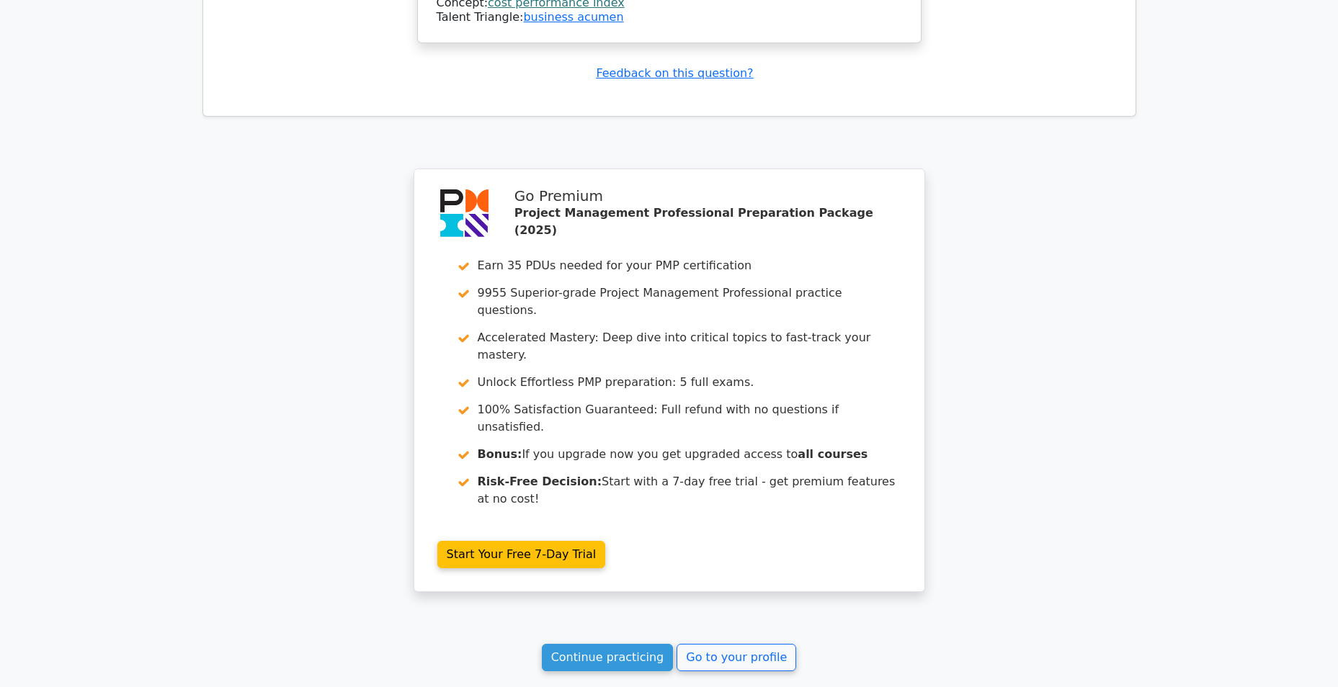
scroll to position [2458, 0]
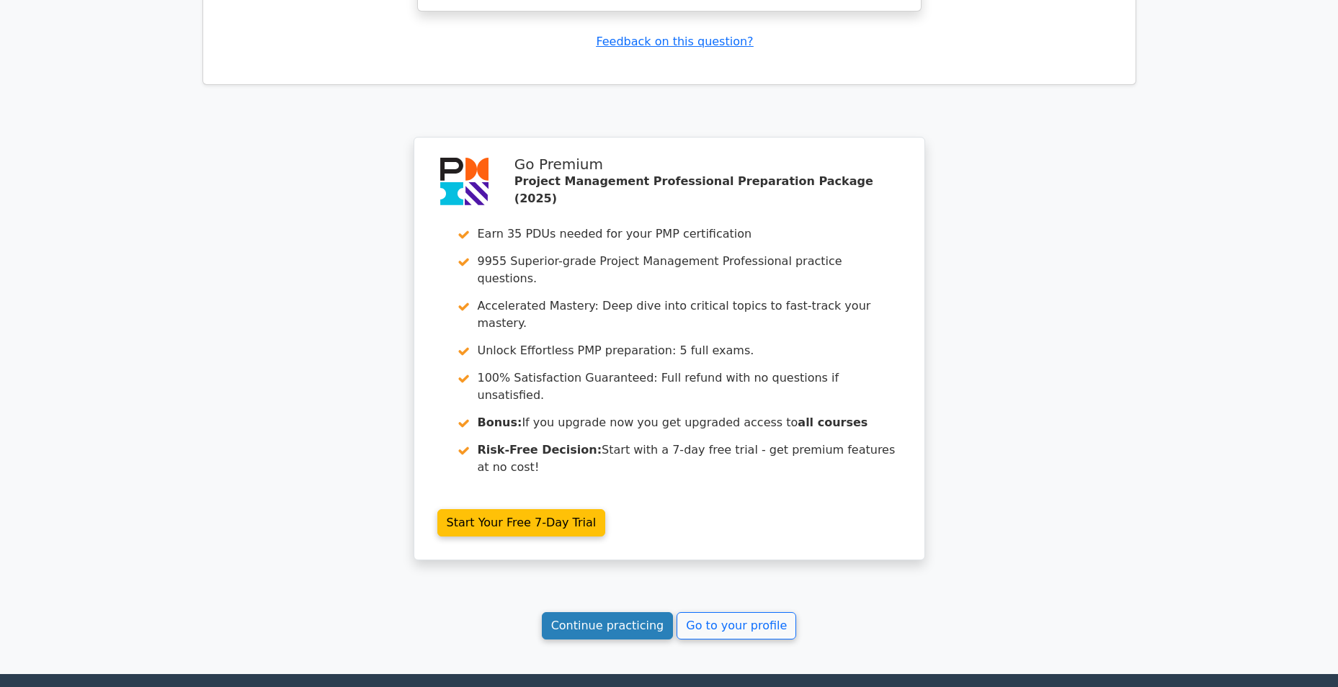
click at [632, 612] on link "Continue practicing" at bounding box center [608, 625] width 132 height 27
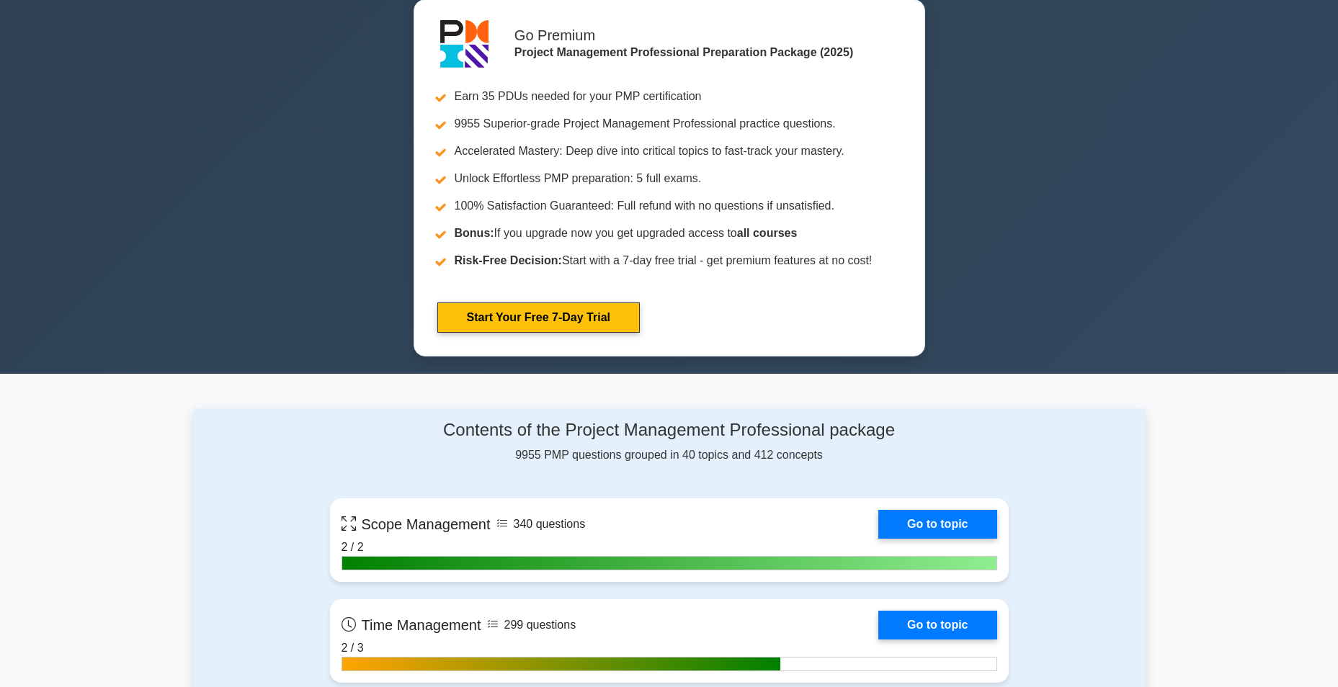
scroll to position [1804, 0]
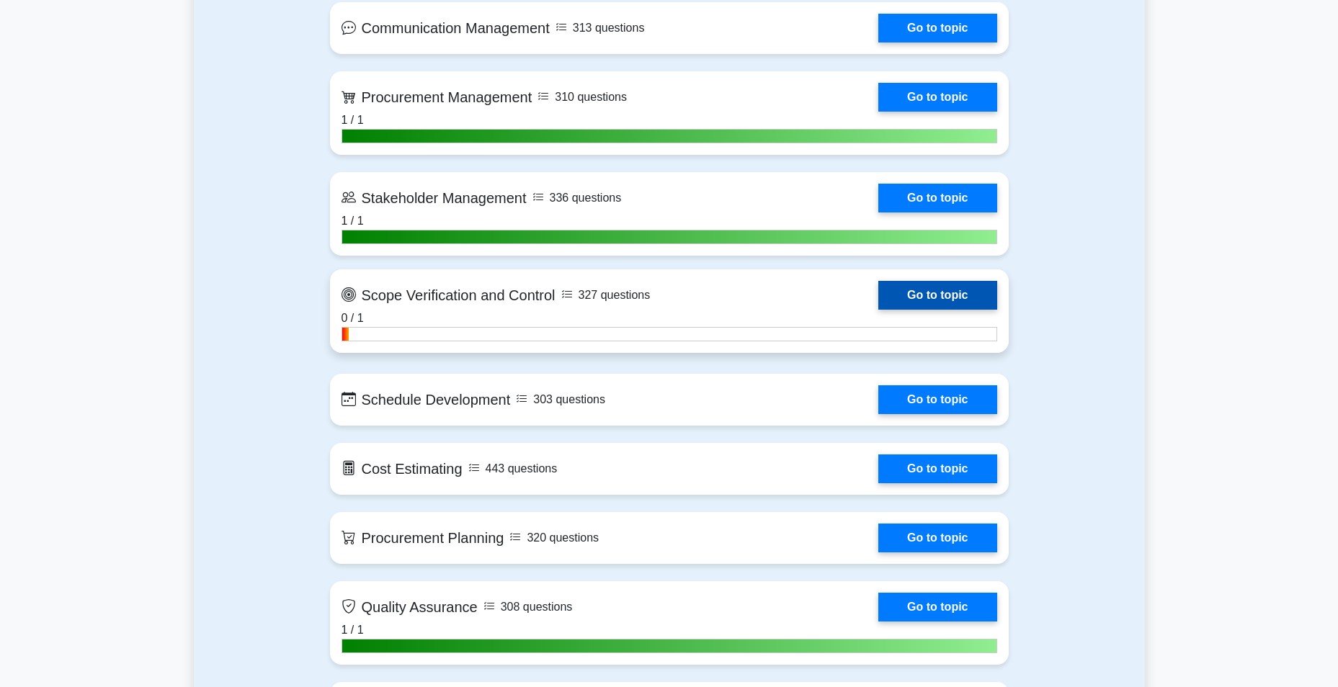
click at [918, 295] on link "Go to topic" at bounding box center [937, 295] width 118 height 29
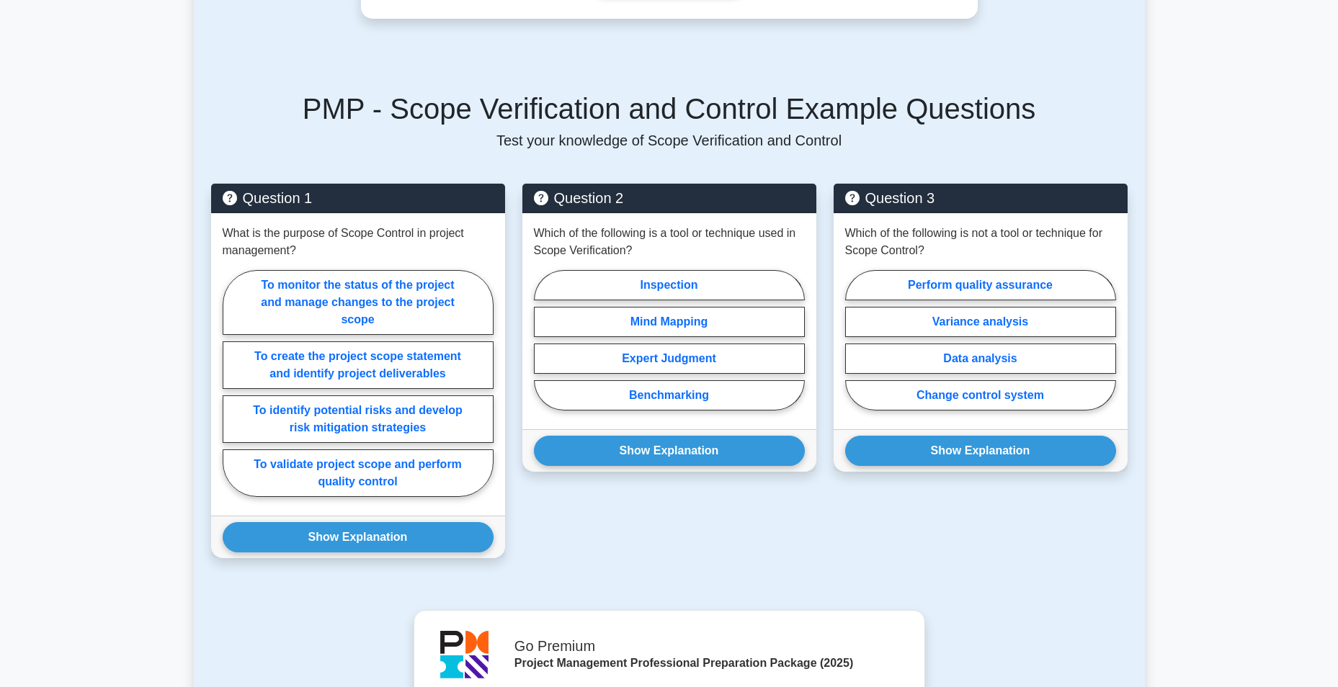
scroll to position [601, 0]
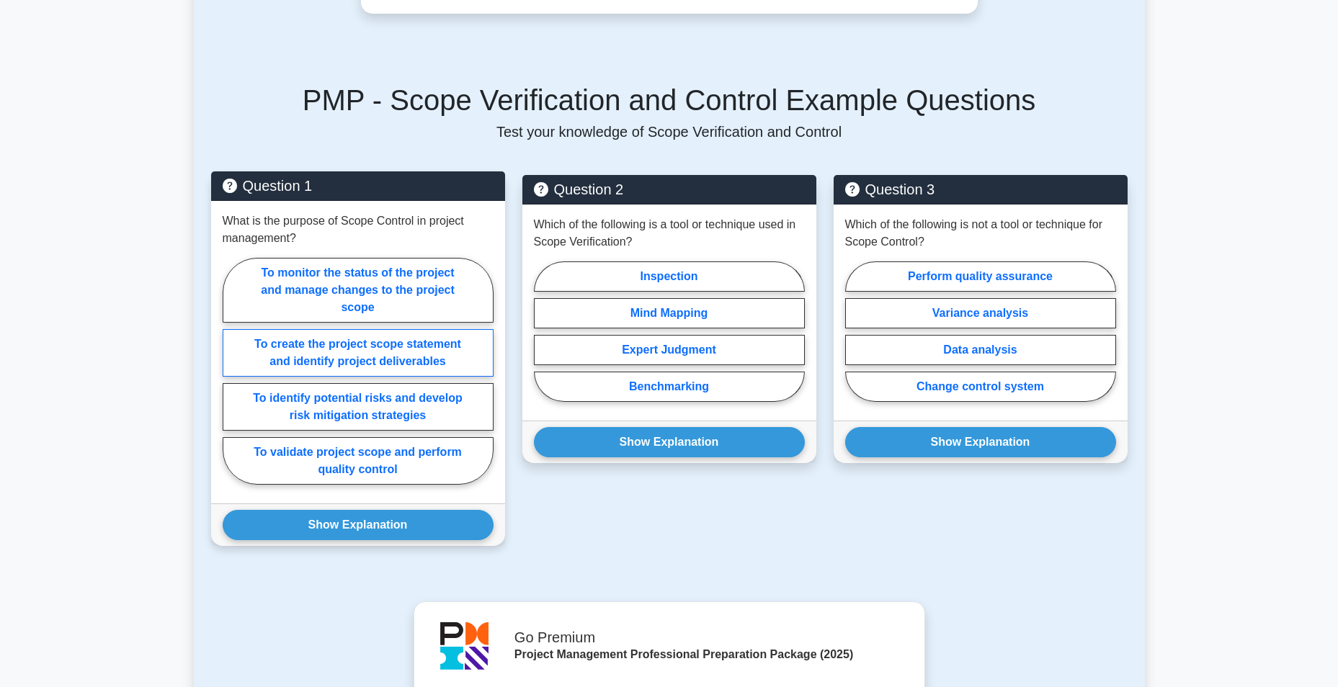
click at [460, 367] on label "To create the project scope statement and identify project deliverables" at bounding box center [358, 353] width 271 height 48
click at [232, 371] on input "To create the project scope statement and identify project deliverables" at bounding box center [227, 375] width 9 height 9
radio input "true"
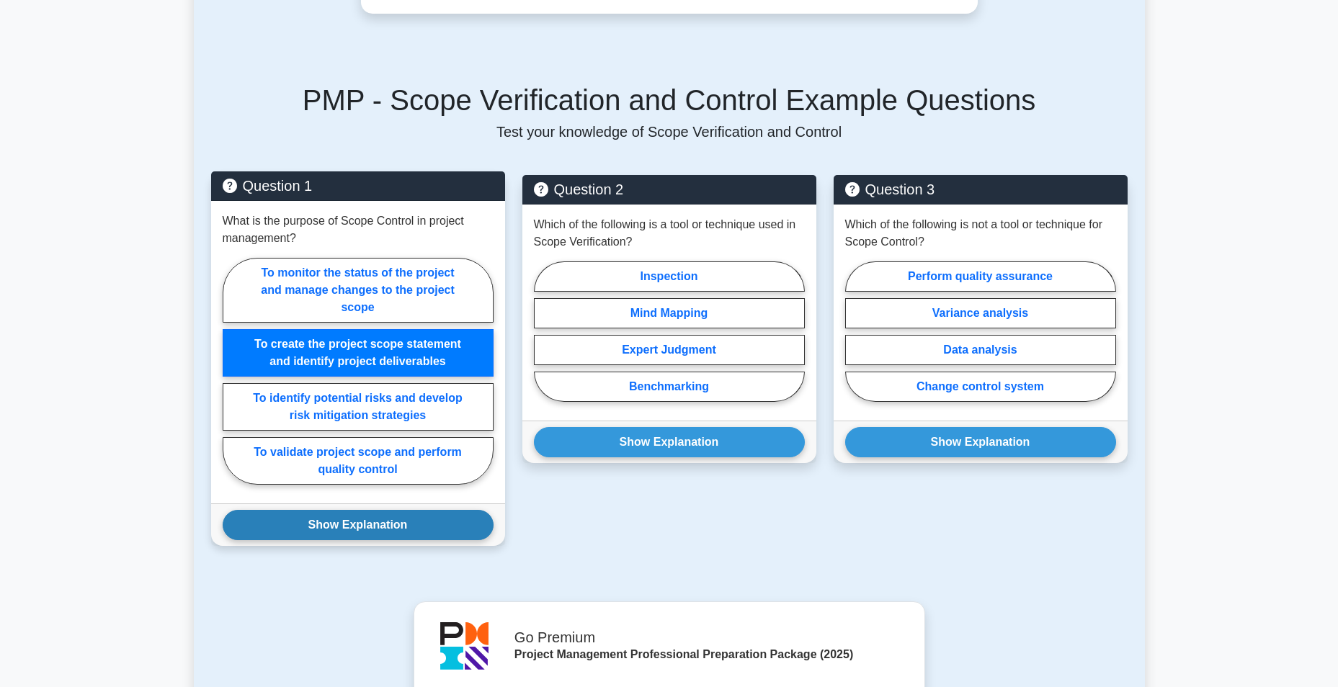
click at [459, 512] on button "Show Explanation" at bounding box center [358, 525] width 271 height 30
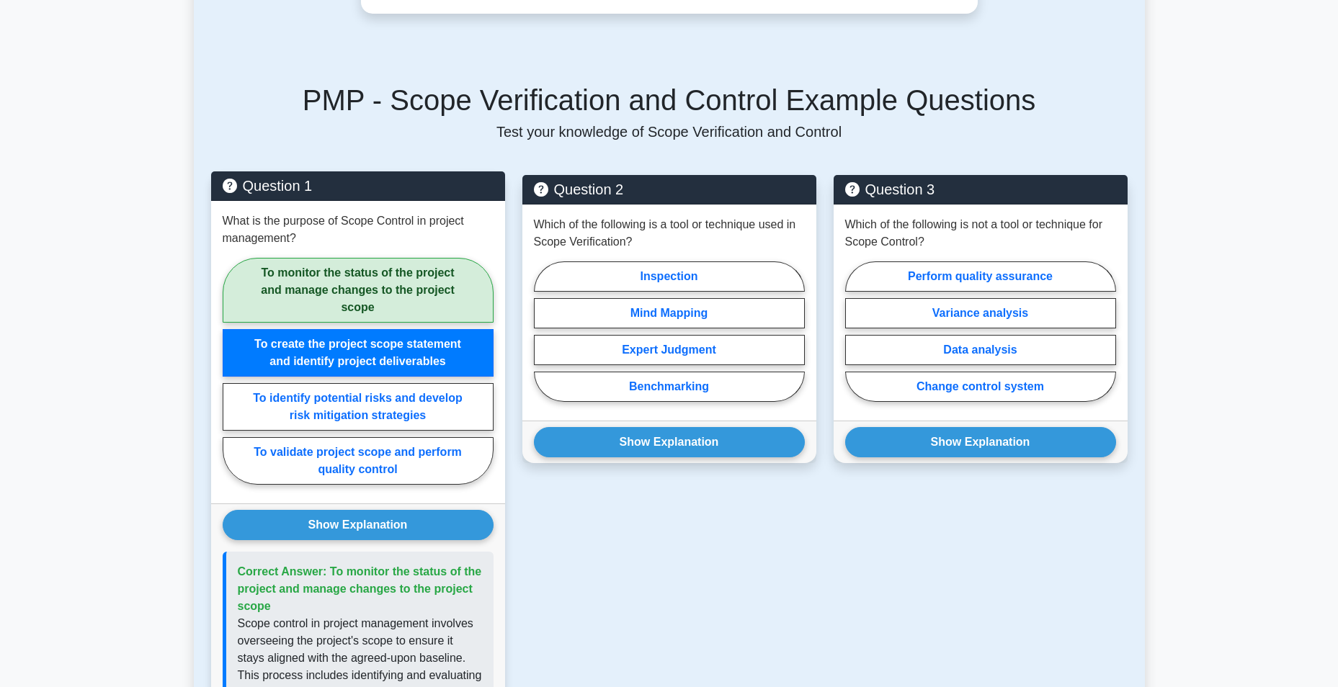
click at [369, 286] on label "To monitor the status of the project and manage changes to the project scope" at bounding box center [358, 290] width 271 height 65
click at [232, 371] on input "To monitor the status of the project and manage changes to the project scope" at bounding box center [227, 375] width 9 height 9
radio input "true"
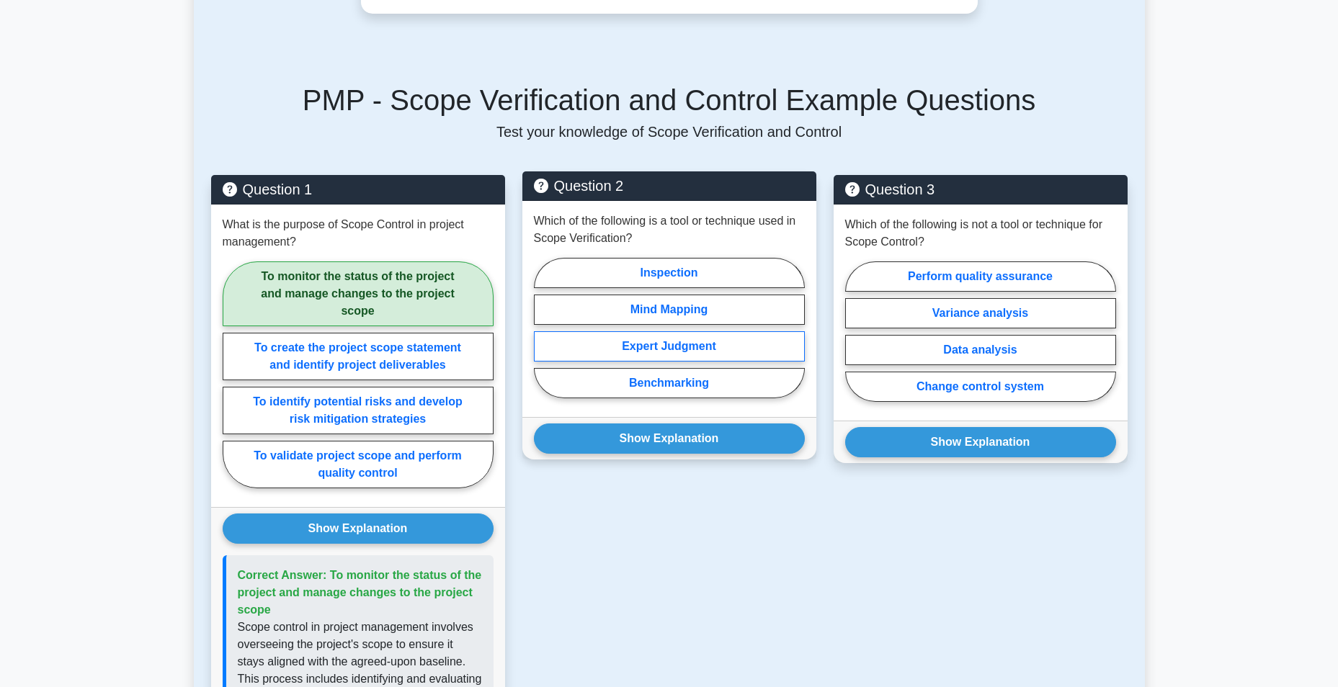
drag, startPoint x: 604, startPoint y: 320, endPoint x: 627, endPoint y: 335, distance: 27.6
click at [606, 320] on label "Mind Mapping" at bounding box center [669, 310] width 271 height 30
click at [543, 328] on input "Mind Mapping" at bounding box center [538, 332] width 9 height 9
radio input "true"
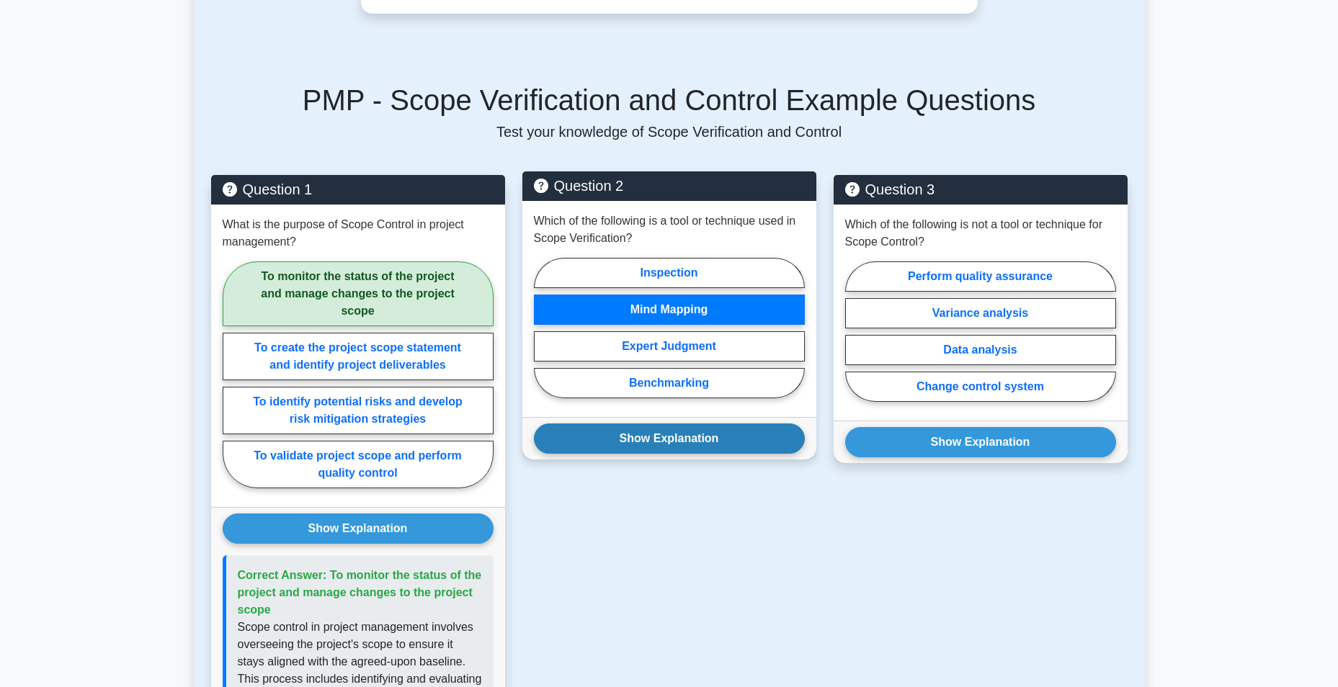
drag, startPoint x: 671, startPoint y: 422, endPoint x: 683, endPoint y: 444, distance: 24.5
click at [676, 436] on div "Show Explanation Correct Answer: Inspection" at bounding box center [669, 438] width 294 height 42
click at [686, 444] on button "Show Explanation" at bounding box center [669, 439] width 271 height 30
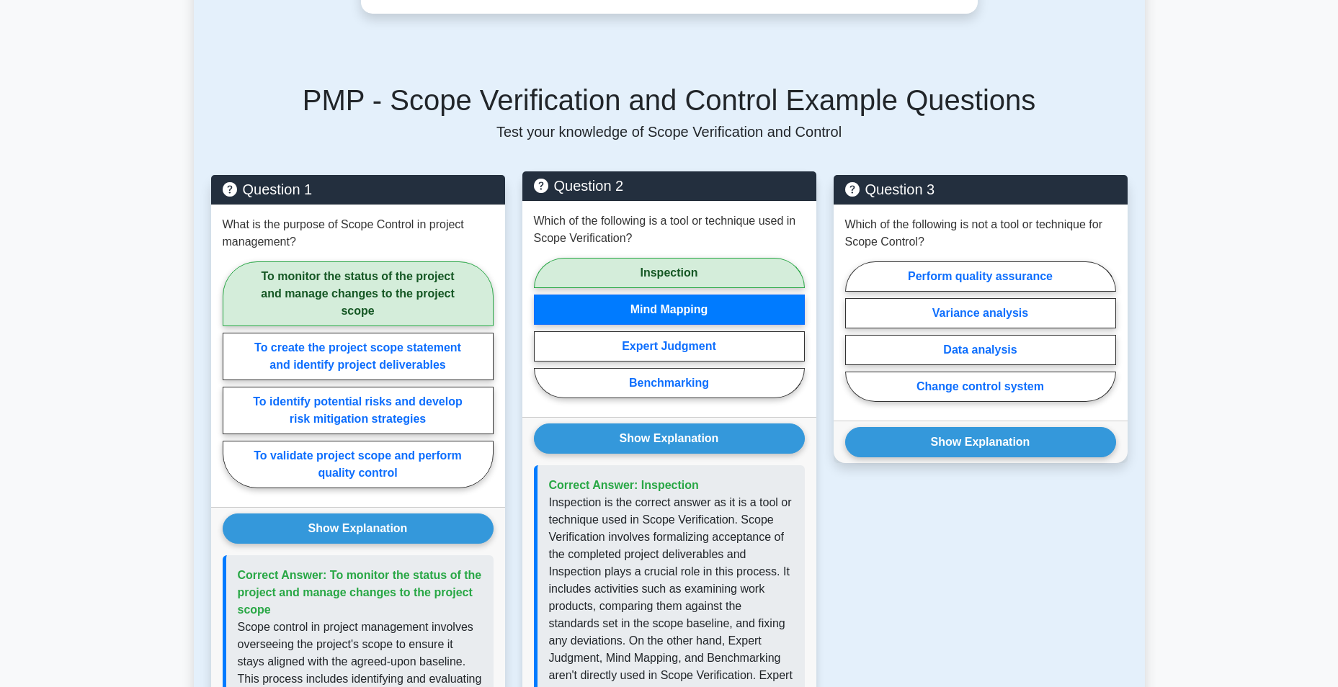
click at [680, 268] on label "Inspection" at bounding box center [669, 273] width 271 height 30
click at [543, 328] on input "Inspection" at bounding box center [538, 332] width 9 height 9
radio input "true"
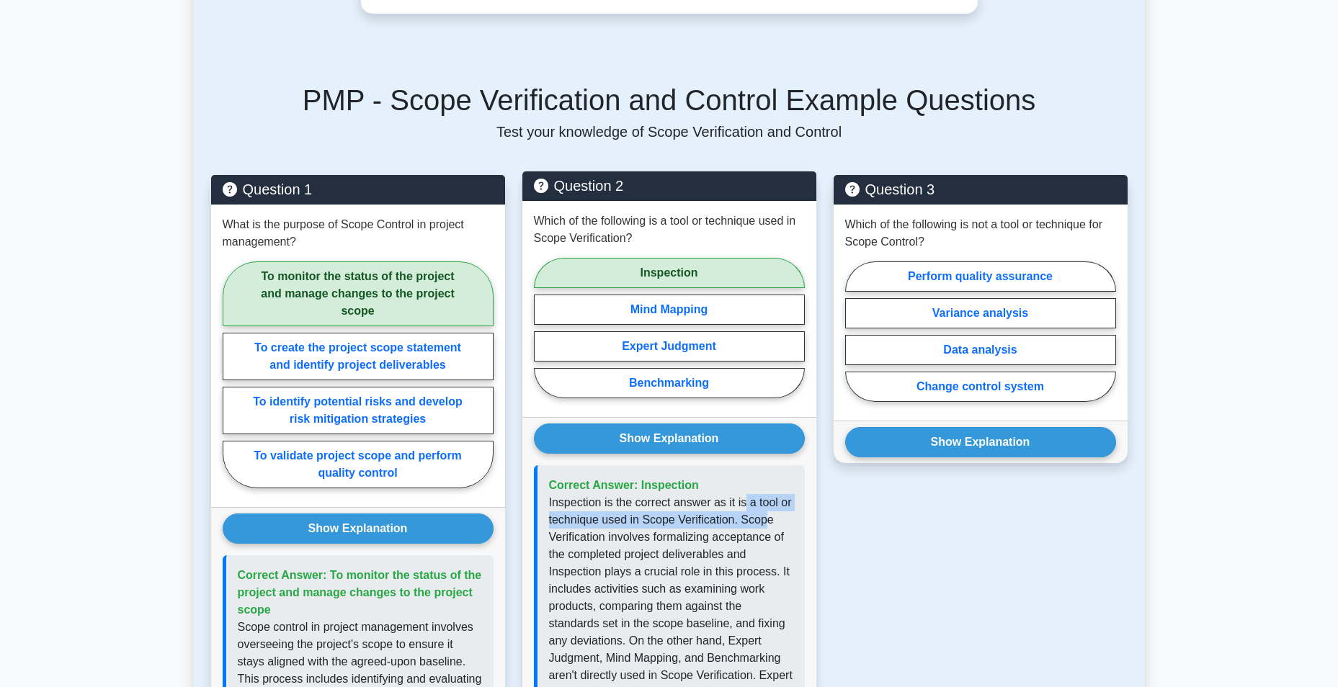
drag, startPoint x: 743, startPoint y: 497, endPoint x: 762, endPoint y: 523, distance: 32.0
click at [762, 523] on p "Inspection is the correct answer as it is a tool or technique used in Scope Ver…" at bounding box center [671, 649] width 244 height 311
drag, startPoint x: 762, startPoint y: 523, endPoint x: 739, endPoint y: 542, distance: 29.7
click at [736, 542] on p "Inspection is the correct answer as it is a tool or technique used in Scope Ver…" at bounding box center [671, 649] width 244 height 311
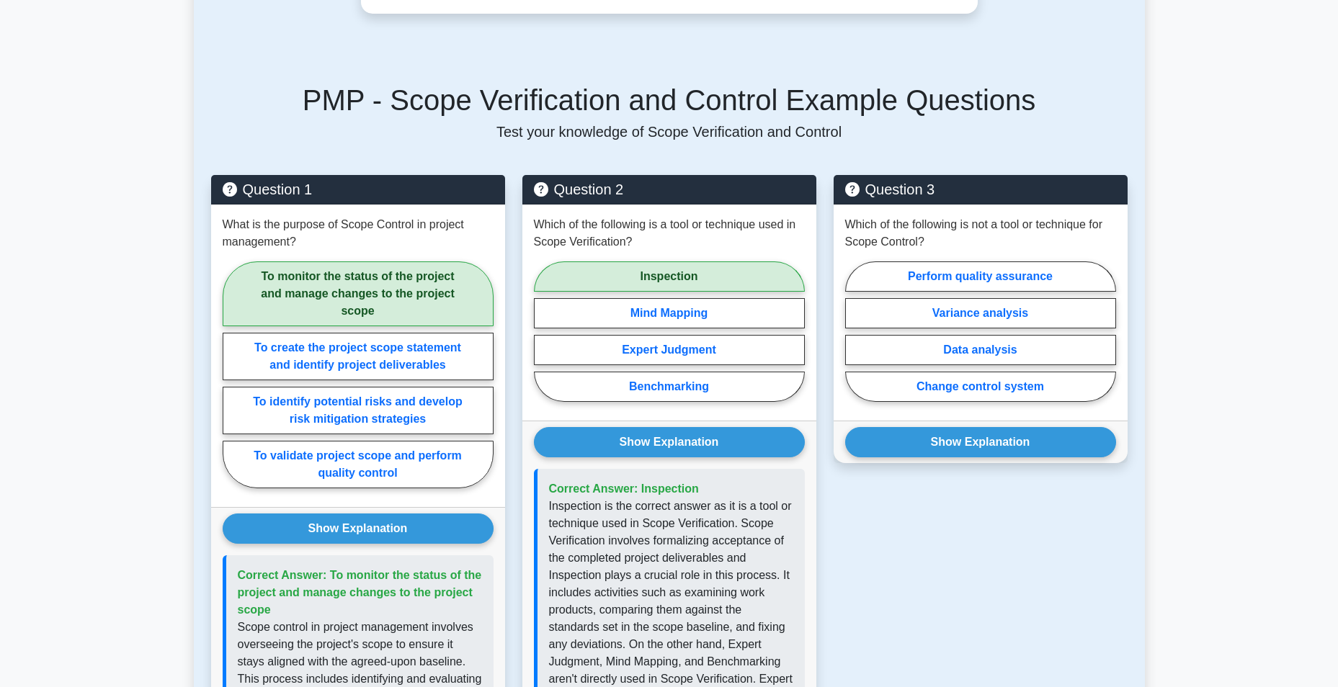
click at [1335, 340] on main "Back to Project Management Professional (PMP) Test Flashcards Scope Verificatio…" at bounding box center [669, 456] width 1338 height 2023
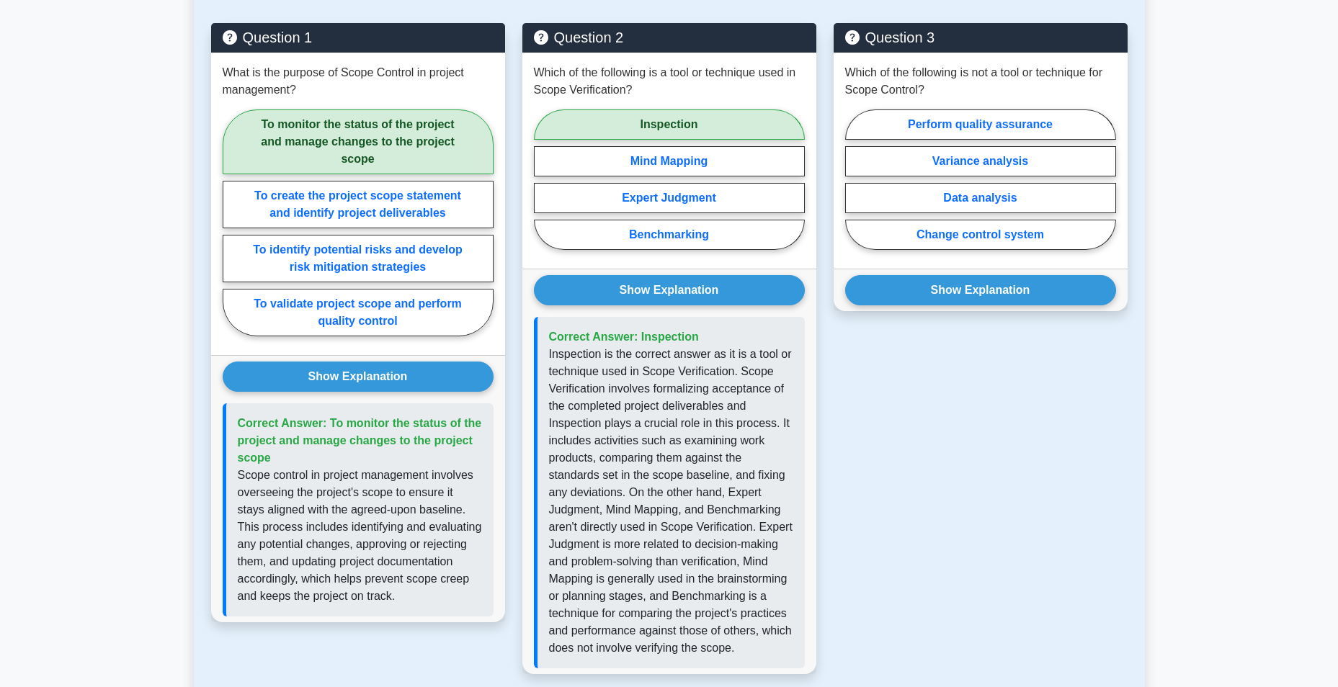
scroll to position [810, 0]
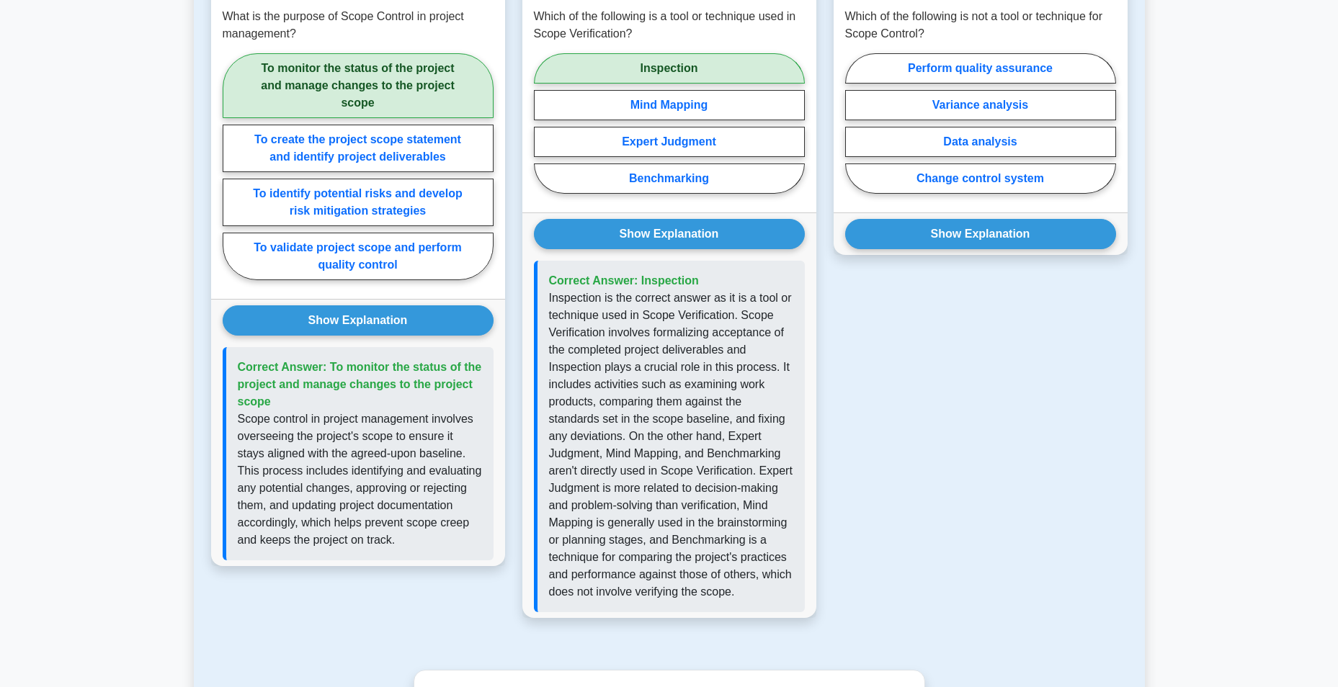
click at [1129, 496] on div "Back to Project Management Professional (PMP) Test Flashcards Scope Verificatio…" at bounding box center [669, 247] width 951 height 1953
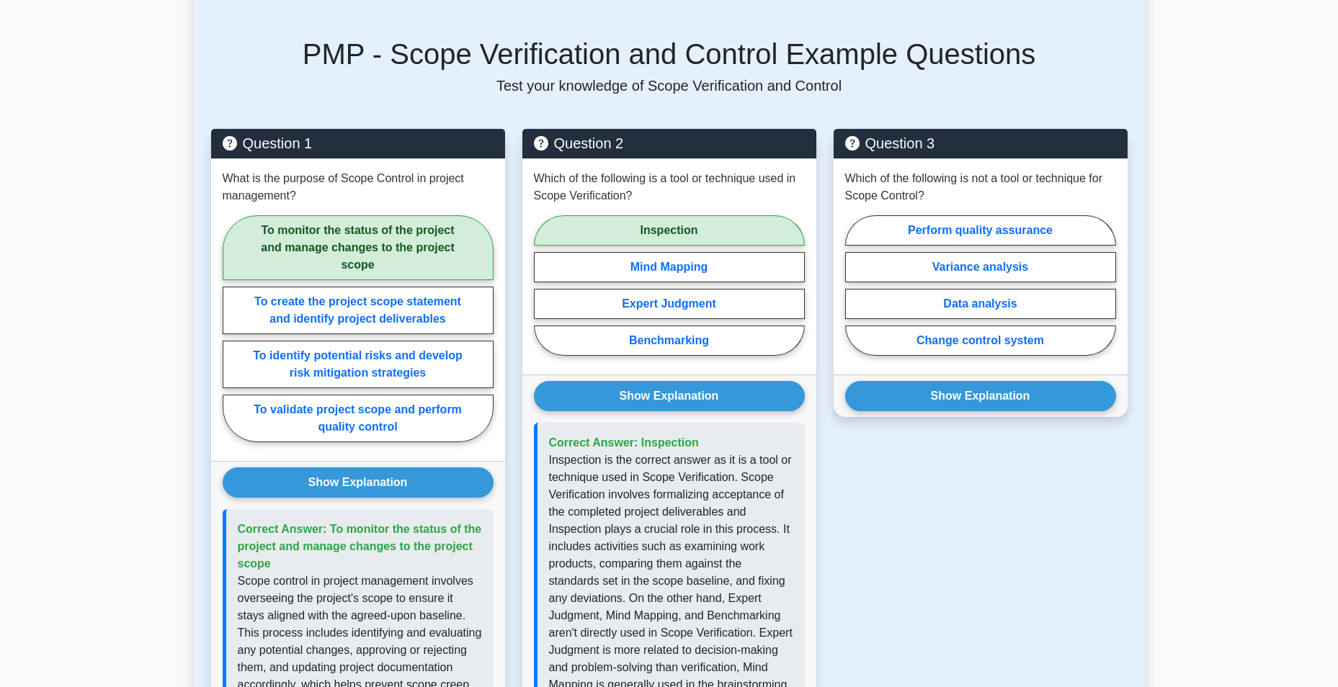
scroll to position [609, 0]
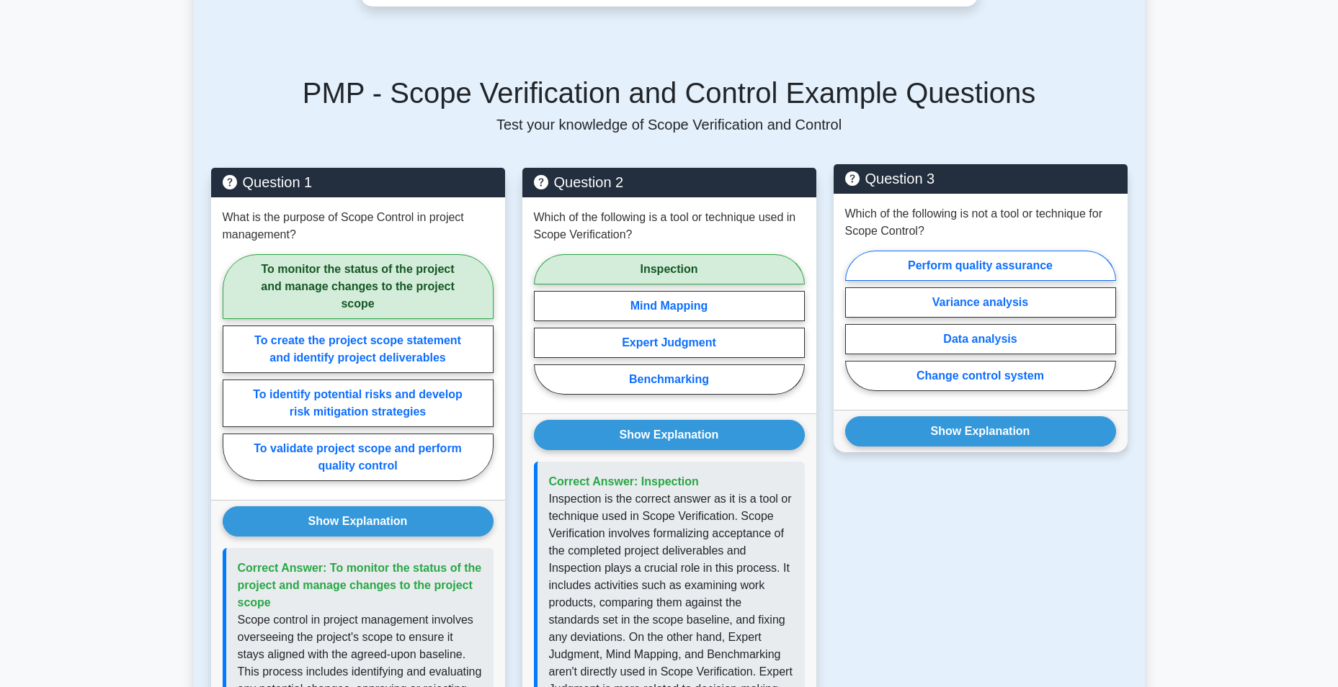
click at [1057, 270] on label "Perform quality assurance" at bounding box center [980, 266] width 271 height 30
click at [854, 321] on input "Perform quality assurance" at bounding box center [849, 325] width 9 height 9
radio input "true"
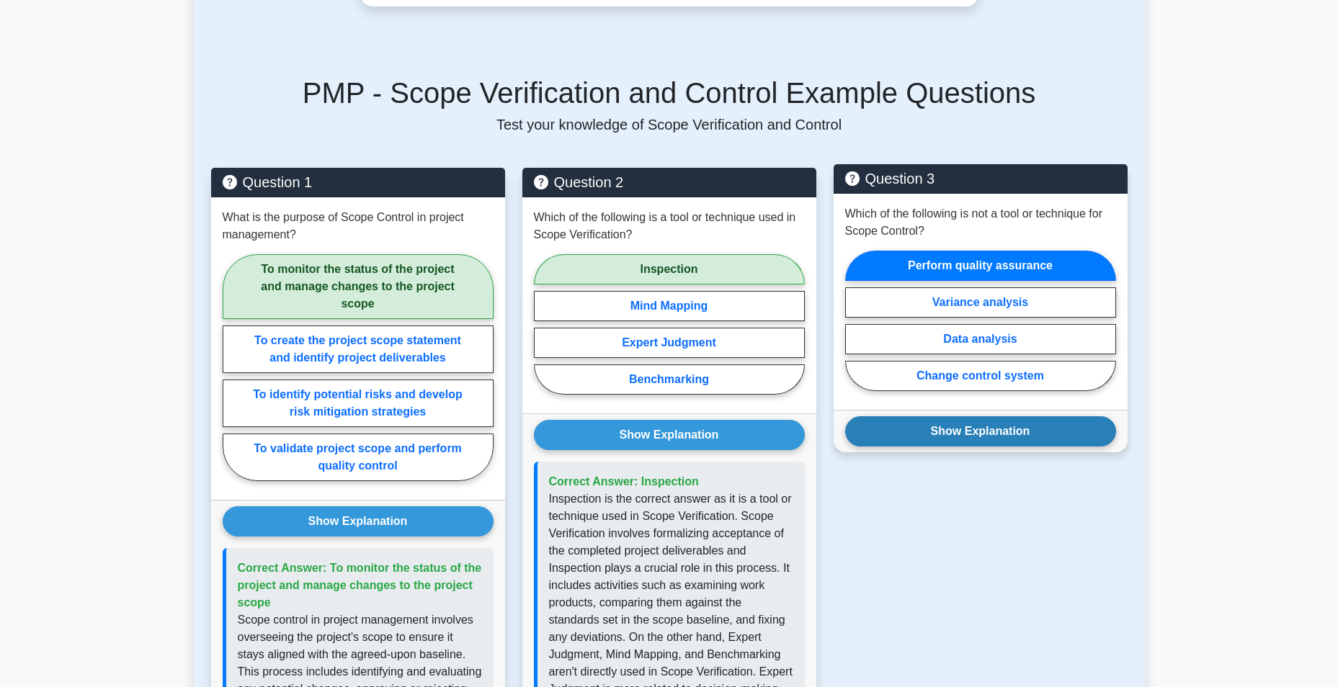
click at [1054, 426] on button "Show Explanation" at bounding box center [980, 431] width 271 height 30
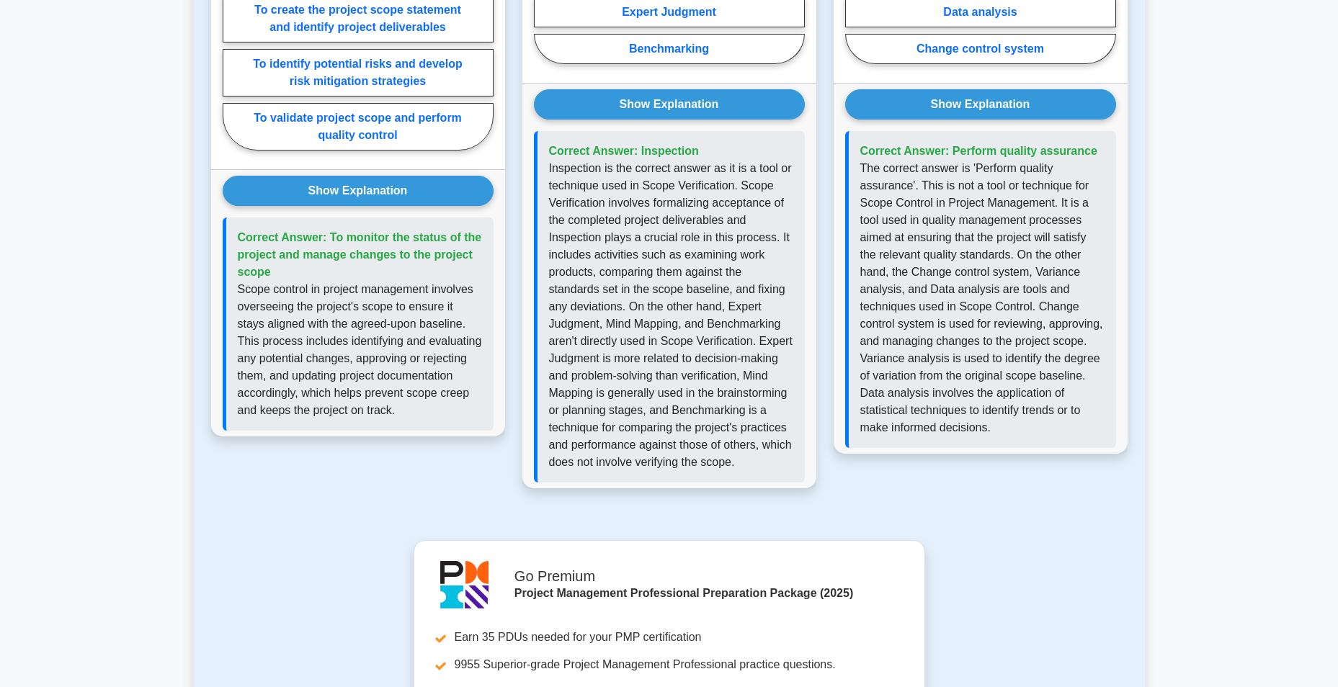
scroll to position [0, 0]
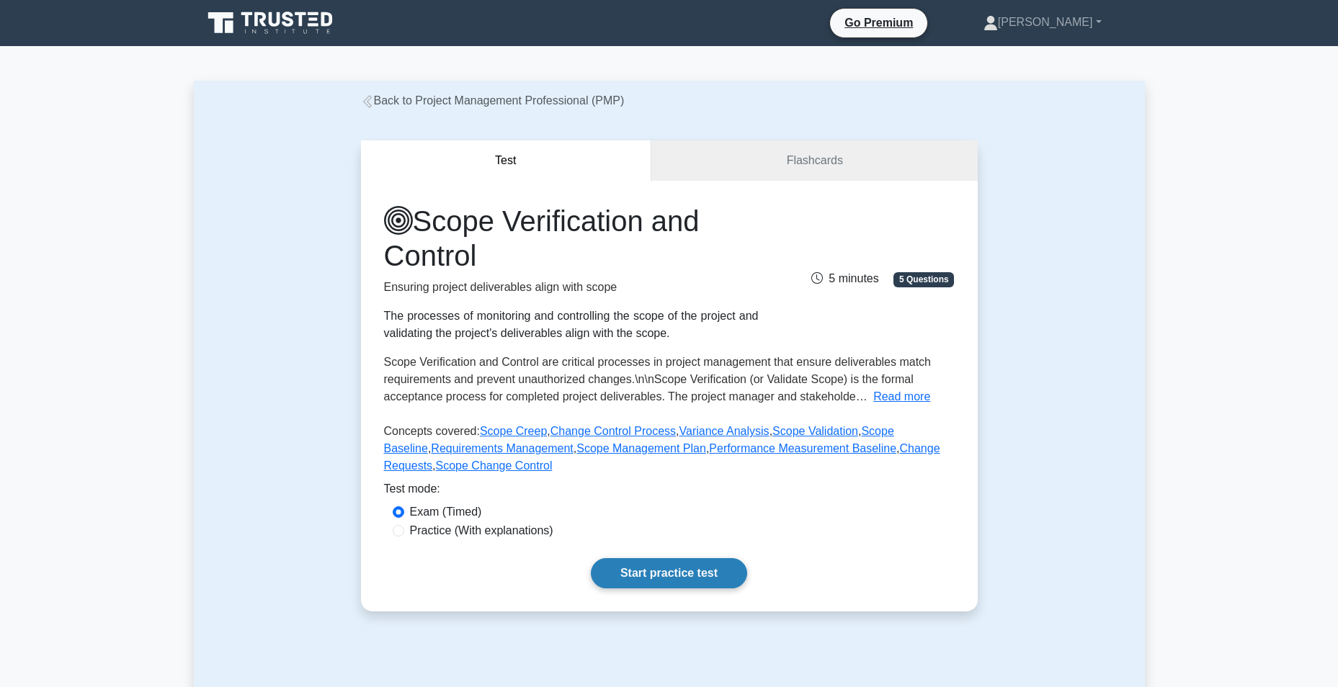
click at [678, 571] on link "Start practice test" at bounding box center [669, 573] width 156 height 30
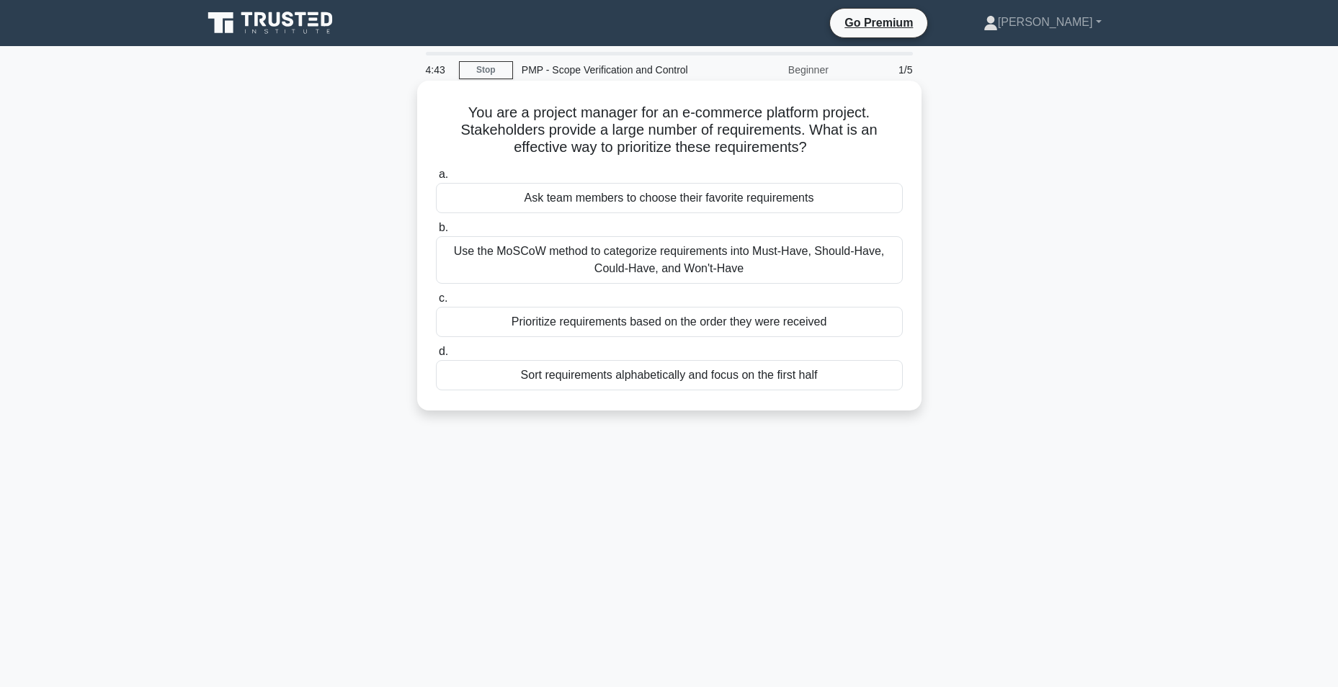
click at [763, 272] on div "Use the MoSCoW method to categorize requirements into Must-Have, Should-Have, C…" at bounding box center [669, 260] width 467 height 48
click at [436, 233] on input "b. Use the MoSCoW method to categorize requirements into Must-Have, Should-Have…" at bounding box center [436, 227] width 0 height 9
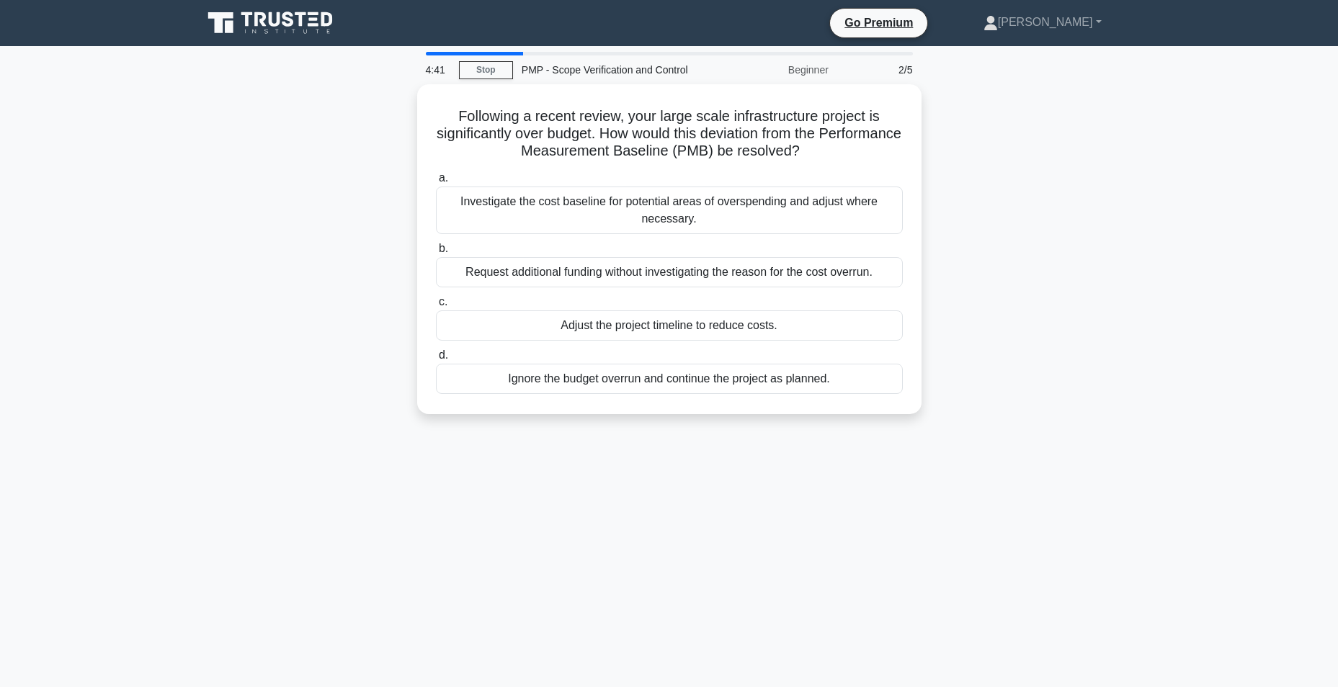
click at [991, 400] on div "Following a recent review, your large scale infrastructure project is significa…" at bounding box center [669, 257] width 951 height 347
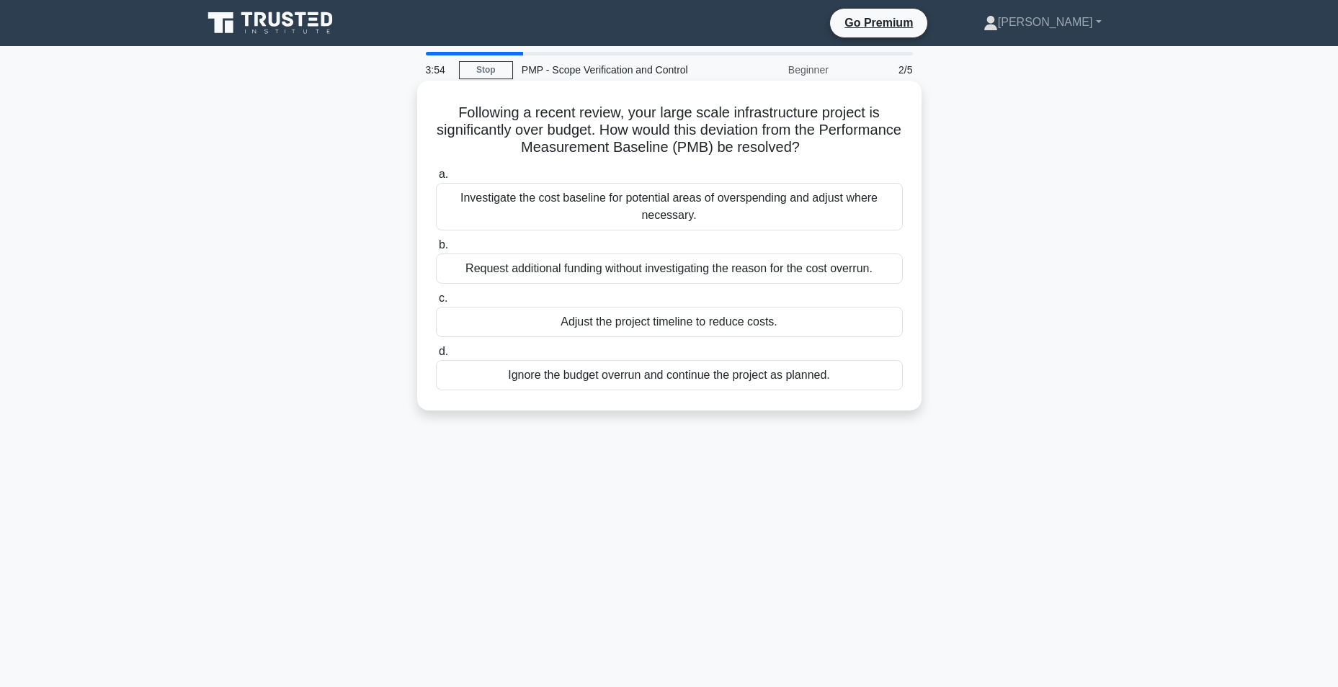
click at [797, 200] on div "Investigate the cost baseline for potential areas of overspending and adjust wh…" at bounding box center [669, 207] width 467 height 48
click at [436, 179] on input "a. Investigate the cost baseline for potential areas of overspending and adjust…" at bounding box center [436, 174] width 0 height 9
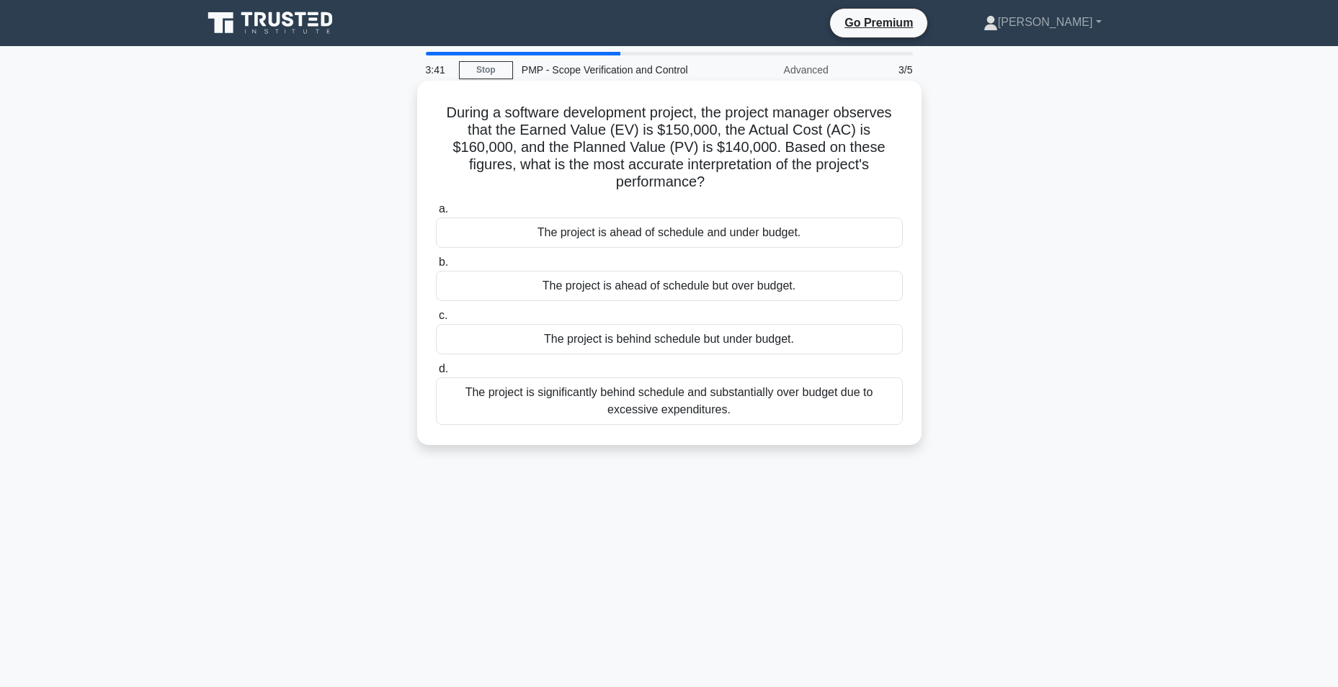
click at [700, 151] on h5 "During a software development project, the project manager observes that the Ea…" at bounding box center [669, 148] width 470 height 88
click at [763, 271] on div "The project is ahead of schedule but over budget." at bounding box center [669, 286] width 467 height 30
click at [436, 265] on input "b. The project is ahead of schedule but over budget." at bounding box center [436, 262] width 0 height 9
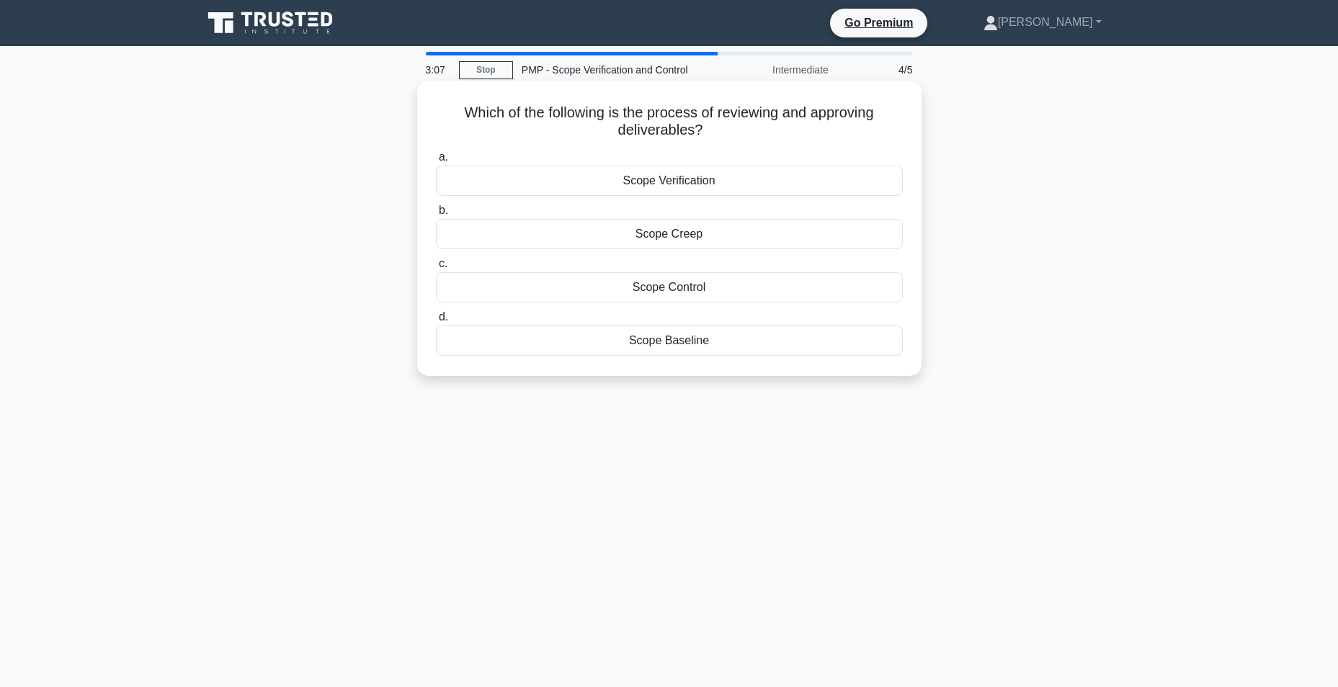
click at [711, 290] on div "Scope Control" at bounding box center [669, 287] width 467 height 30
click at [436, 269] on input "c. Scope Control" at bounding box center [436, 263] width 0 height 9
click at [728, 339] on div "Scope inflation" at bounding box center [669, 341] width 467 height 30
click at [436, 322] on input "d. Scope inflation" at bounding box center [436, 317] width 0 height 9
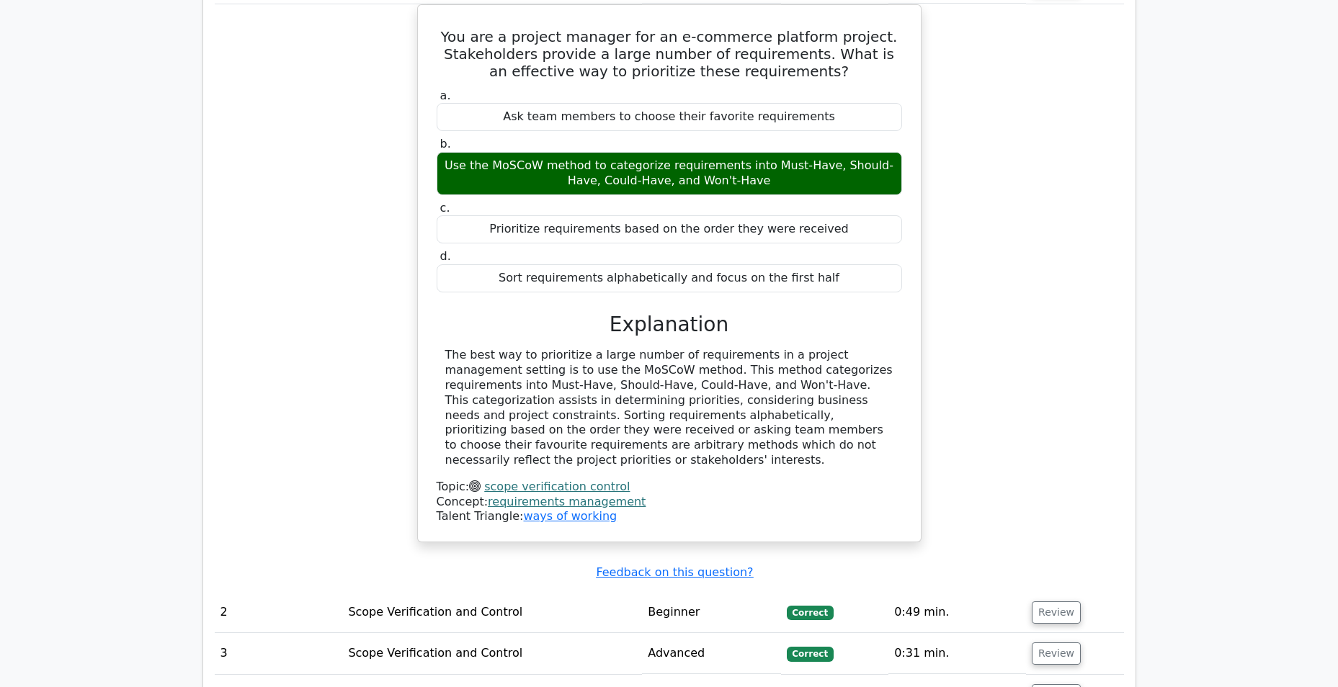
scroll to position [1328, 0]
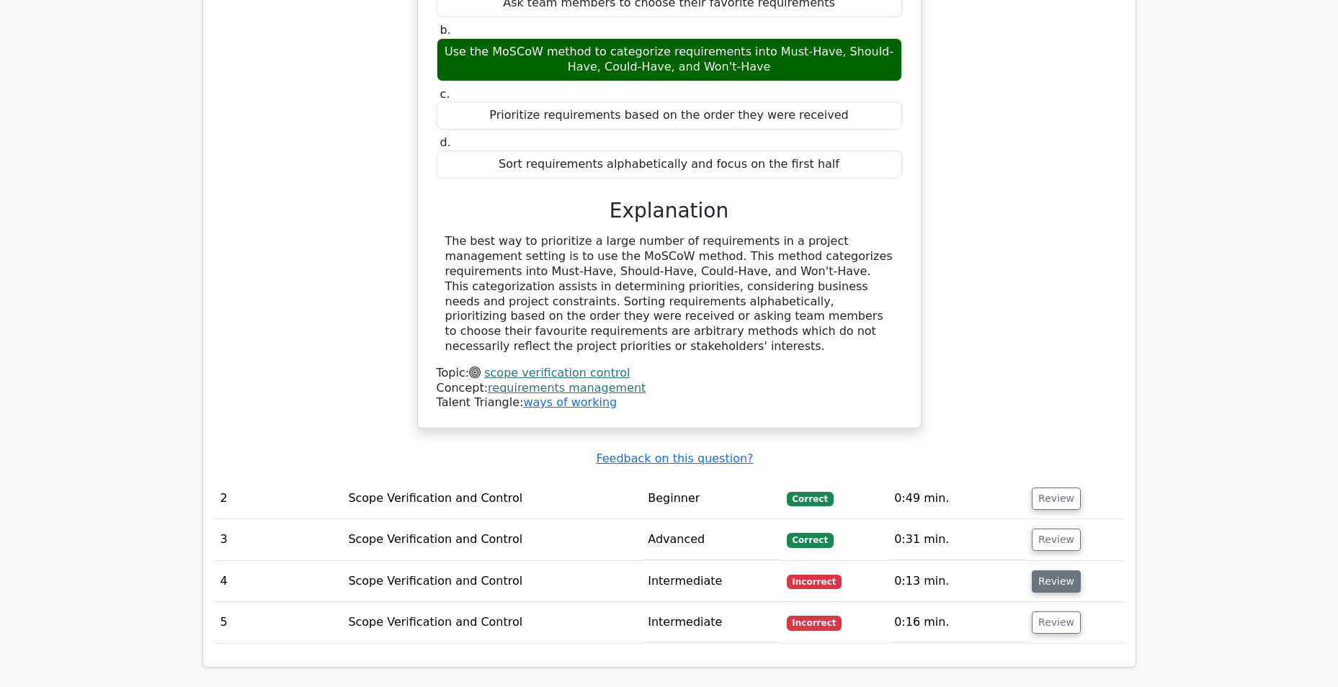
click at [1062, 570] on button "Review" at bounding box center [1055, 581] width 49 height 22
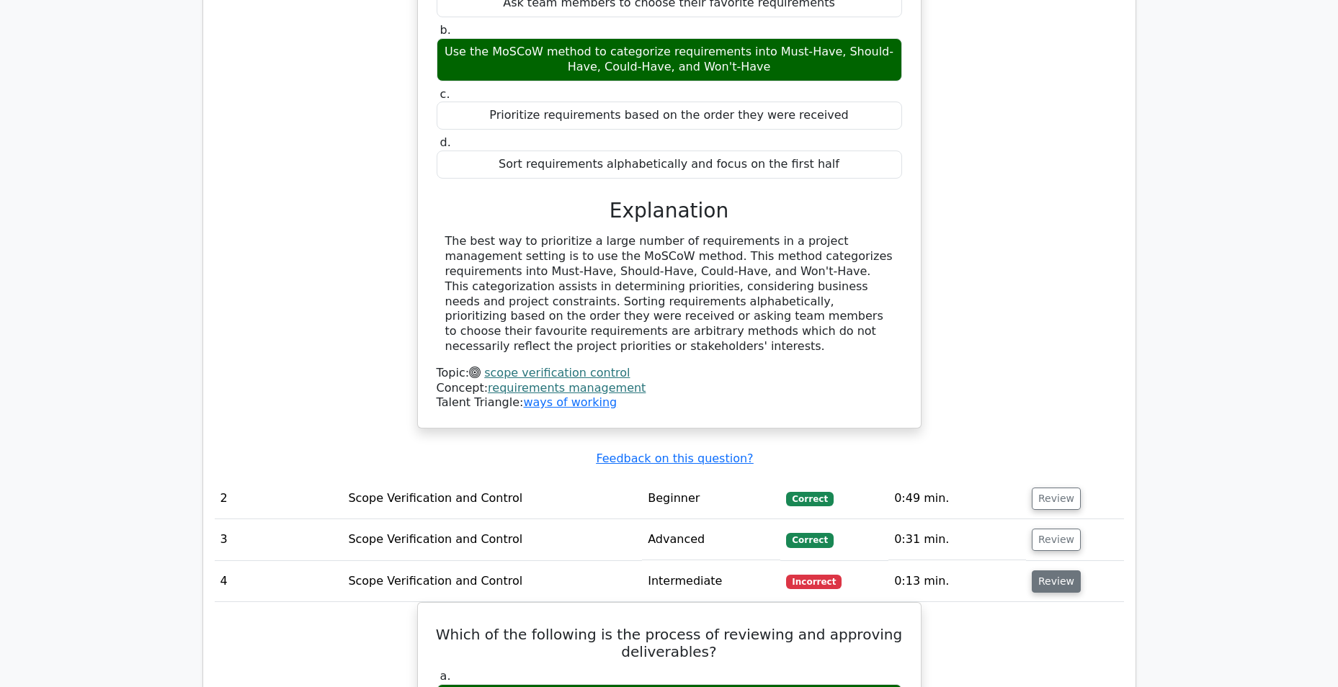
click at [1054, 570] on button "Review" at bounding box center [1055, 581] width 49 height 22
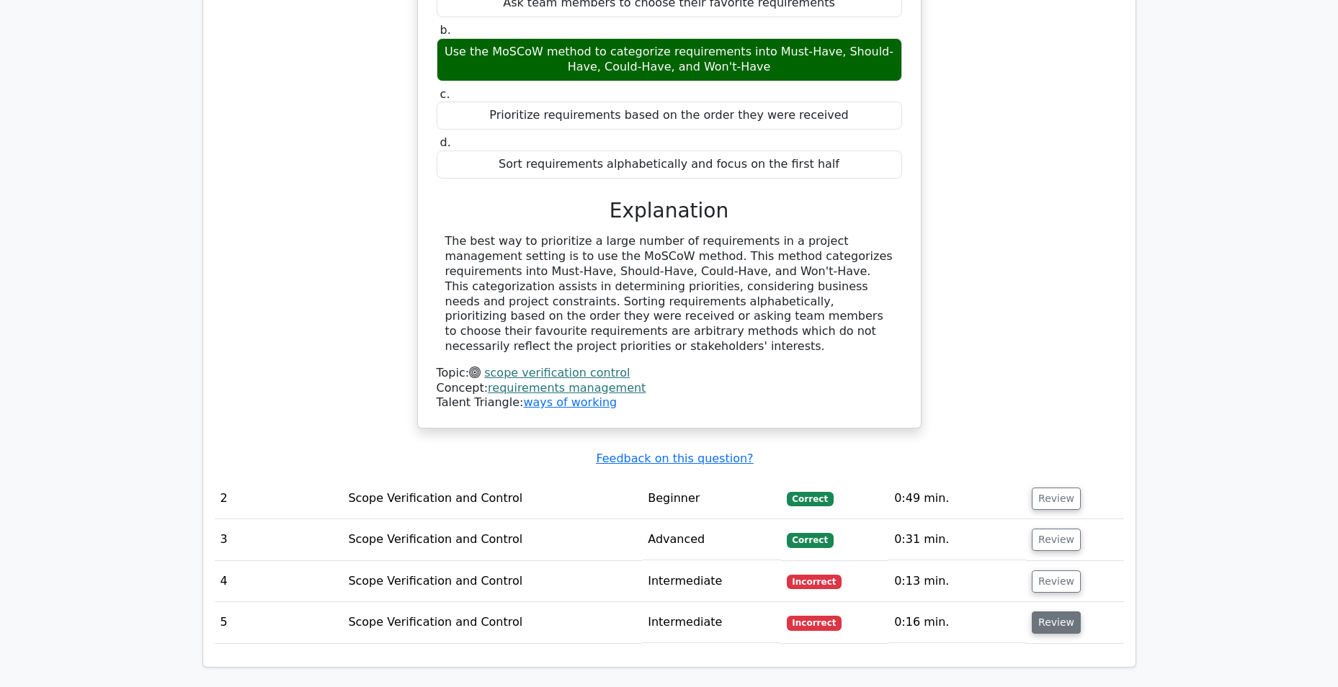
click at [1057, 612] on button "Review" at bounding box center [1055, 623] width 49 height 22
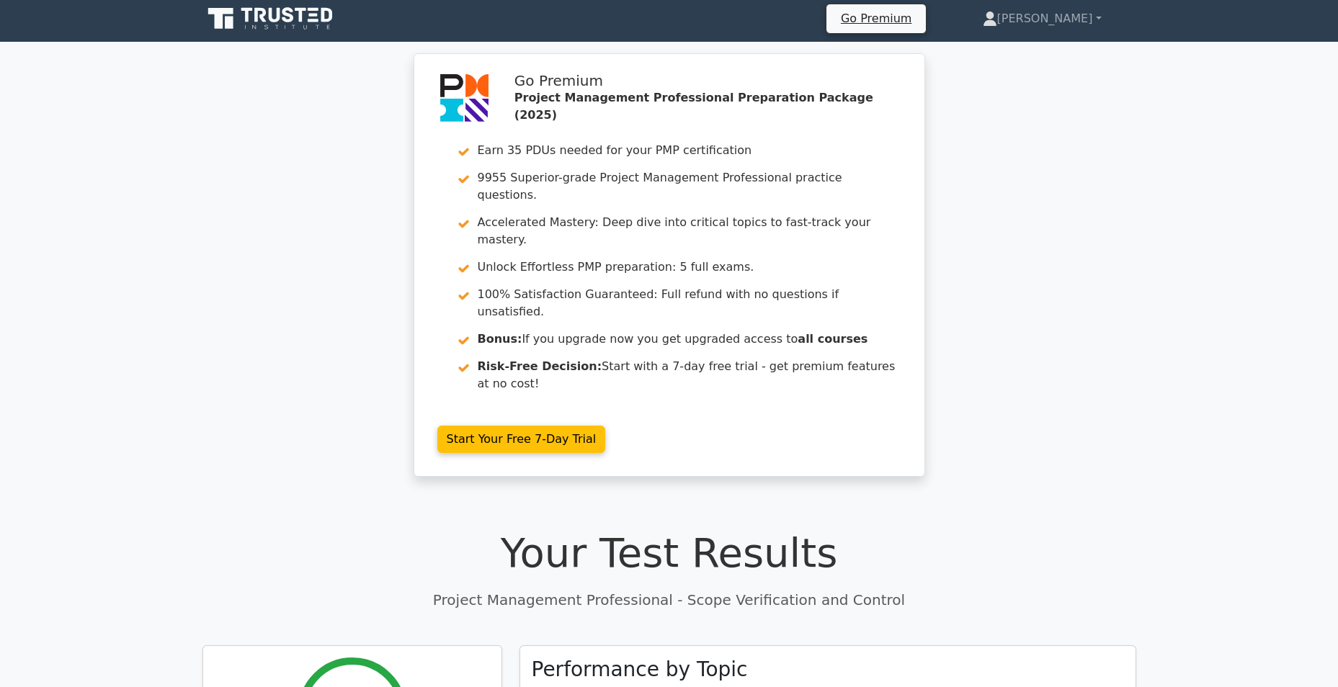
scroll to position [0, 0]
